Goal: Task Accomplishment & Management: Use online tool/utility

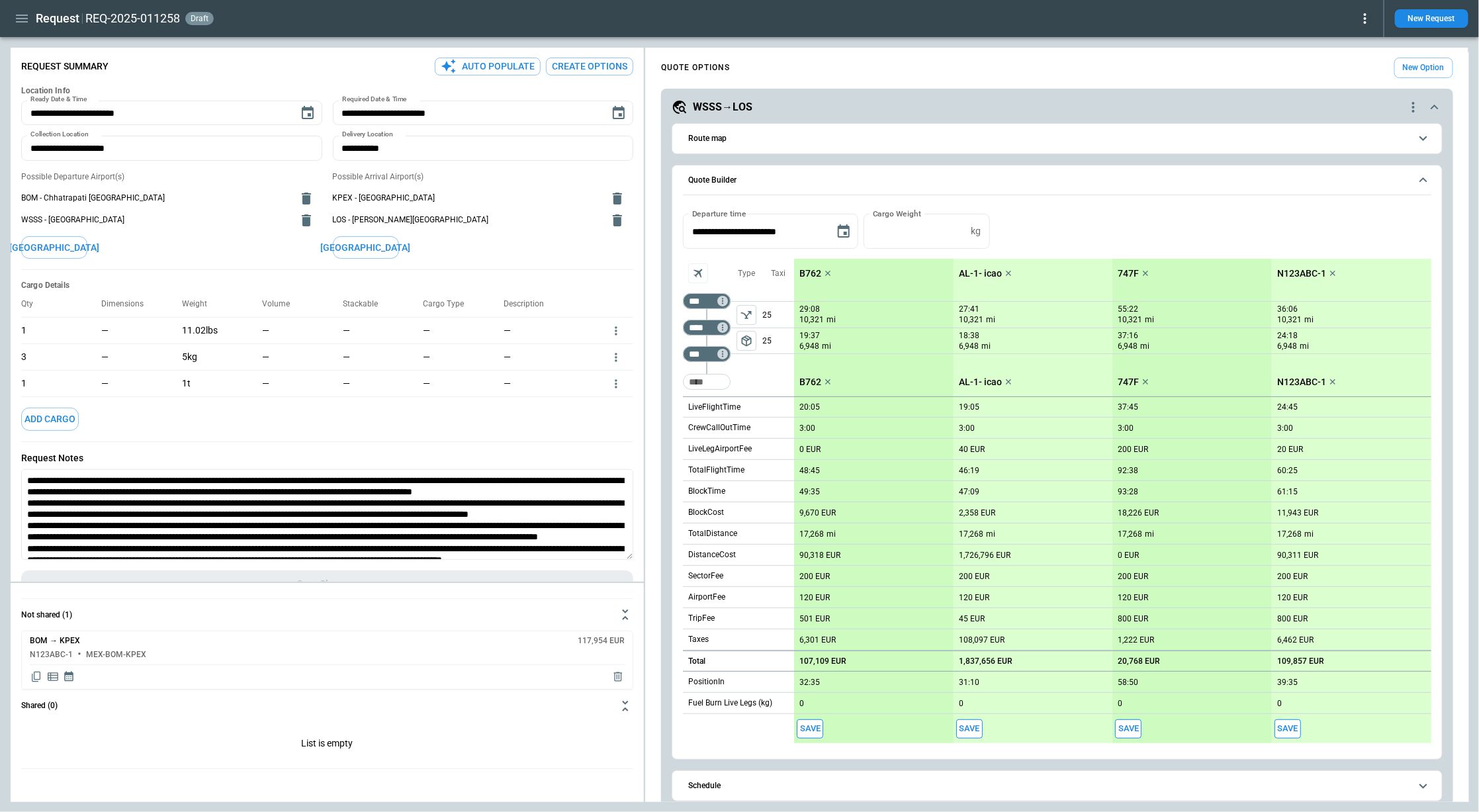
click at [1189, 26] on div "REQ-2025-011258 draft" at bounding box center [729, 18] width 1288 height 16
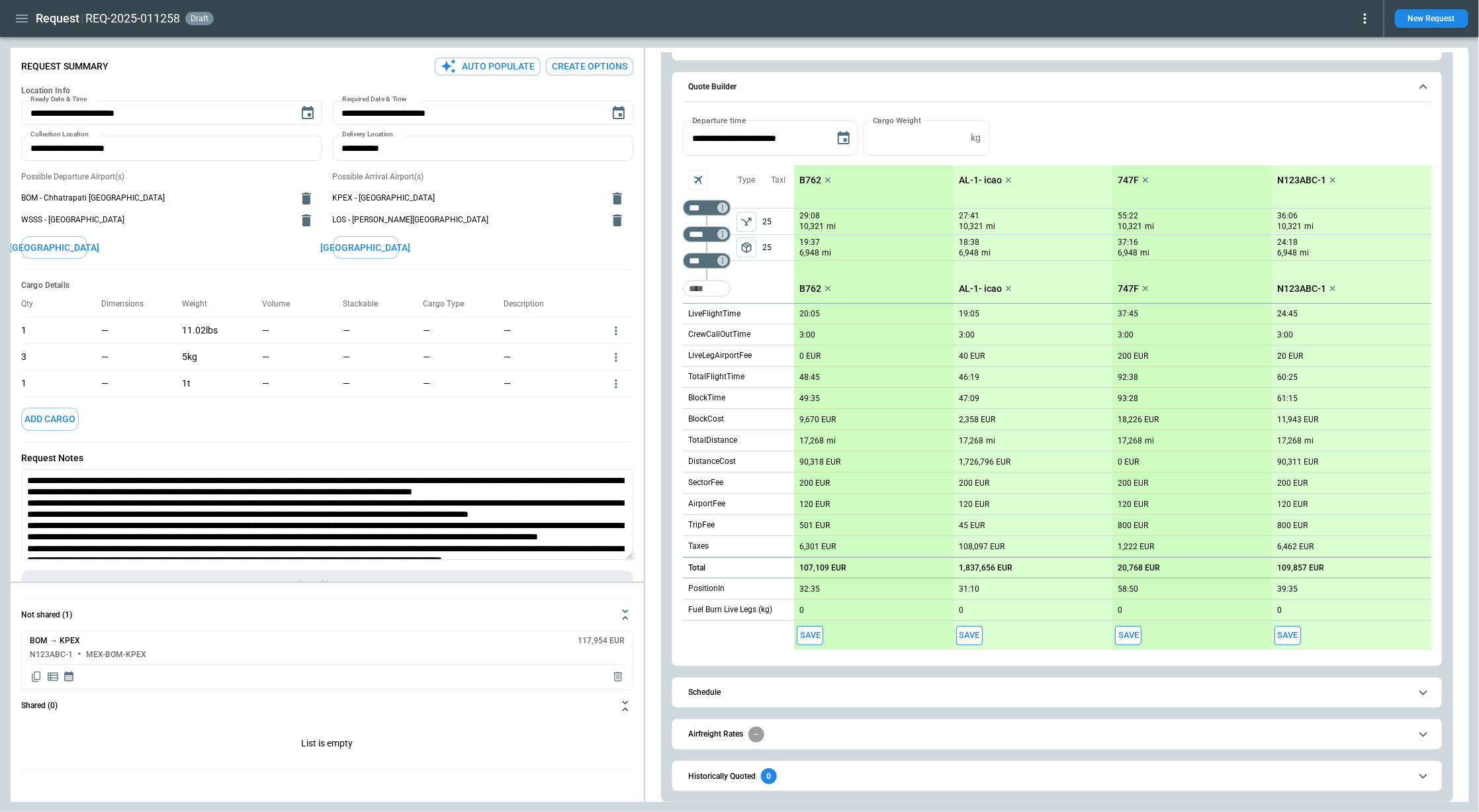
scroll to position [172, 0]
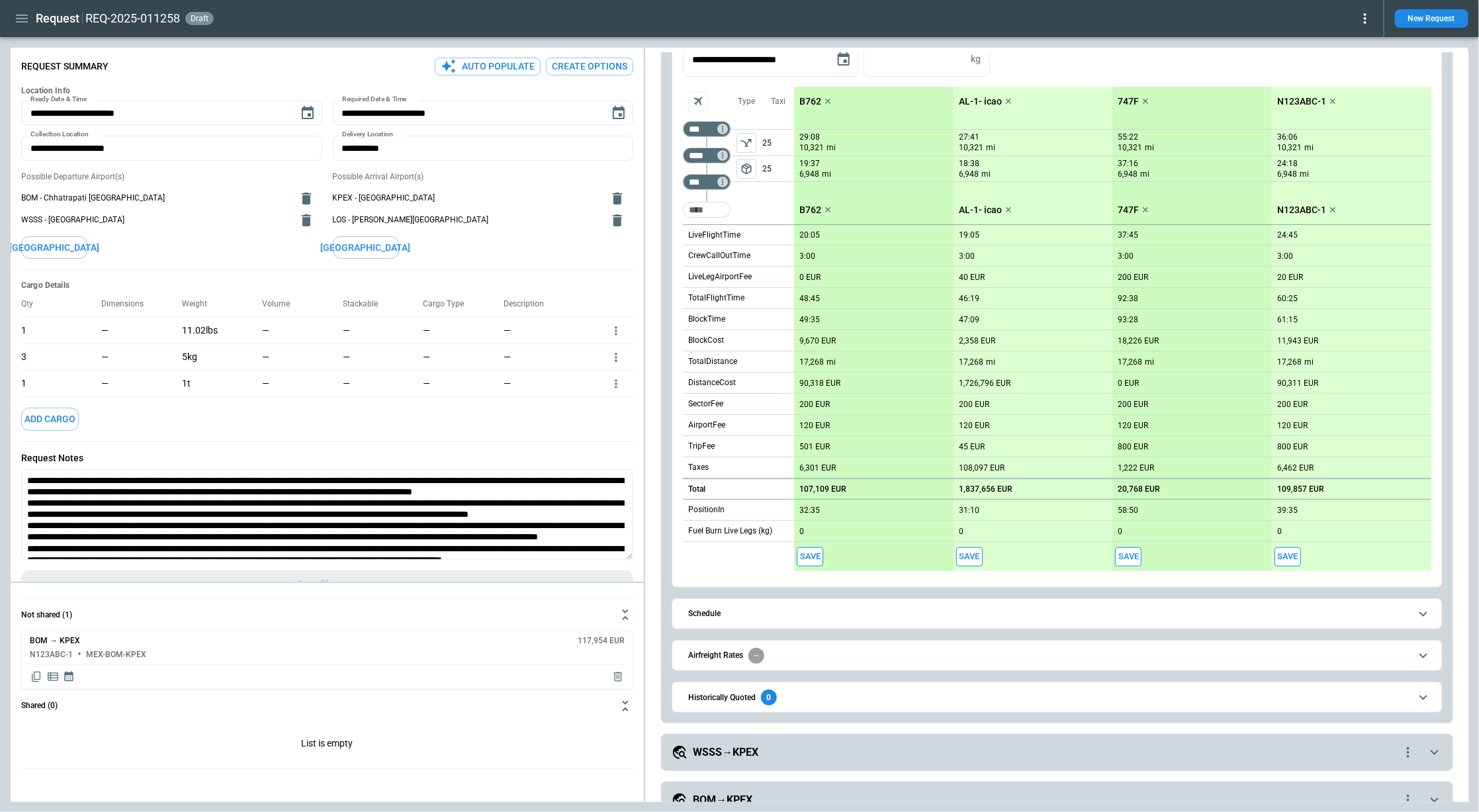
click at [897, 684] on button "Historically Quoted 0" at bounding box center [1057, 697] width 748 height 30
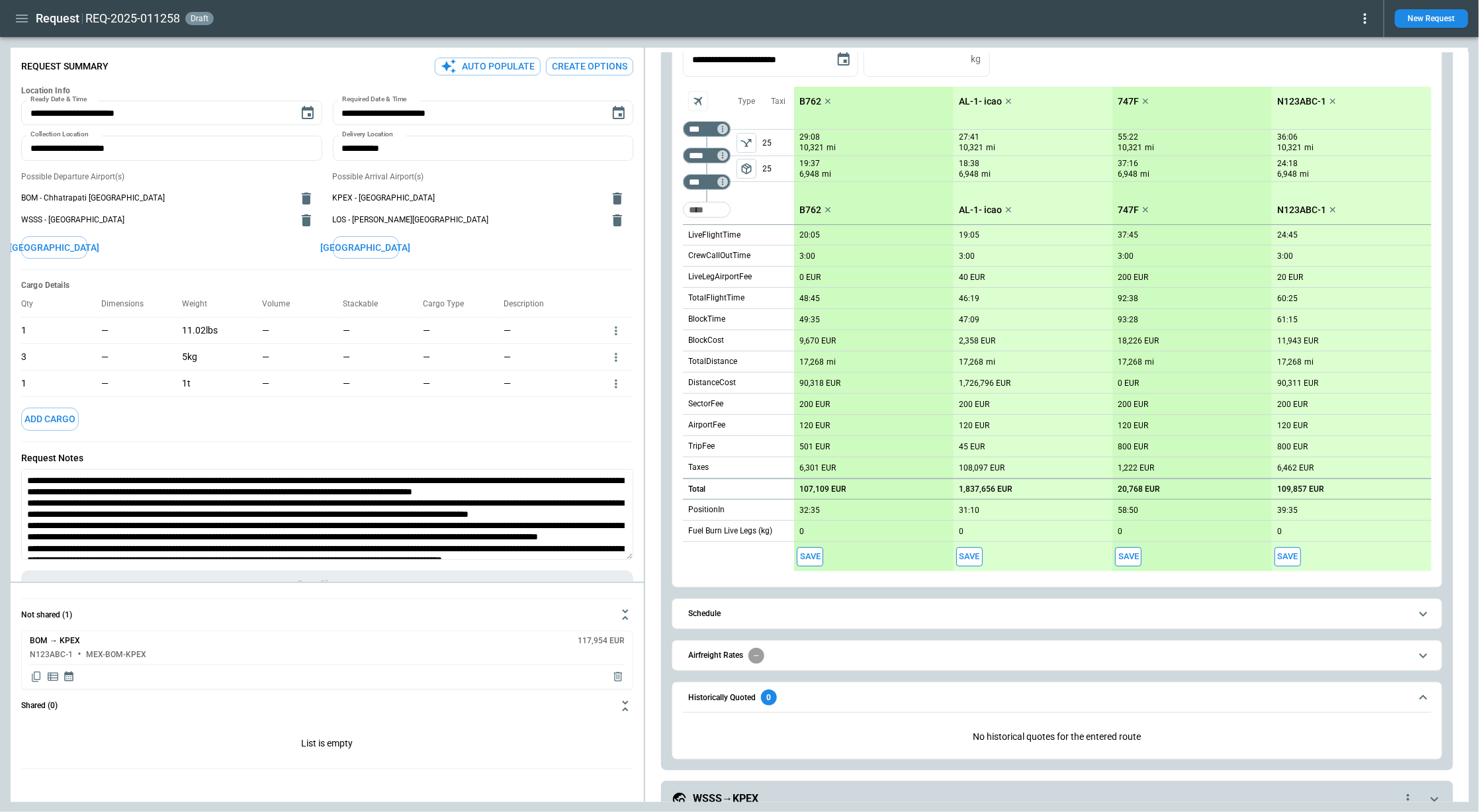
scroll to position [288, 0]
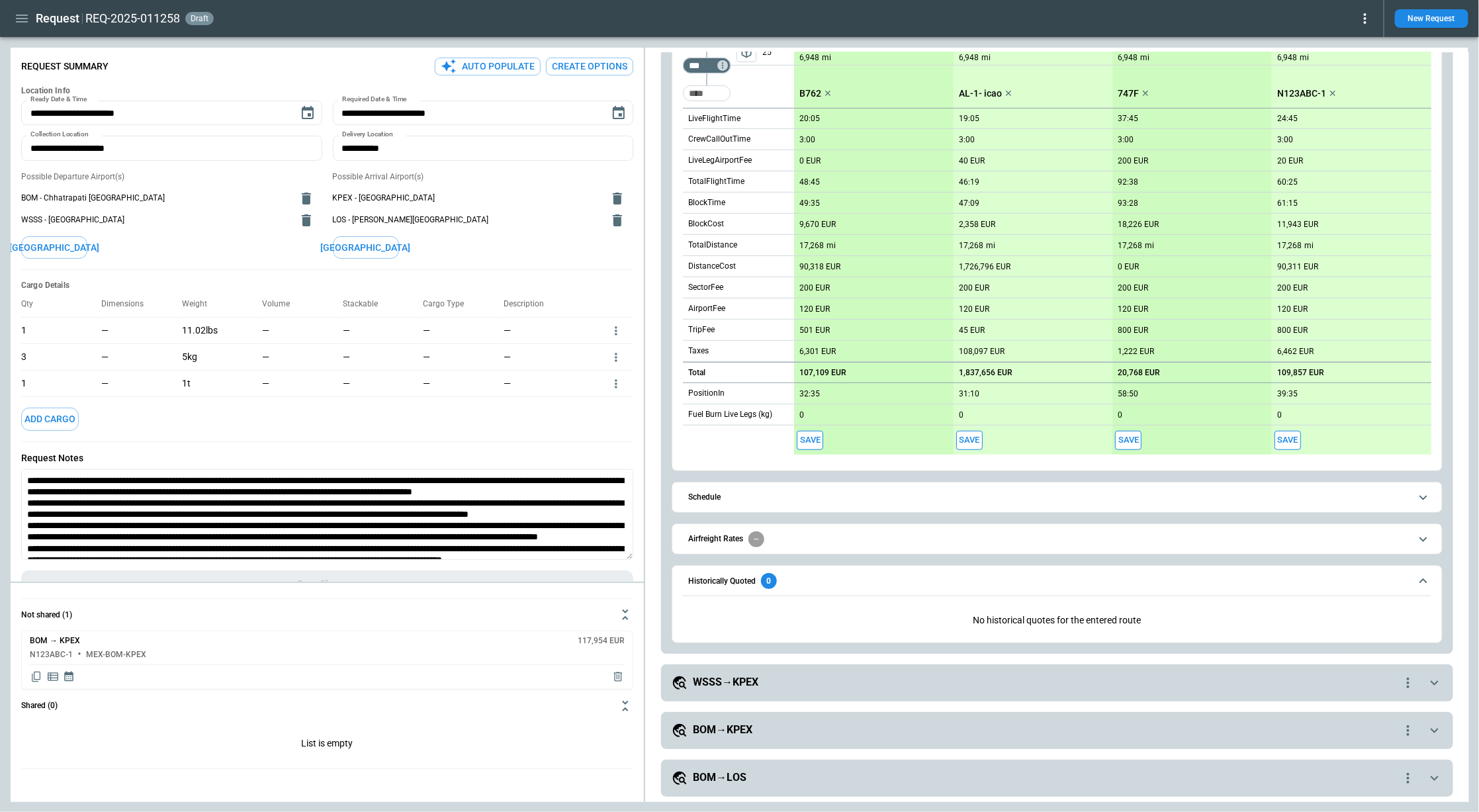
click at [889, 571] on button "Historically Quoted 0" at bounding box center [1057, 581] width 748 height 31
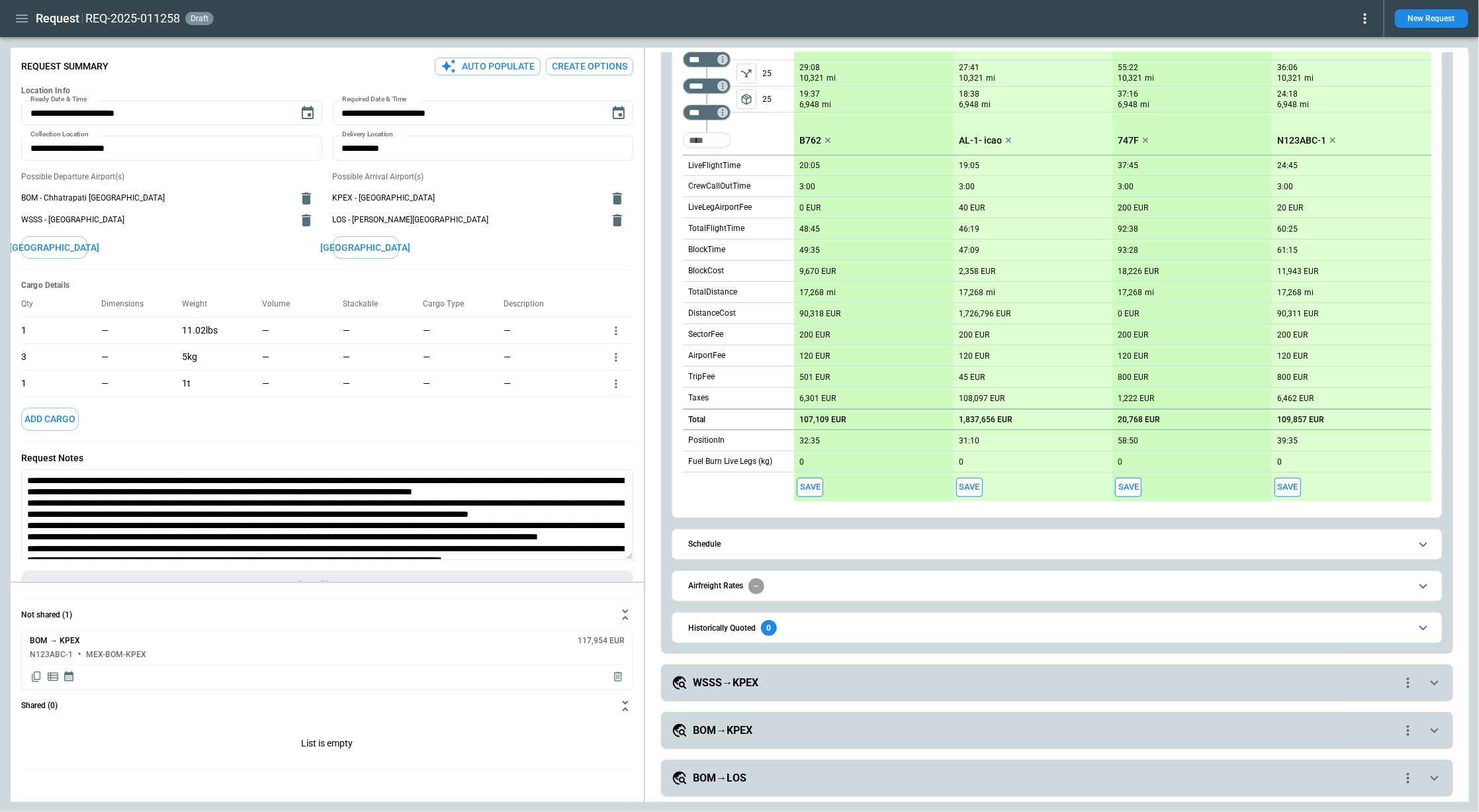
scroll to position [0, 0]
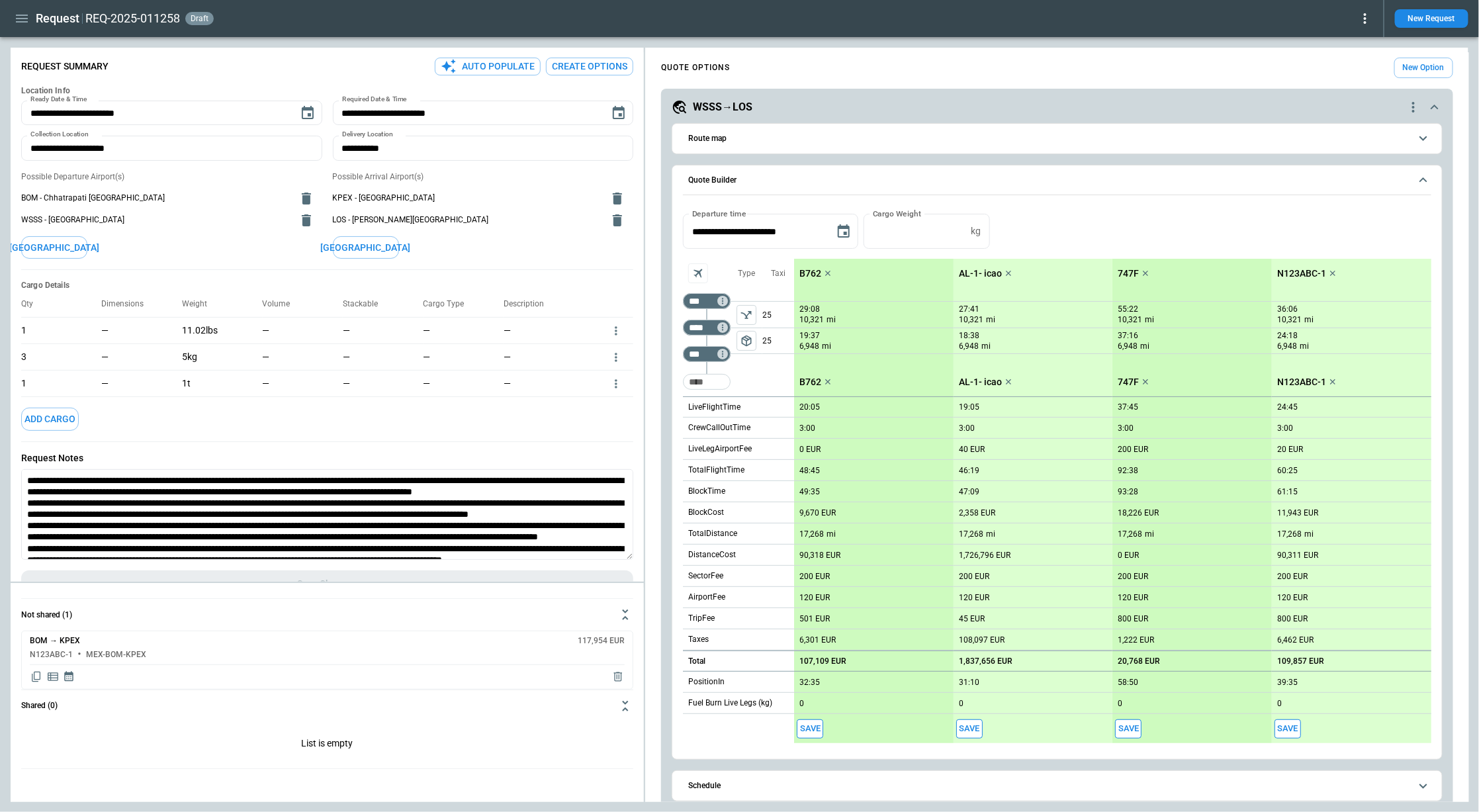
click at [392, 445] on div "Request Notes *" at bounding box center [328, 506] width 612 height 128
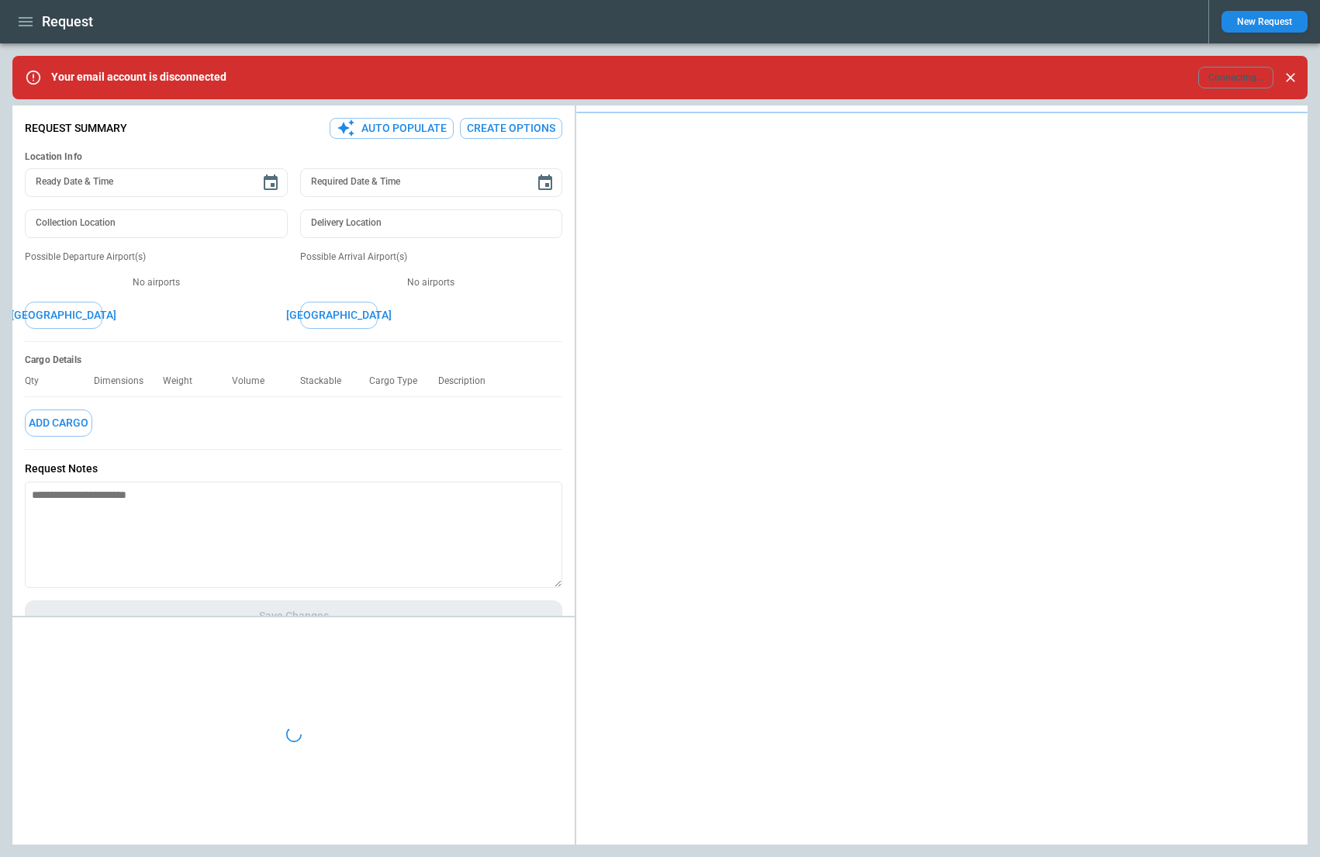
type textarea "*"
type input "**********"
type input "*******"
type input "***"
type textarea "*"
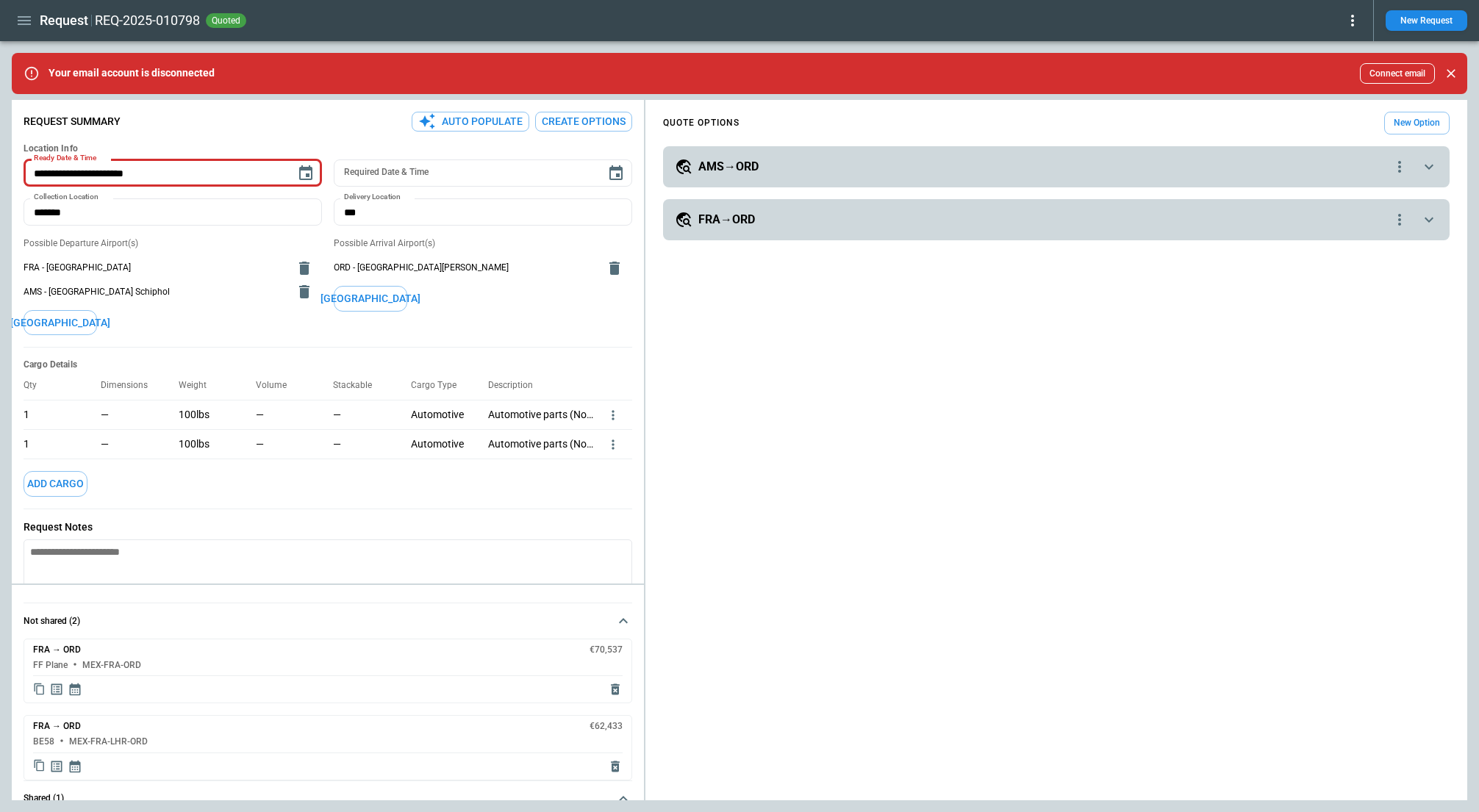
click at [915, 169] on div "AMS→ORD" at bounding box center [1033, 167] width 716 height 18
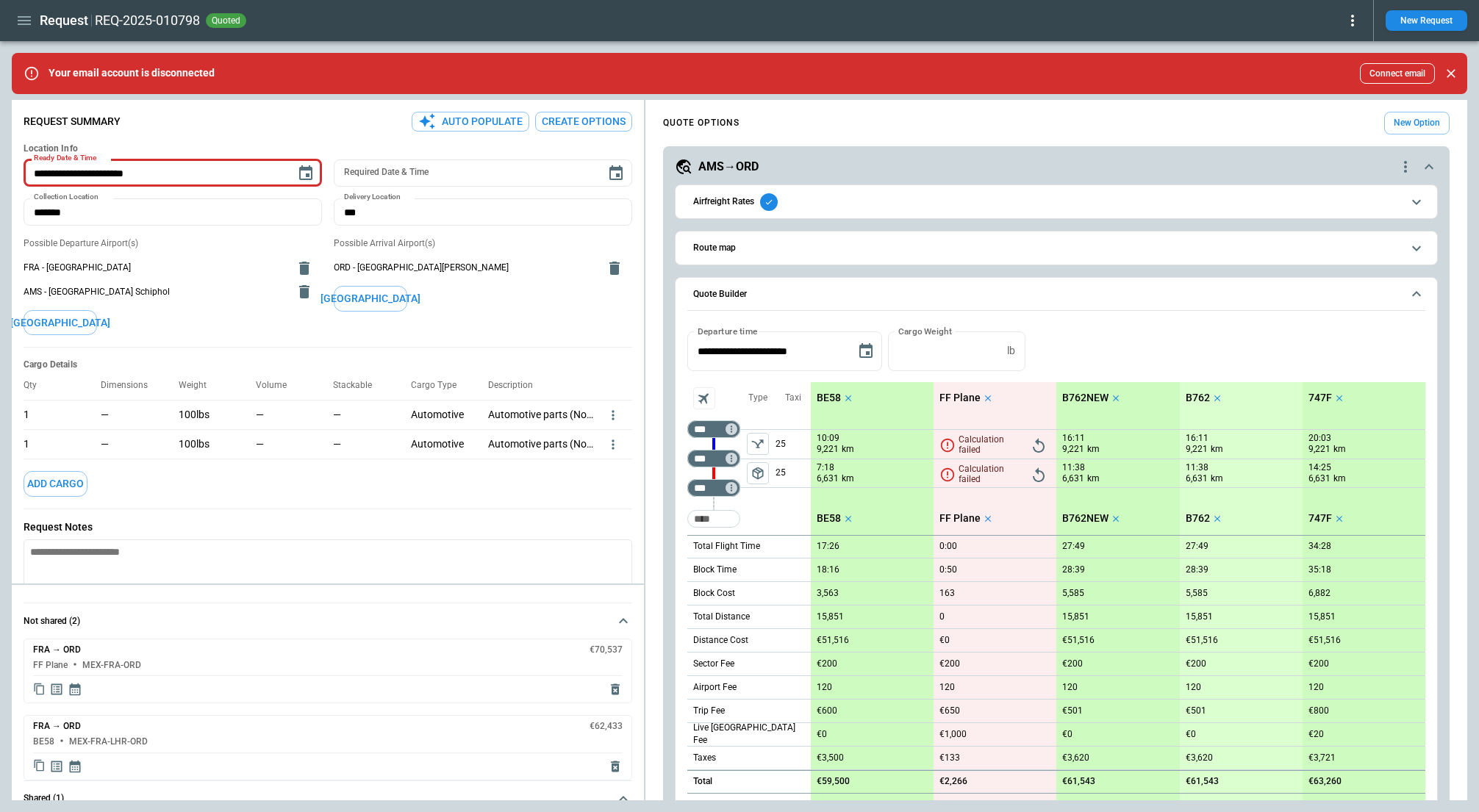
click at [867, 208] on span "Airfreight Rates" at bounding box center [1047, 202] width 709 height 18
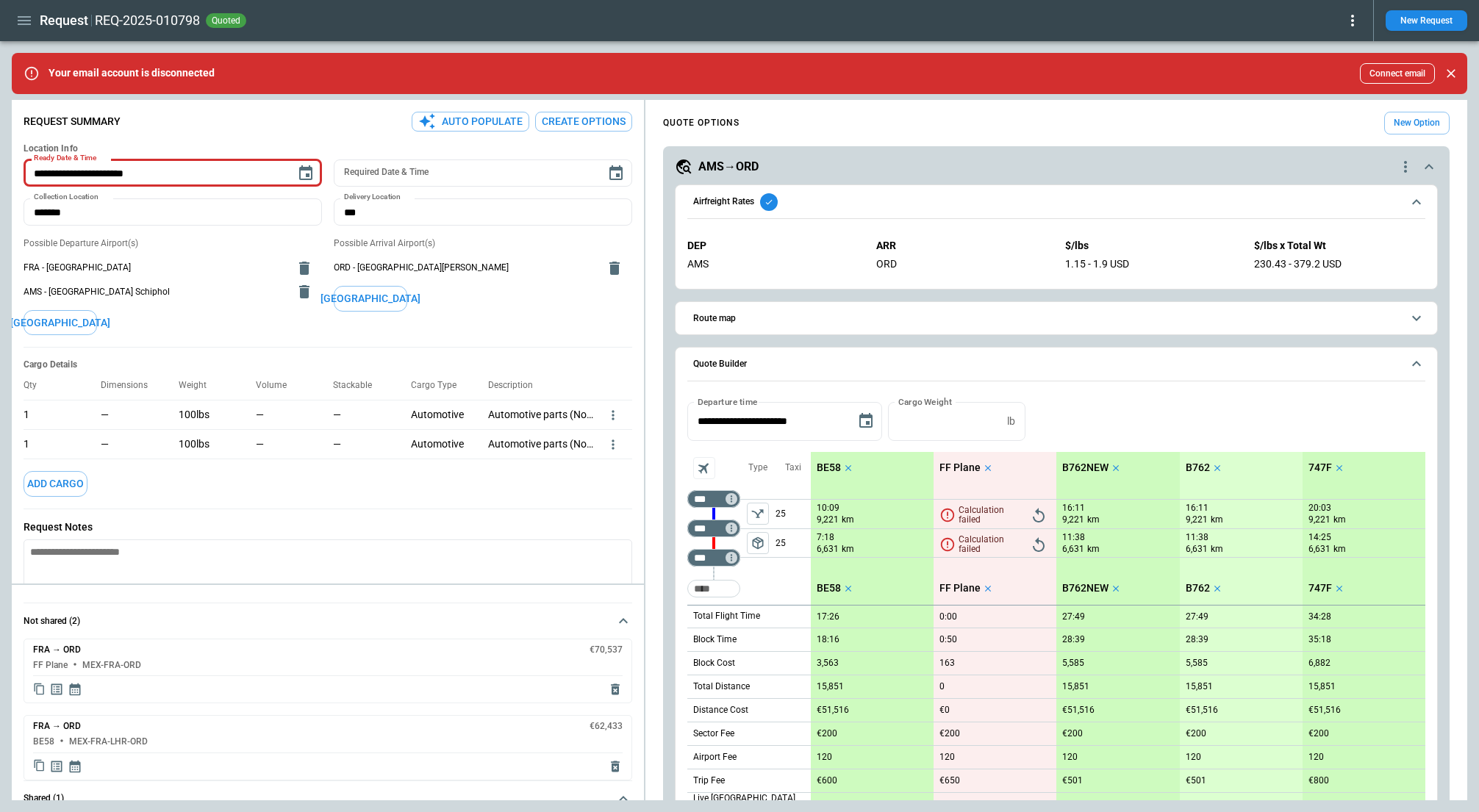
click at [867, 208] on span "Airfreight Rates" at bounding box center [1047, 202] width 709 height 18
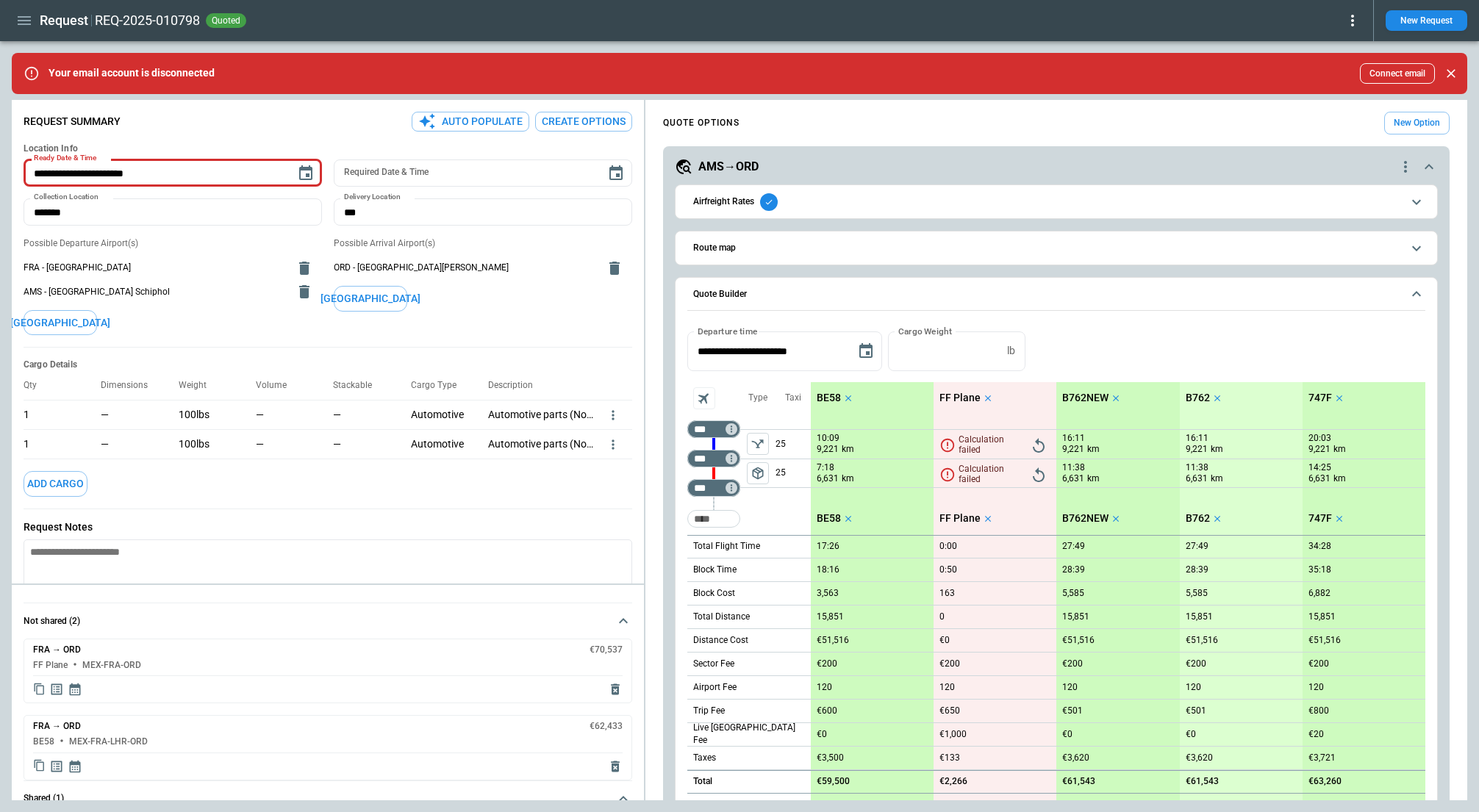
click at [883, 202] on span "Airfreight Rates" at bounding box center [1047, 202] width 709 height 18
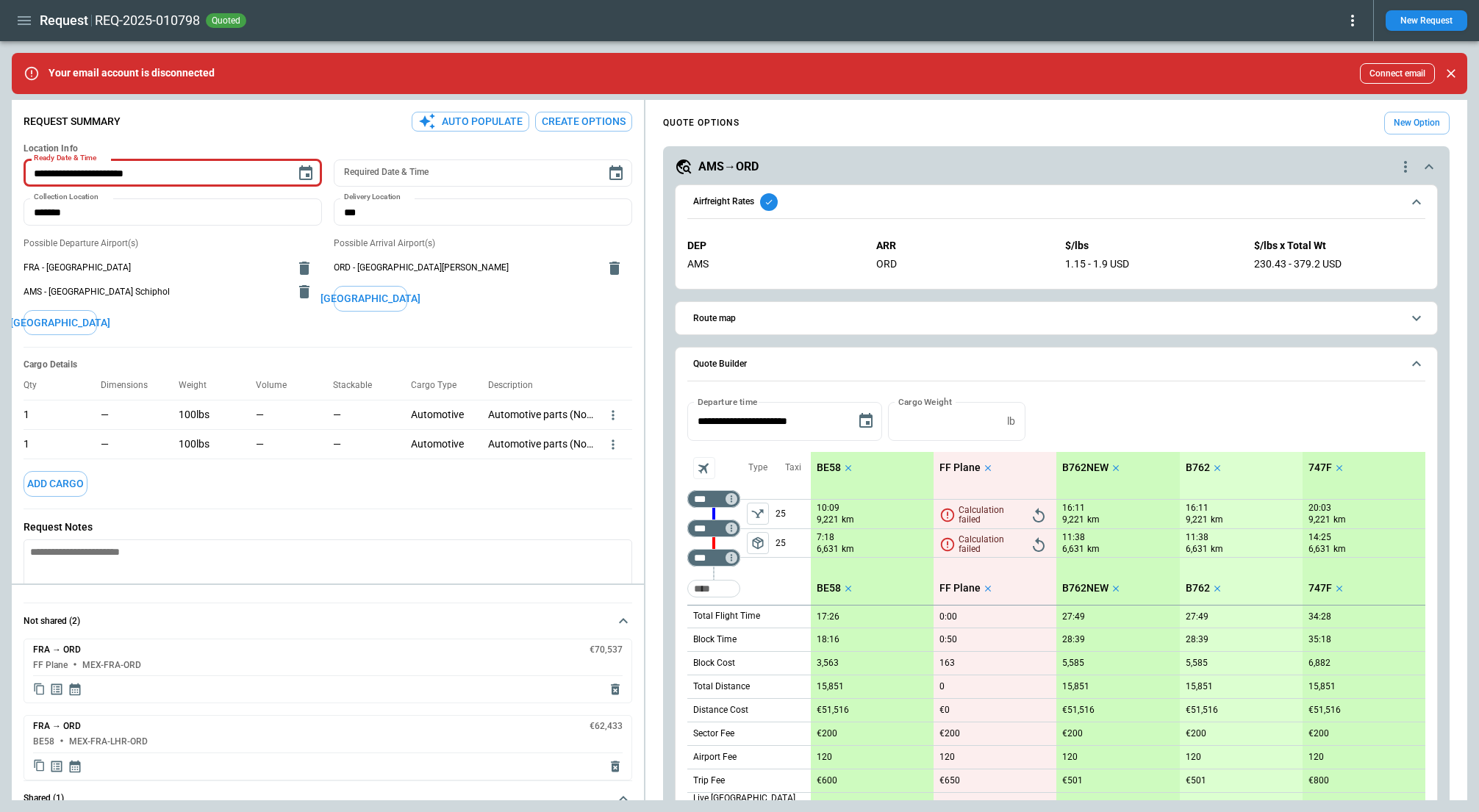
click at [883, 202] on span "Airfreight Rates" at bounding box center [1047, 202] width 709 height 18
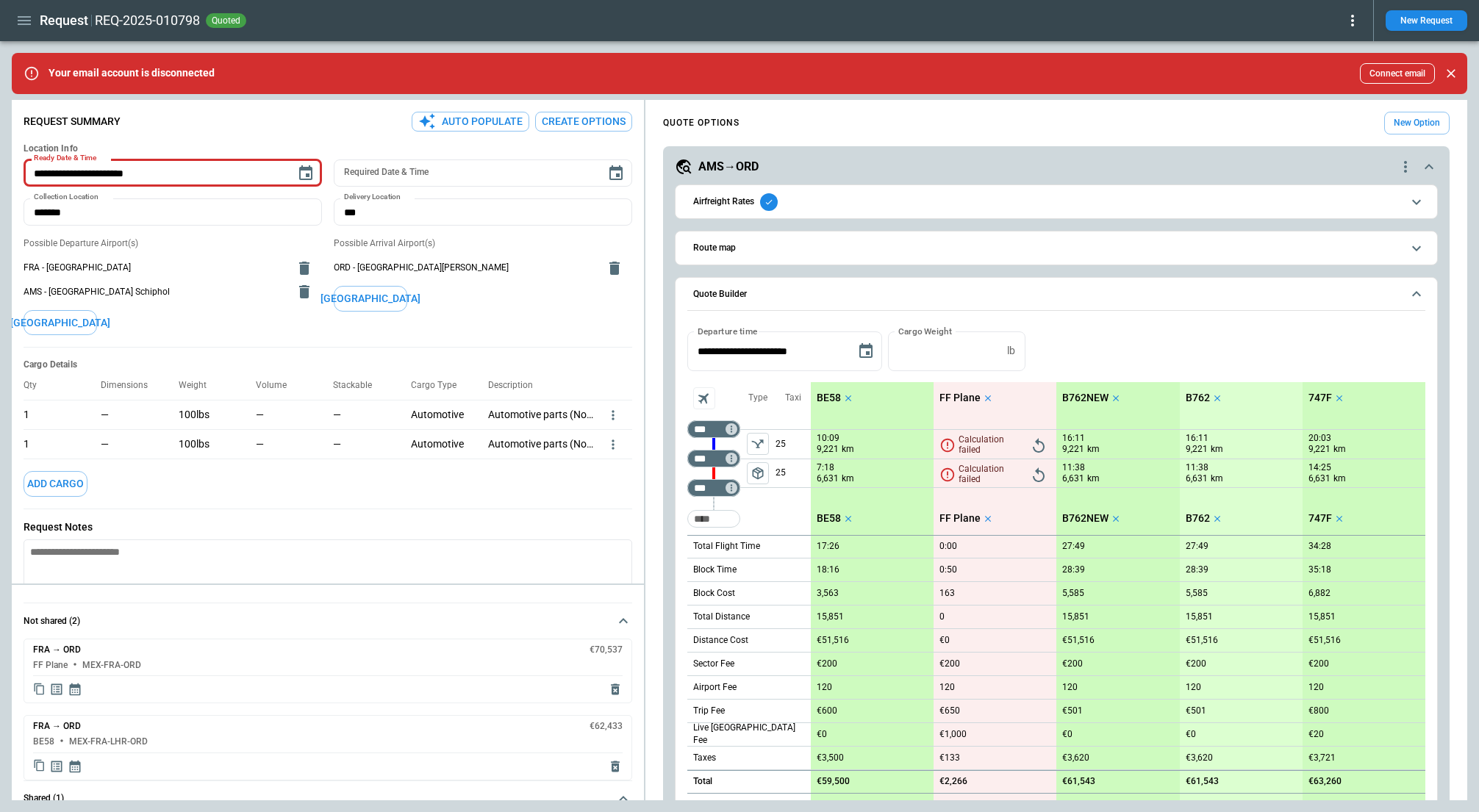
click at [828, 263] on button "Route map" at bounding box center [1055, 247] width 738 height 33
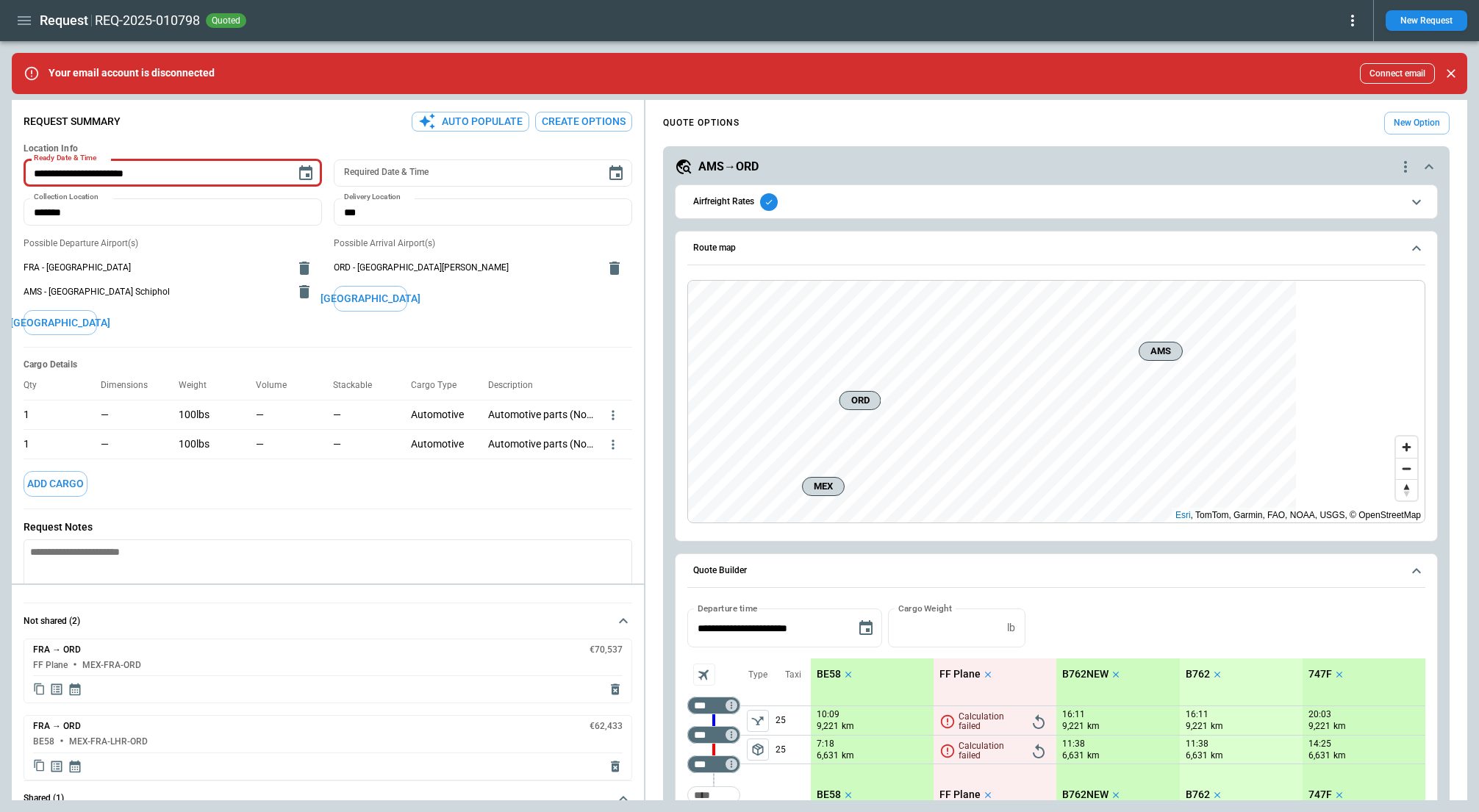
click at [828, 263] on button "Route map" at bounding box center [1055, 248] width 738 height 34
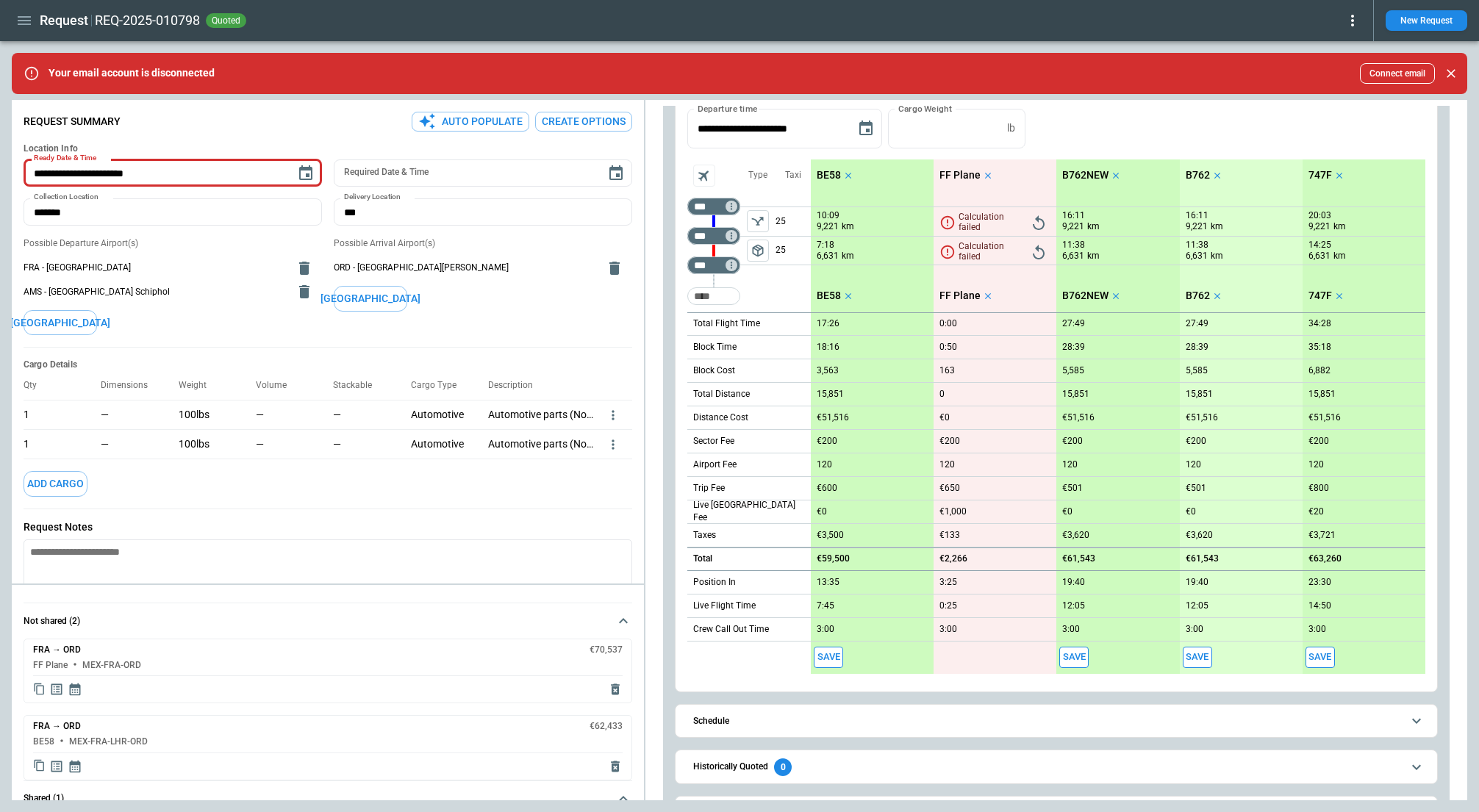
scroll to position [306, 0]
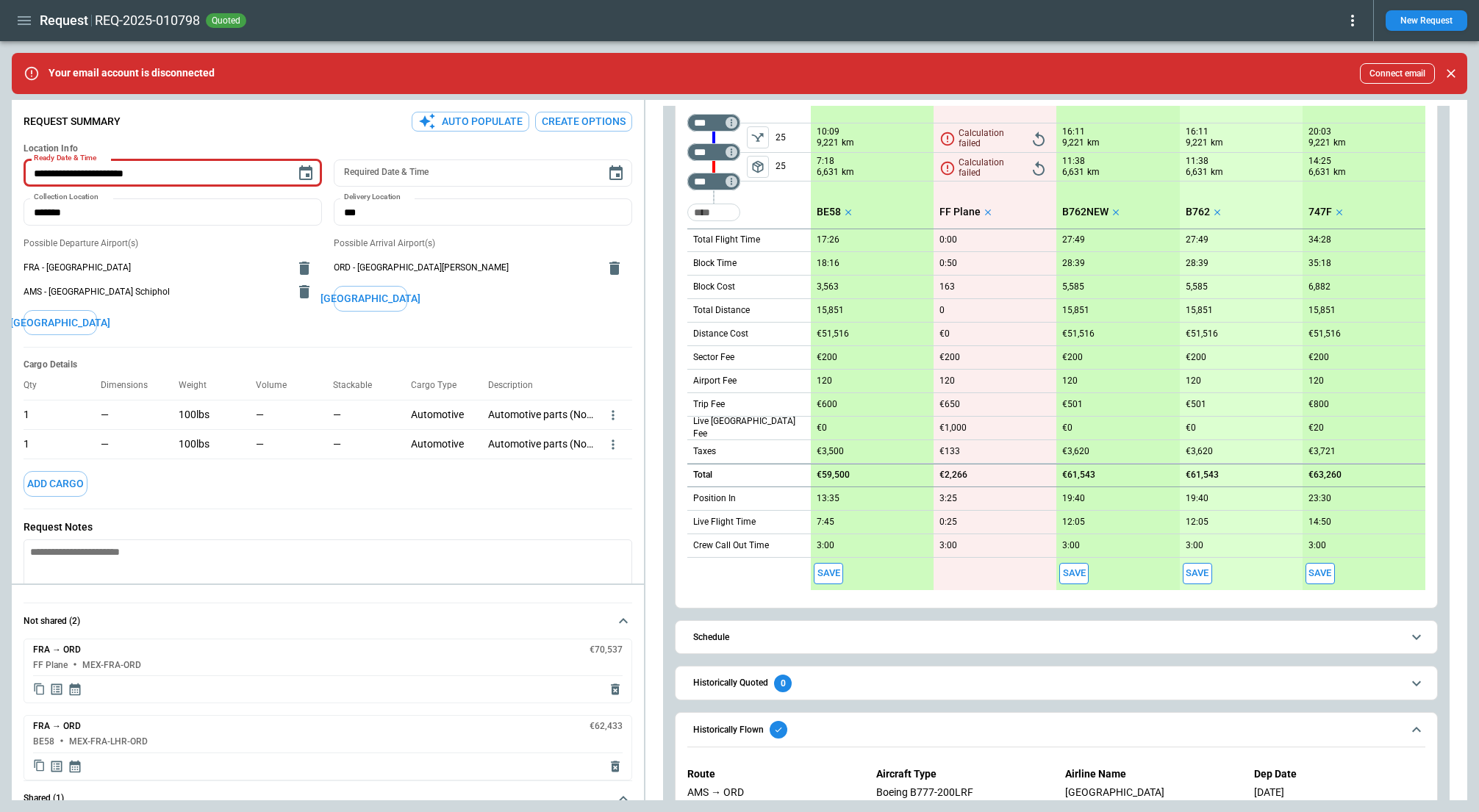
click at [832, 721] on span "Historically Flown" at bounding box center [1047, 730] width 709 height 18
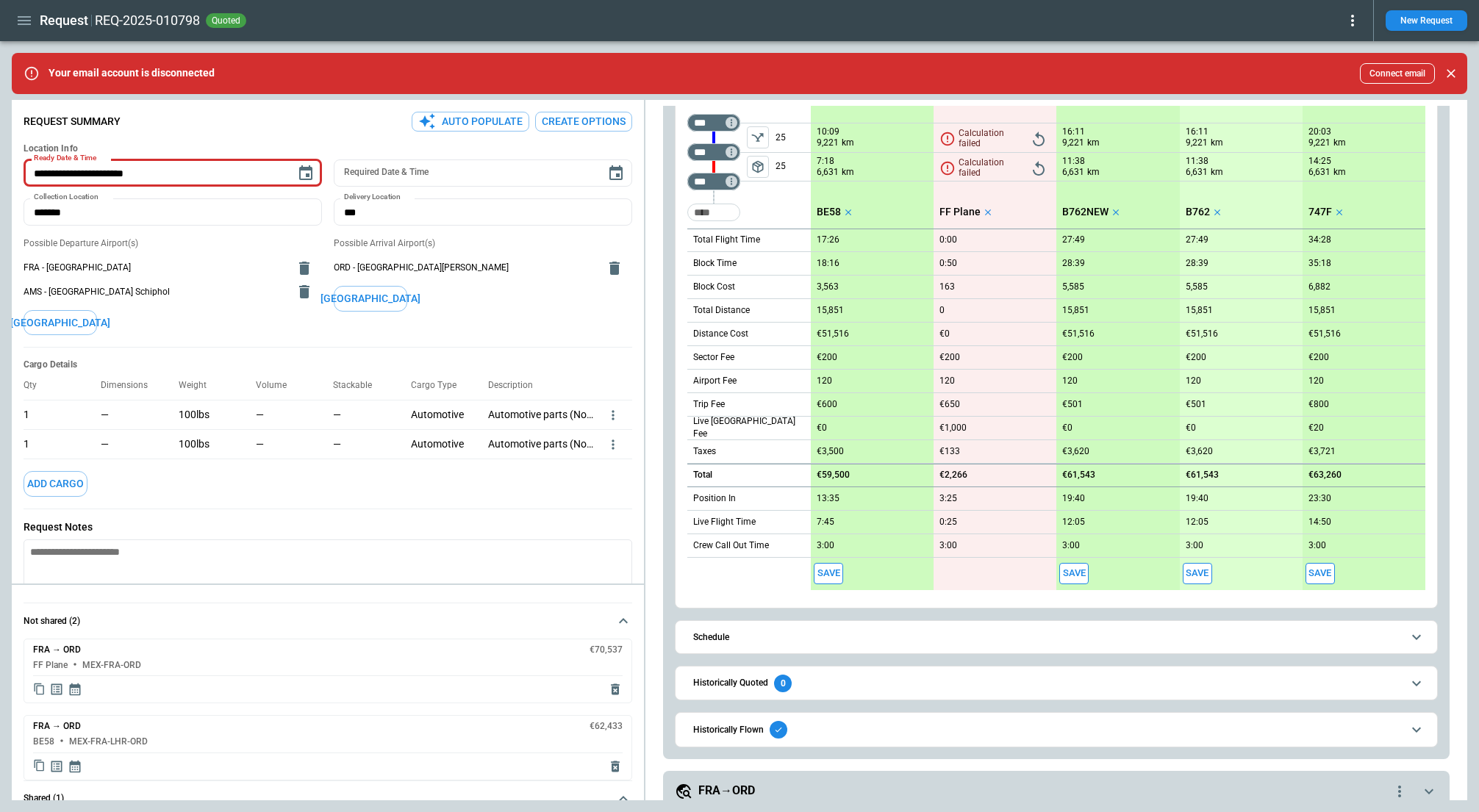
scroll to position [324, 0]
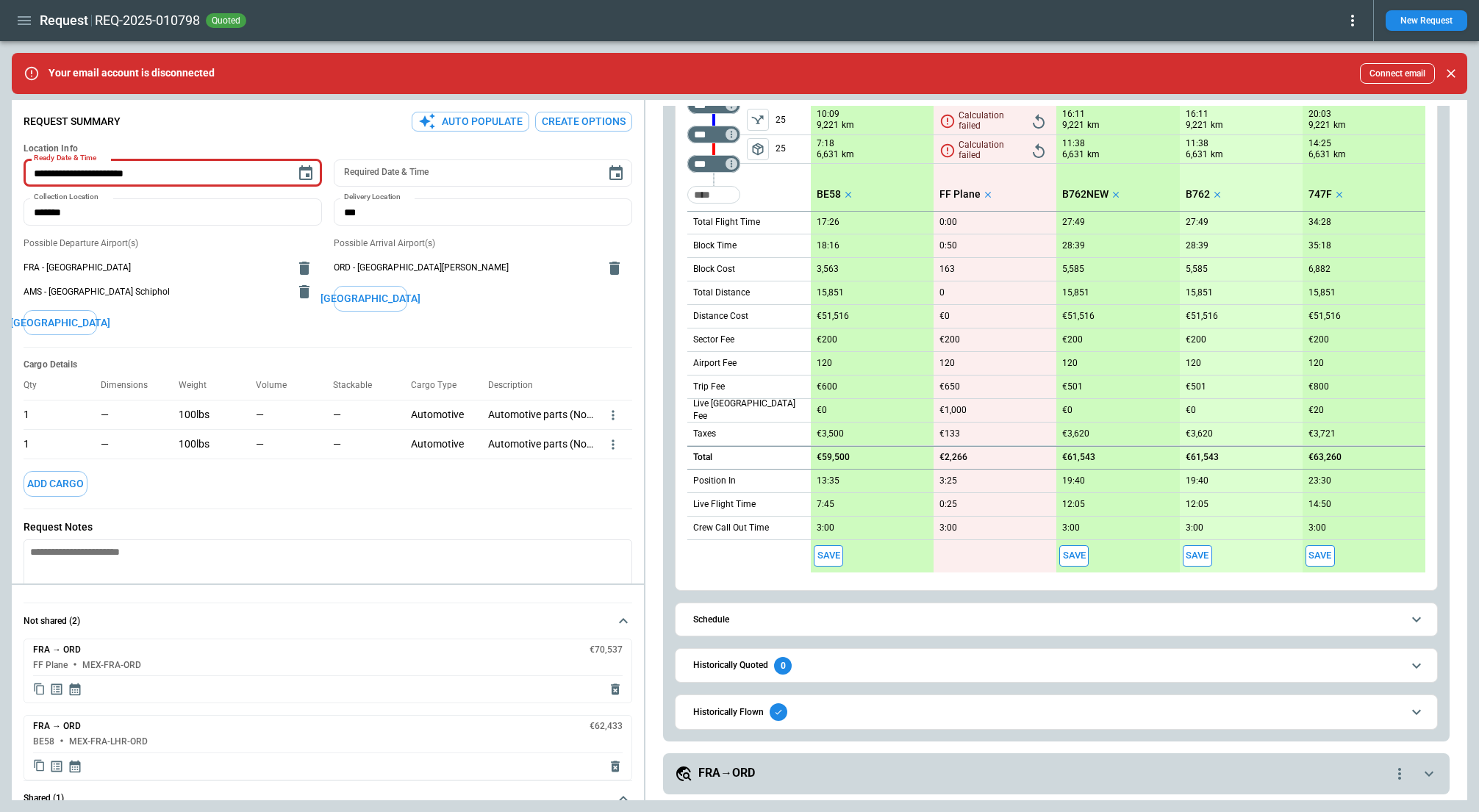
click at [847, 716] on span "Historically Flown" at bounding box center [1047, 712] width 709 height 18
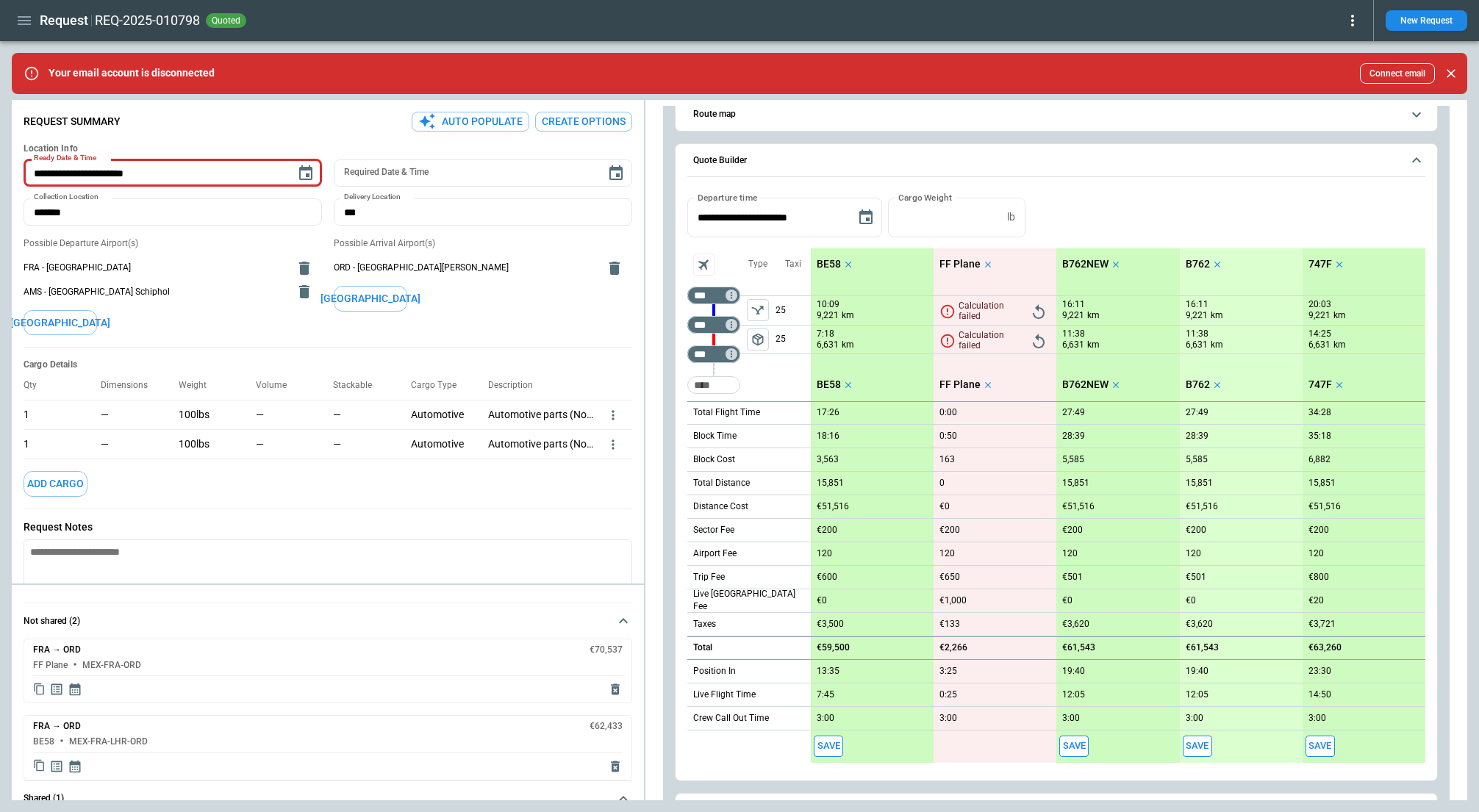
scroll to position [0, 0]
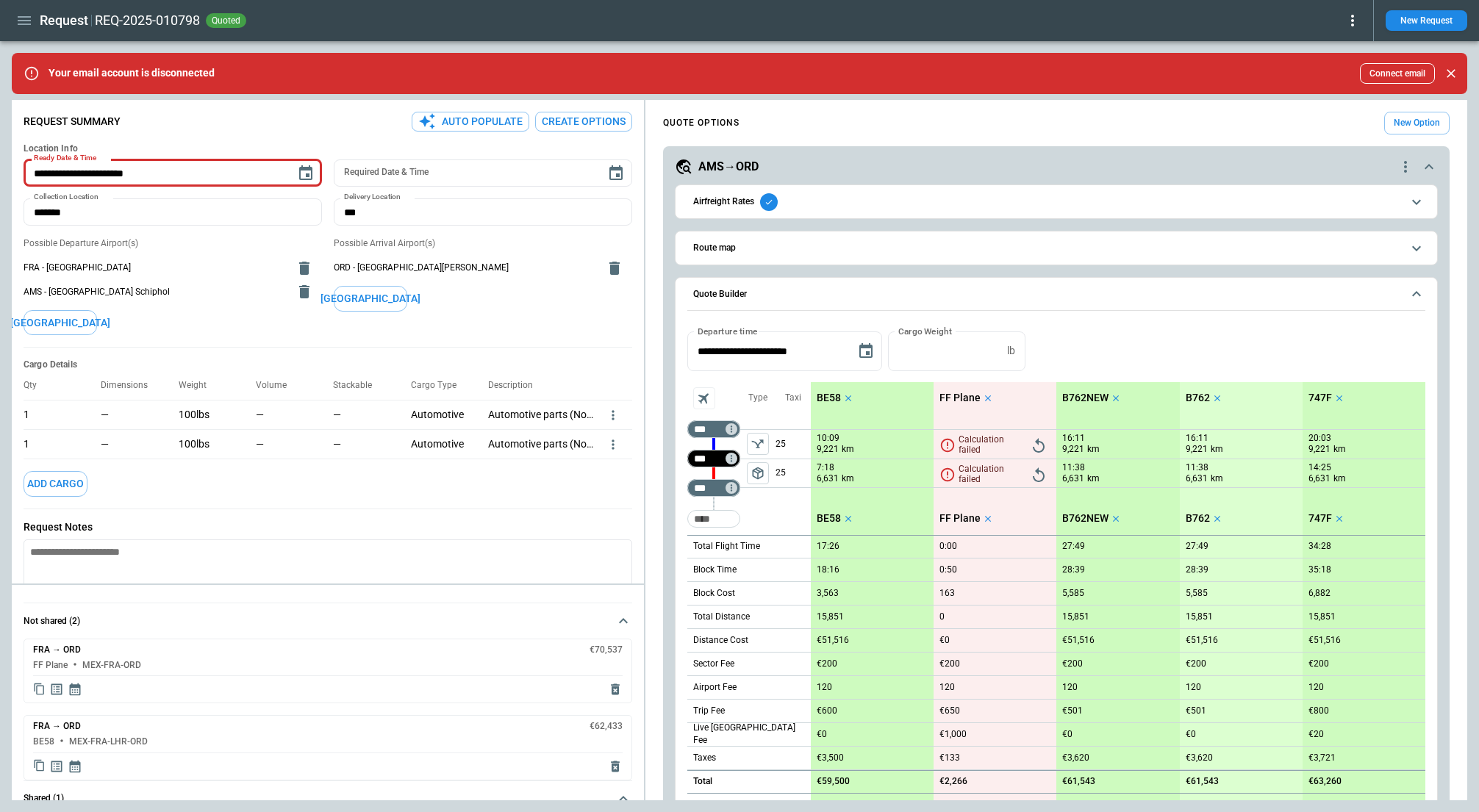
click at [710, 456] on input "***" at bounding box center [710, 459] width 41 height 15
type input "***"
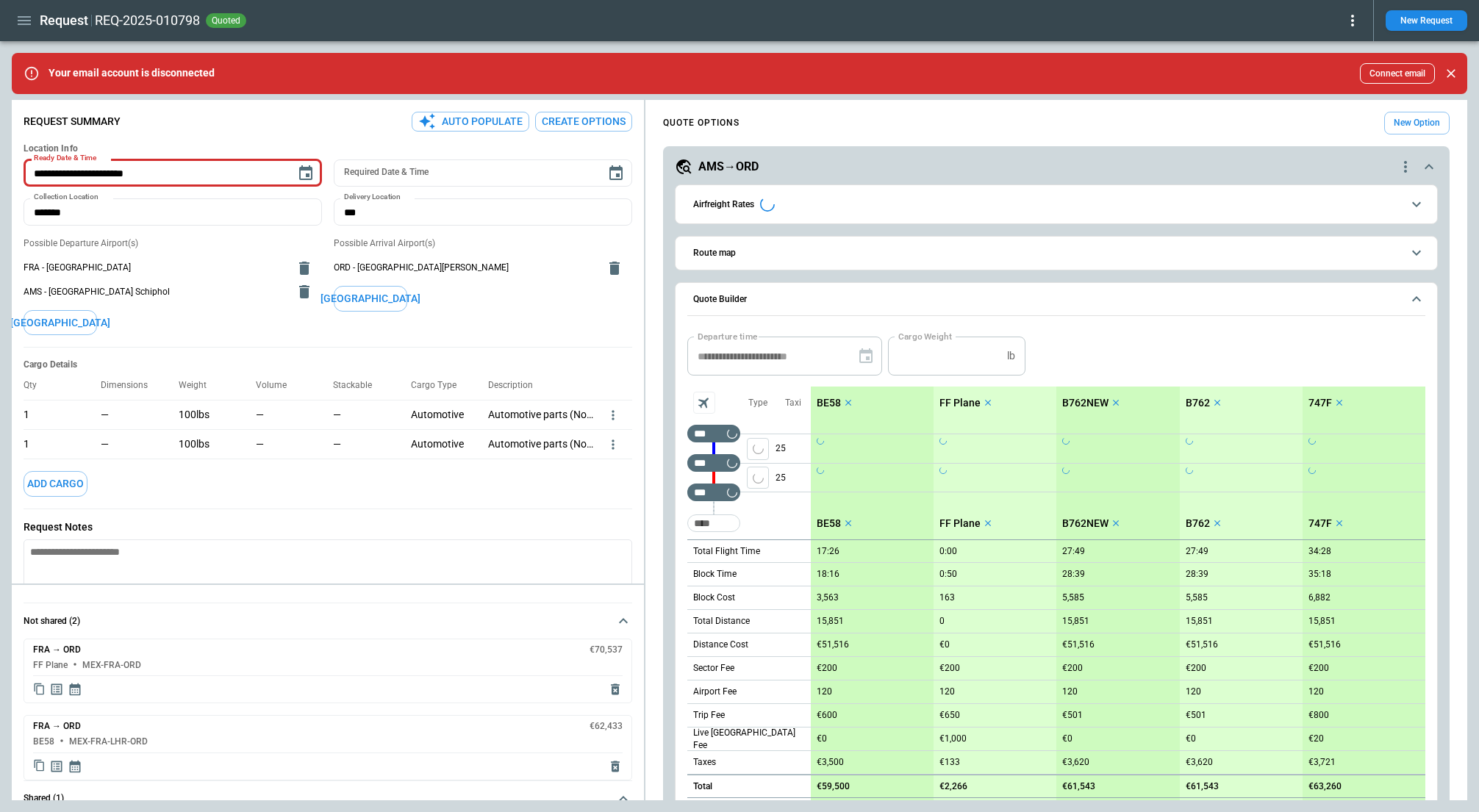
click at [766, 510] on div "Type" at bounding box center [757, 462] width 35 height 153
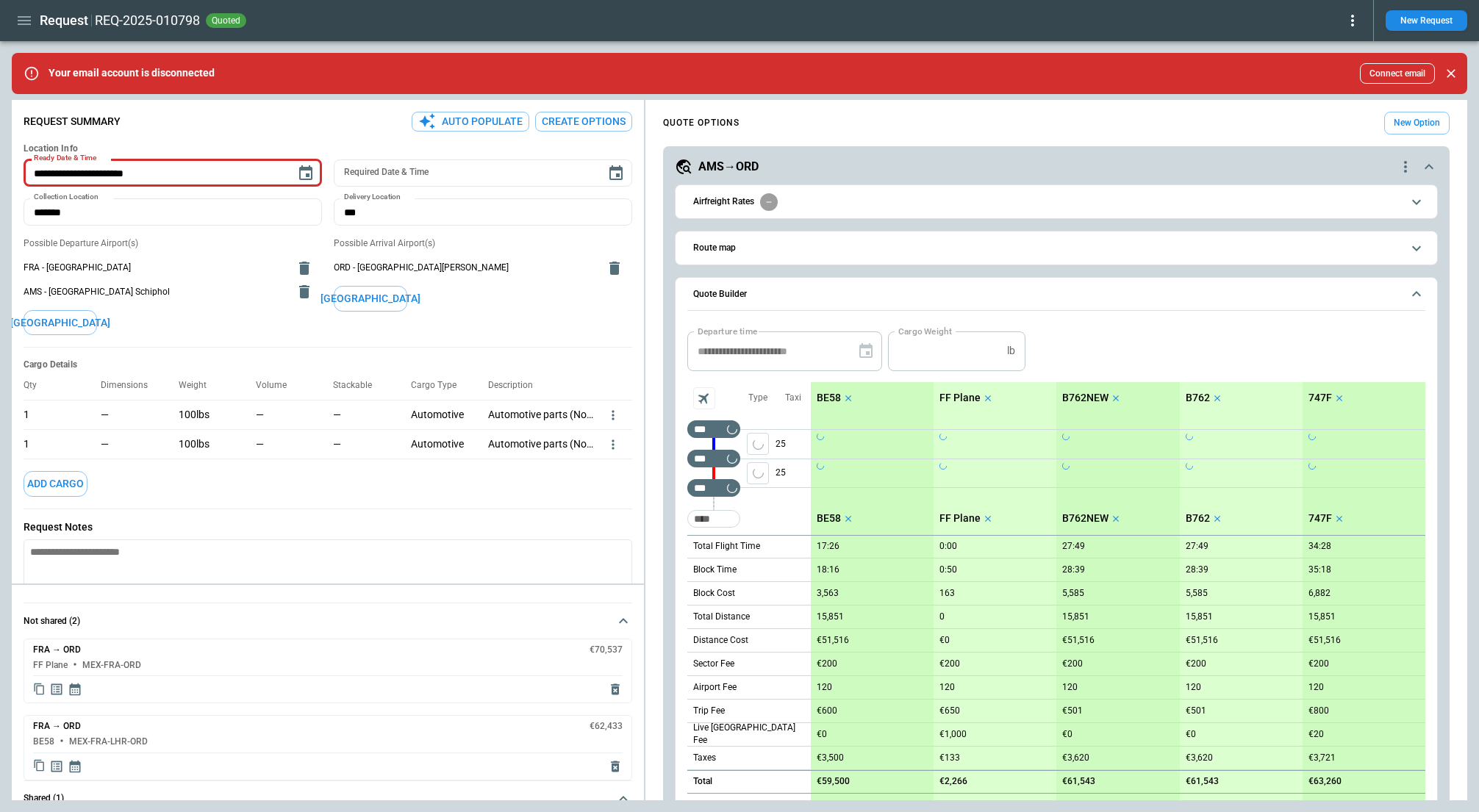
scroll to position [412, 0]
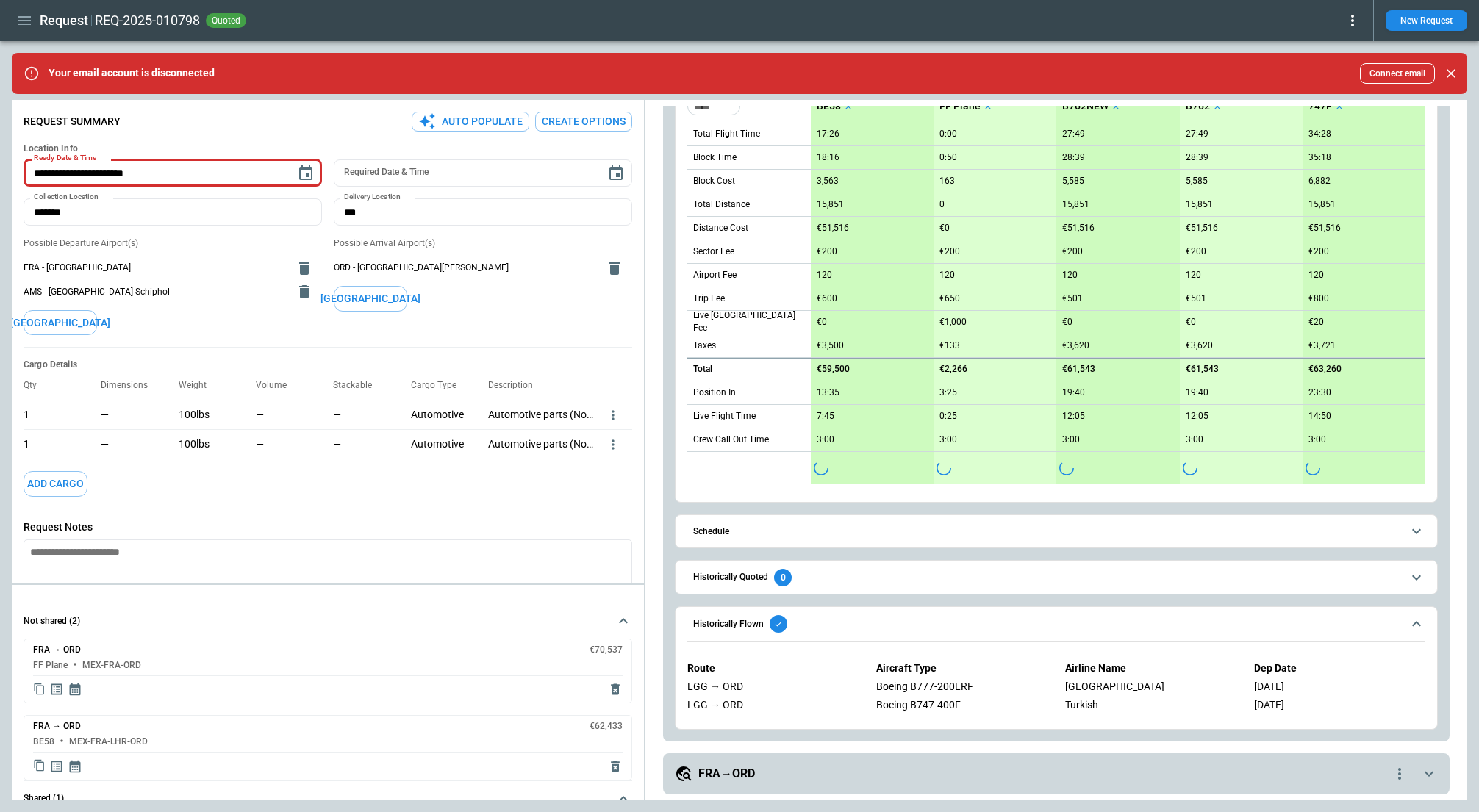
click at [788, 263] on div "Sector Fee" at bounding box center [749, 252] width 123 height 24
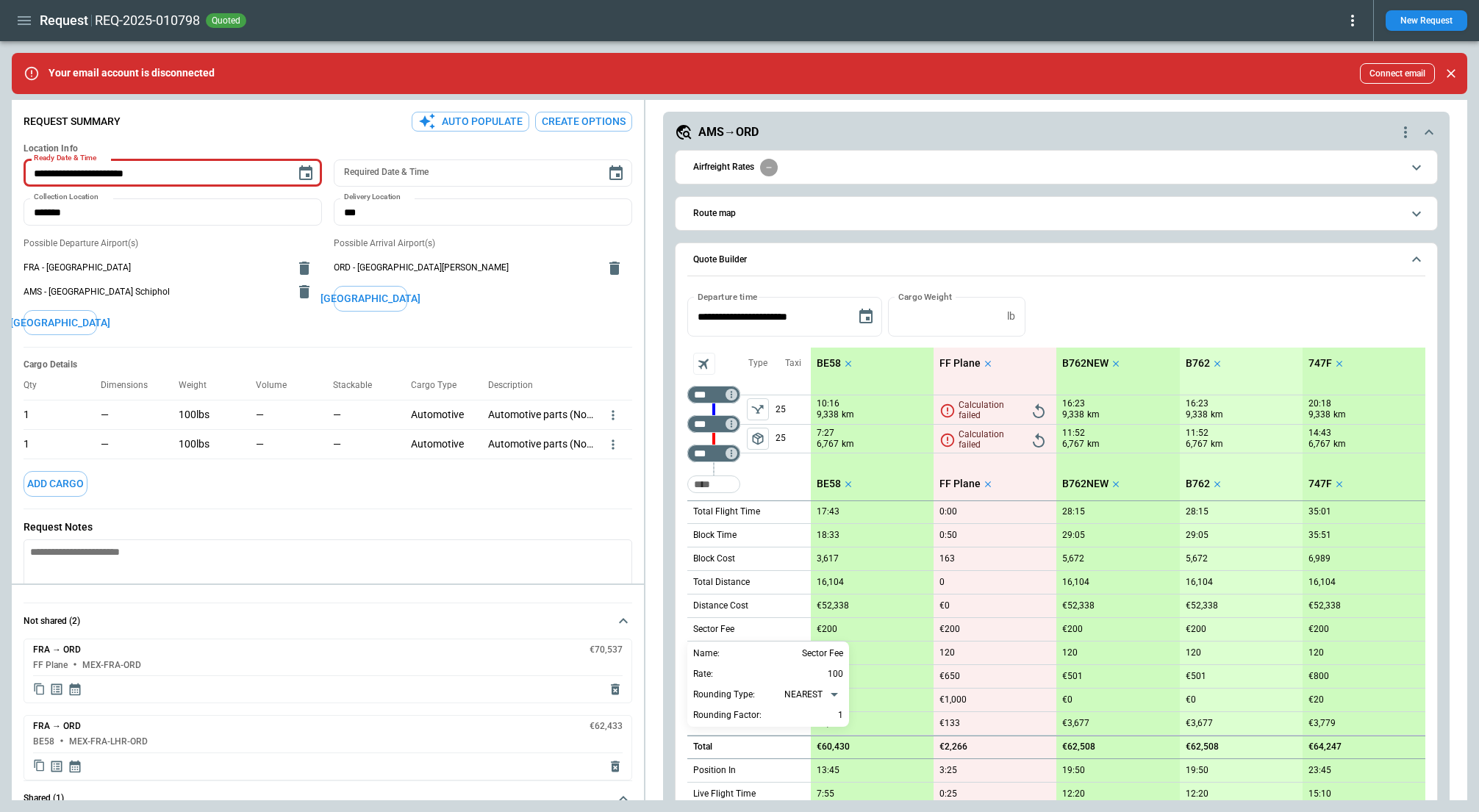
click at [673, 551] on div at bounding box center [739, 406] width 1479 height 812
click at [895, 175] on span "Airfreight Rates" at bounding box center [1047, 168] width 709 height 18
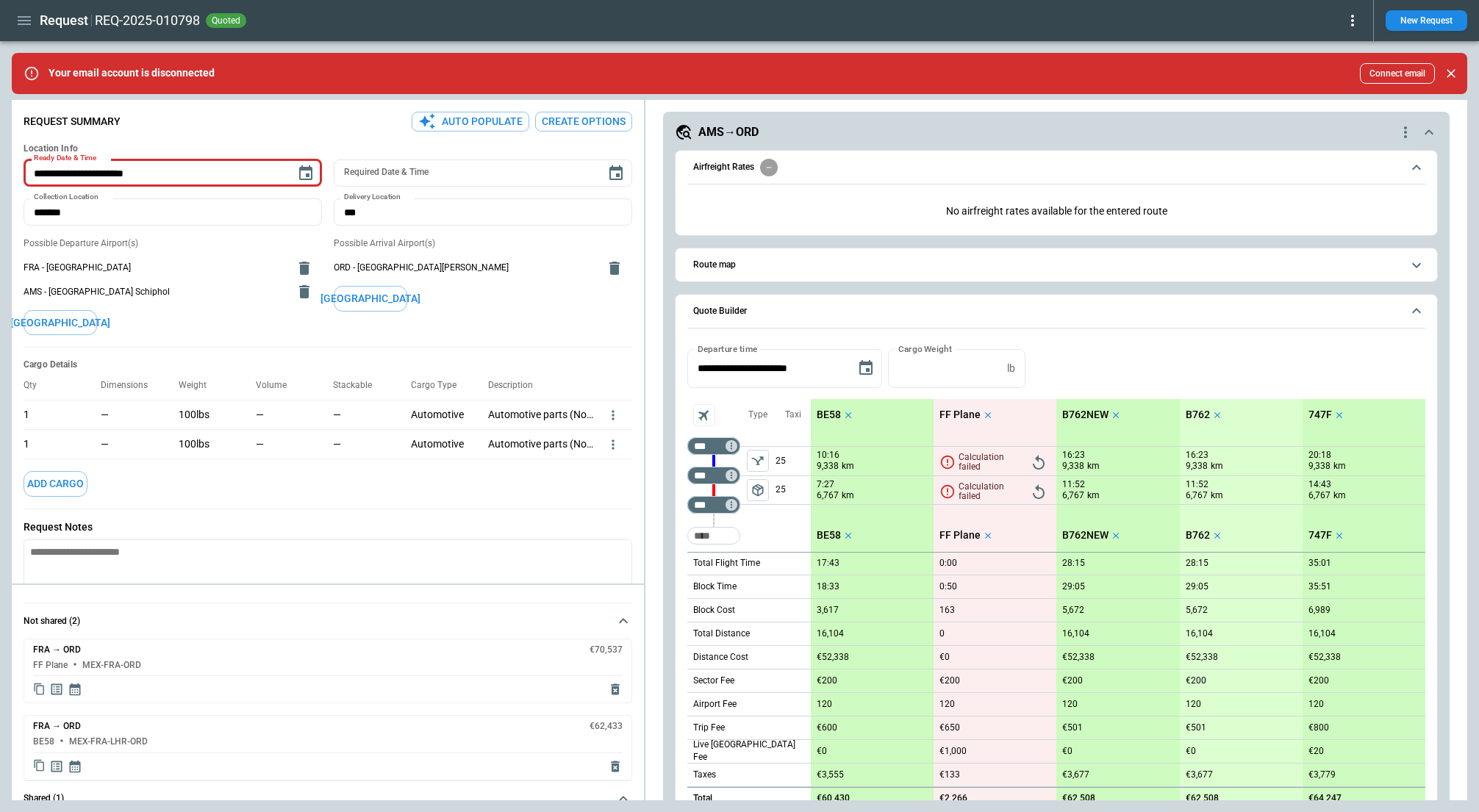
click at [895, 175] on span "Airfreight Rates" at bounding box center [1047, 168] width 709 height 18
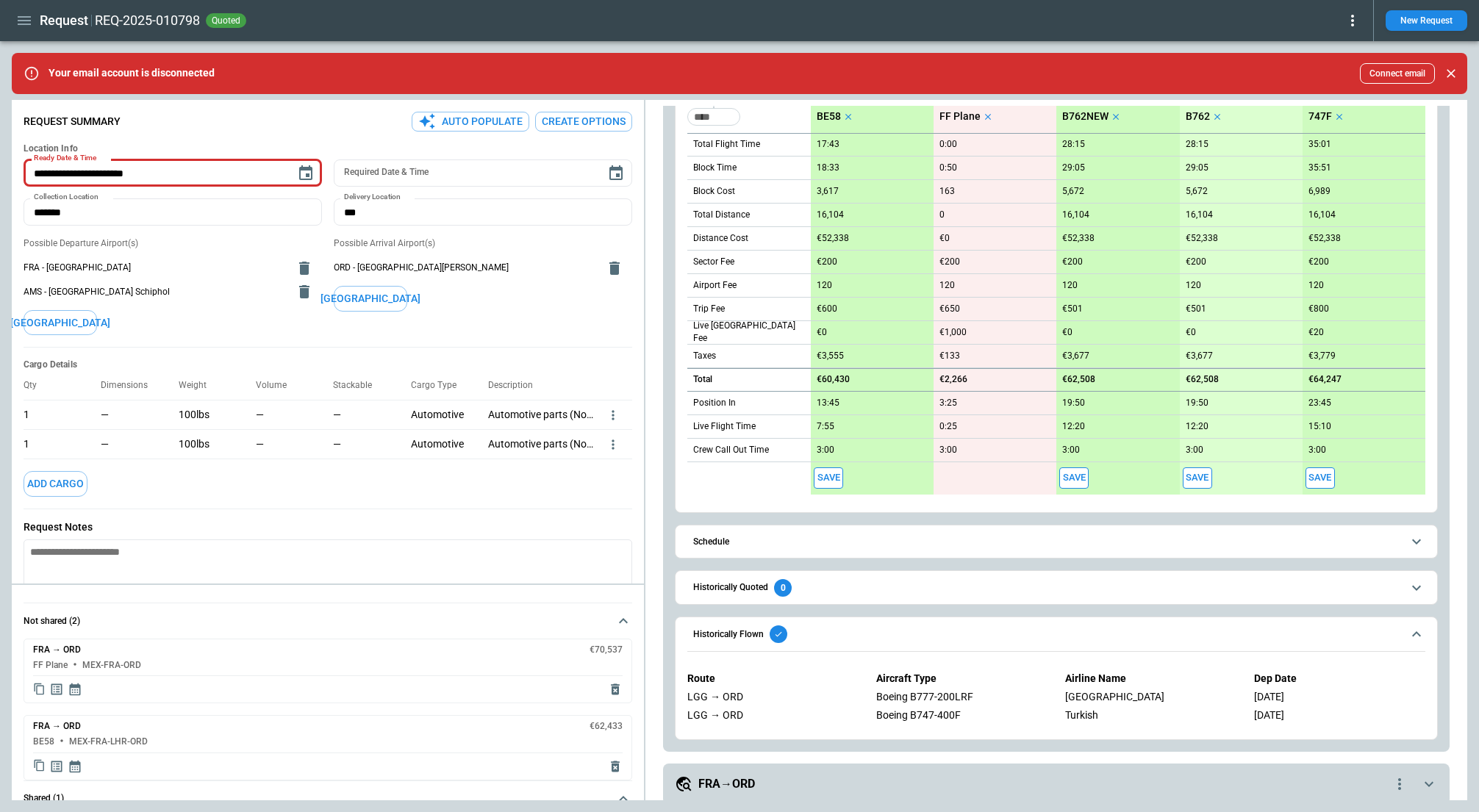
scroll to position [412, 0]
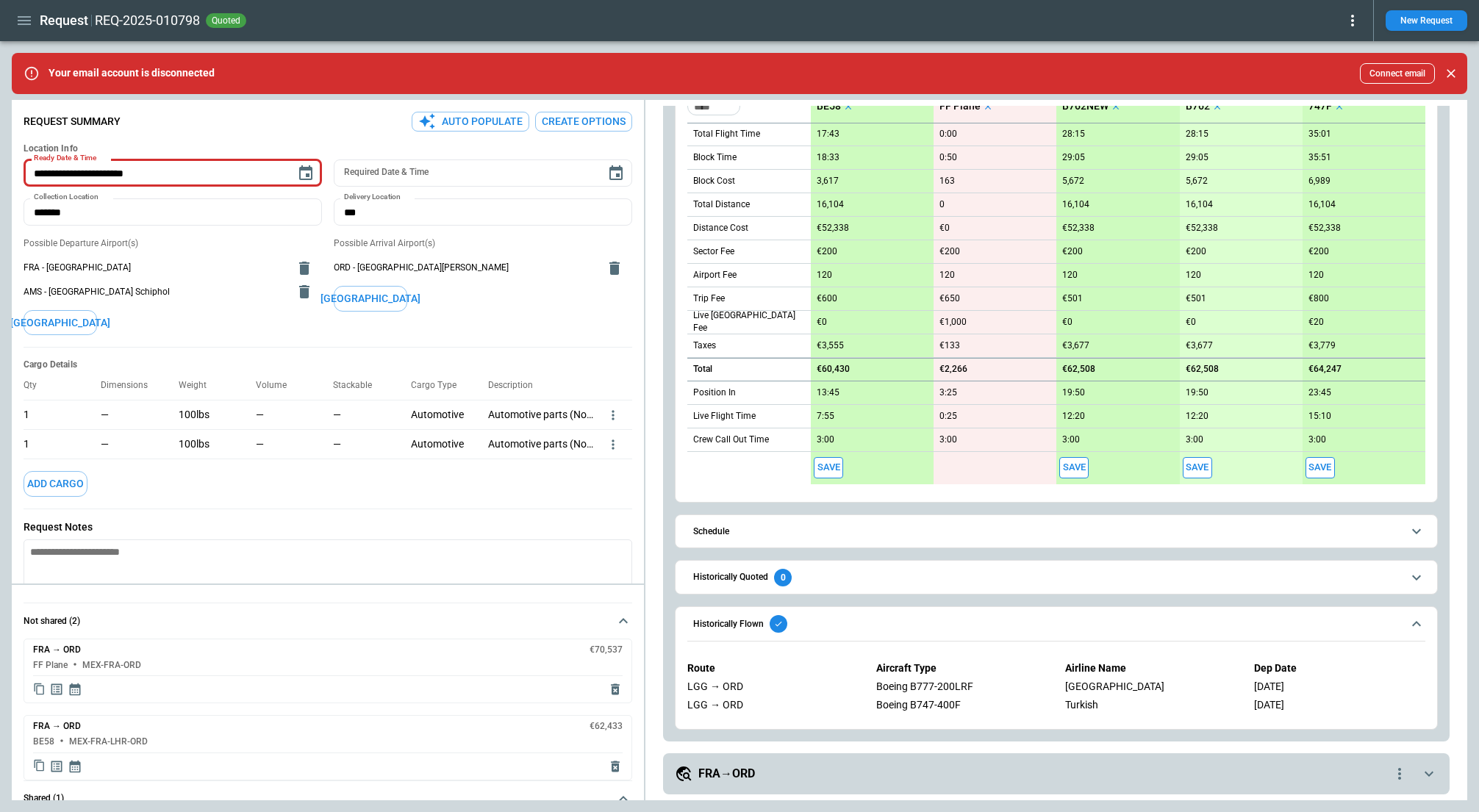
click at [879, 623] on span "Historically Flown" at bounding box center [1047, 623] width 709 height 18
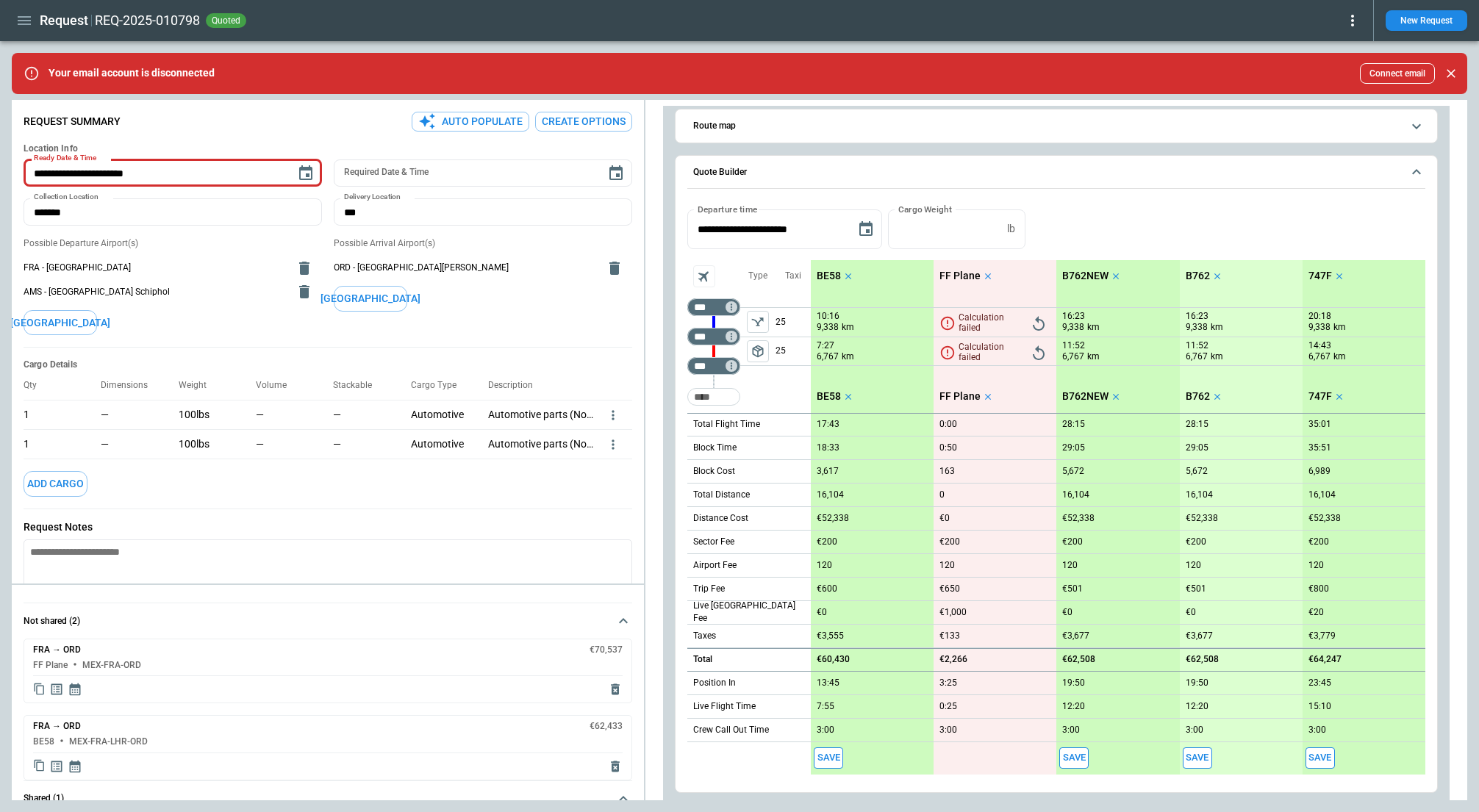
scroll to position [0, 0]
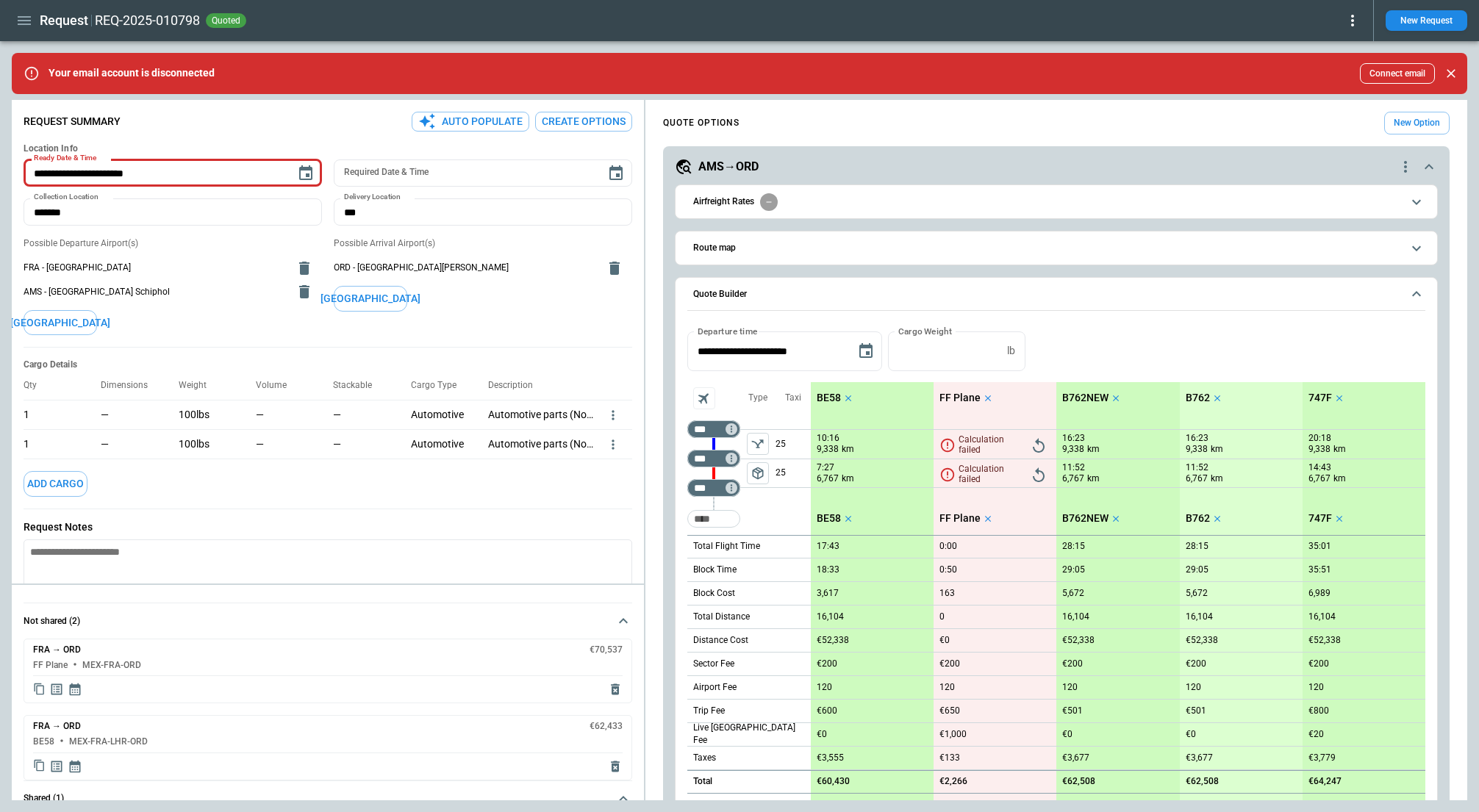
click at [929, 215] on button "Airfreight Rates" at bounding box center [1055, 201] width 738 height 33
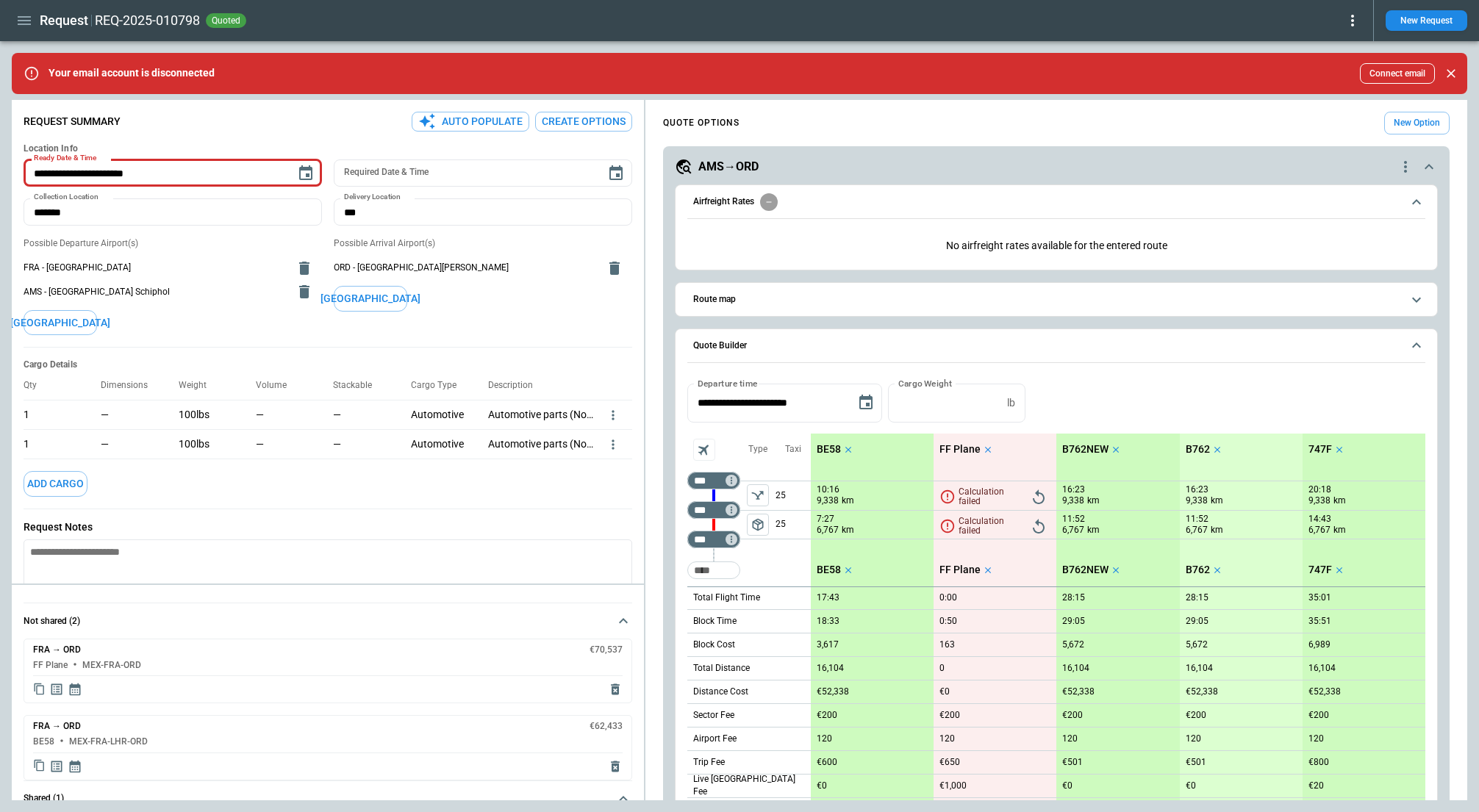
click at [929, 215] on button "Airfreight Rates" at bounding box center [1055, 202] width 738 height 34
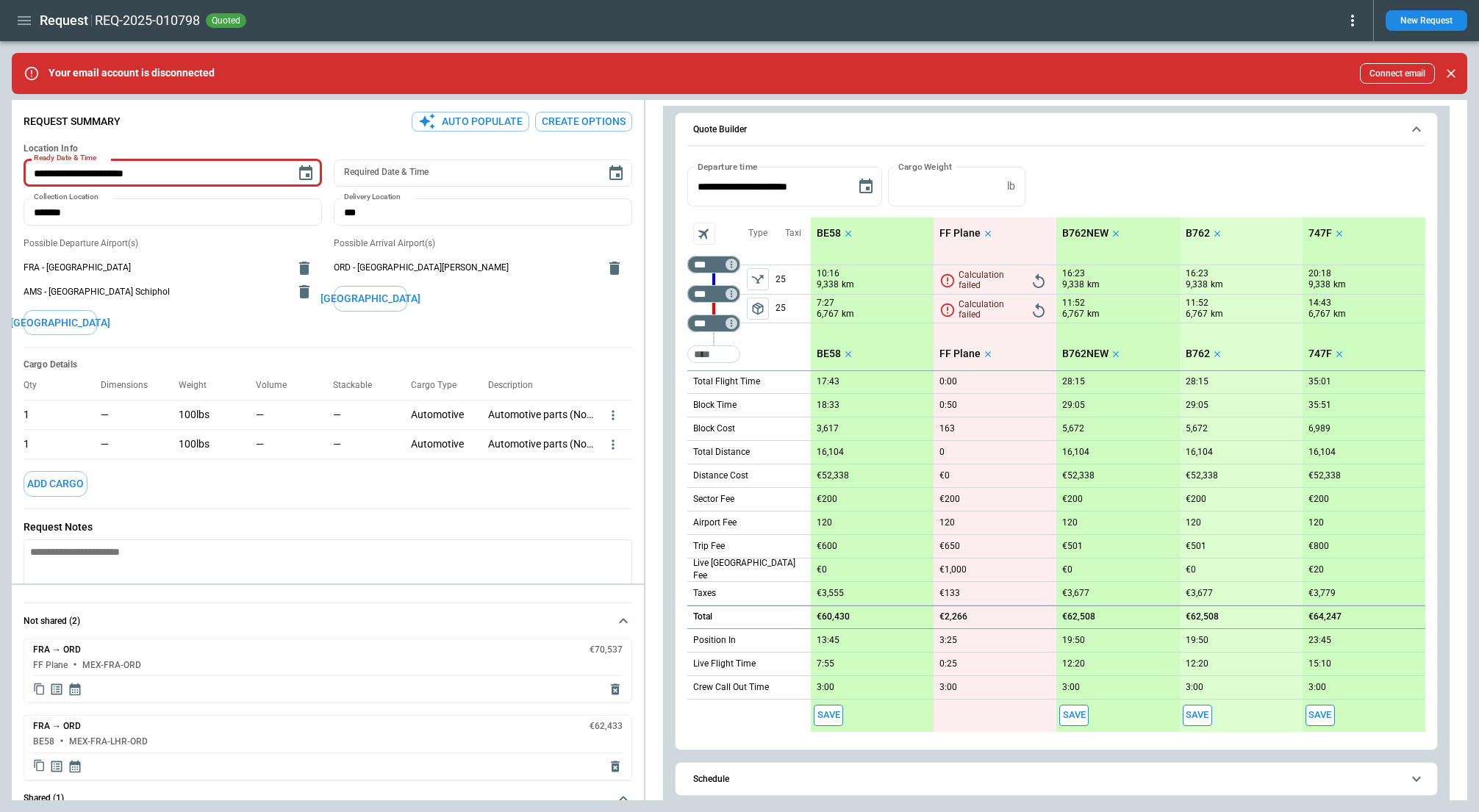
scroll to position [324, 0]
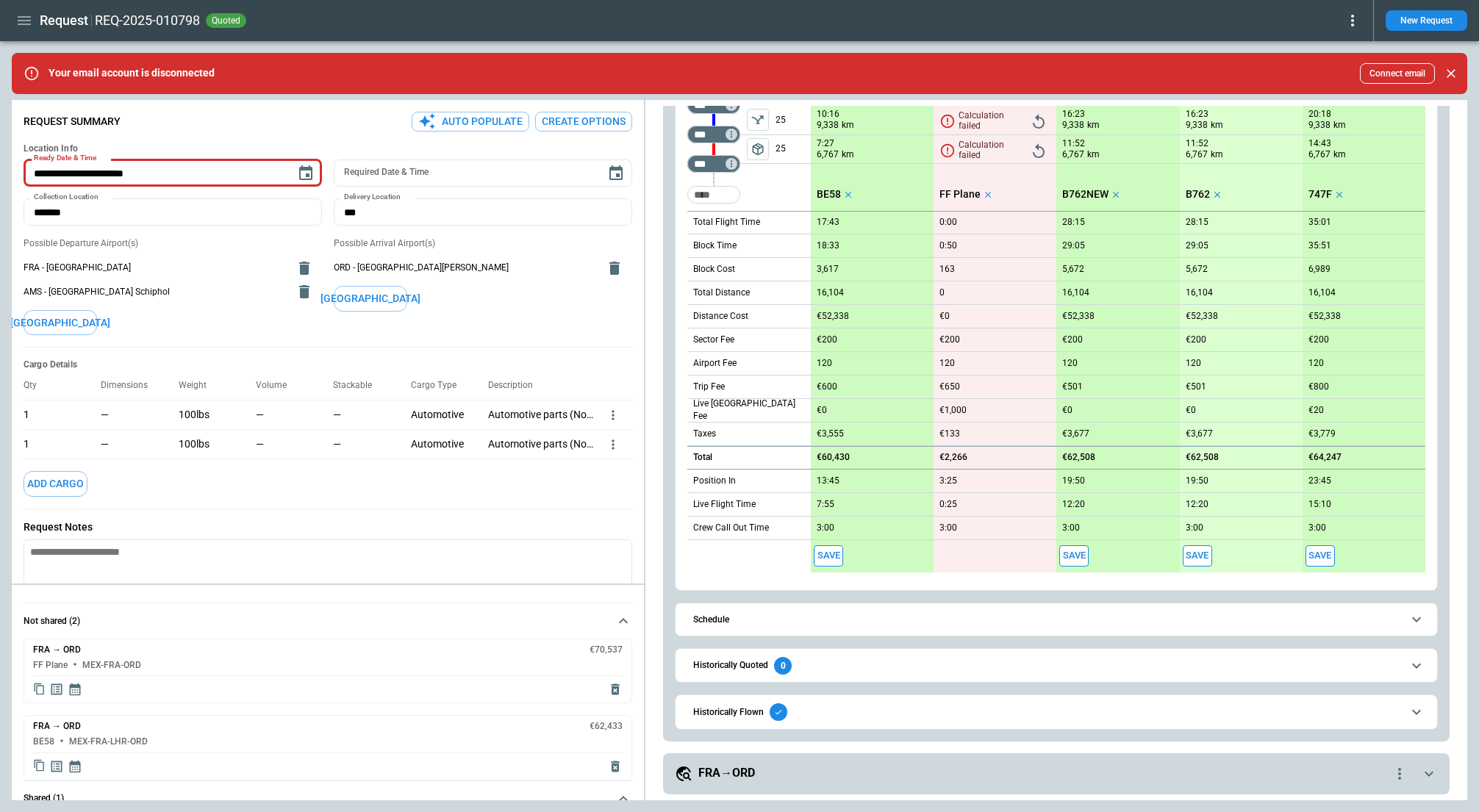
click at [915, 711] on span "Historically Flown" at bounding box center [1047, 712] width 709 height 18
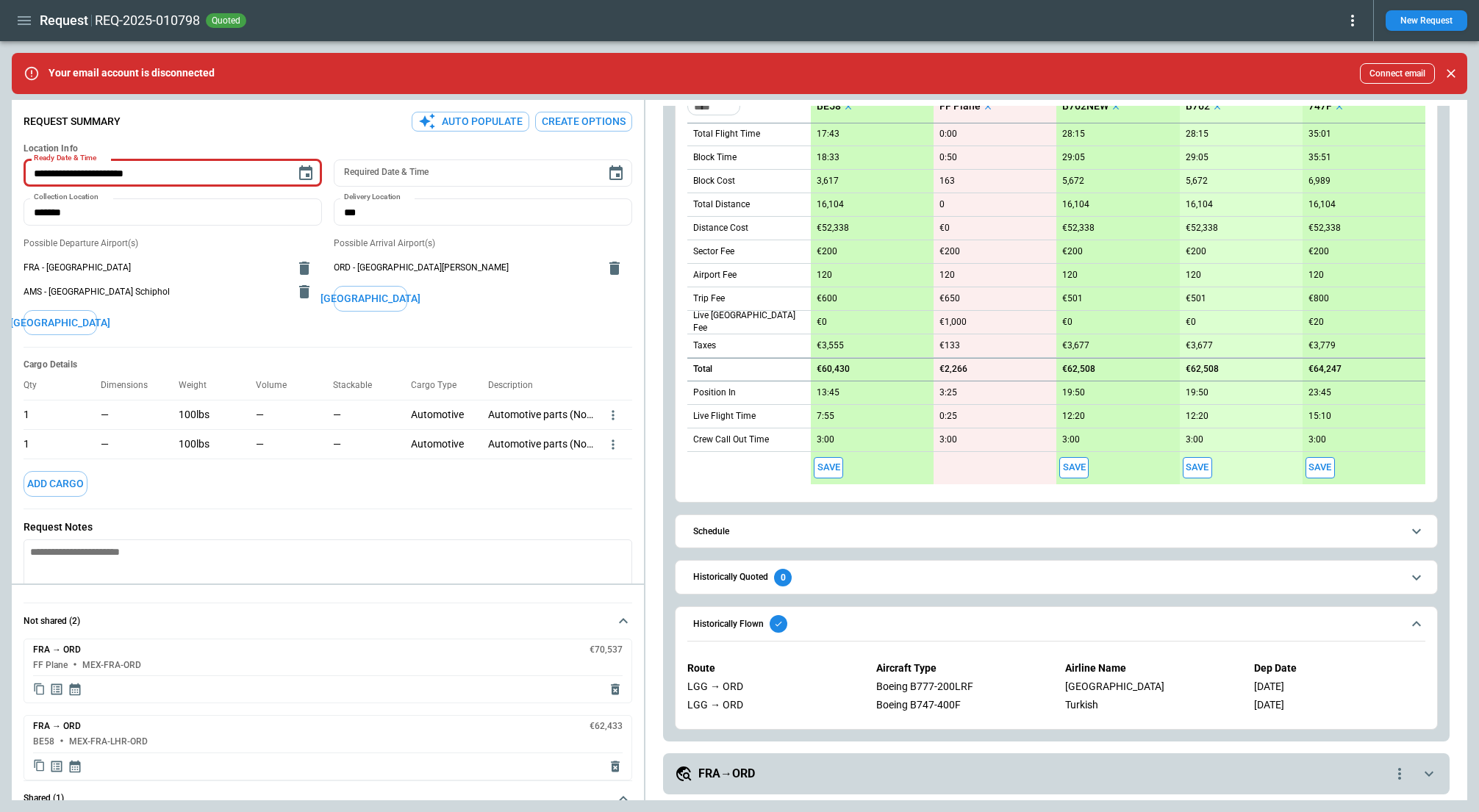
scroll to position [0, 0]
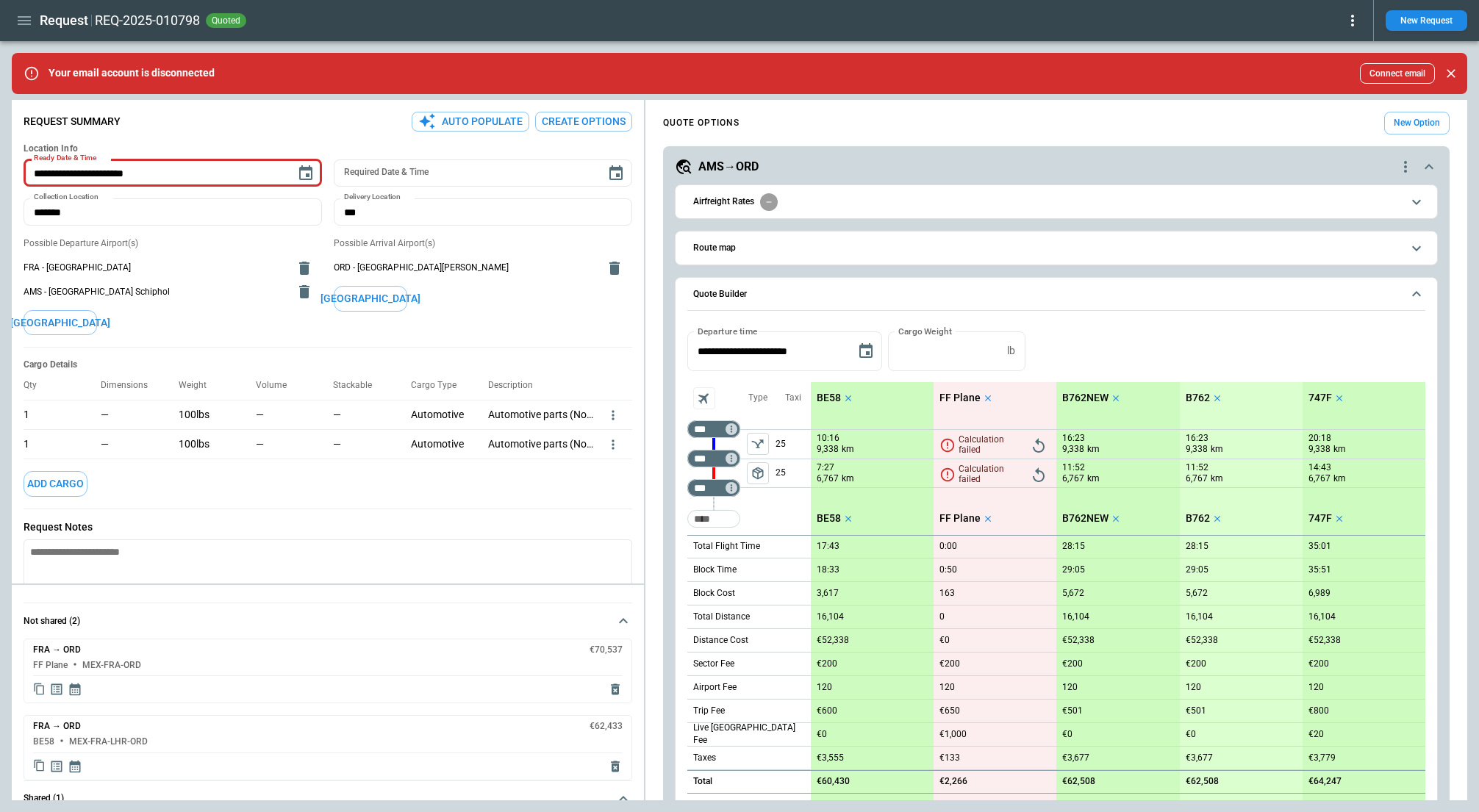
click at [983, 400] on icon "scrollable content" at bounding box center [987, 398] width 10 height 10
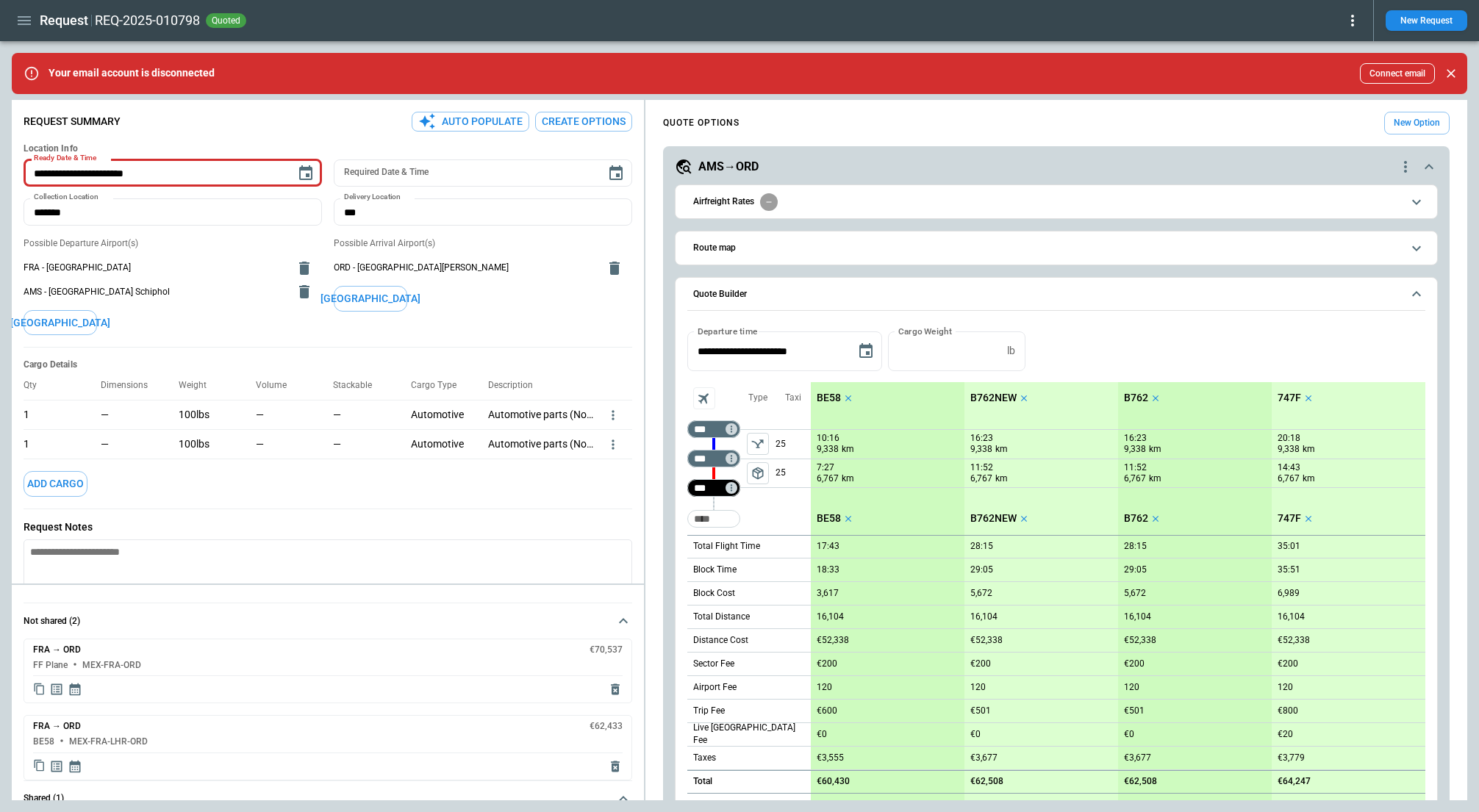
click at [706, 483] on input "***" at bounding box center [710, 488] width 41 height 15
type input "***"
click at [867, 249] on span "Route map" at bounding box center [1047, 248] width 709 height 9
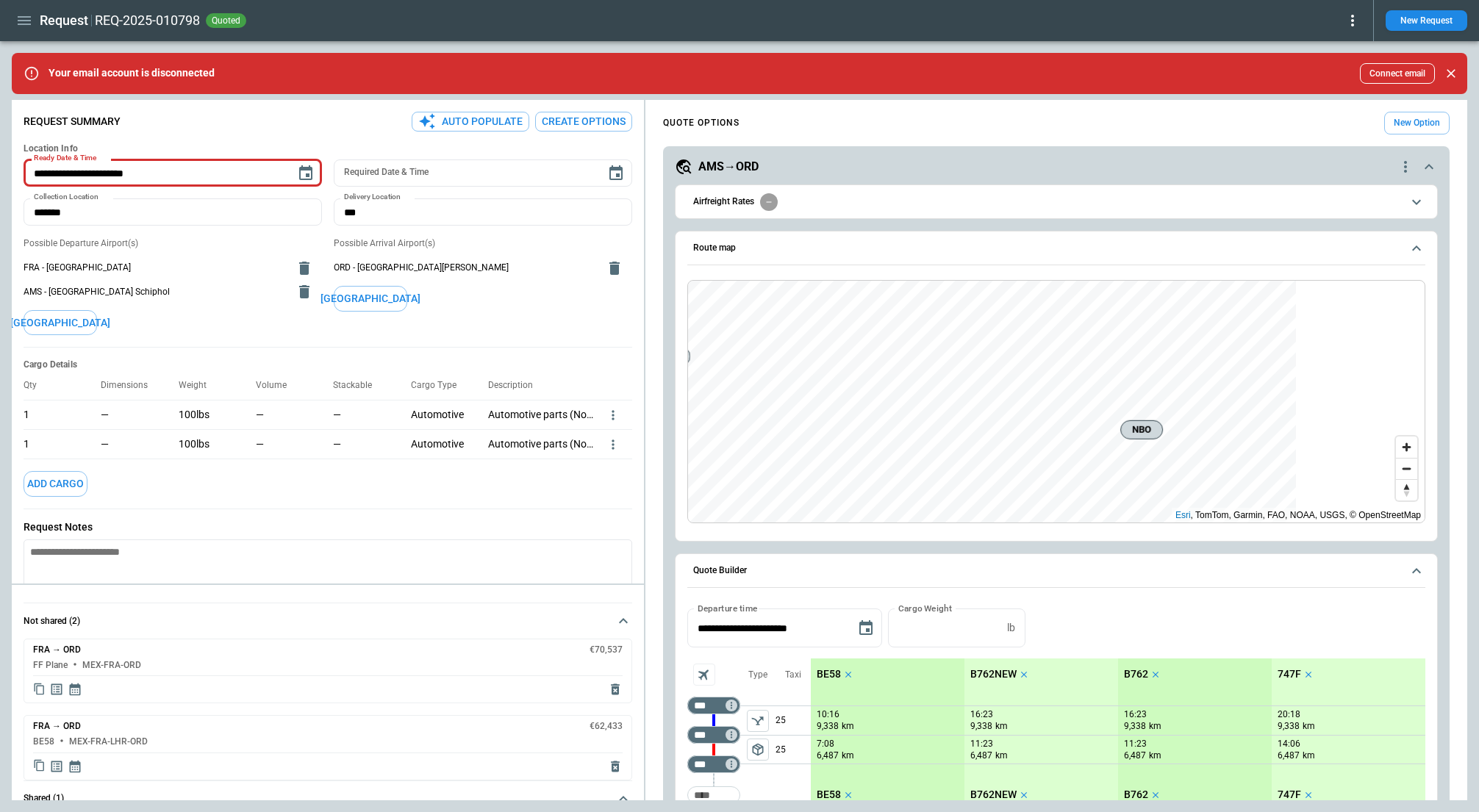
click at [1065, 257] on div "Route map MEX LGG NBO Esri , TomTom, Garmin, FAO, NOAA, USGS, © OpenStreetMap" at bounding box center [1055, 387] width 763 height 311
click at [709, 706] on input "***" at bounding box center [710, 706] width 41 height 15
type input "***"
click at [708, 738] on input "***" at bounding box center [710, 735] width 41 height 15
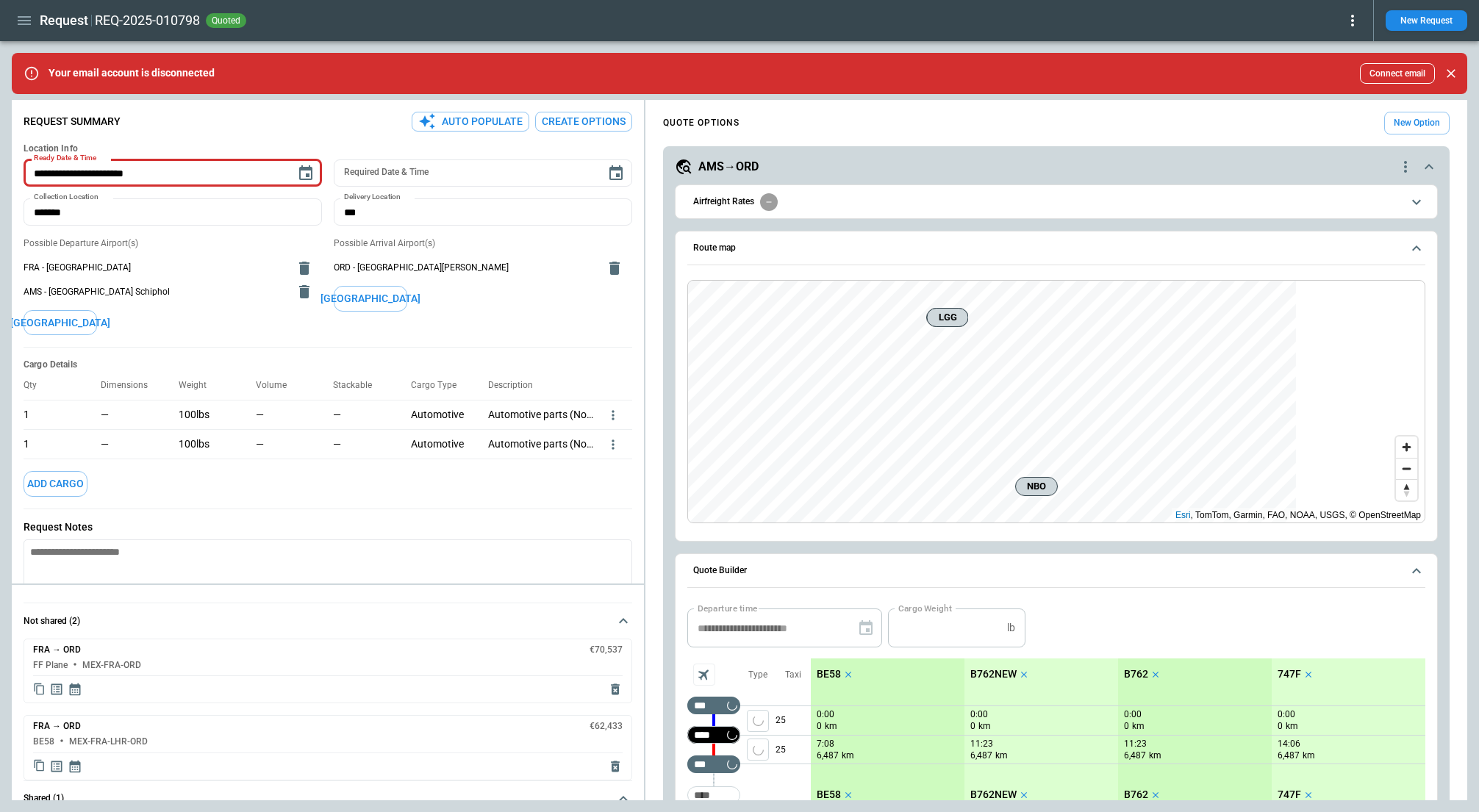
type input "***"
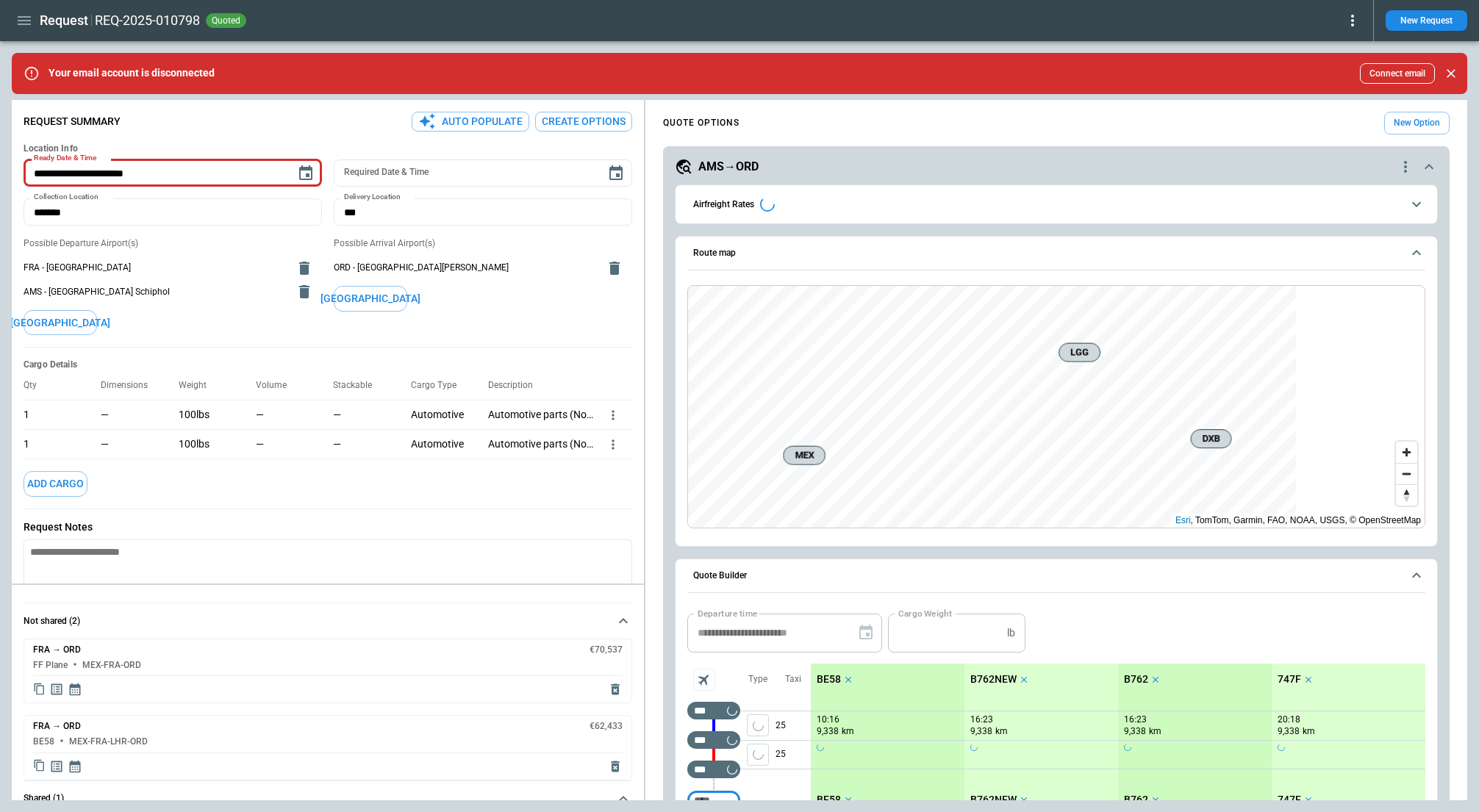
scroll to position [5, 0]
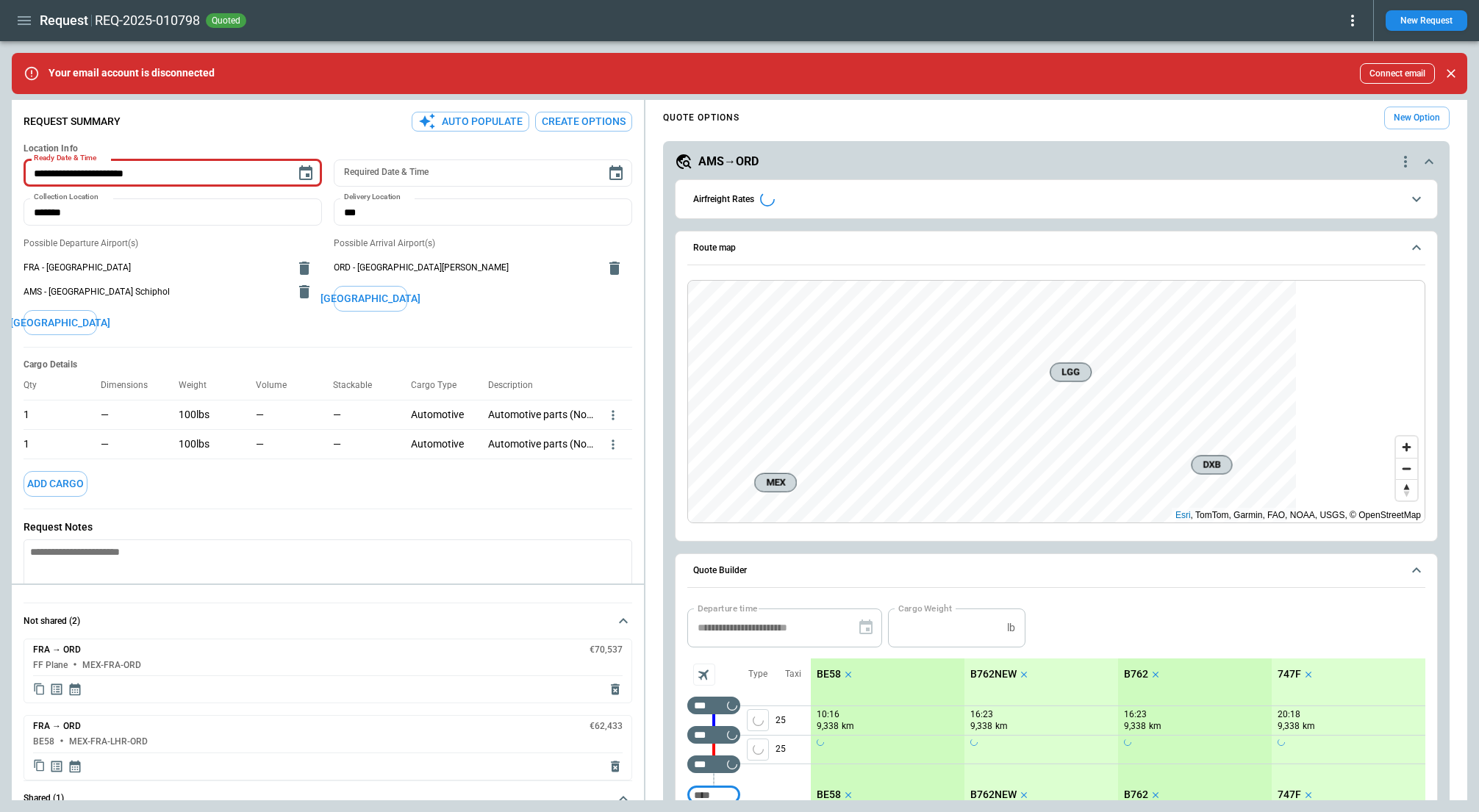
click at [715, 786] on input "Too short" at bounding box center [713, 795] width 47 height 27
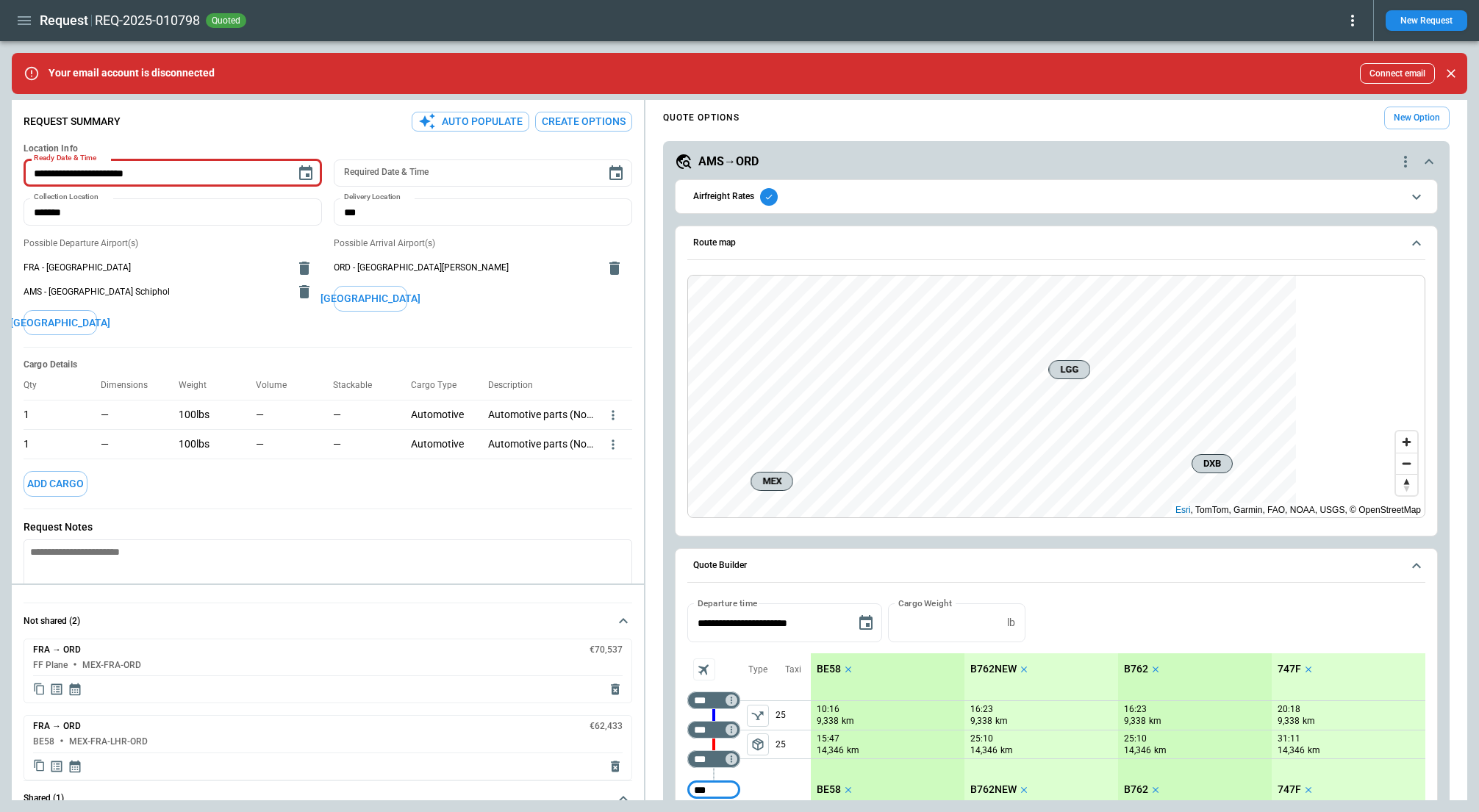
type input "***"
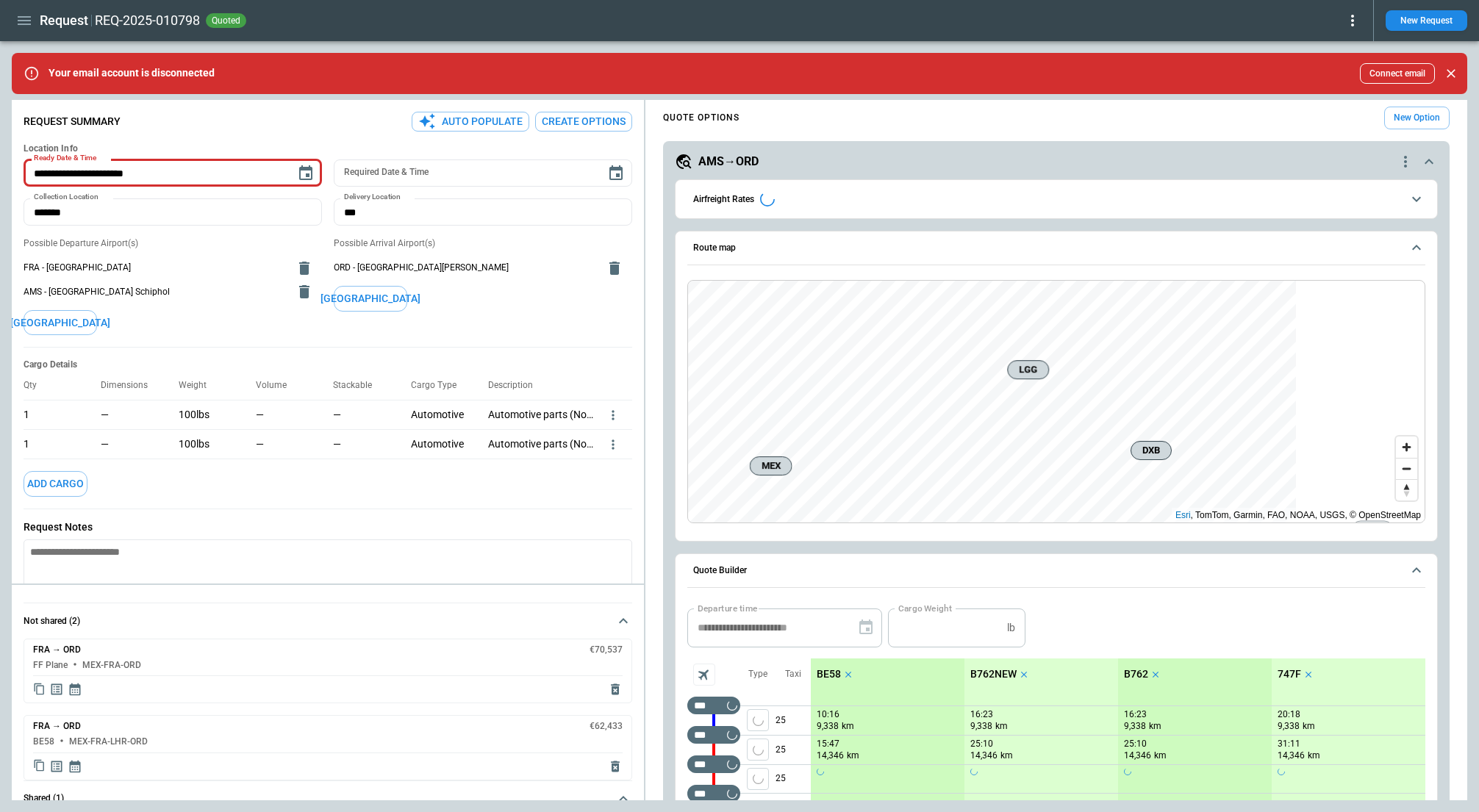
scroll to position [9, 0]
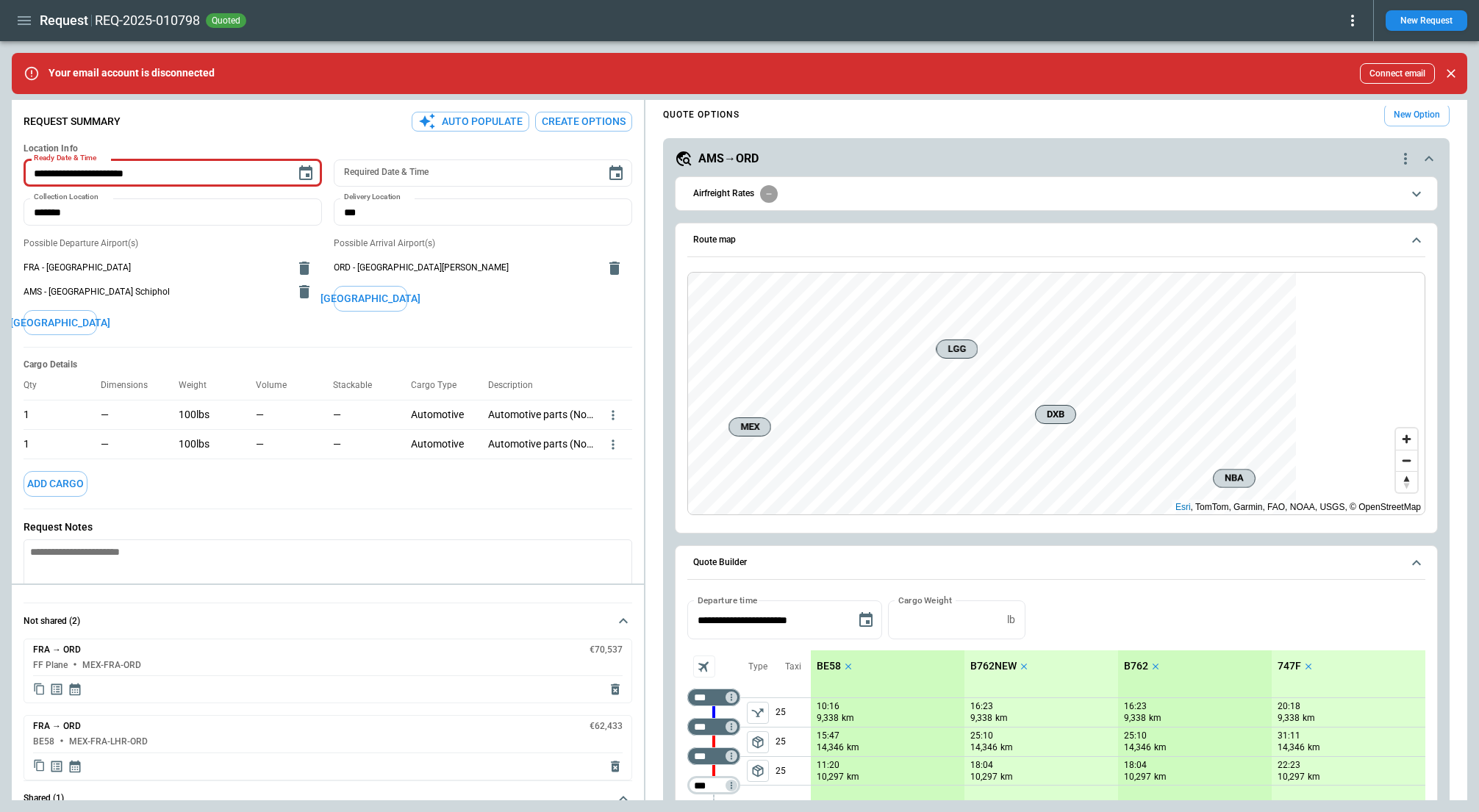
click at [706, 788] on input "***" at bounding box center [710, 785] width 41 height 15
type input "***"
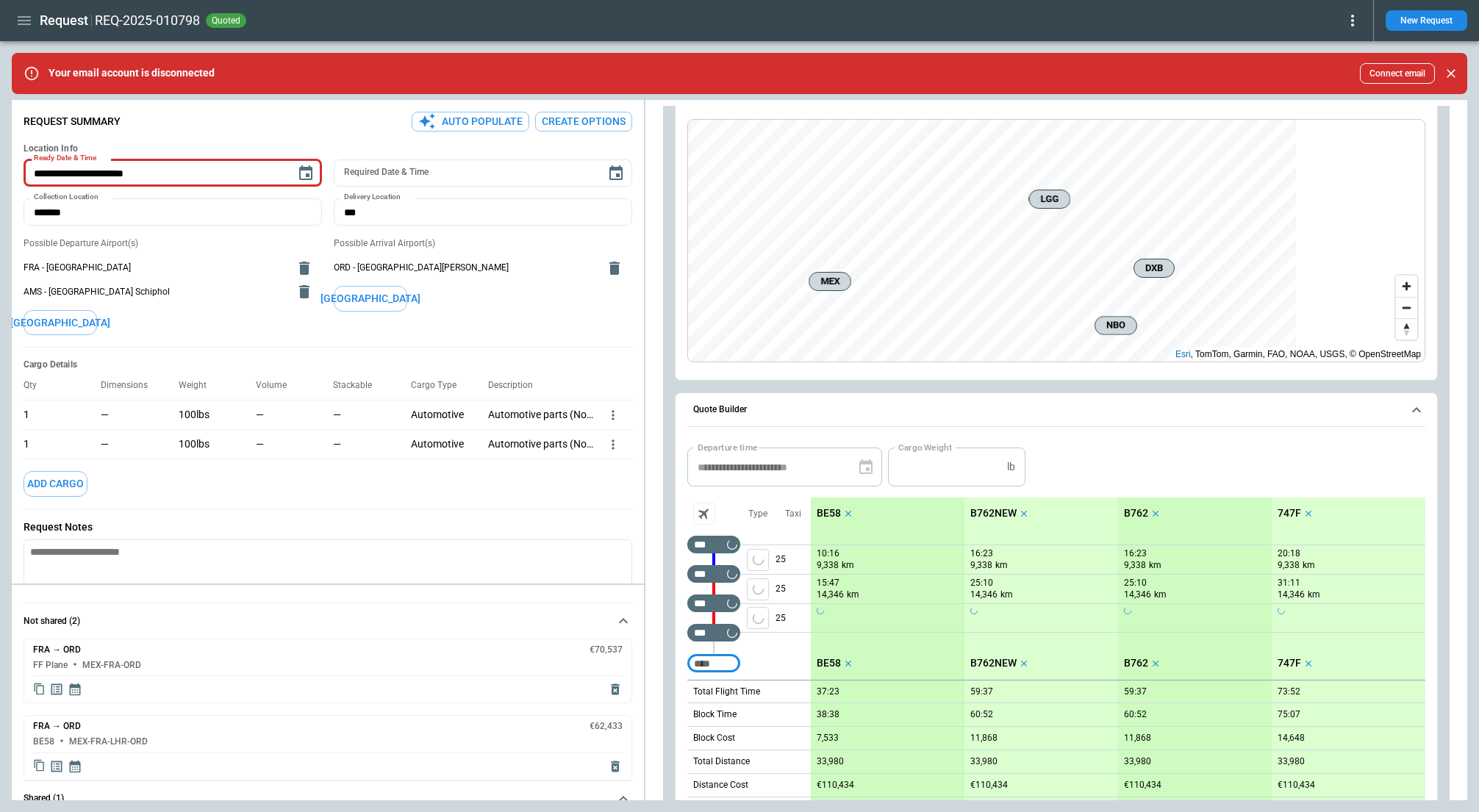
scroll to position [130, 0]
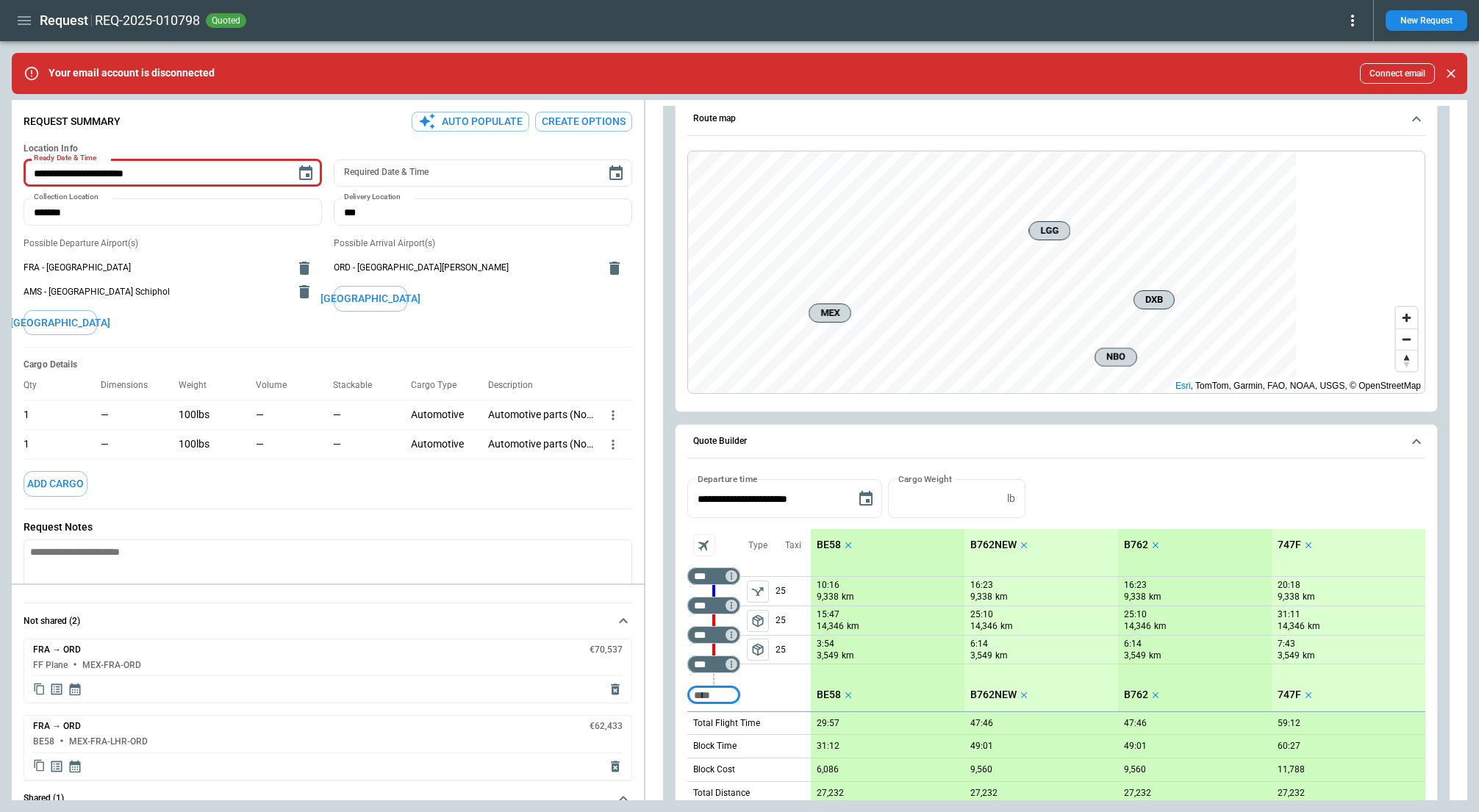
click at [752, 654] on span "package_2" at bounding box center [758, 650] width 15 height 15
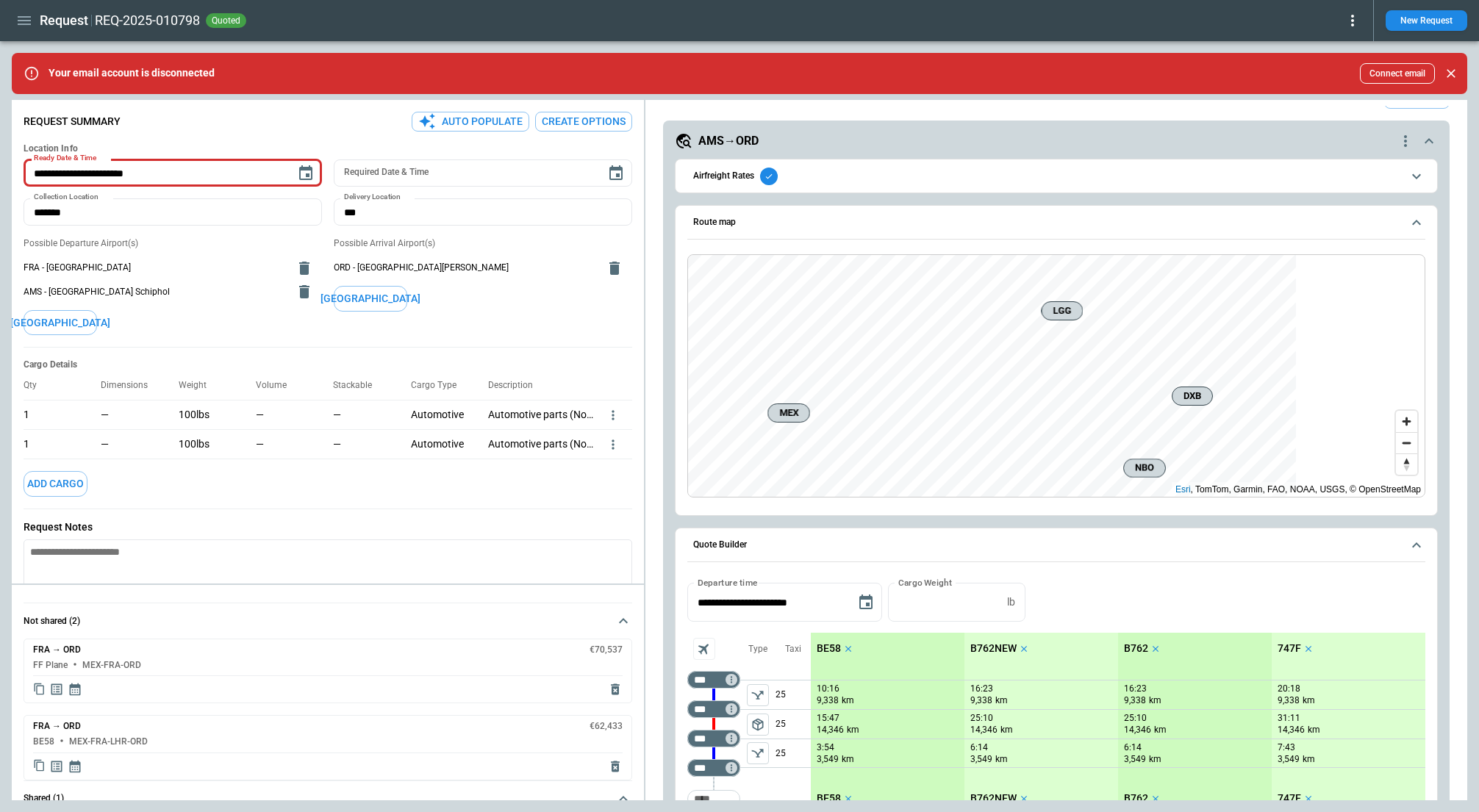
scroll to position [0, 0]
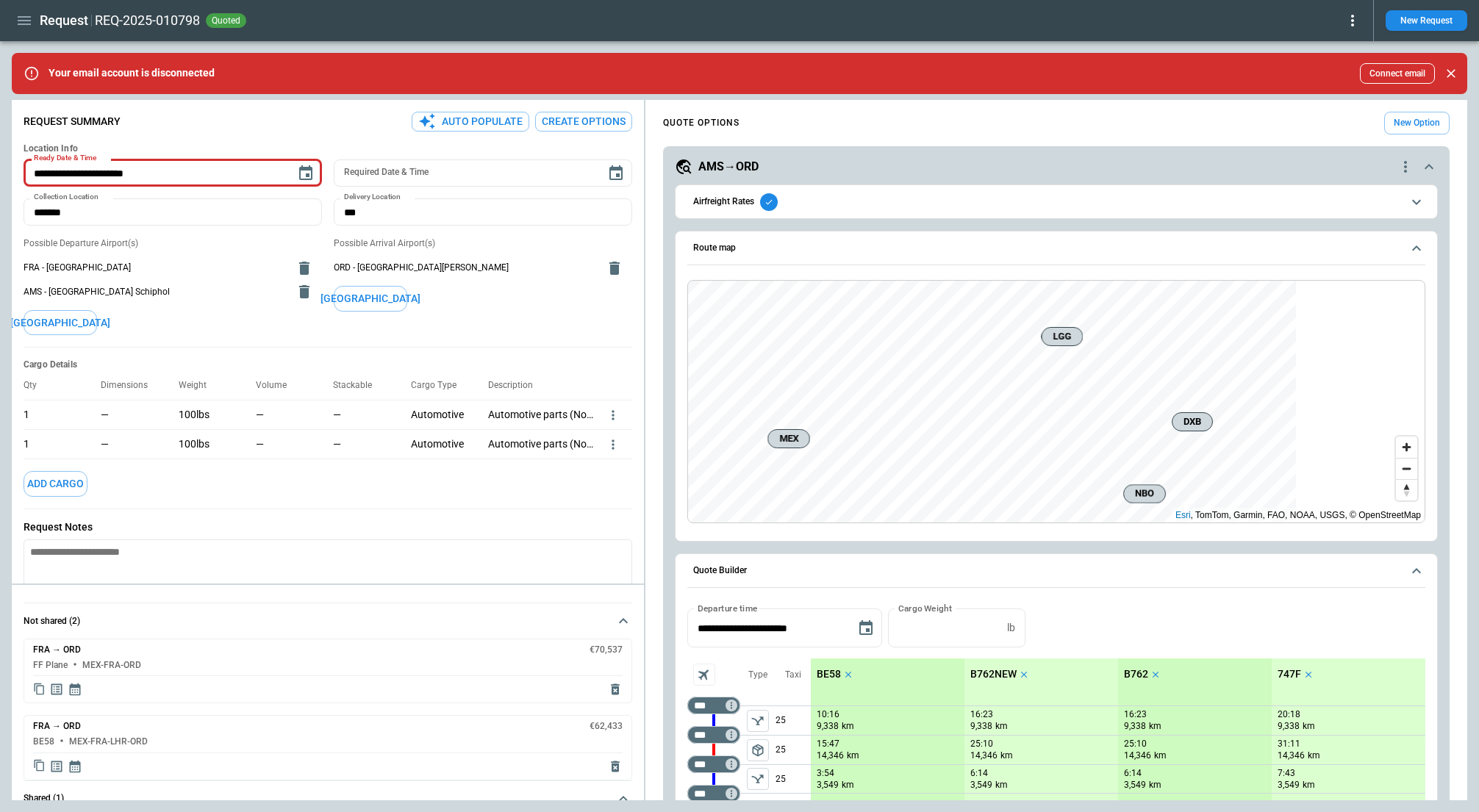
click at [1347, 160] on div "AMS→ORD" at bounding box center [1036, 167] width 722 height 18
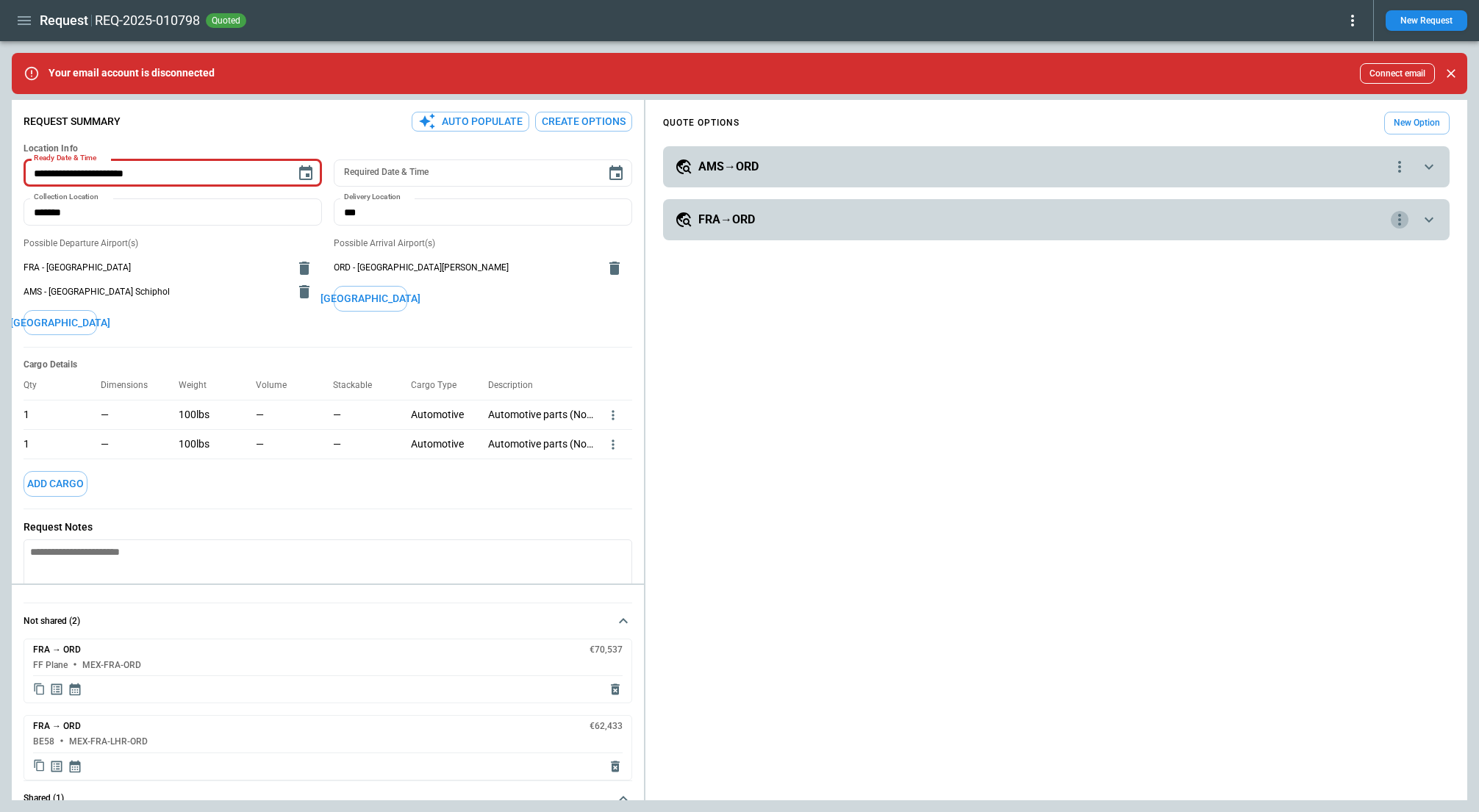
click at [1399, 226] on icon "quote-option-actions" at bounding box center [1399, 220] width 18 height 18
click at [1362, 307] on li "Delete Quote Option" at bounding box center [1344, 309] width 130 height 21
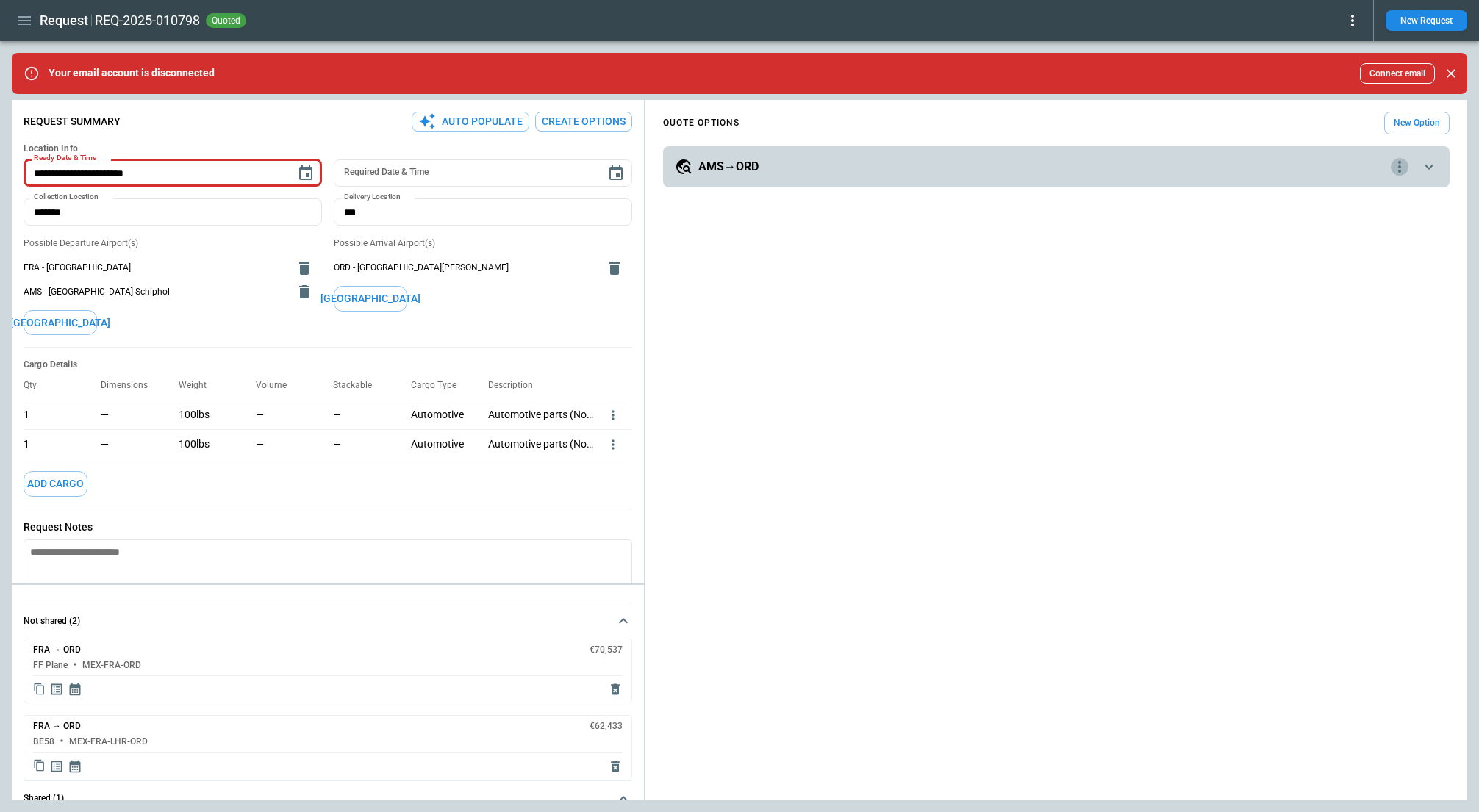
click at [1404, 175] on icon "quote-option-actions" at bounding box center [1399, 167] width 18 height 18
click at [1372, 182] on button "Duplicate Quote Option" at bounding box center [1344, 192] width 130 height 21
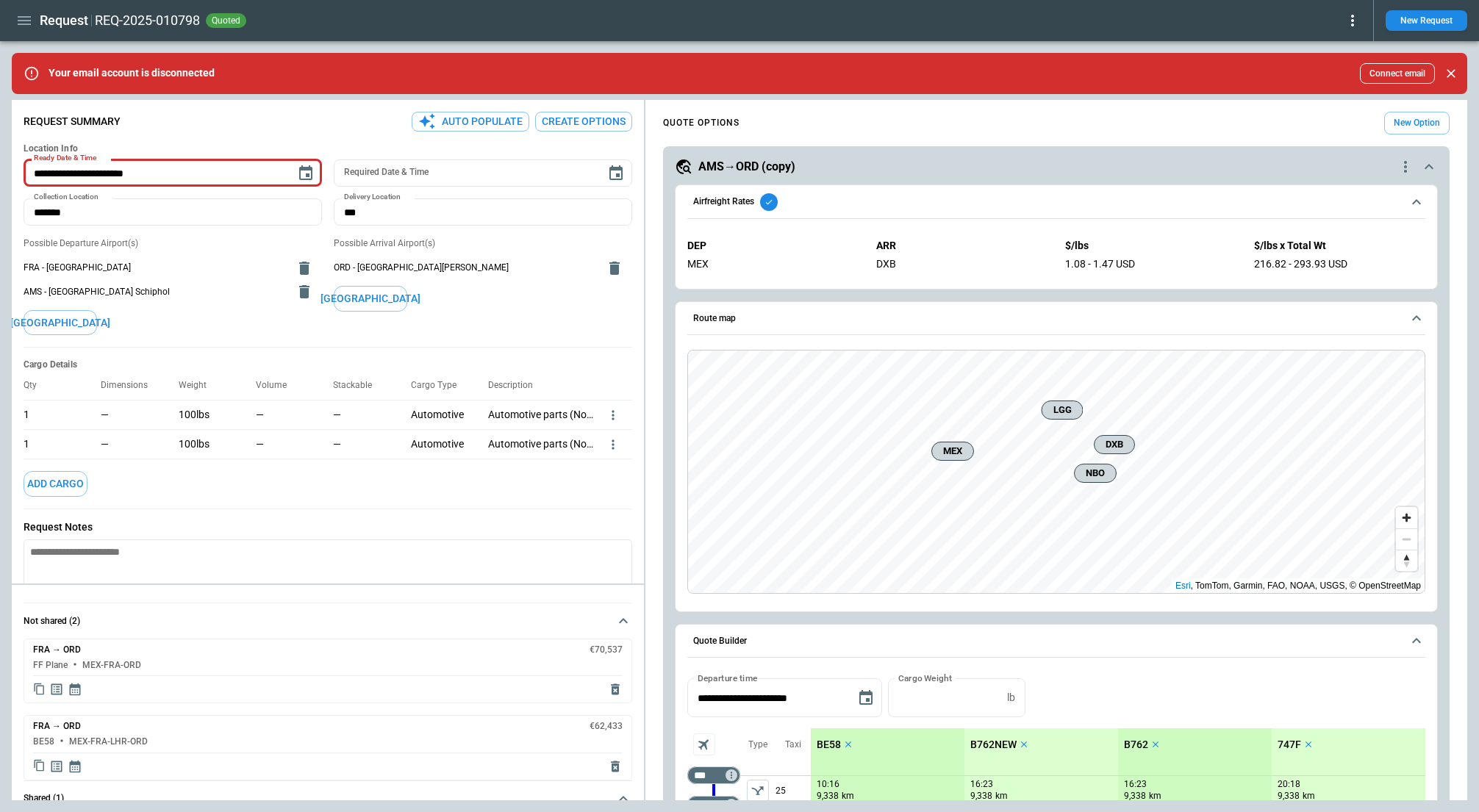
click at [957, 171] on div "AMS→ORD (copy)" at bounding box center [1036, 167] width 722 height 18
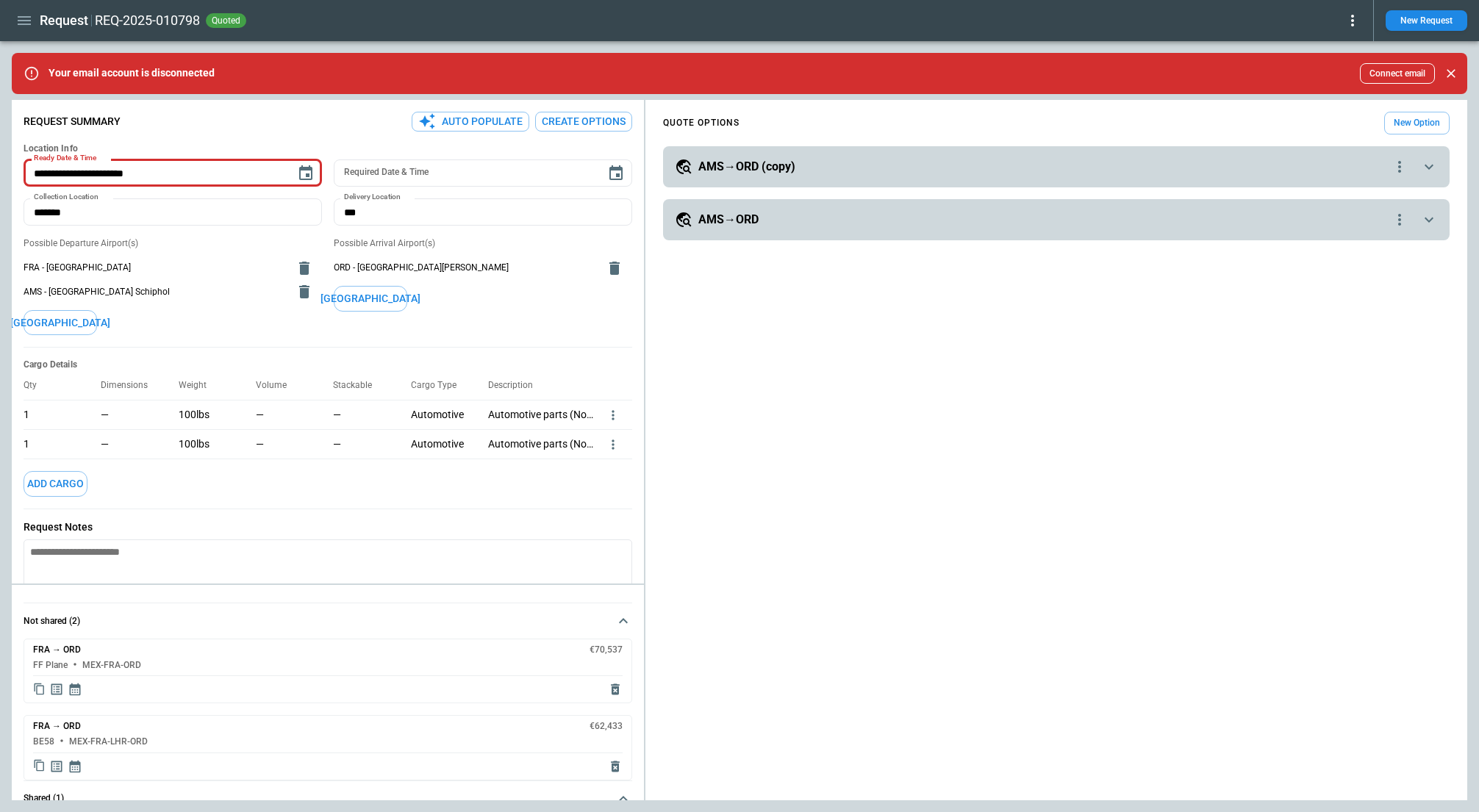
click at [947, 208] on div "**********" at bounding box center [1056, 219] width 786 height 41
click at [945, 225] on div "AMS→ORD" at bounding box center [1033, 220] width 716 height 18
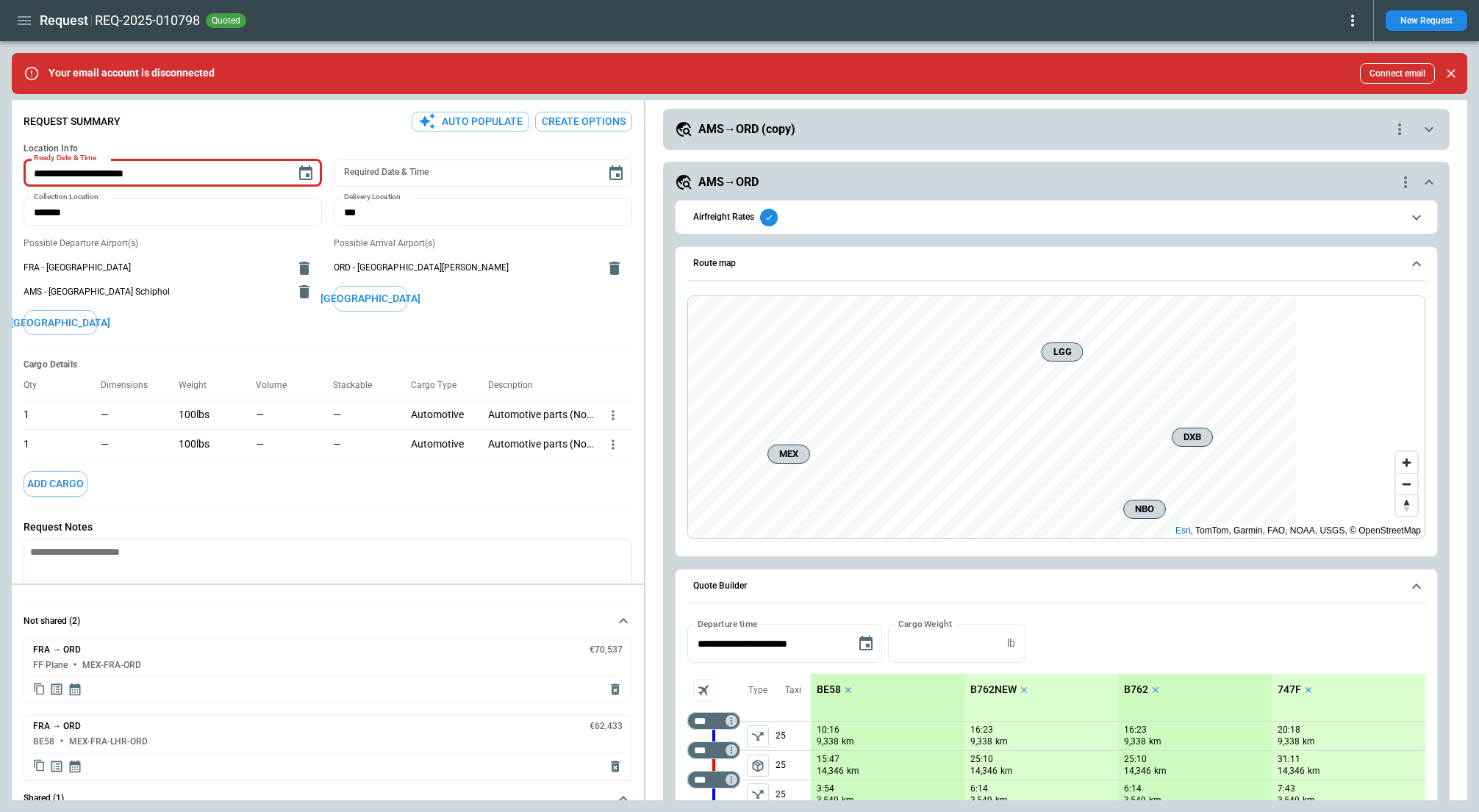
scroll to position [61, 0]
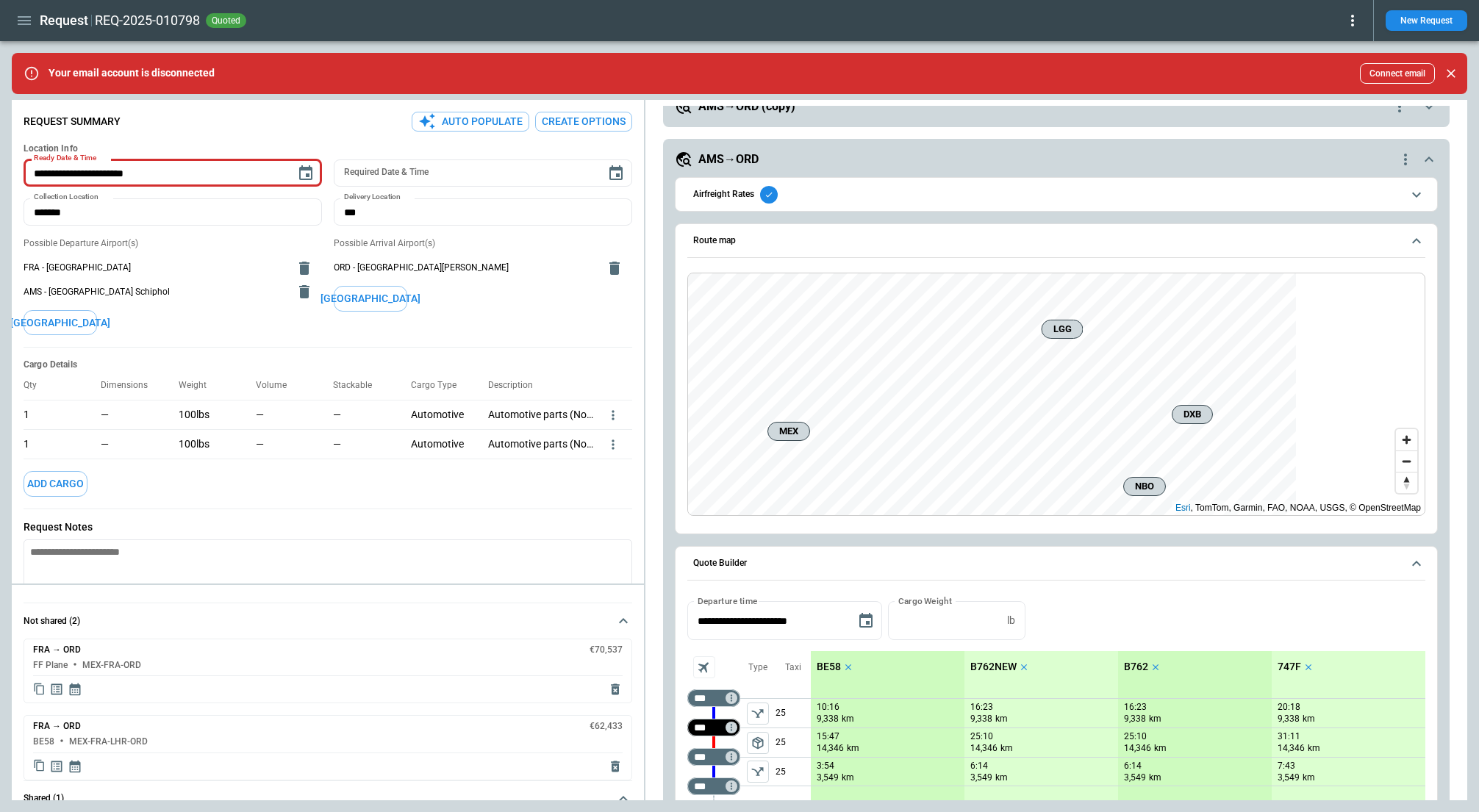
click at [705, 727] on input "***" at bounding box center [710, 728] width 41 height 15
type input "***"
click at [1129, 618] on div "**********" at bounding box center [1055, 621] width 738 height 39
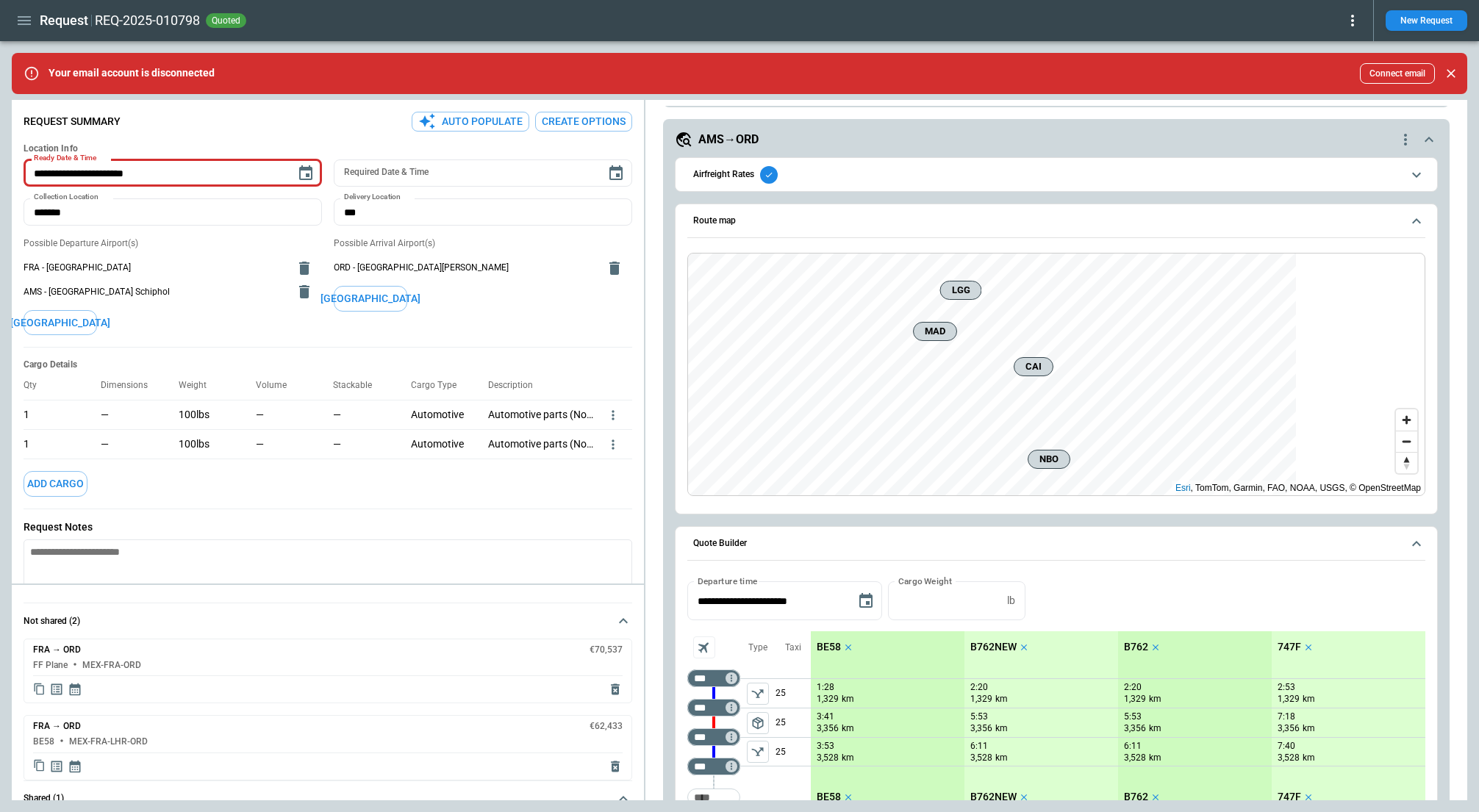
scroll to position [92, 0]
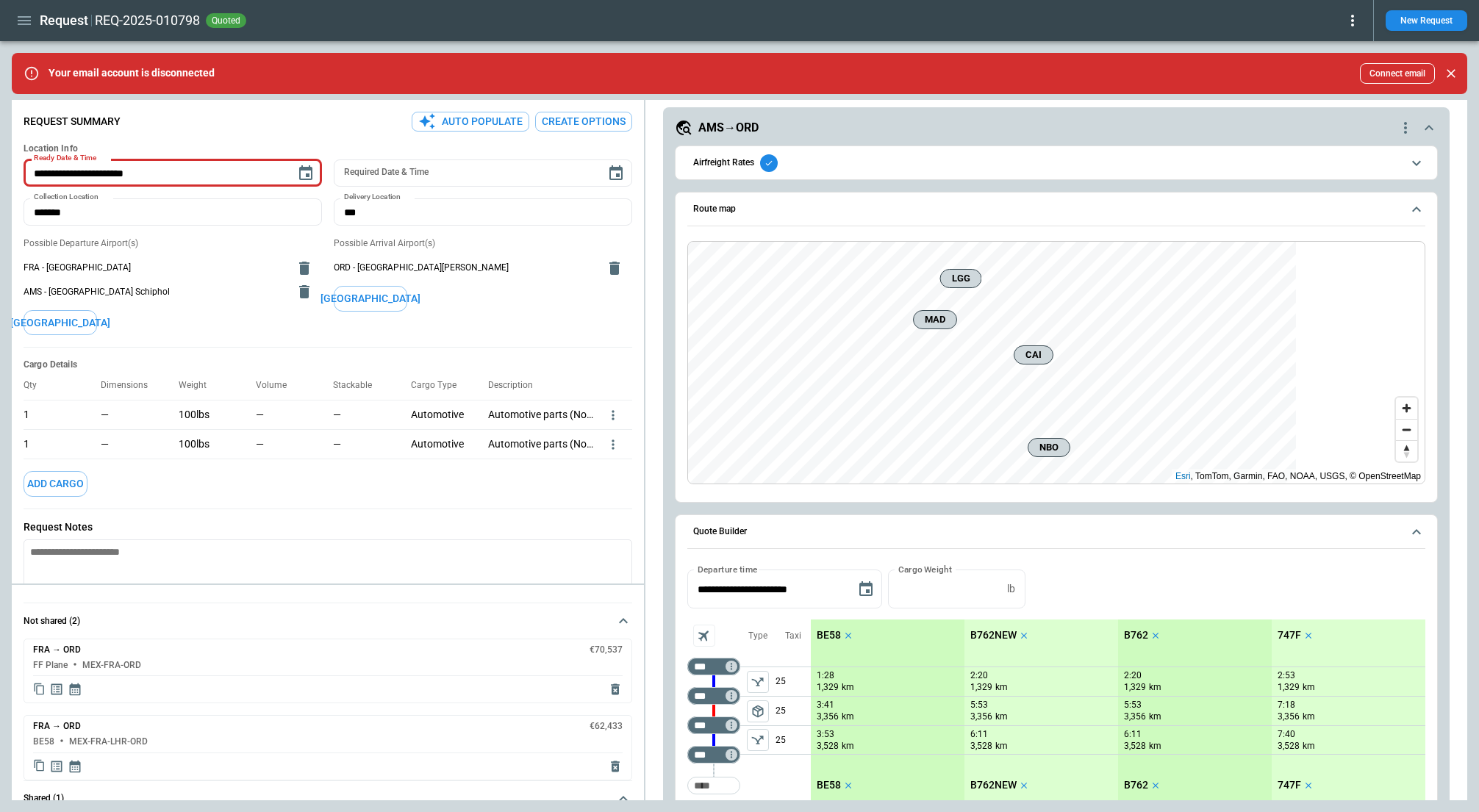
click at [1045, 527] on span "Quote Builder" at bounding box center [1047, 532] width 709 height 9
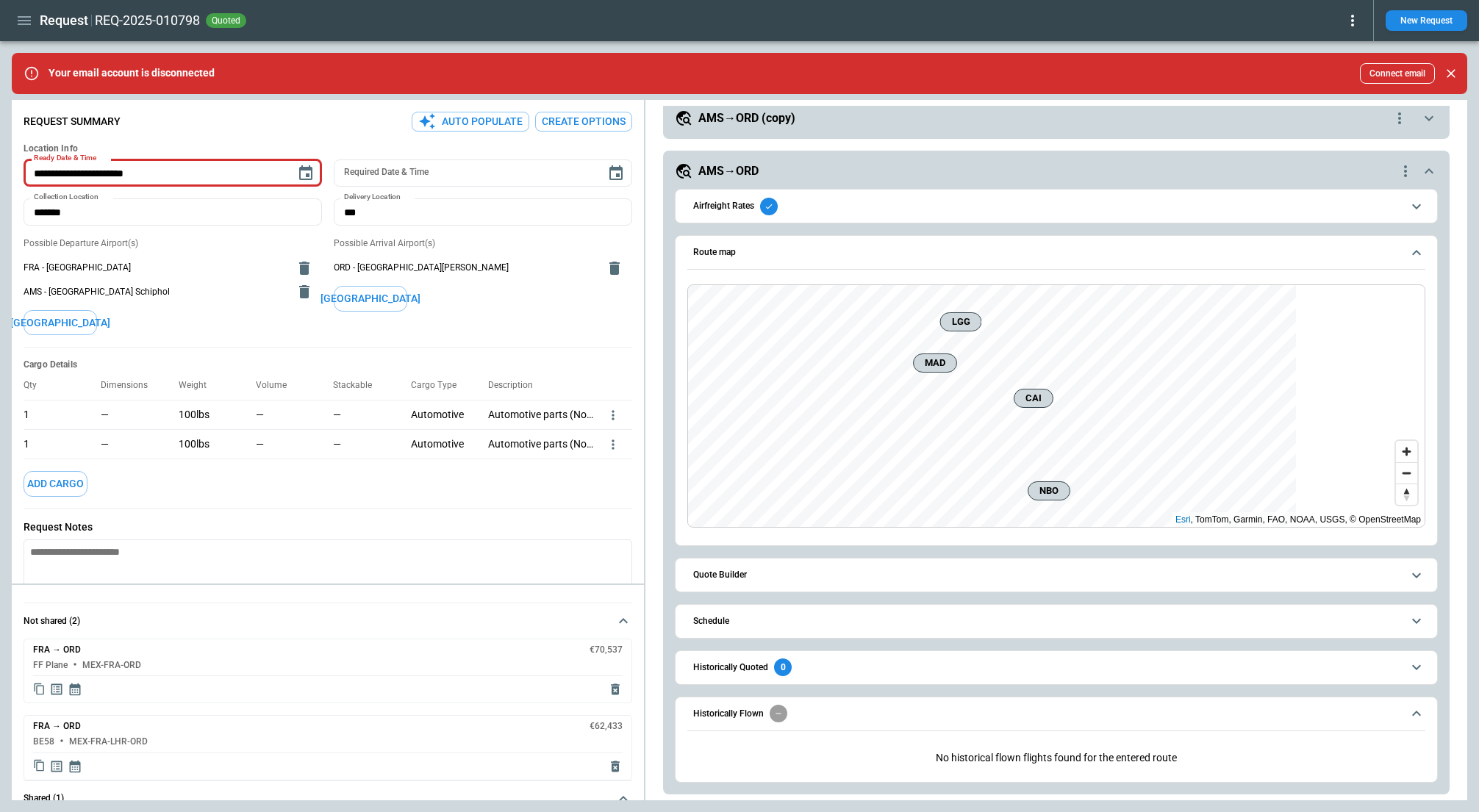
scroll to position [48, 0]
click at [1042, 710] on span "Historically Flown" at bounding box center [1047, 713] width 709 height 18
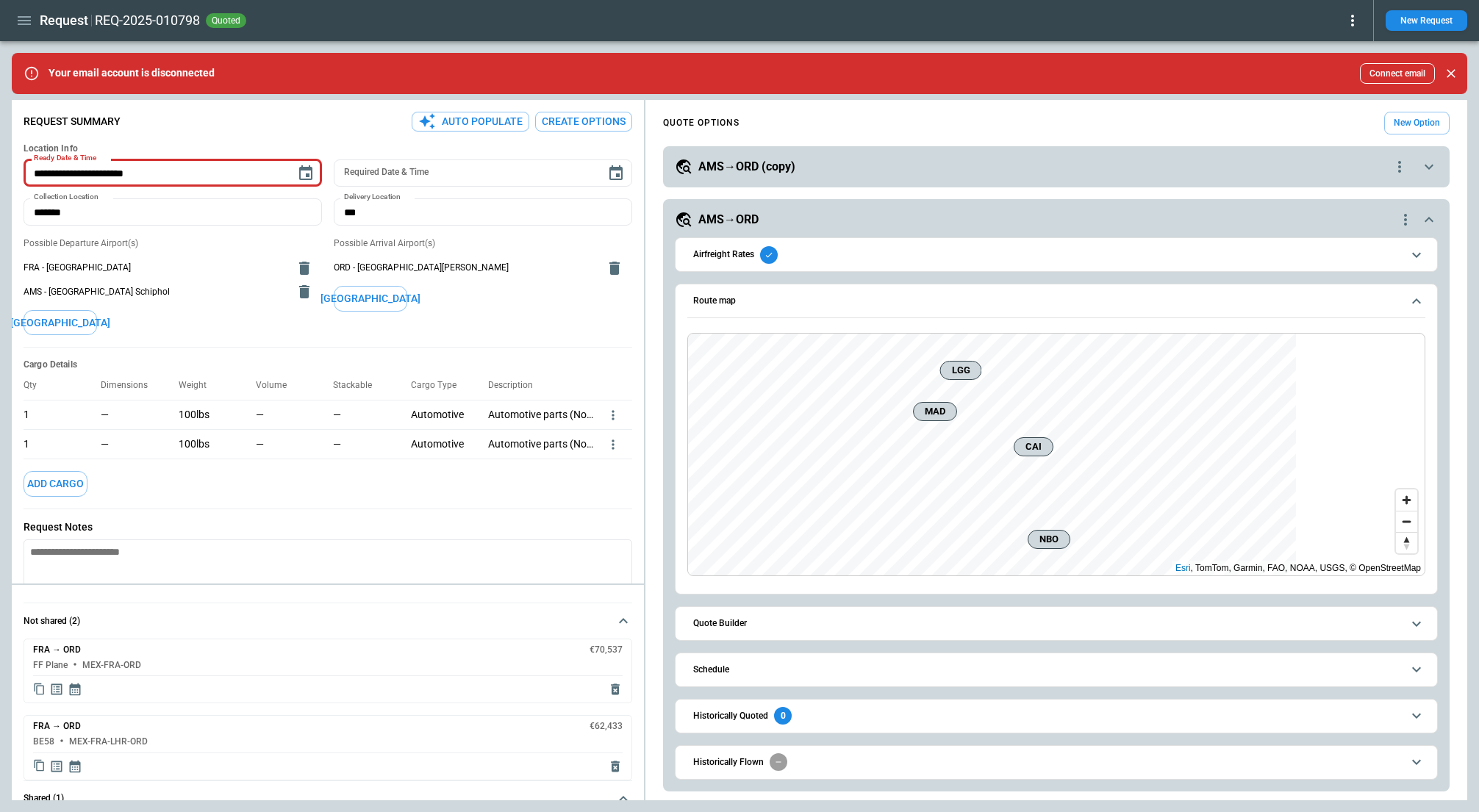
scroll to position [0, 0]
click at [1014, 172] on div "AMS→ORD (copy)" at bounding box center [1033, 167] width 716 height 18
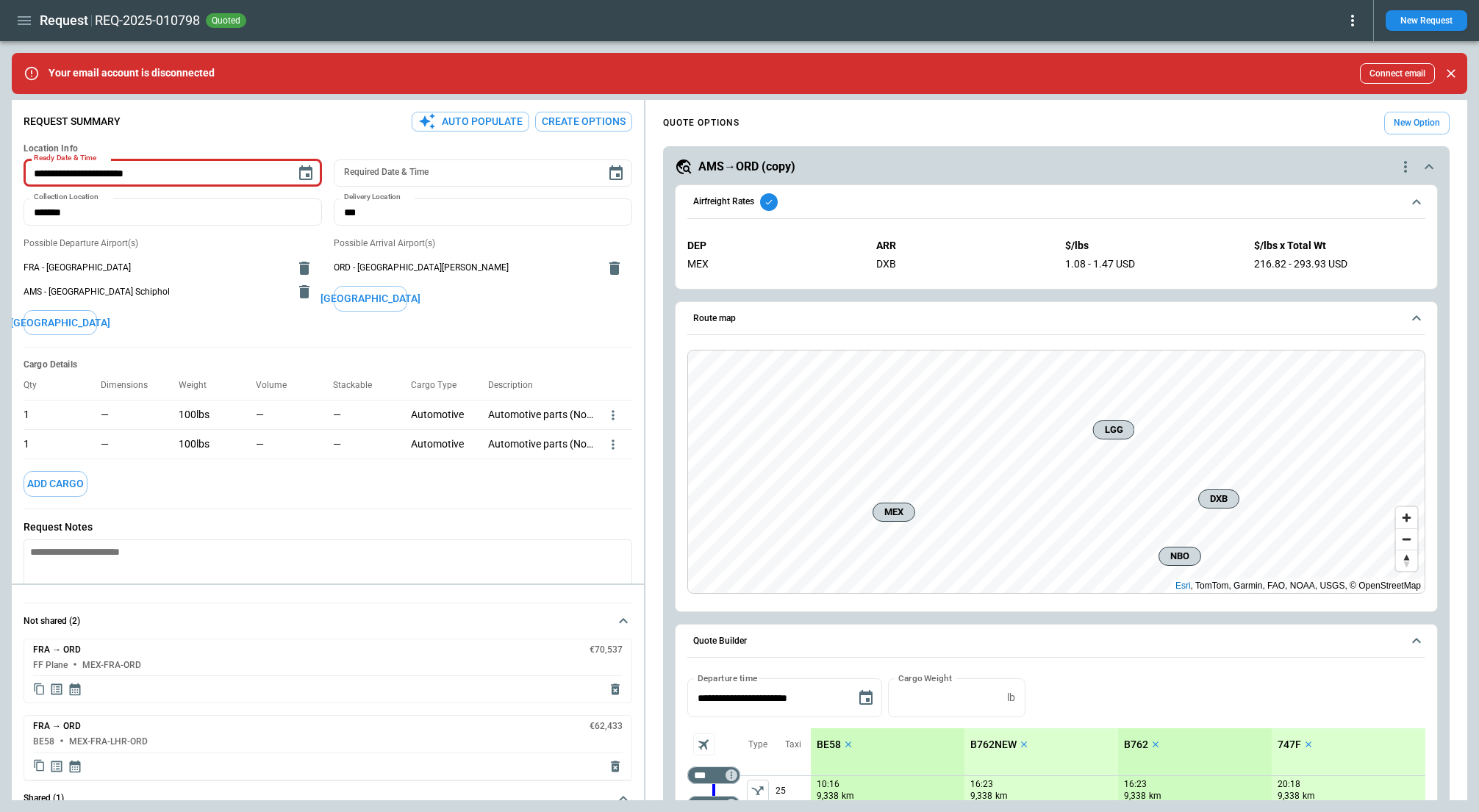
click at [1000, 198] on span "Airfreight Rates" at bounding box center [1047, 202] width 709 height 18
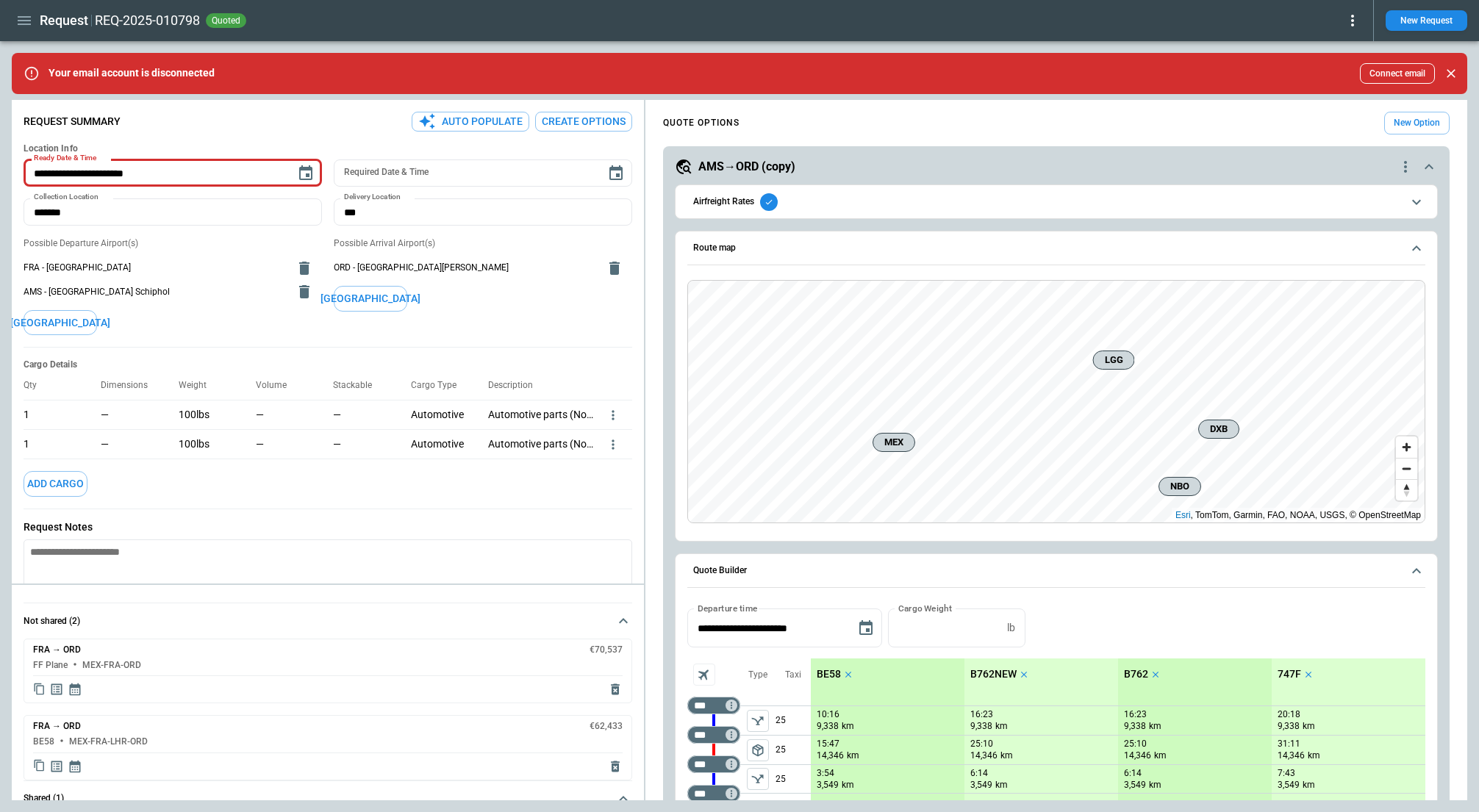
click at [999, 565] on button "Quote Builder" at bounding box center [1055, 571] width 738 height 34
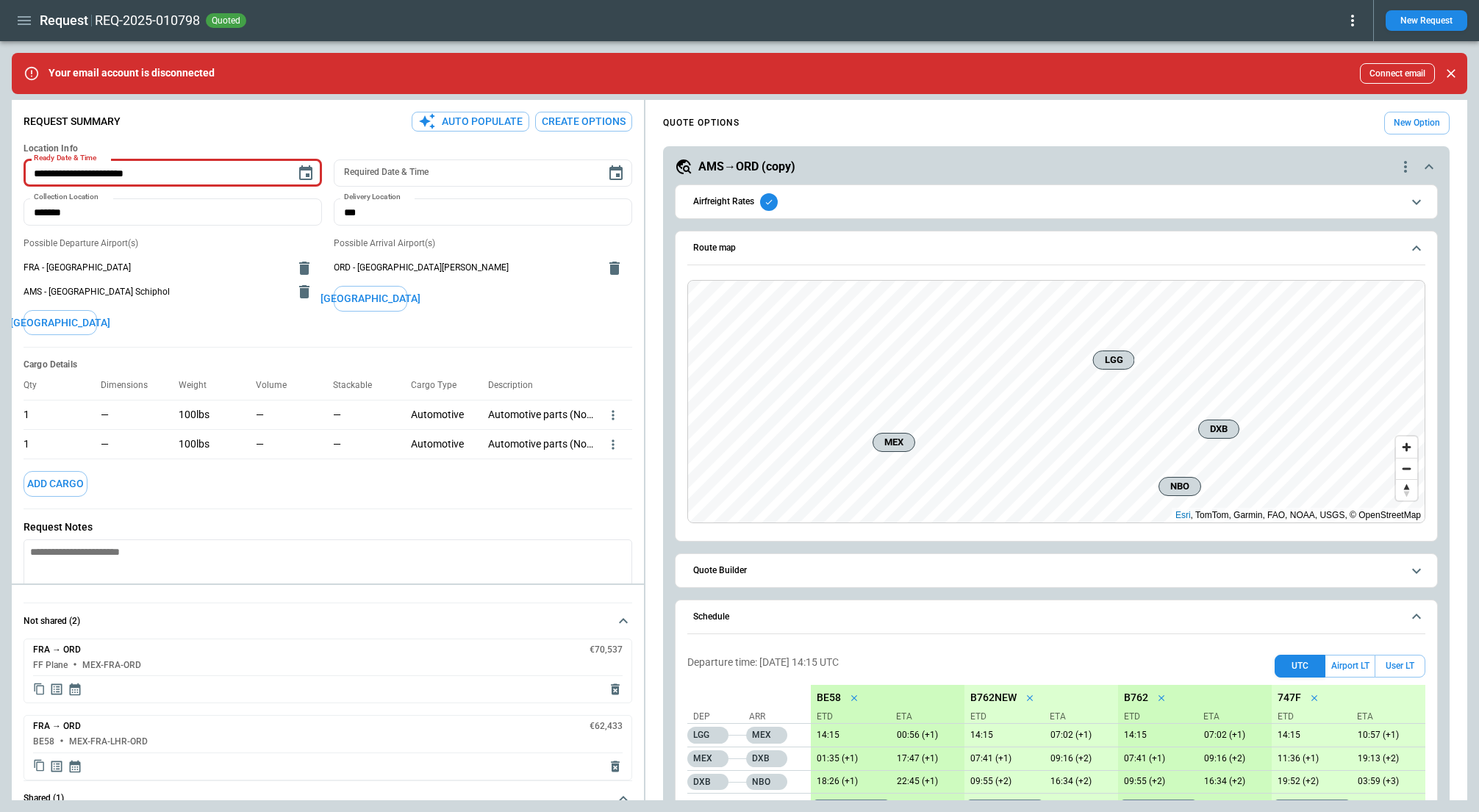
click at [996, 614] on span "Schedule" at bounding box center [1047, 617] width 709 height 9
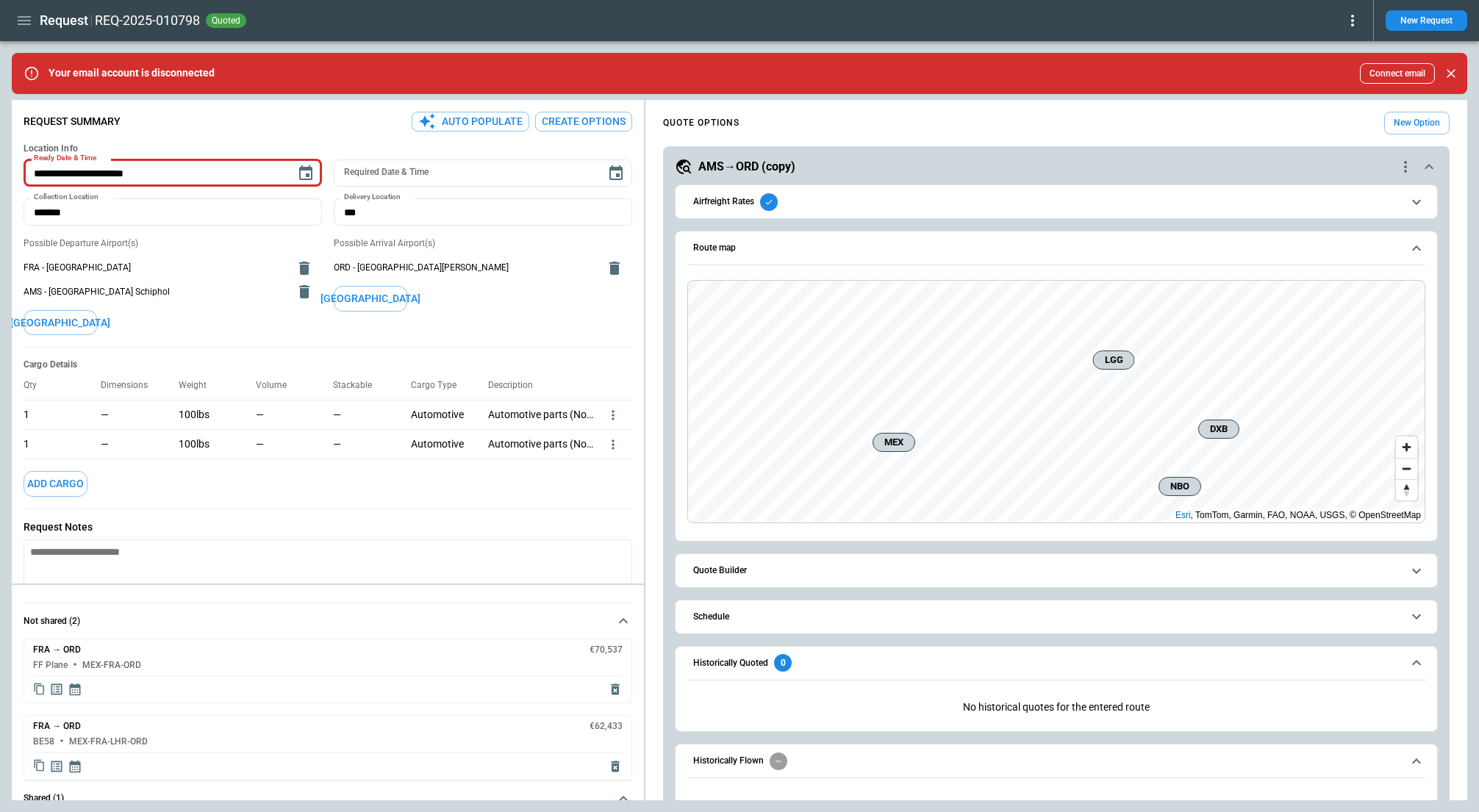
click at [996, 614] on span "Schedule" at bounding box center [1047, 617] width 709 height 9
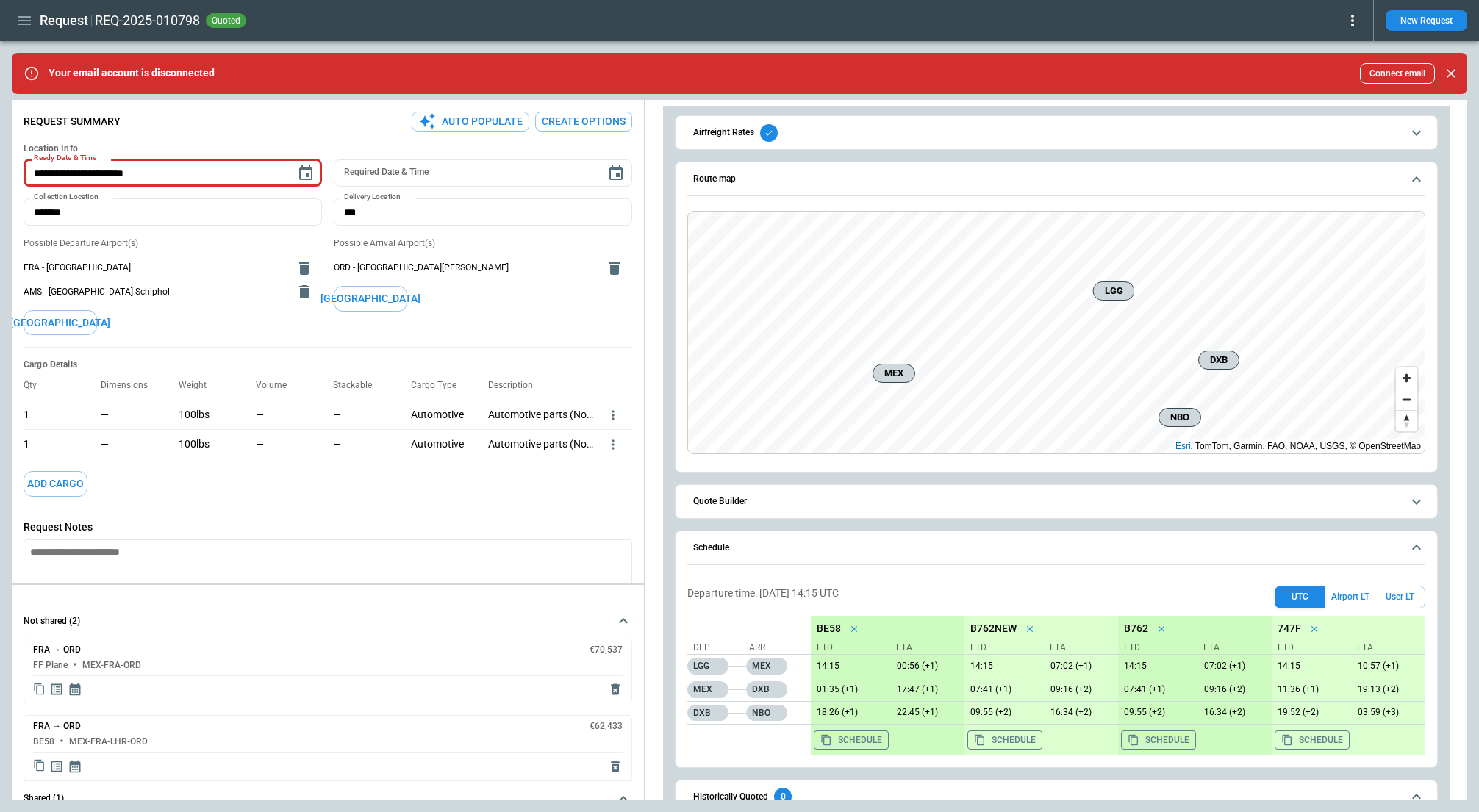
scroll to position [73, 0]
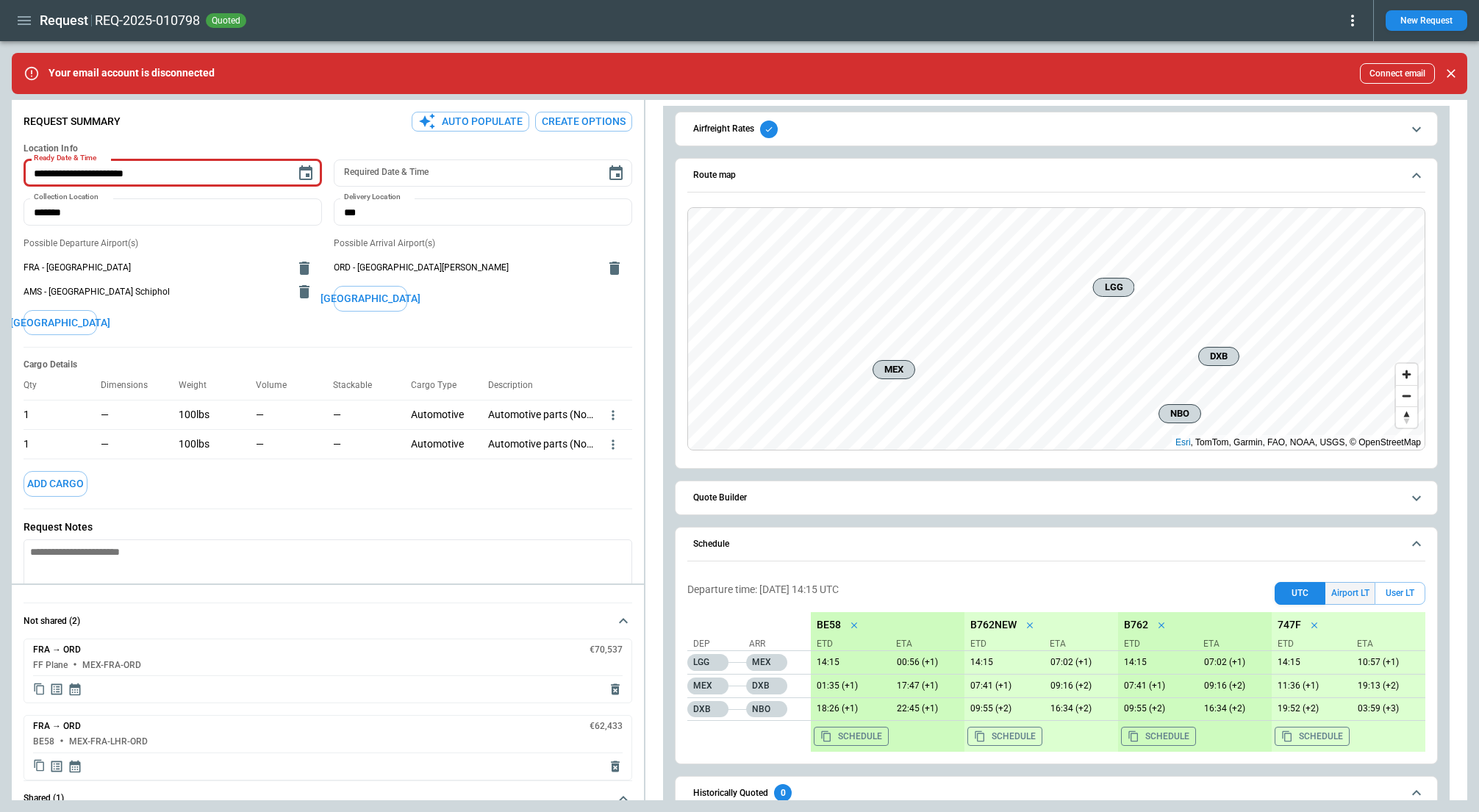
click at [1355, 588] on button "Airport LT" at bounding box center [1350, 593] width 49 height 23
click at [1295, 587] on button "UTC" at bounding box center [1300, 593] width 51 height 23
click at [1359, 602] on button "Airport LT" at bounding box center [1350, 593] width 49 height 23
click at [1392, 598] on button "User LT" at bounding box center [1400, 593] width 51 height 23
click at [1344, 595] on button "Airport LT" at bounding box center [1350, 593] width 49 height 23
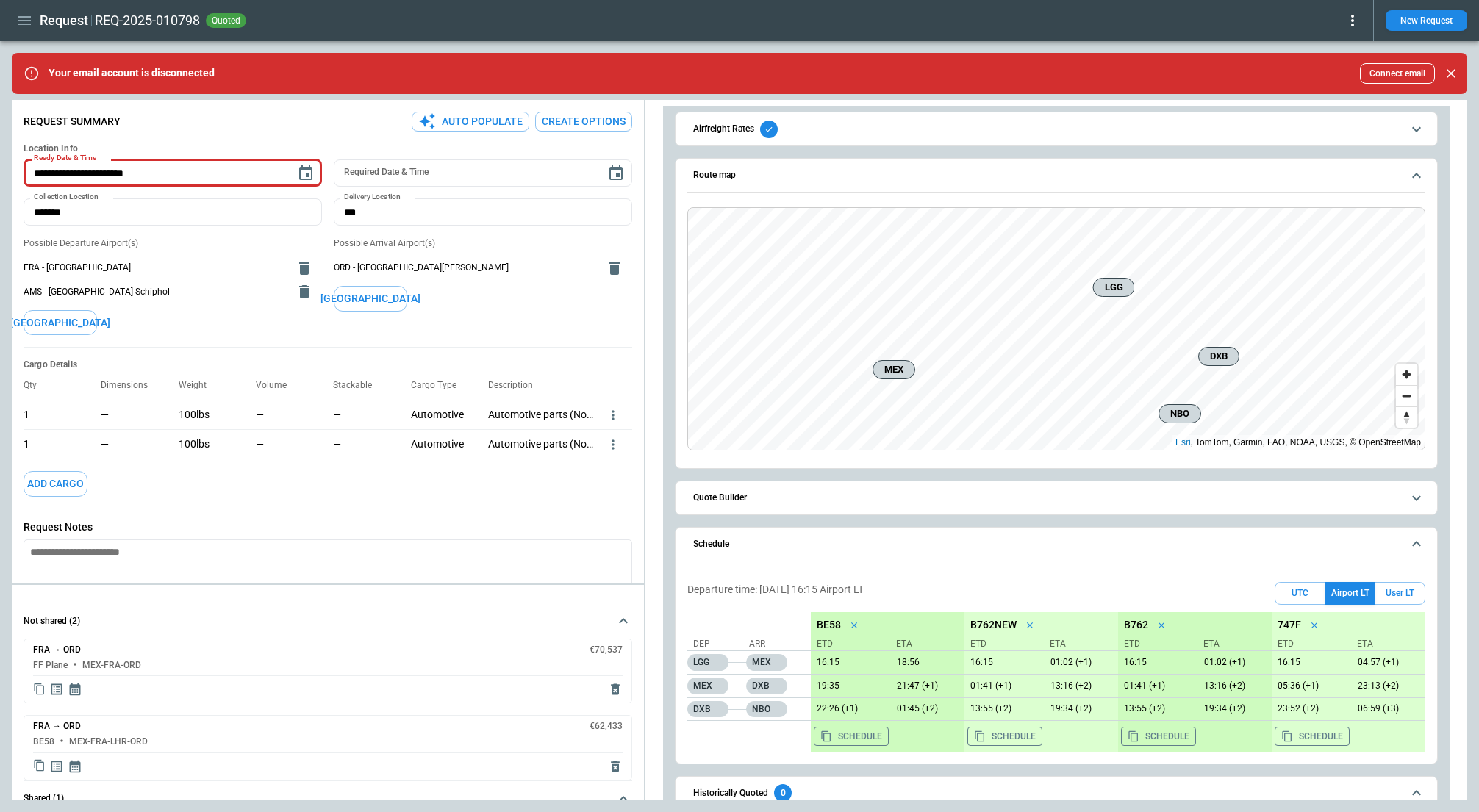
click at [1321, 546] on span "Schedule" at bounding box center [1047, 544] width 709 height 9
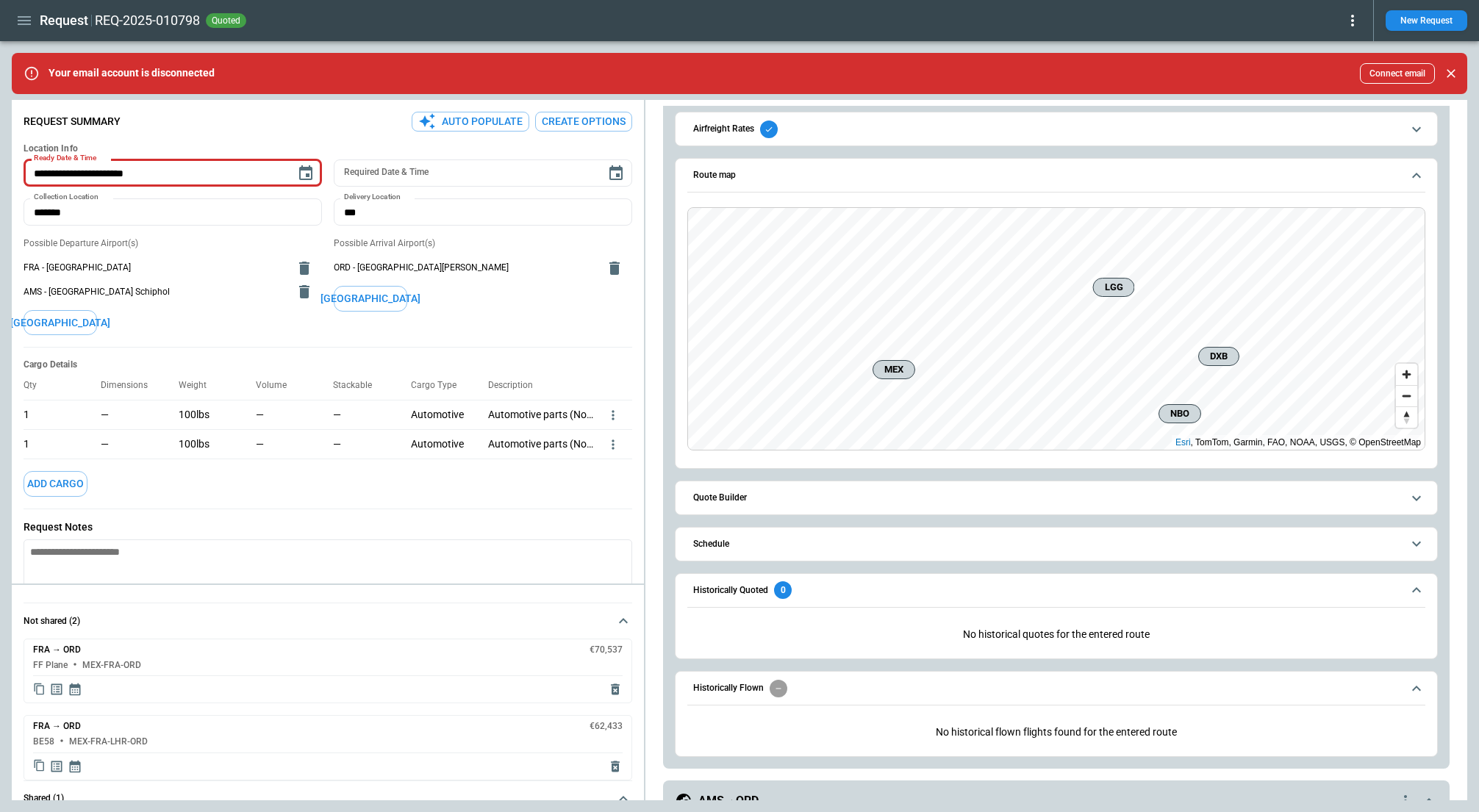
click at [1143, 596] on span "Historically Quoted 0" at bounding box center [1047, 590] width 709 height 18
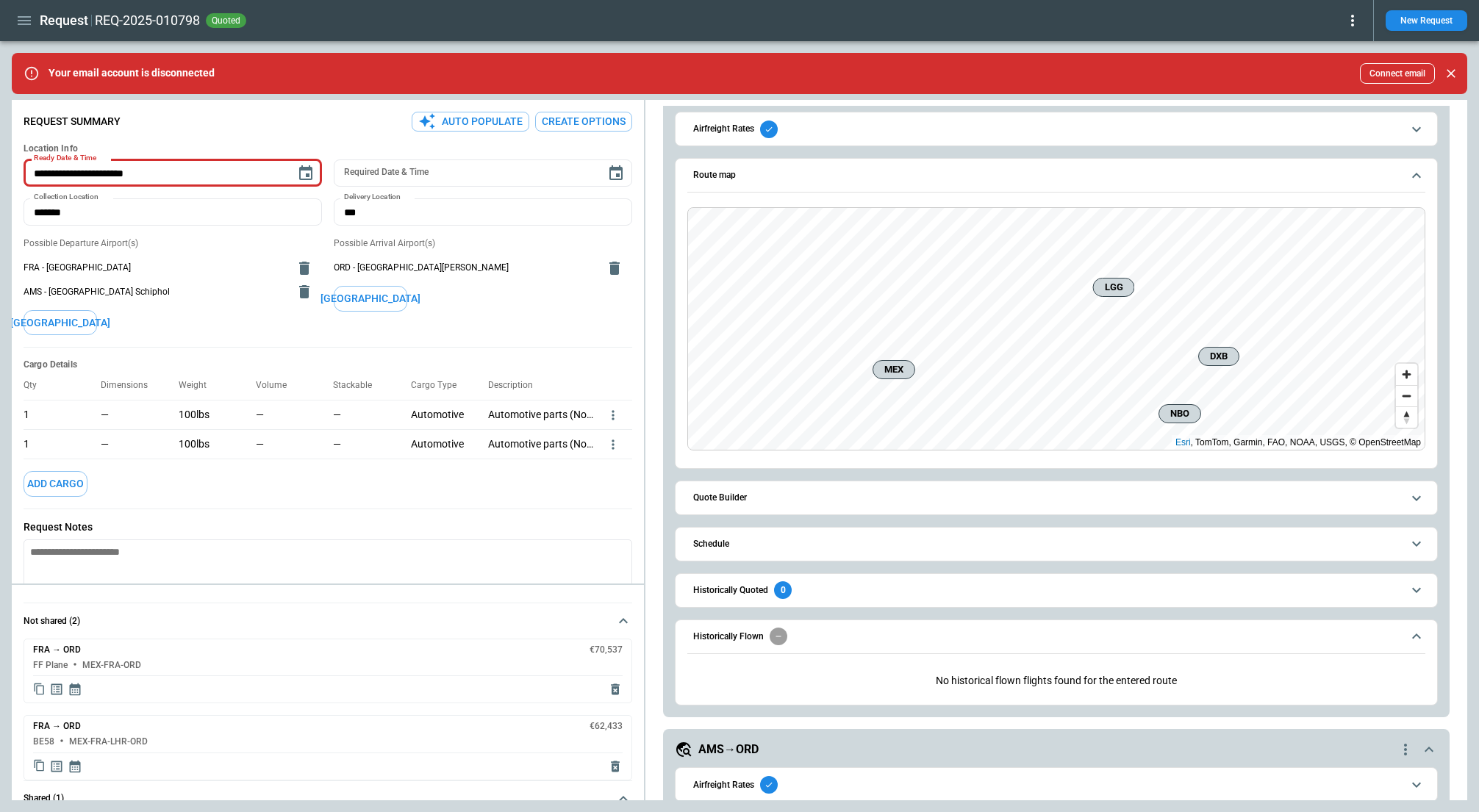
click at [1145, 628] on span "Historically Flown" at bounding box center [1047, 636] width 709 height 18
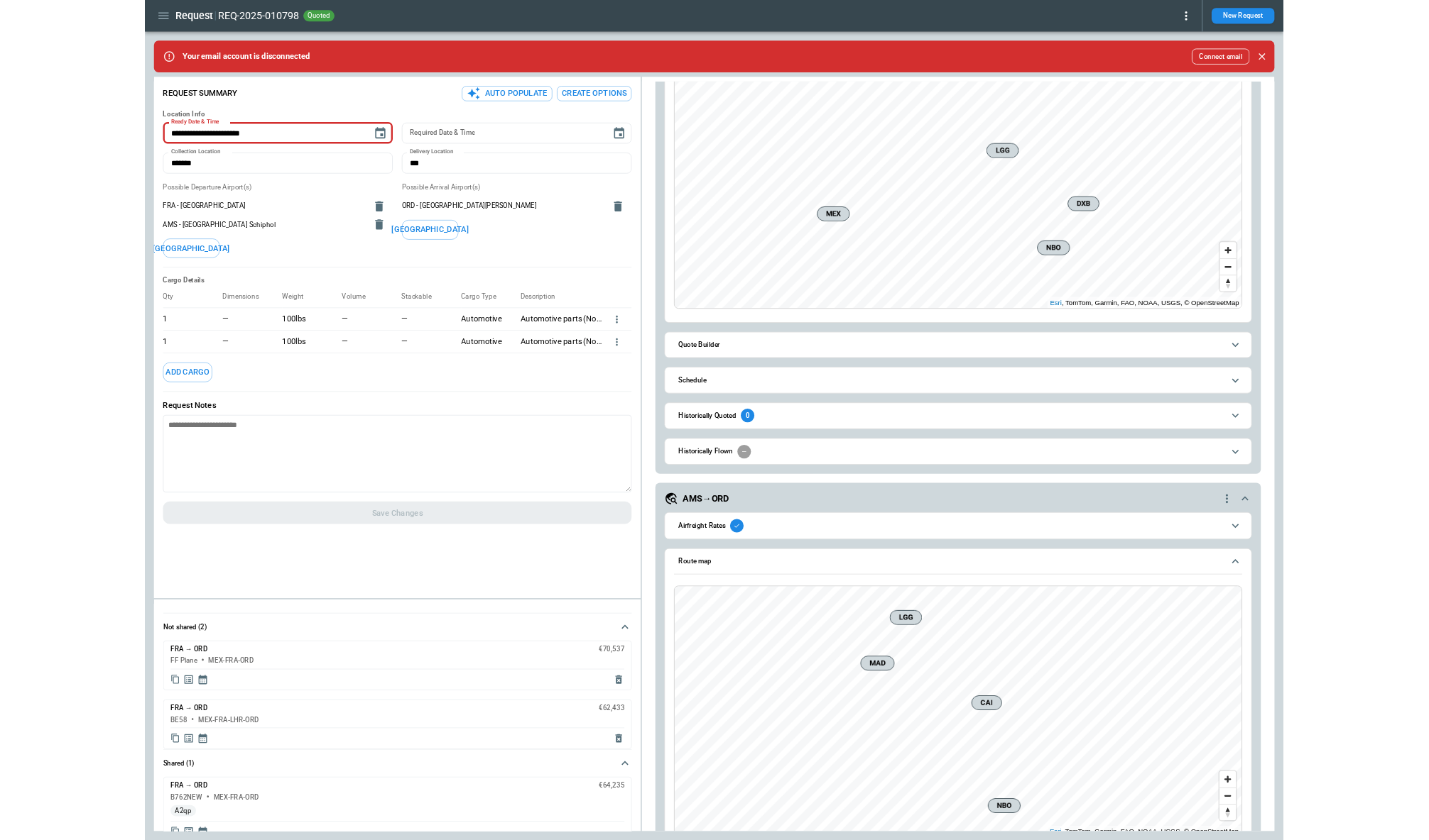
scroll to position [197, 0]
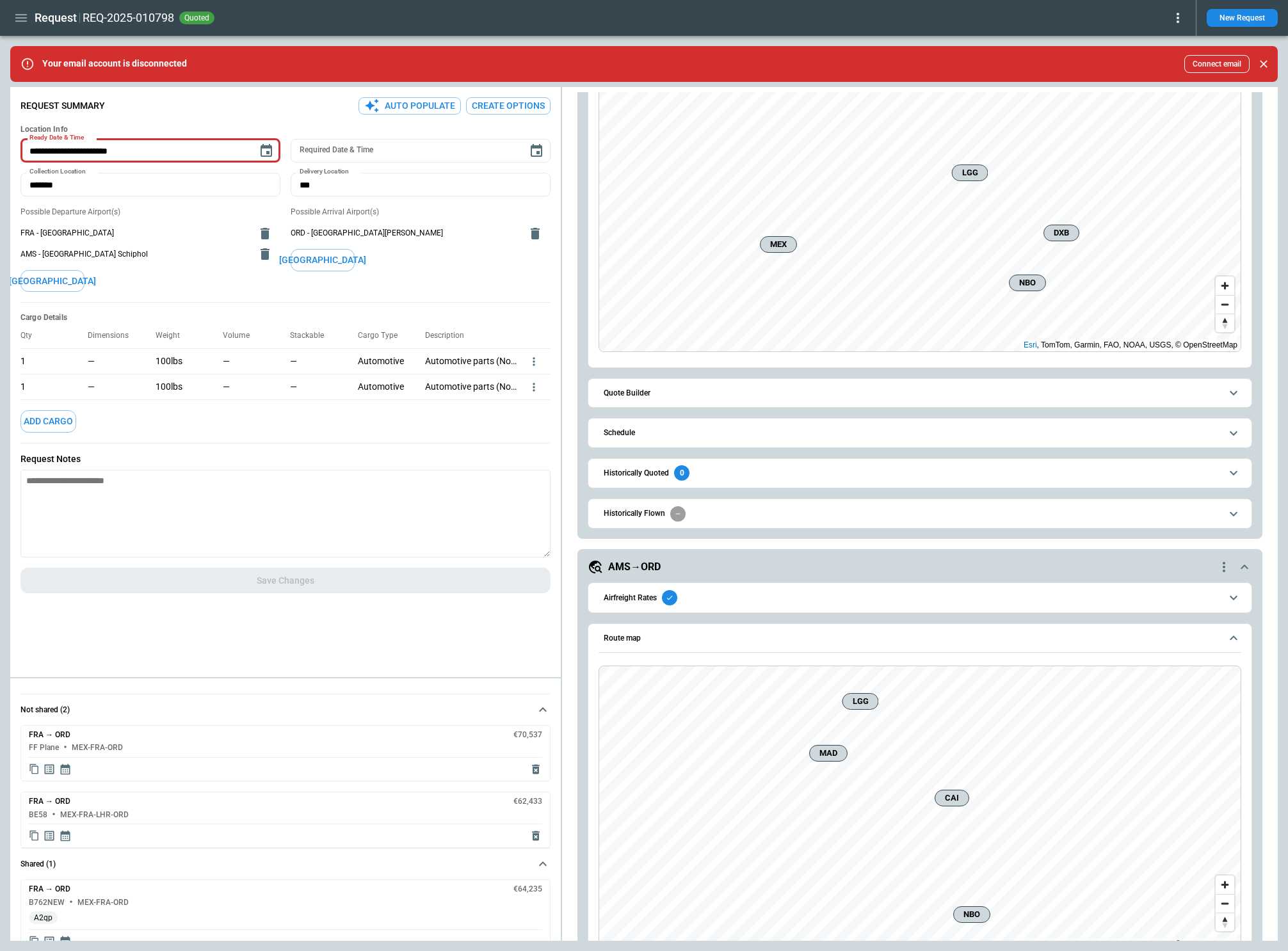
click at [578, 706] on main "**********" at bounding box center [644, 492] width 1288 height 915
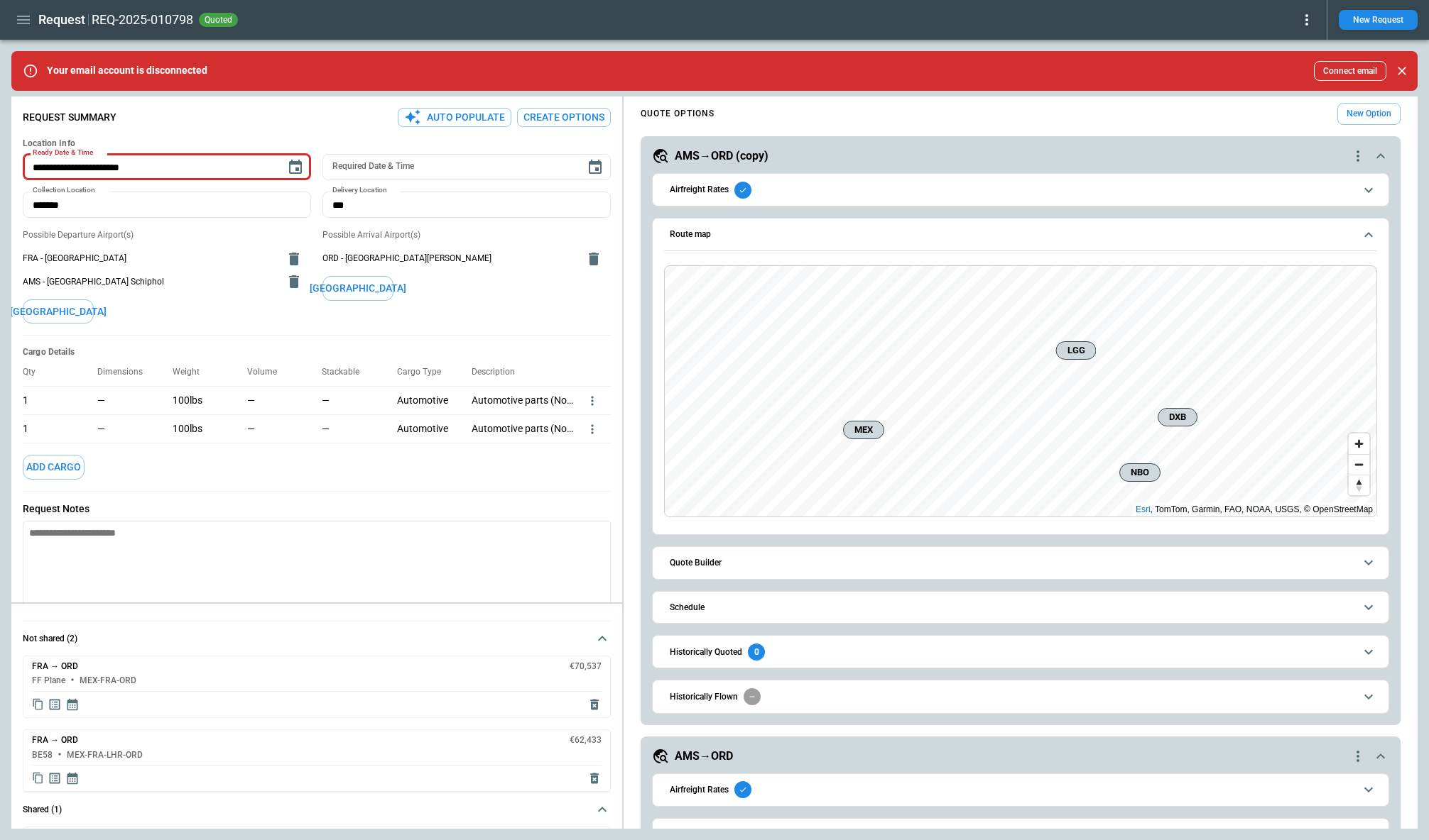
scroll to position [8, 0]
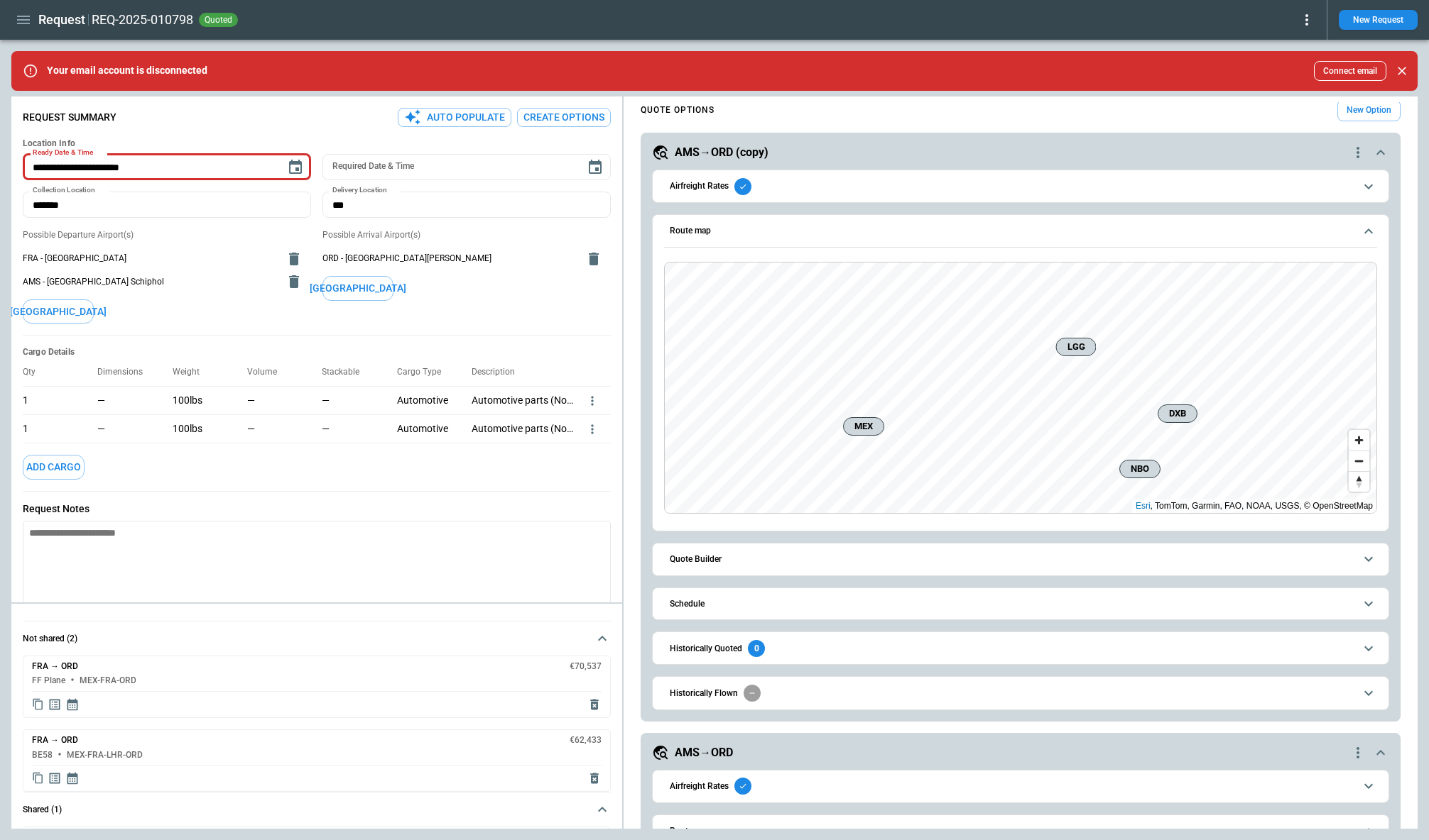
click at [733, 571] on button "Quote Builder" at bounding box center [1020, 559] width 713 height 32
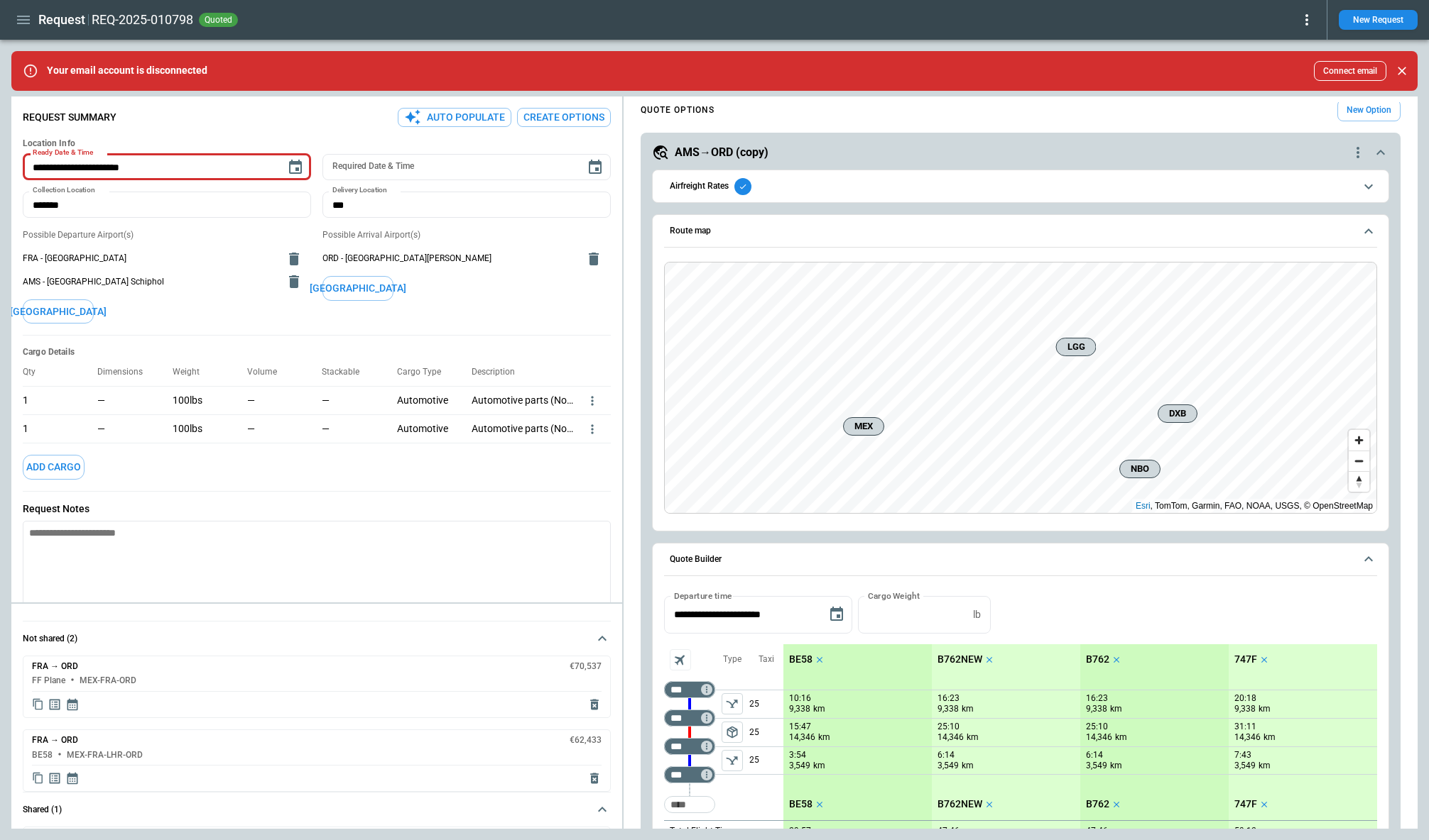
click at [743, 563] on span "Quote Builder" at bounding box center [1012, 560] width 685 height 9
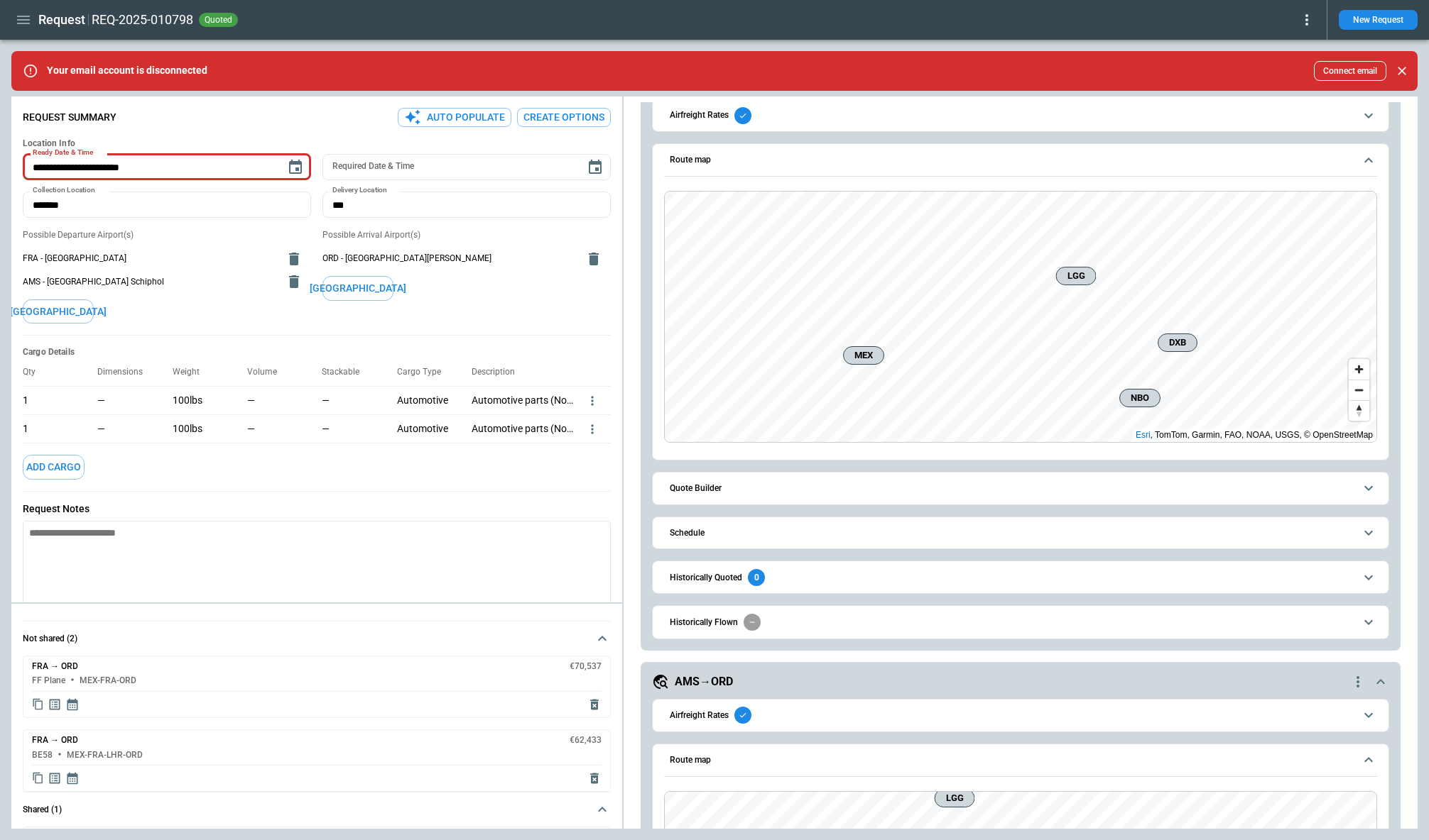
scroll to position [0, 0]
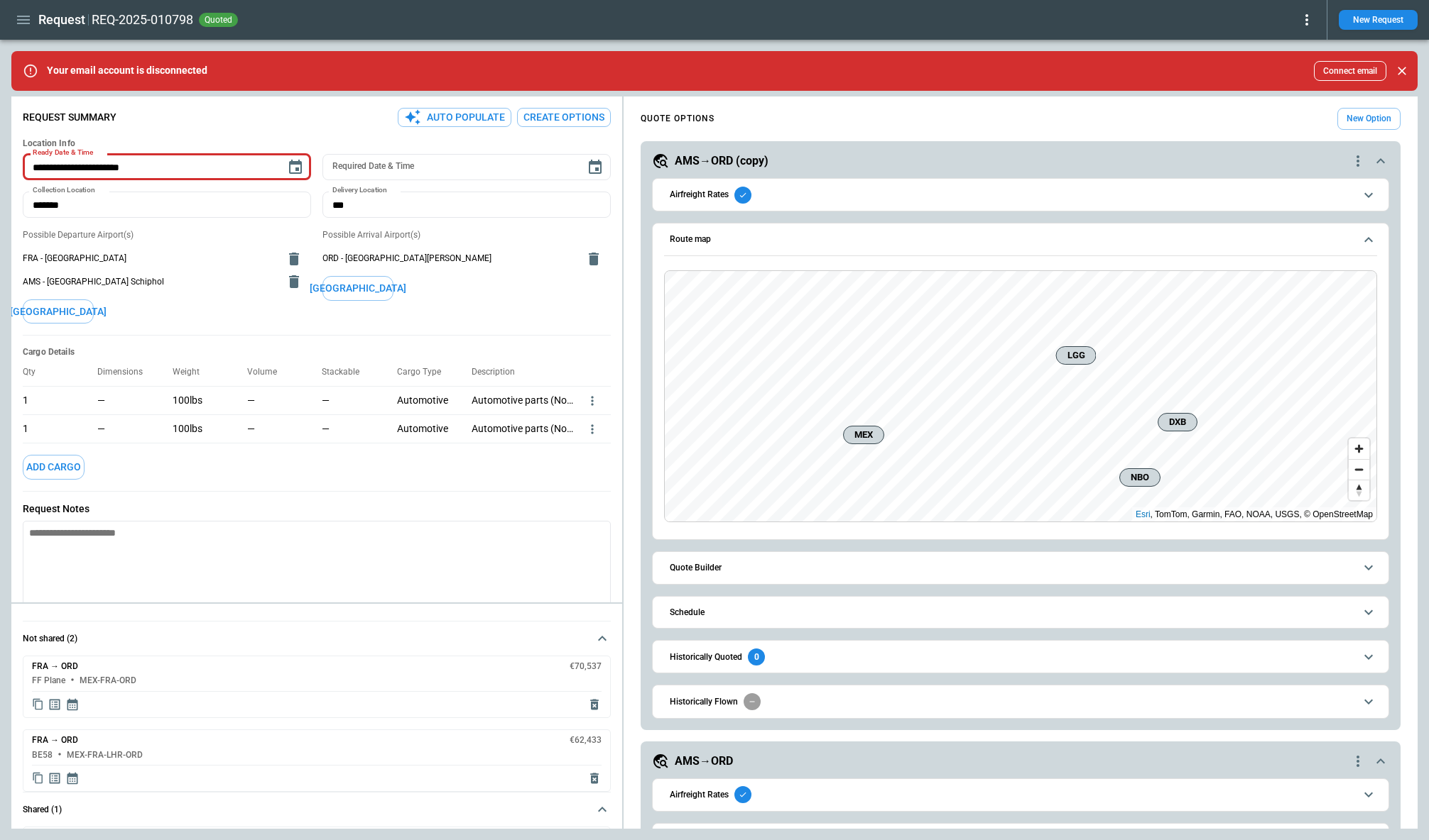
click at [1354, 164] on icon "quote-option-actions" at bounding box center [1358, 161] width 17 height 17
click at [1316, 185] on button "Duplicate Quote Option" at bounding box center [1304, 186] width 125 height 20
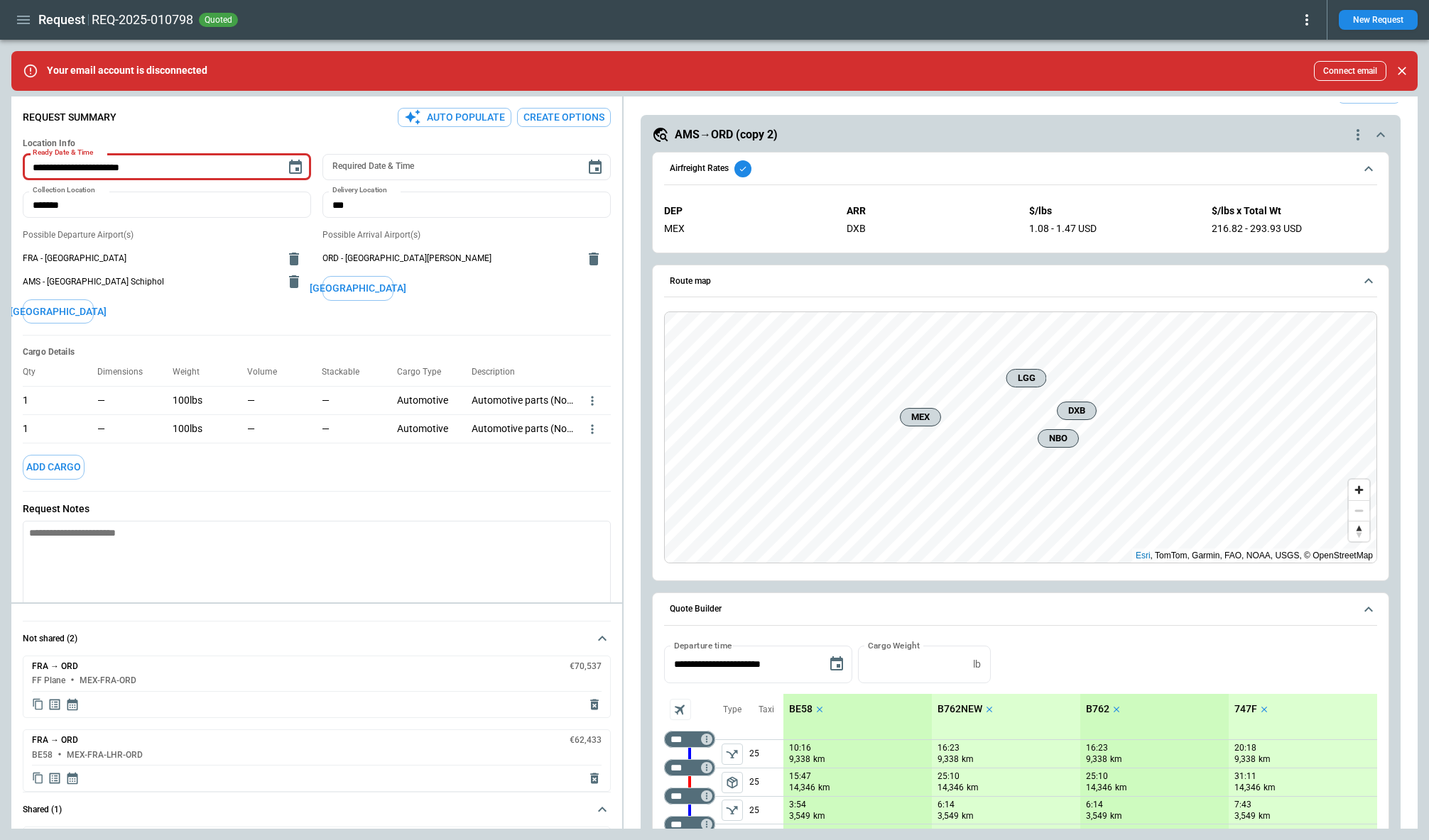
scroll to position [492, 0]
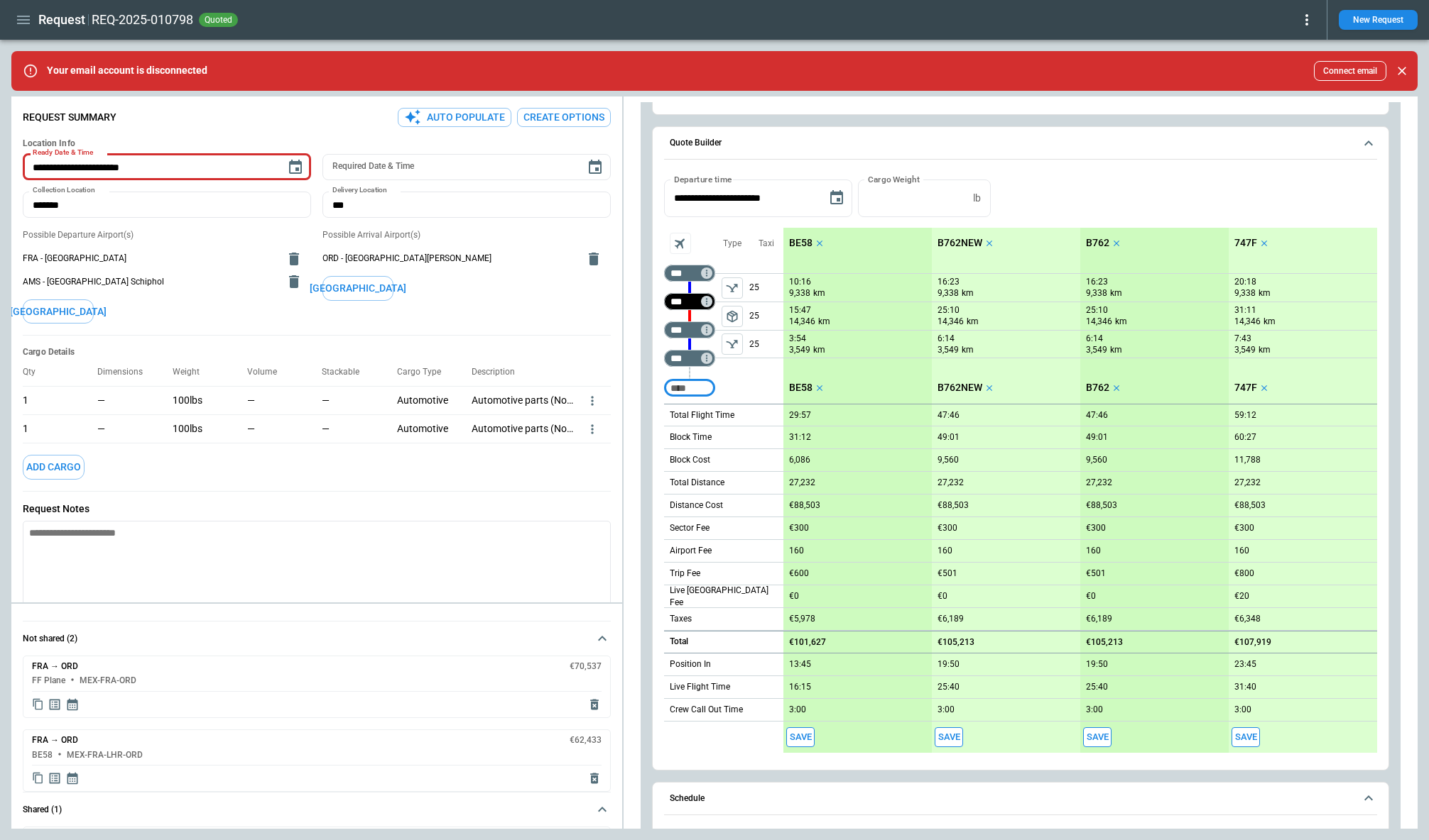
click at [688, 299] on input "***" at bounding box center [686, 302] width 39 height 15
type input "***"
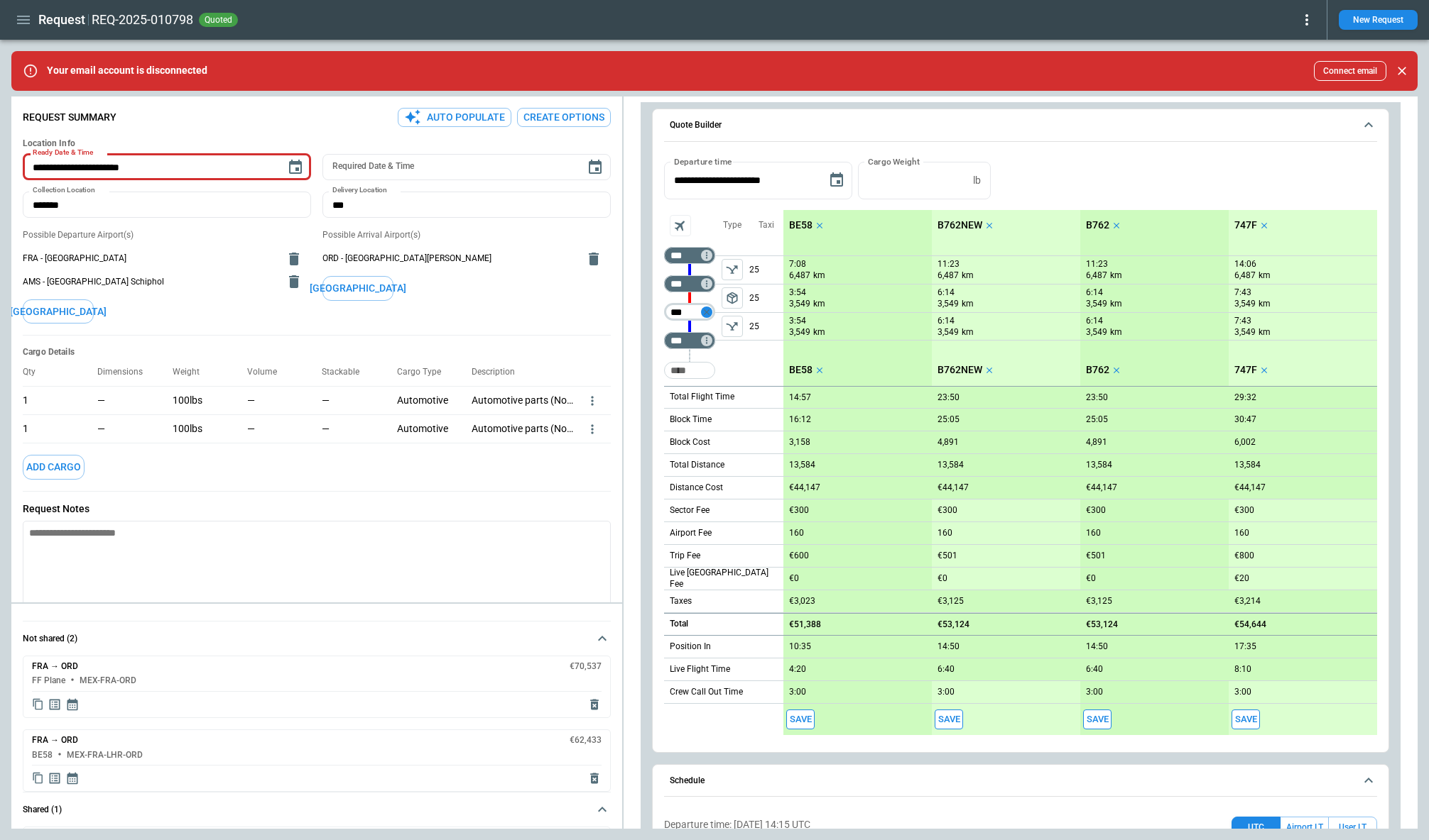
click at [707, 309] on icon "Not found" at bounding box center [706, 312] width 10 height 10
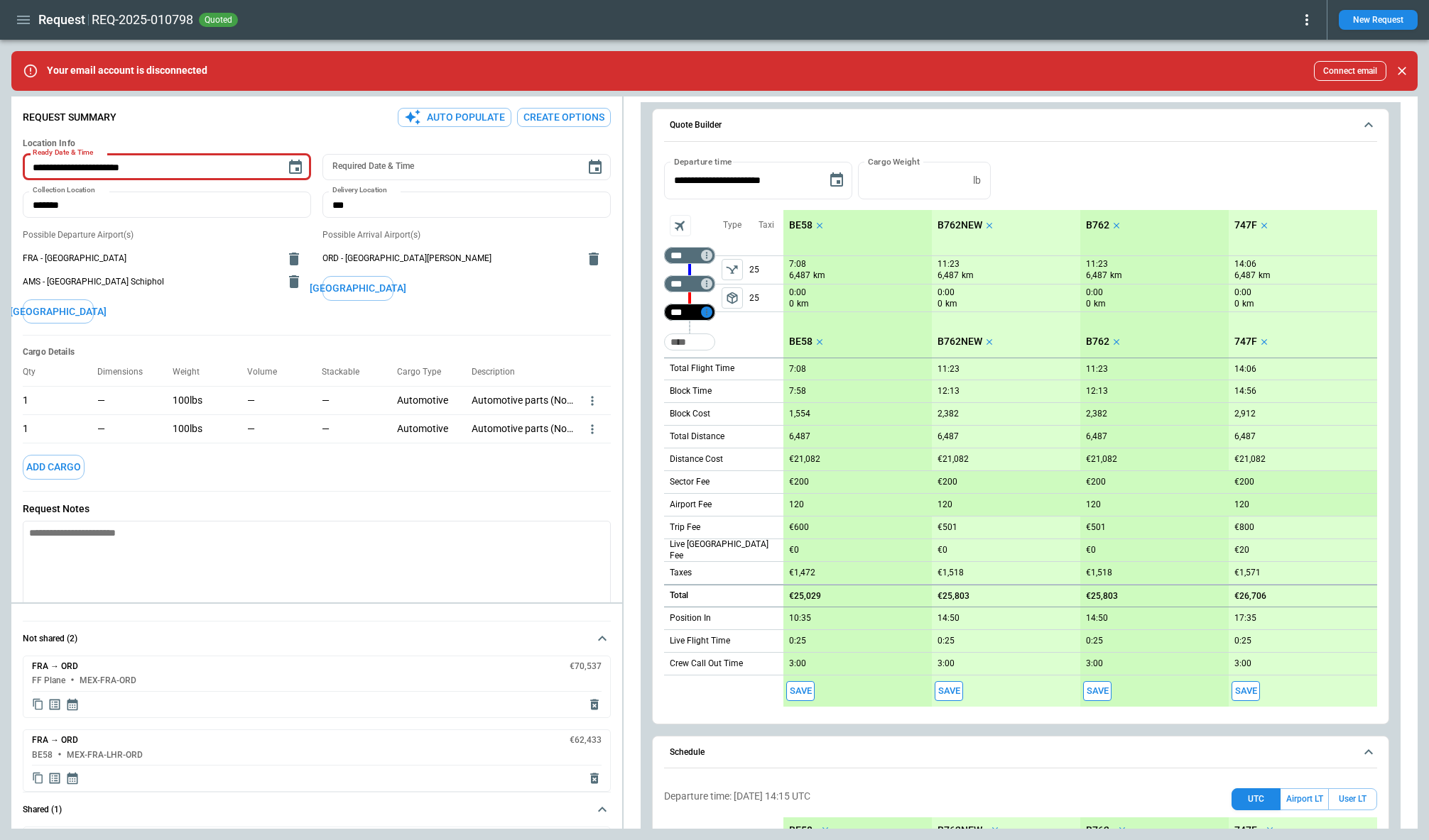
click at [707, 328] on div "*** ​ *** ​ *** ​ ​" at bounding box center [689, 284] width 51 height 147
click at [707, 312] on icon "Not found" at bounding box center [707, 311] width 2 height 6
click at [721, 351] on p "Delete" at bounding box center [719, 349] width 24 height 12
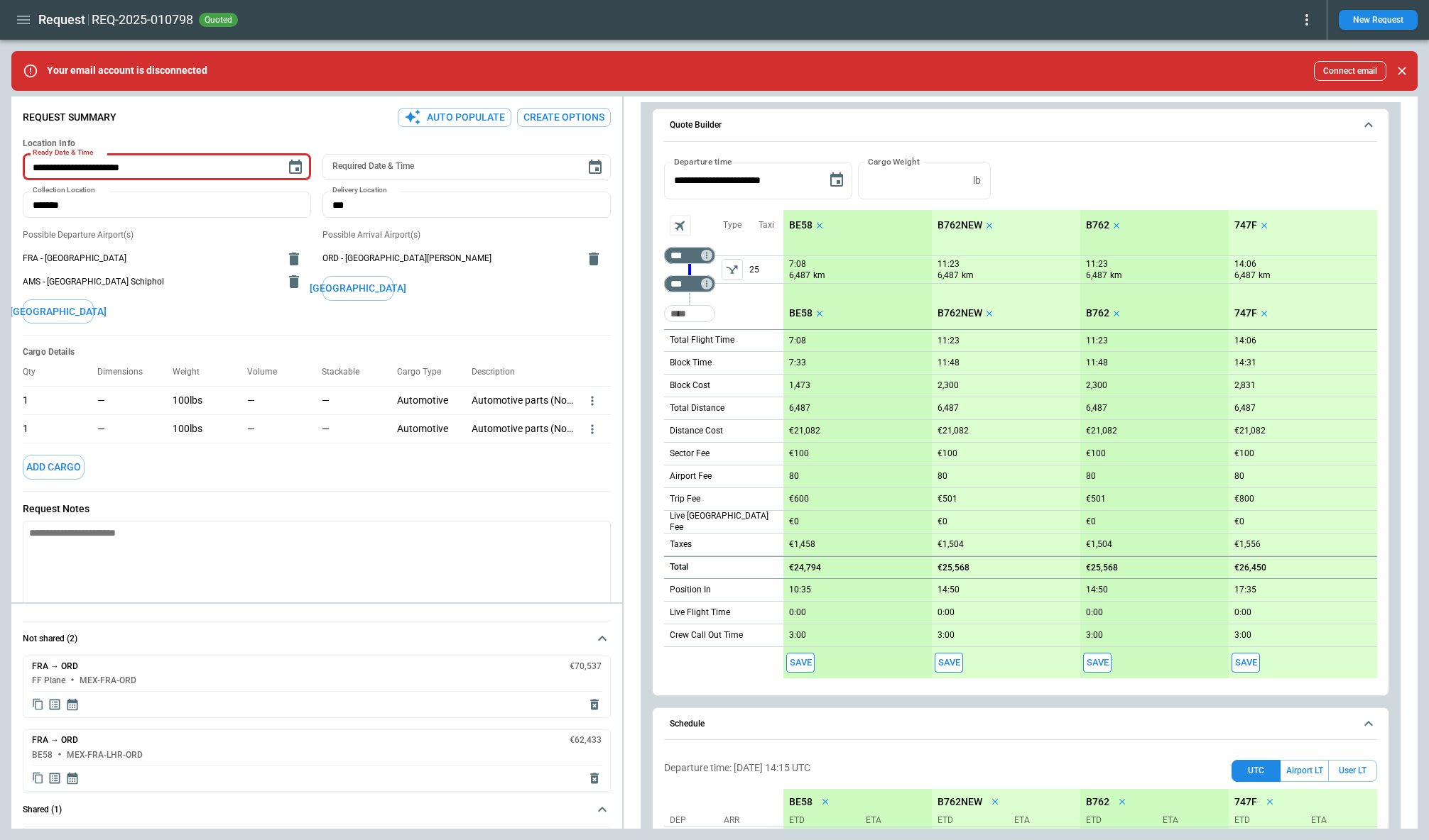
click at [785, 745] on div "Schedule Departure time: 09/01/25 14:15 UTC UTC Airport LT User LT Dep Arr LGG …" at bounding box center [1020, 799] width 737 height 184
click at [785, 734] on button "Schedule" at bounding box center [1020, 725] width 713 height 33
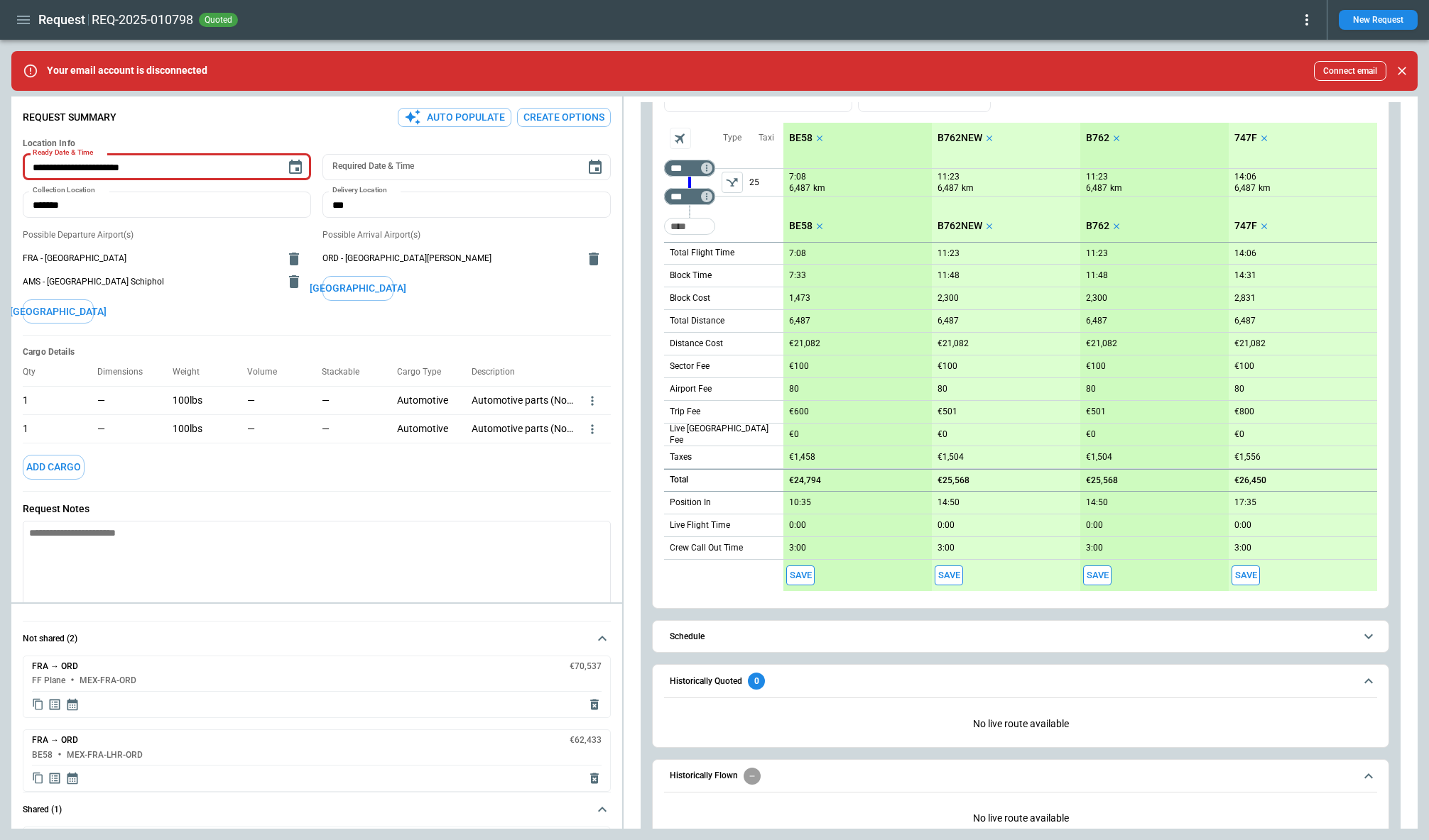
scroll to position [619, 0]
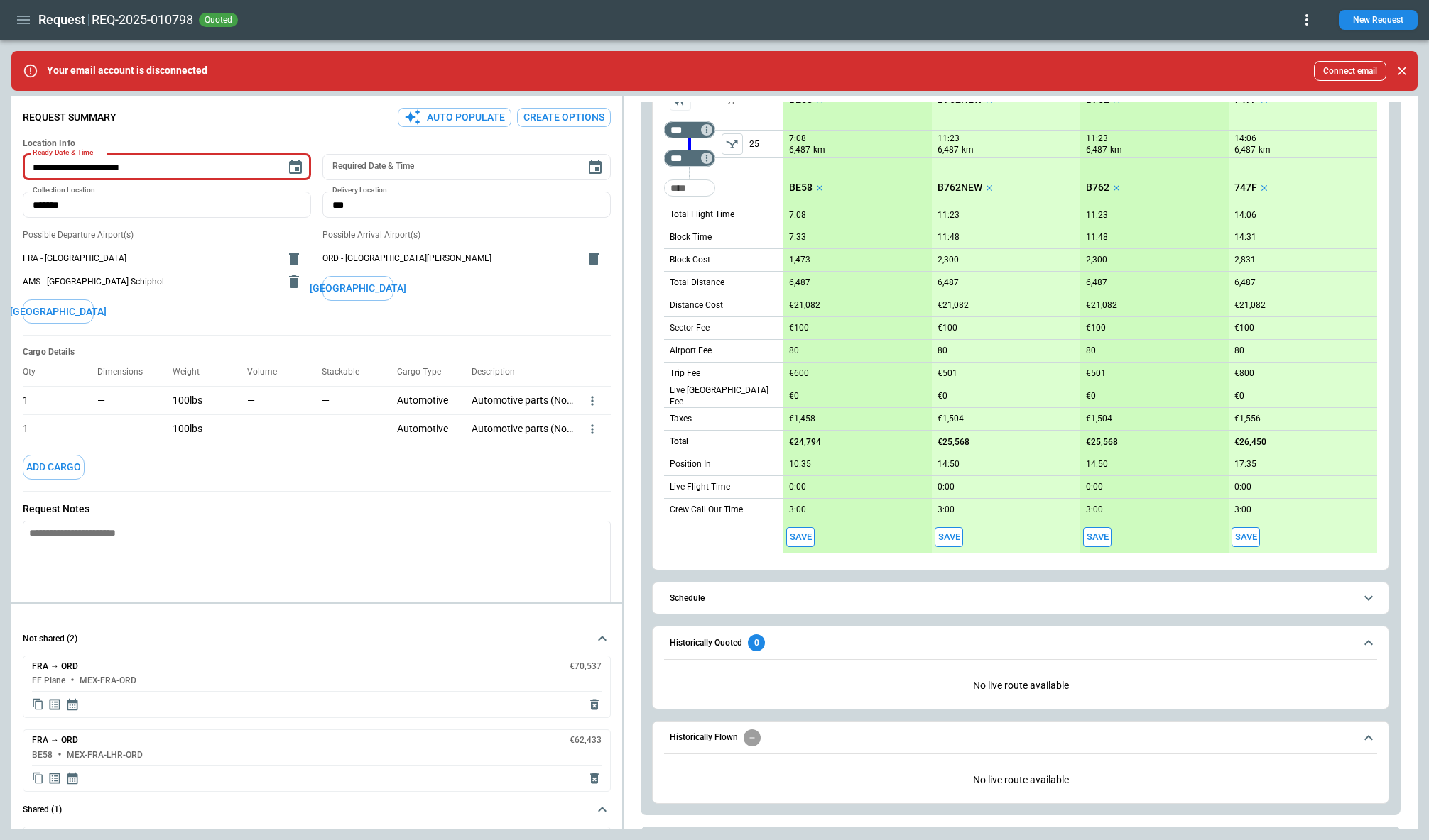
click at [790, 634] on span "Historically Quoted 0" at bounding box center [1012, 642] width 685 height 17
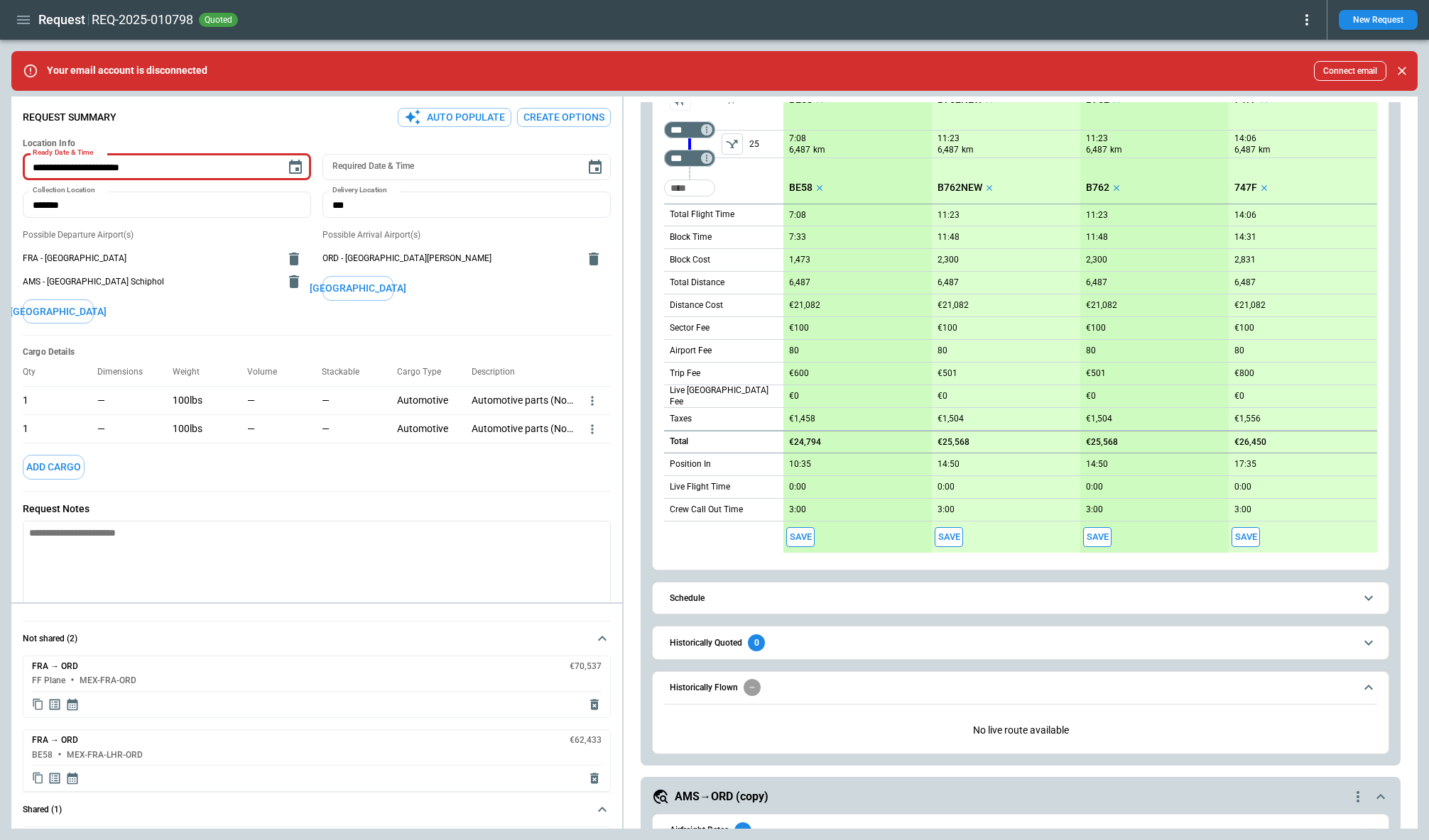
click at [787, 688] on span "Historically Flown" at bounding box center [1012, 687] width 685 height 17
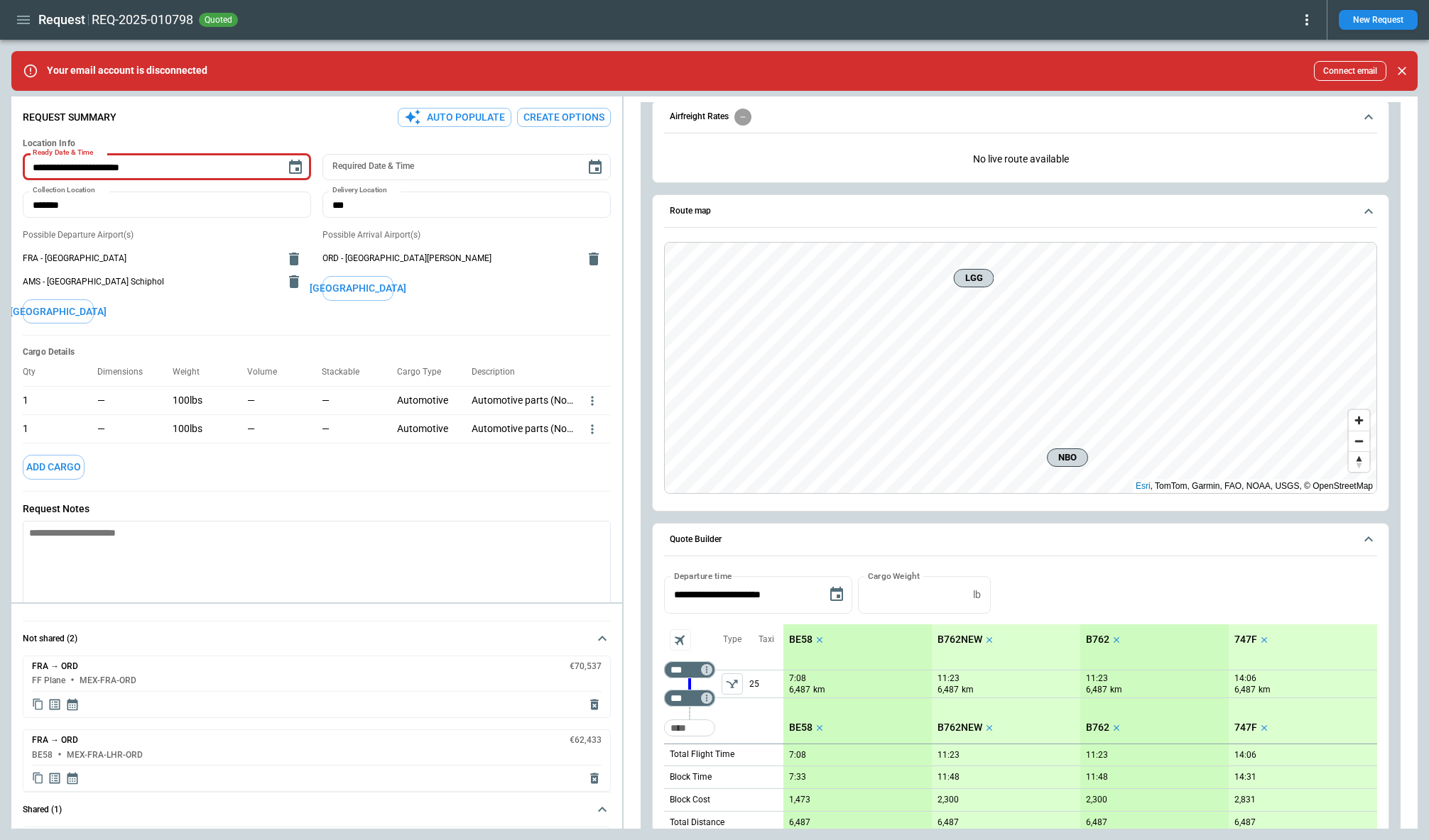
scroll to position [0, 0]
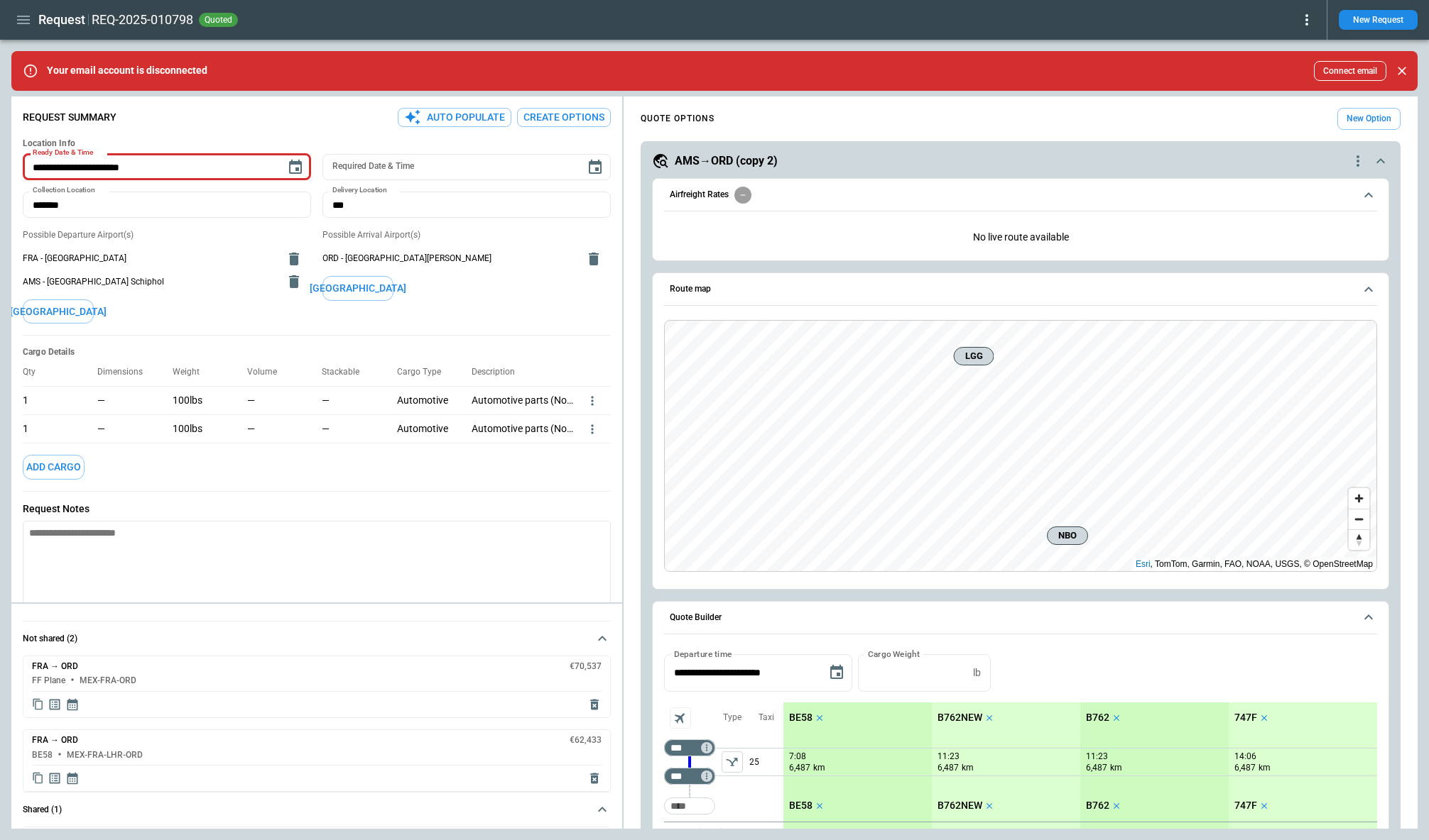
click at [874, 189] on span "Airfreight Rates" at bounding box center [1012, 195] width 685 height 17
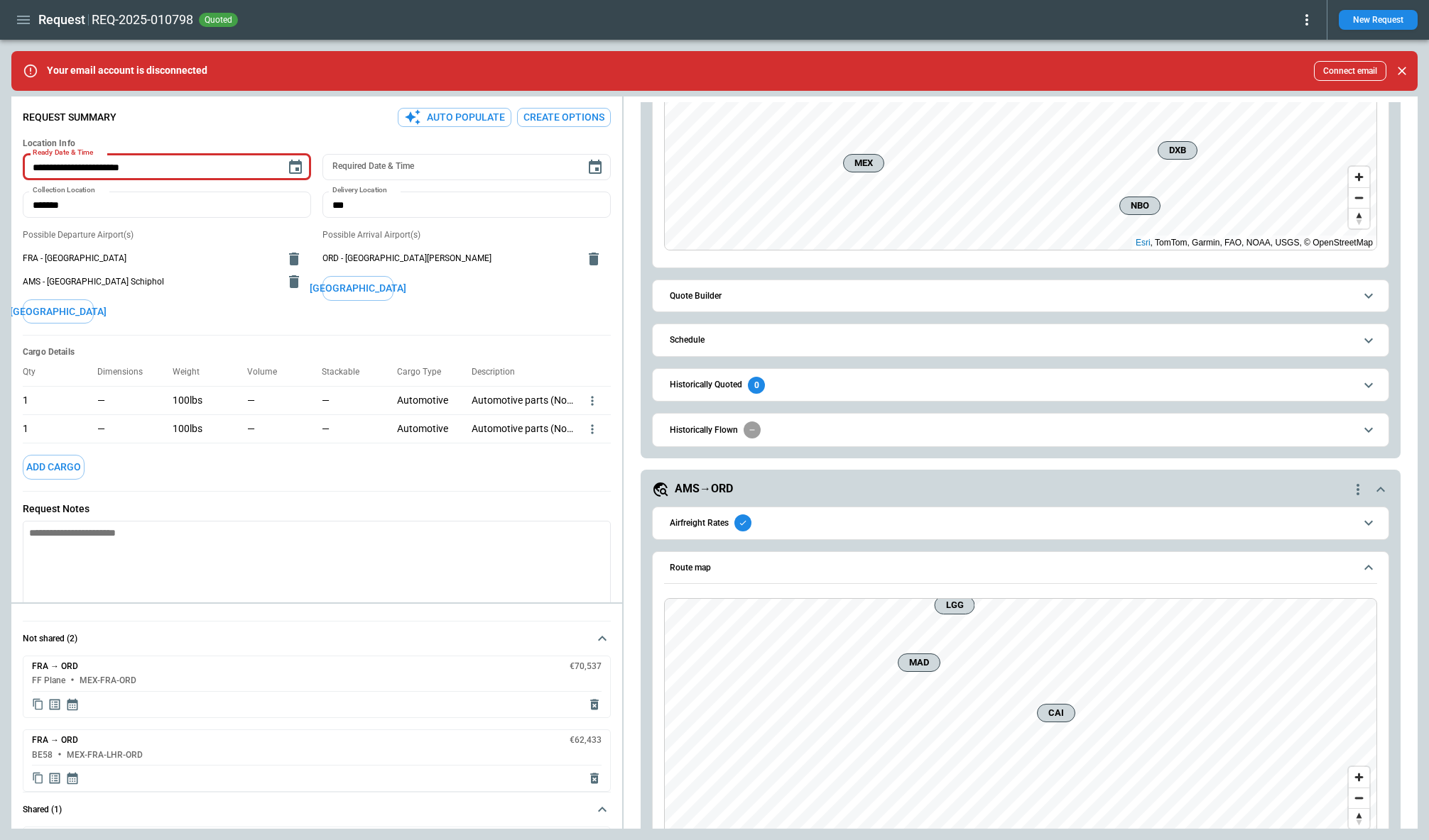
scroll to position [1428, 0]
click at [701, 303] on button "Quote Builder" at bounding box center [1020, 295] width 713 height 32
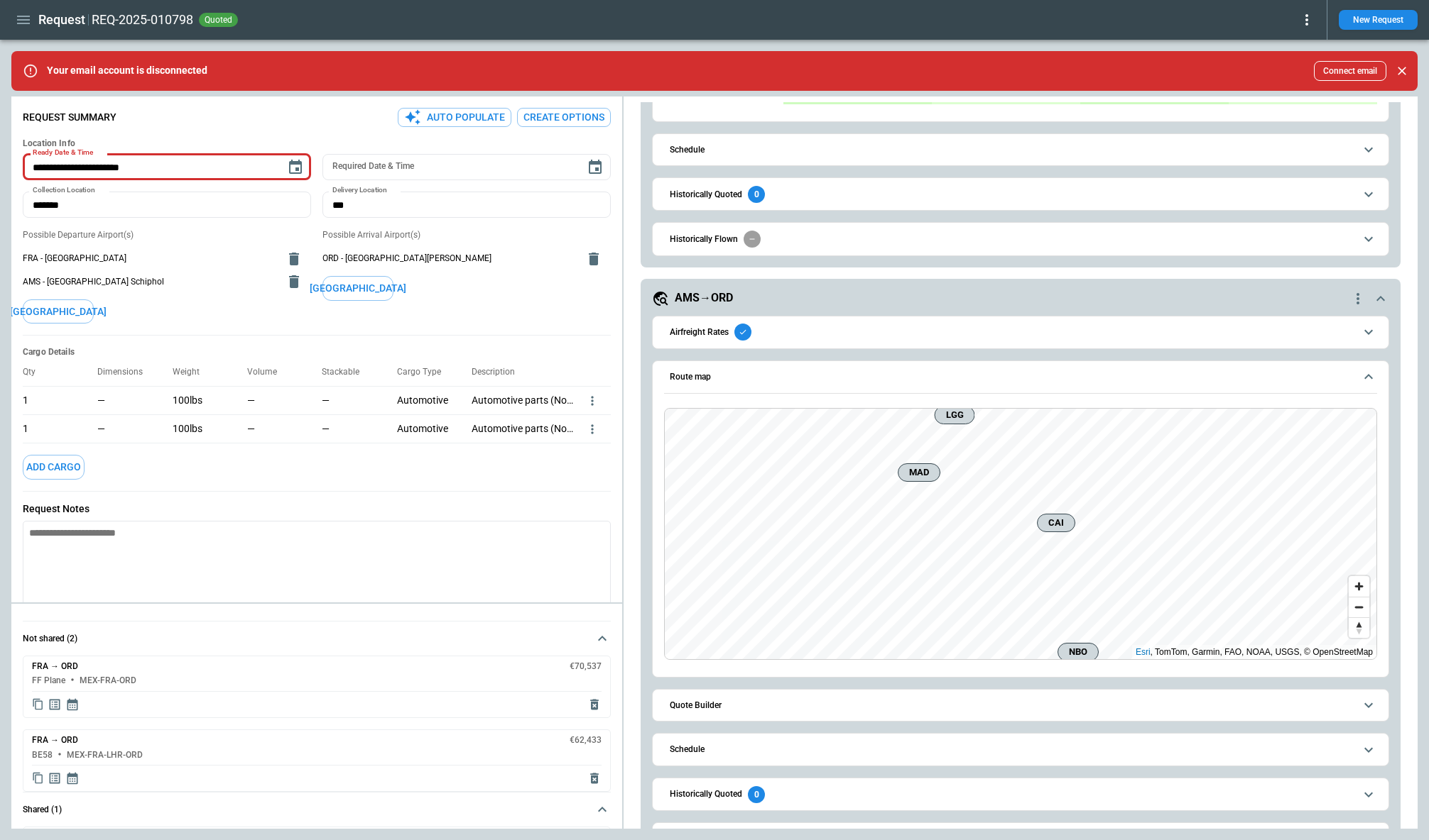
scroll to position [2273, 0]
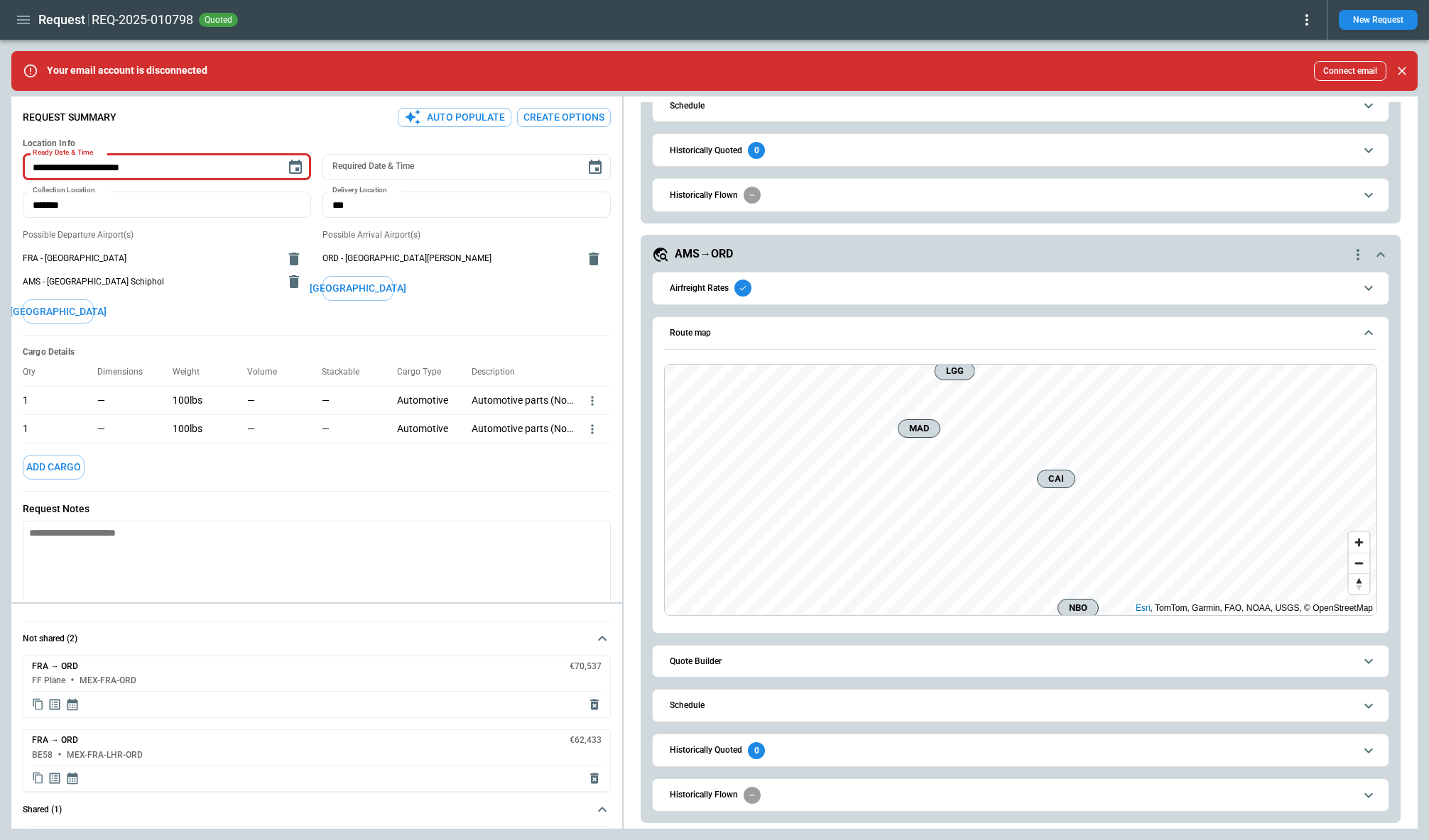
click at [698, 710] on button "Schedule" at bounding box center [1020, 705] width 713 height 32
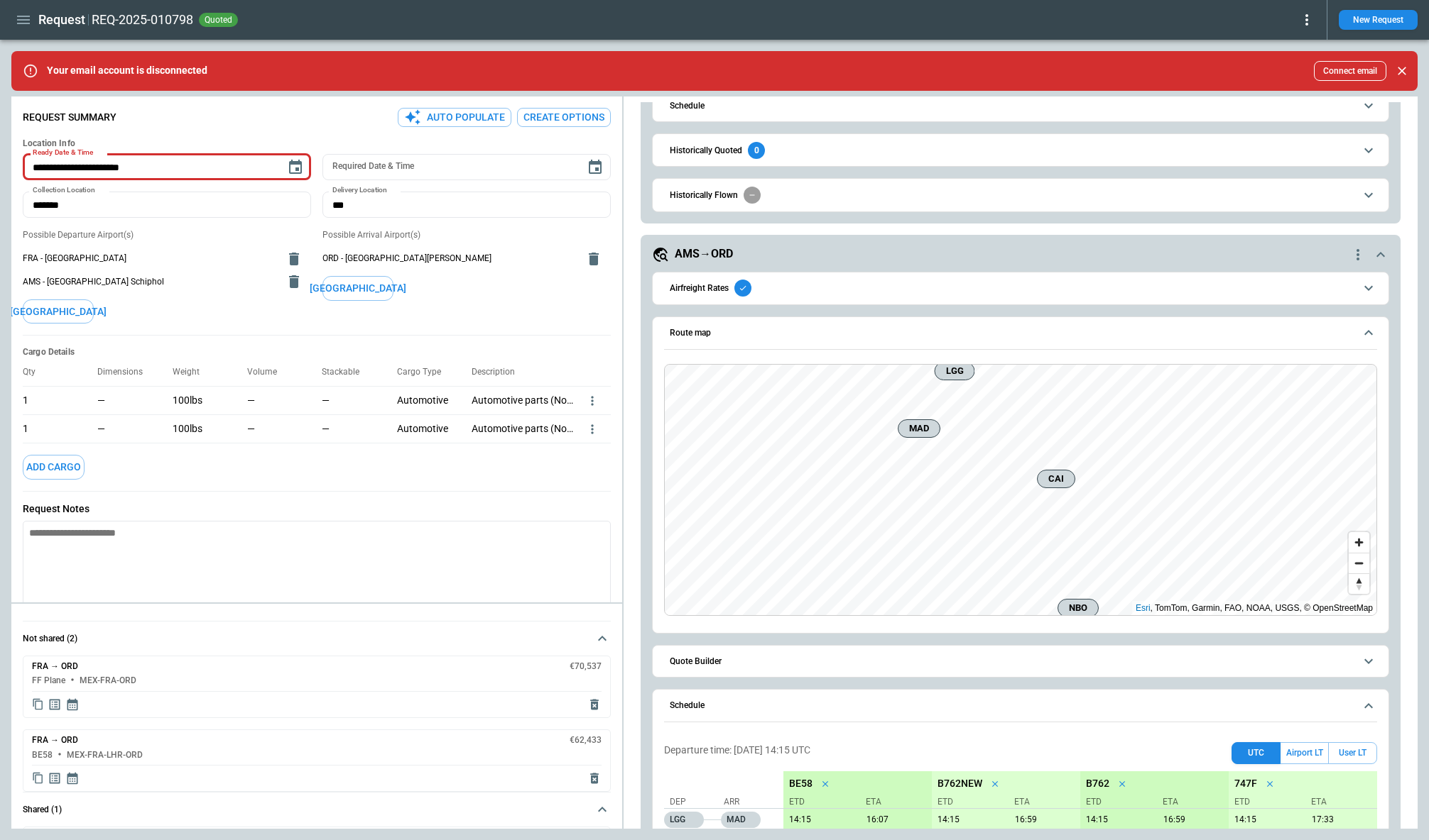
click at [698, 710] on button "Schedule" at bounding box center [1020, 706] width 713 height 33
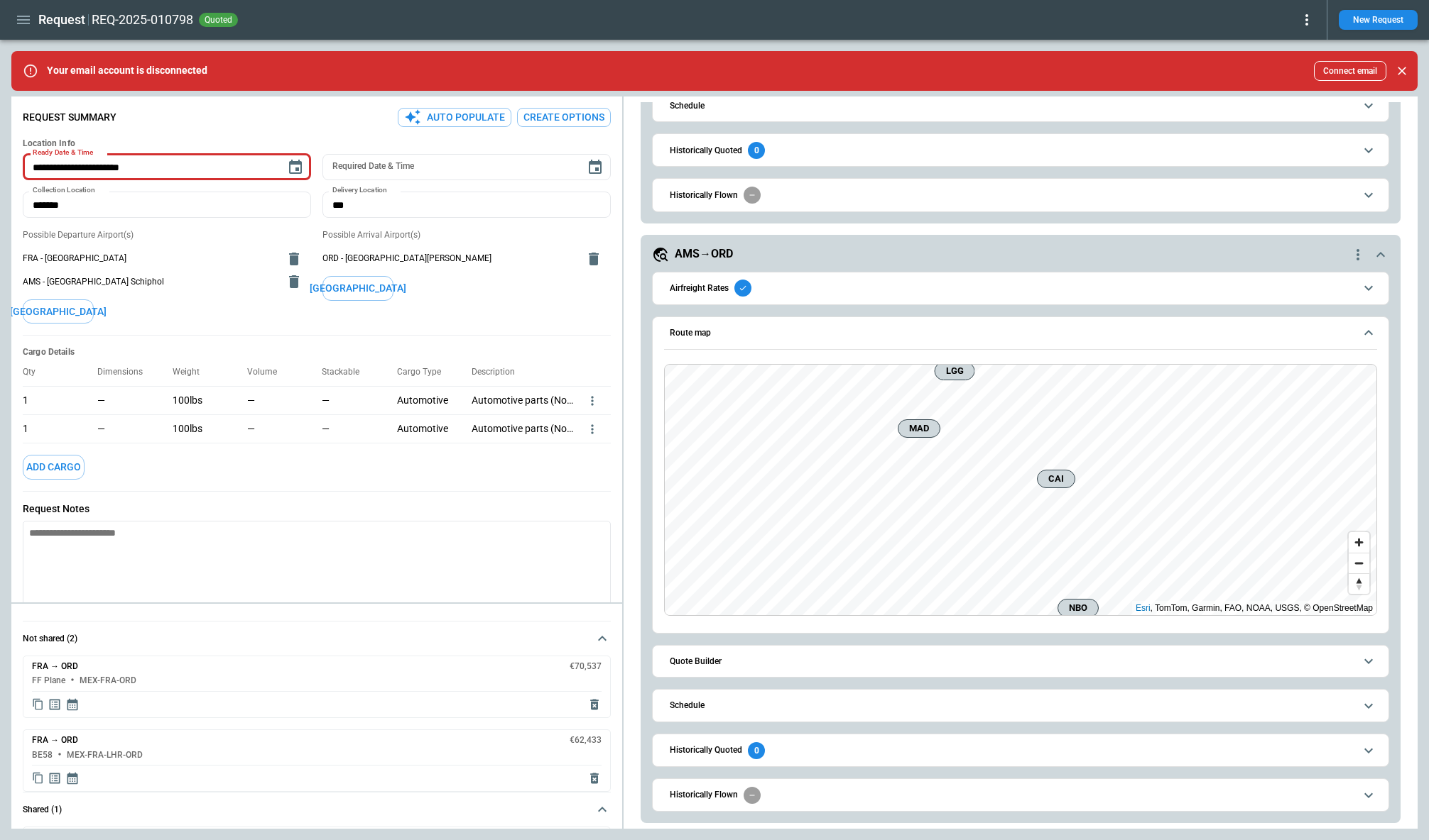
click at [698, 663] on h6 "Quote Builder" at bounding box center [695, 662] width 52 height 9
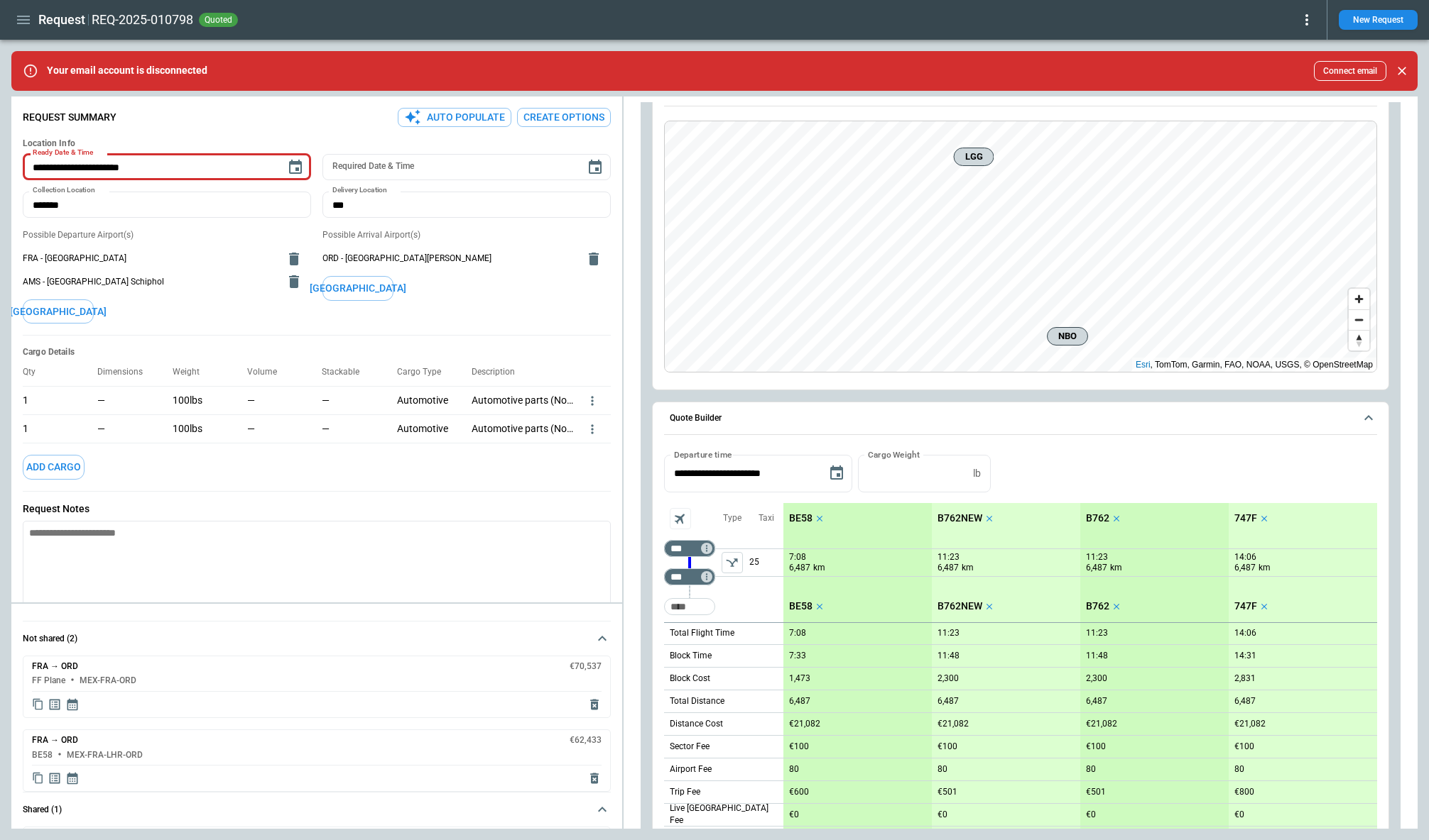
scroll to position [0, 0]
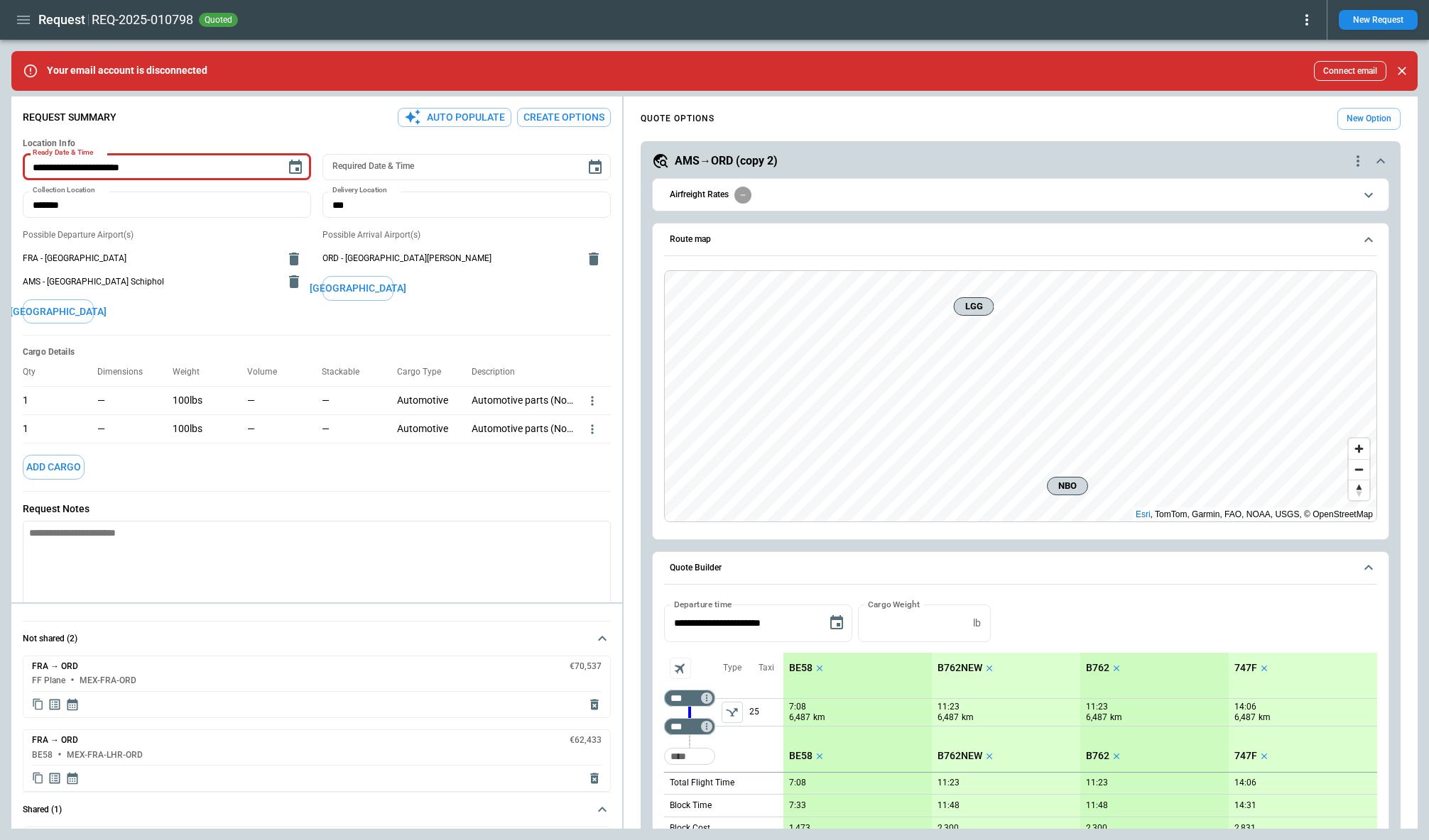
click at [797, 663] on p "BE58" at bounding box center [801, 668] width 24 height 12
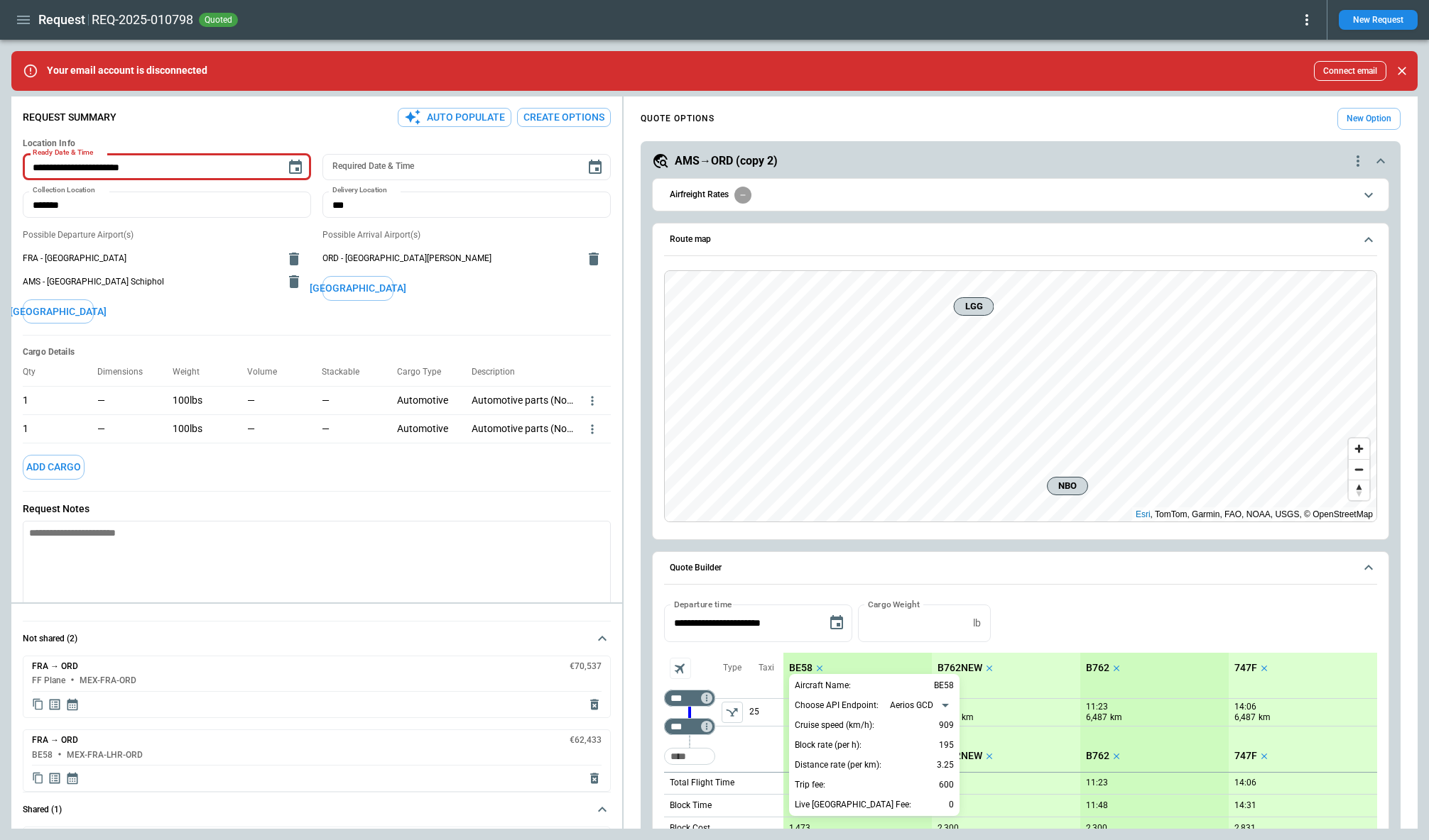
click at [646, 621] on div at bounding box center [714, 420] width 1429 height 840
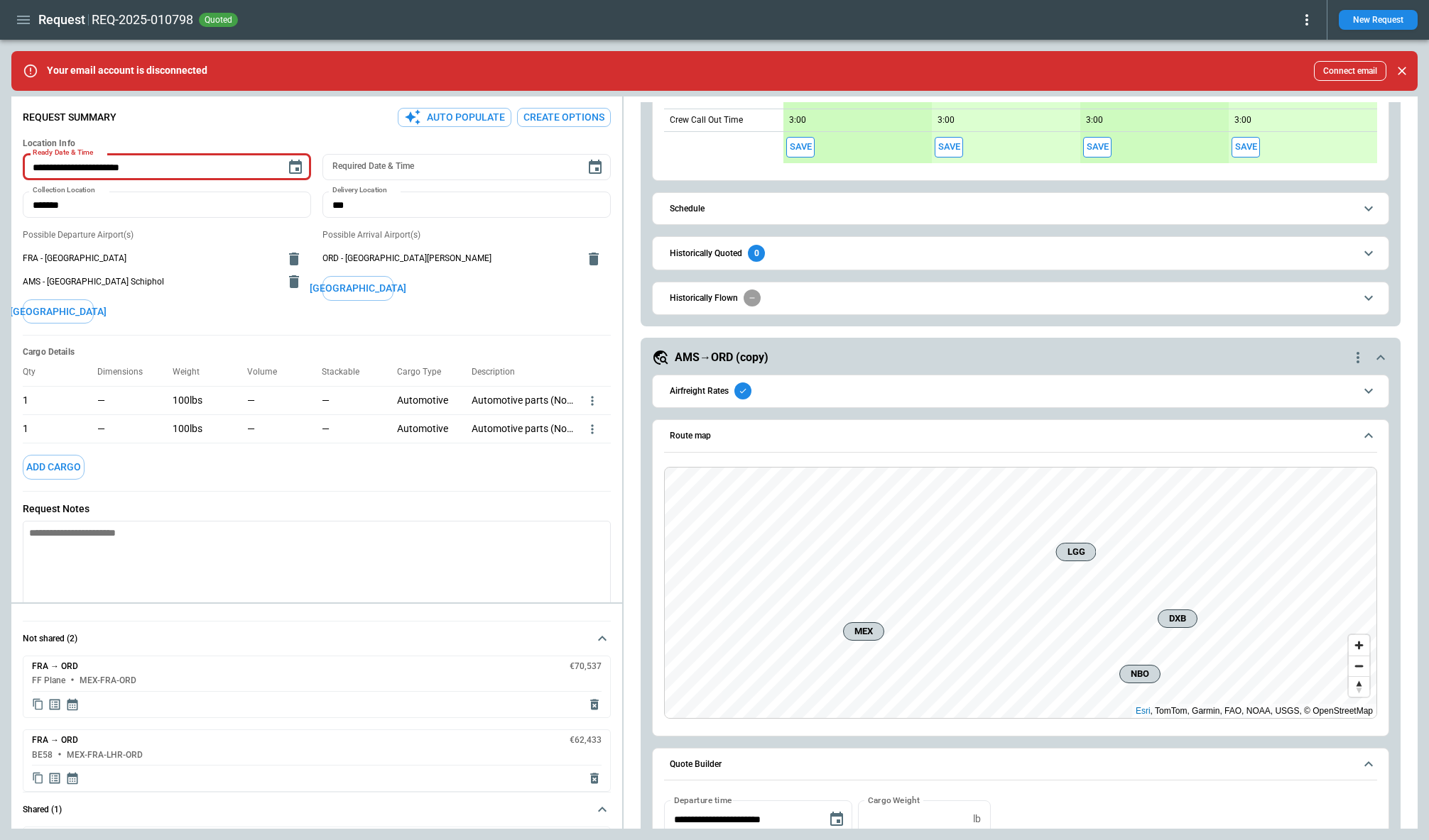
scroll to position [143, 0]
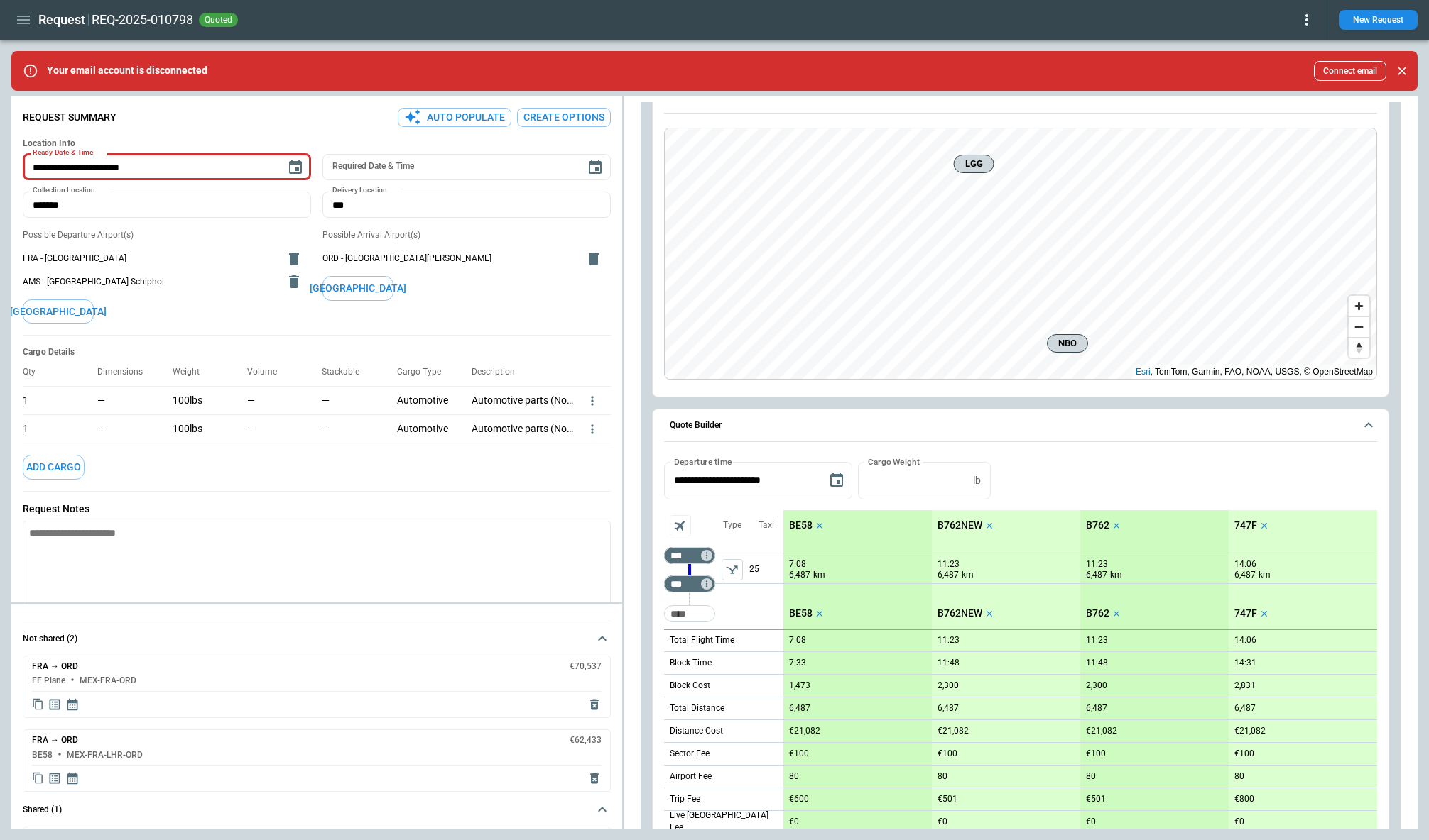
click at [760, 433] on button "Quote Builder" at bounding box center [1020, 426] width 713 height 33
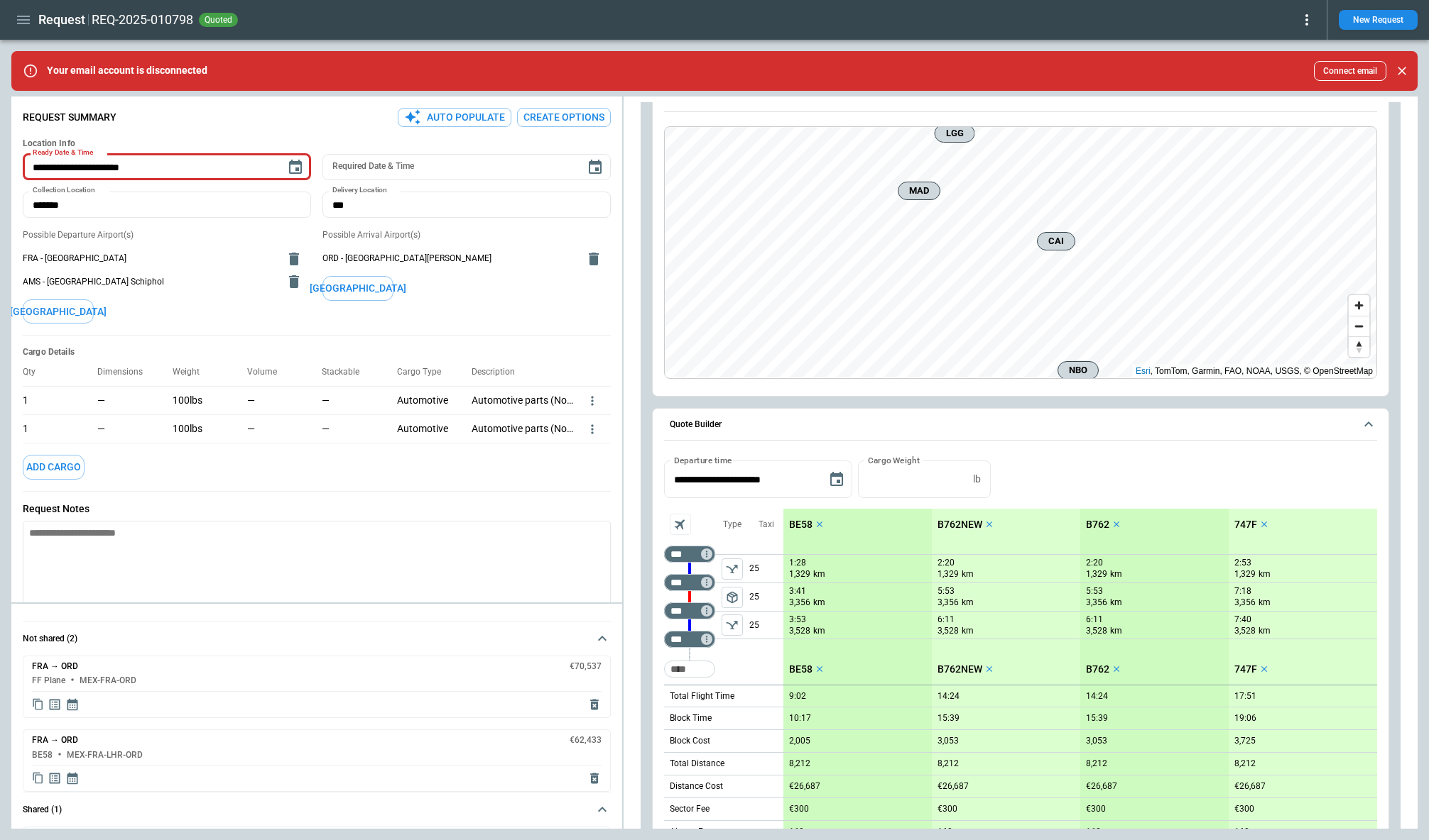
scroll to position [1685, 0]
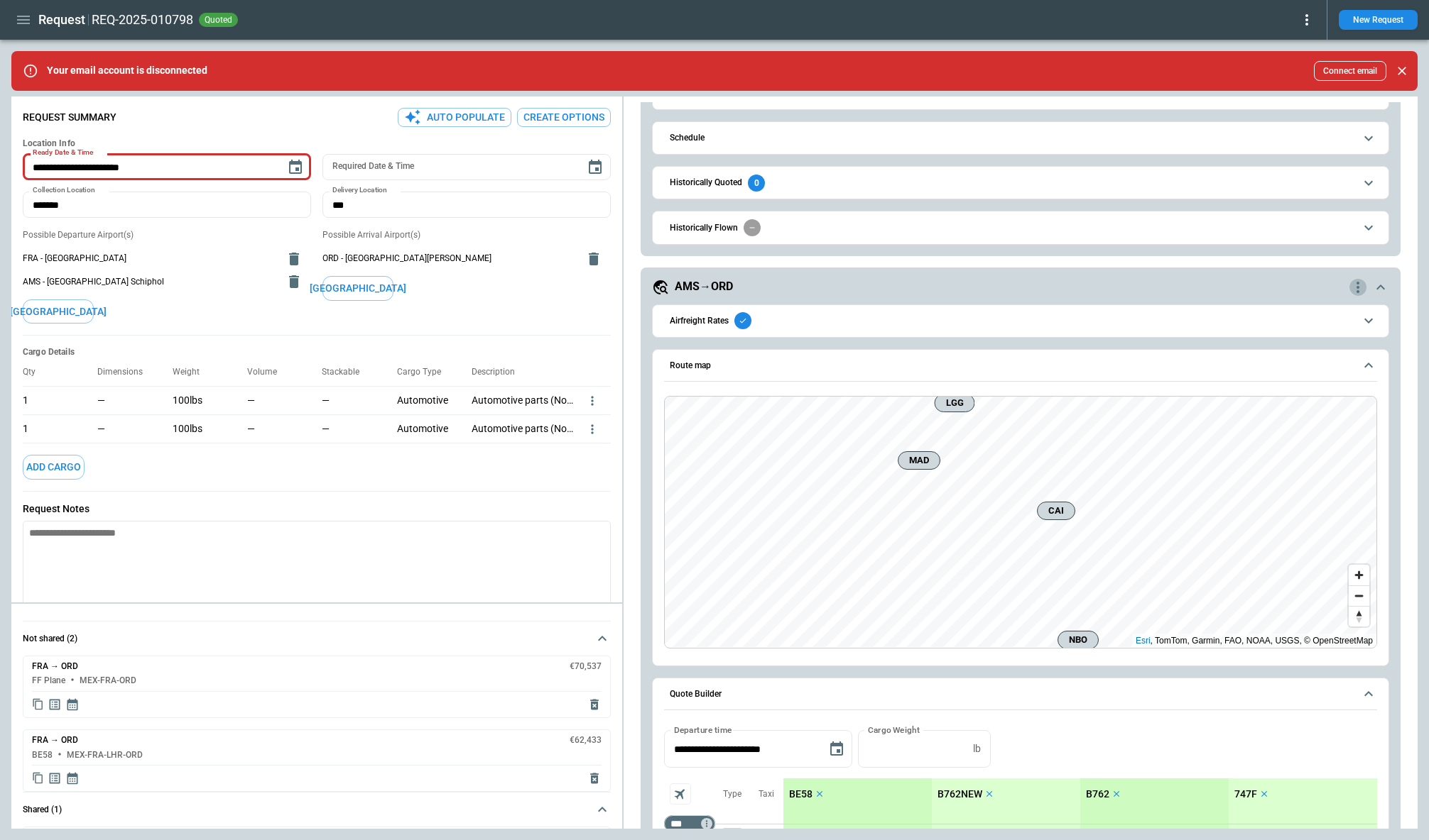
click at [1359, 290] on icon "quote-option-actions" at bounding box center [1358, 287] width 17 height 17
click at [1305, 316] on button "Duplicate Quote Option" at bounding box center [1304, 312] width 125 height 20
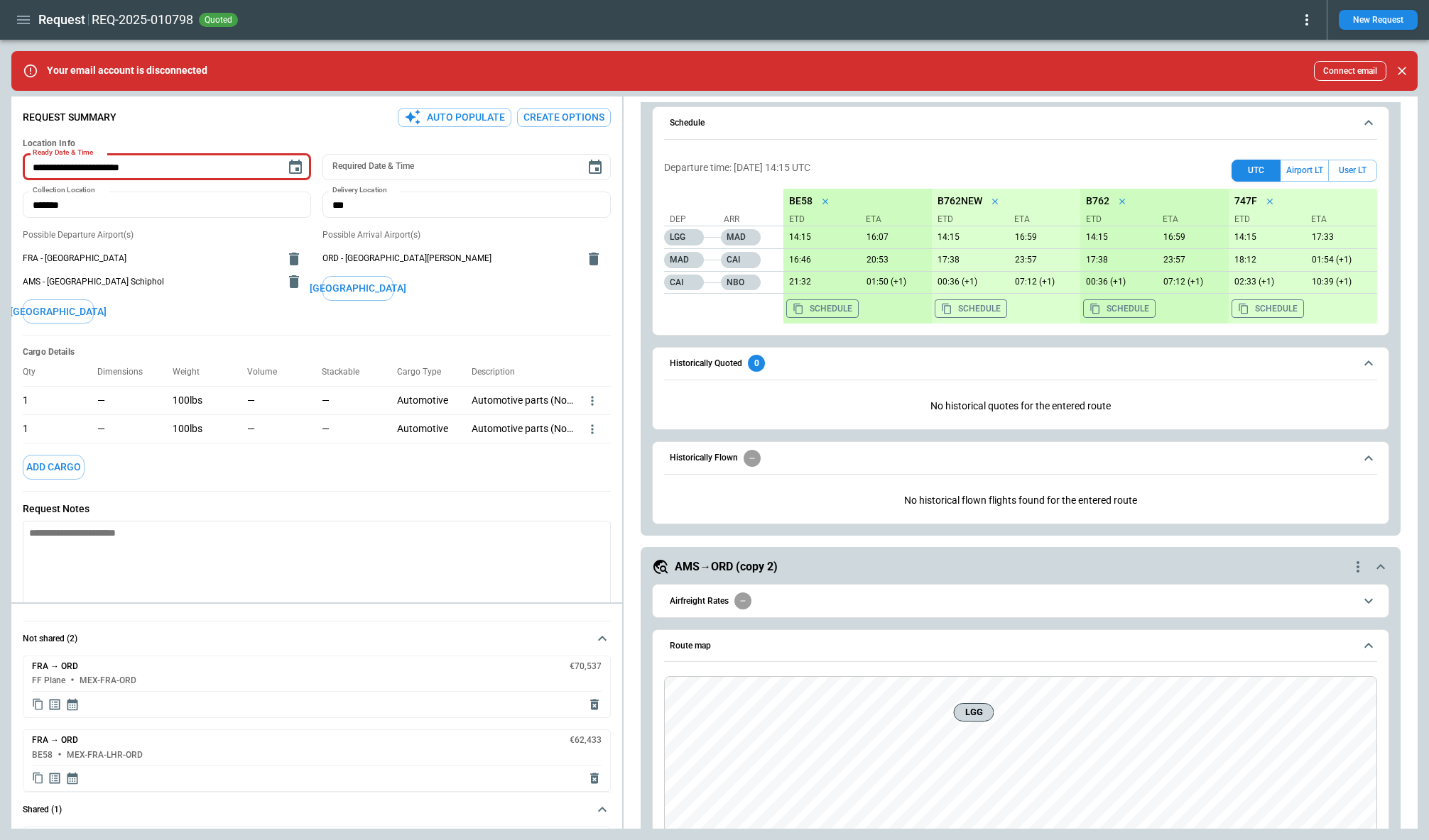
scroll to position [1201, 0]
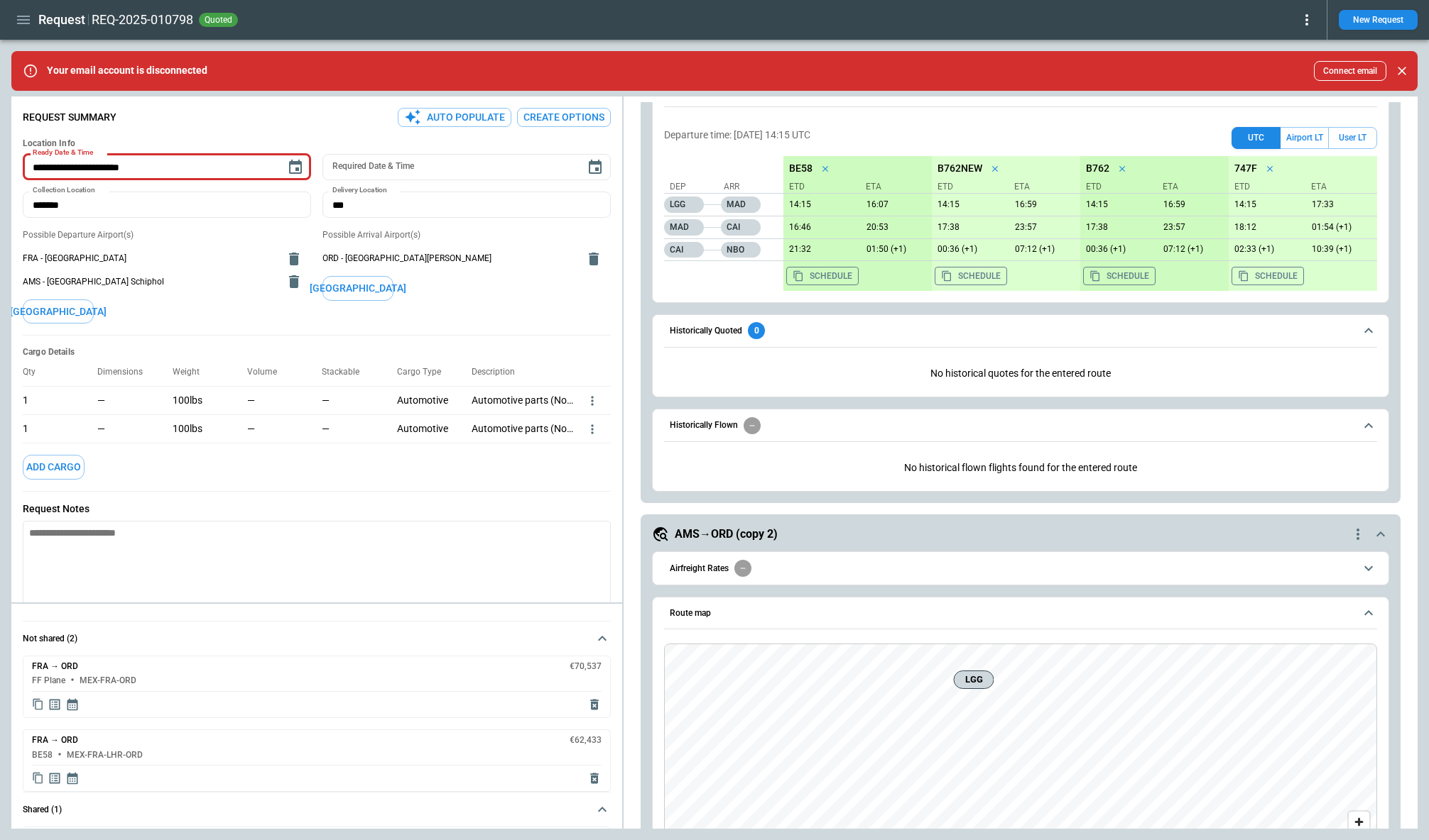
click at [705, 324] on div "Historically Quoted 0" at bounding box center [717, 330] width 95 height 17
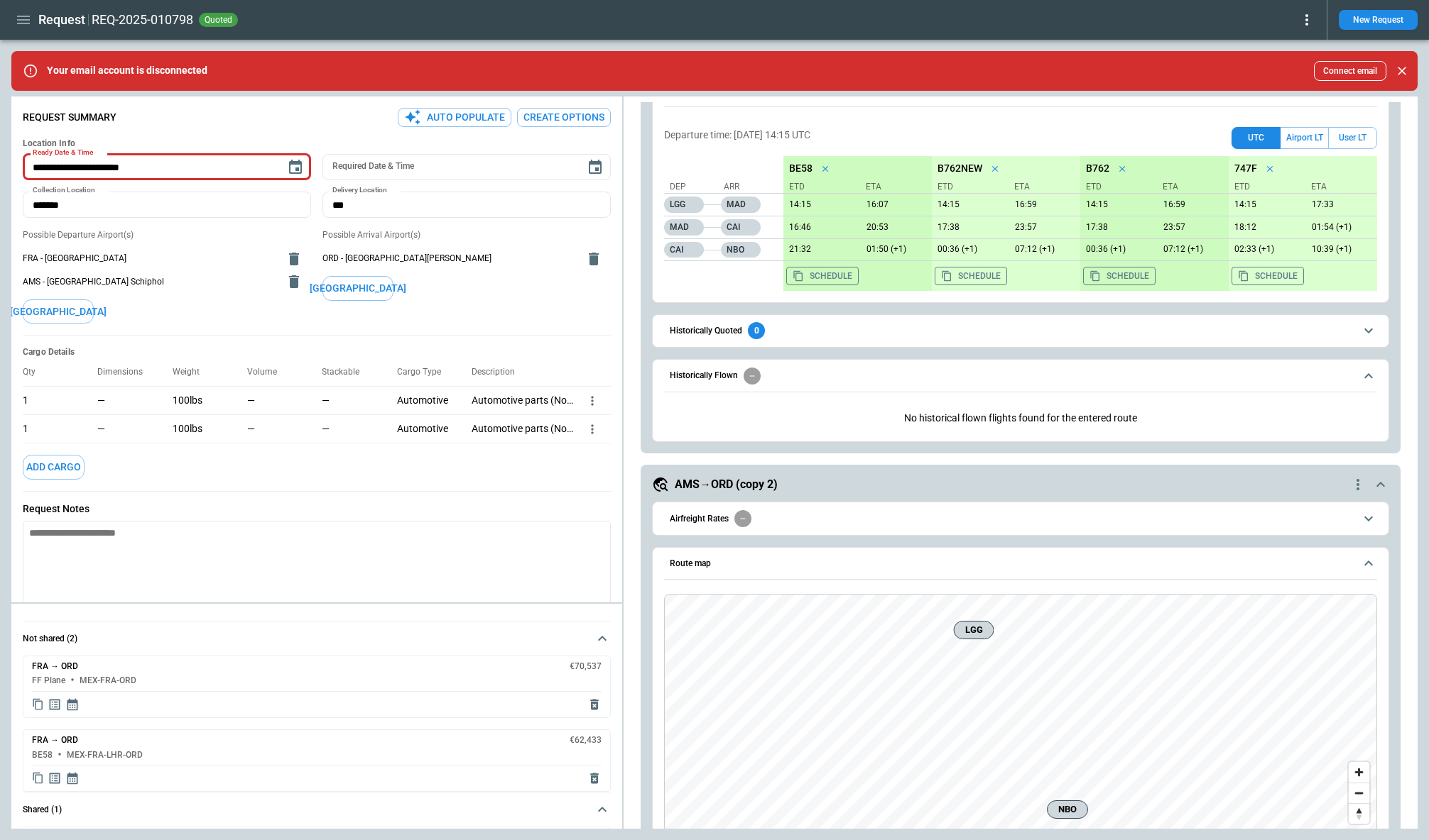
click at [692, 369] on div "Historically Flown" at bounding box center [714, 376] width 91 height 17
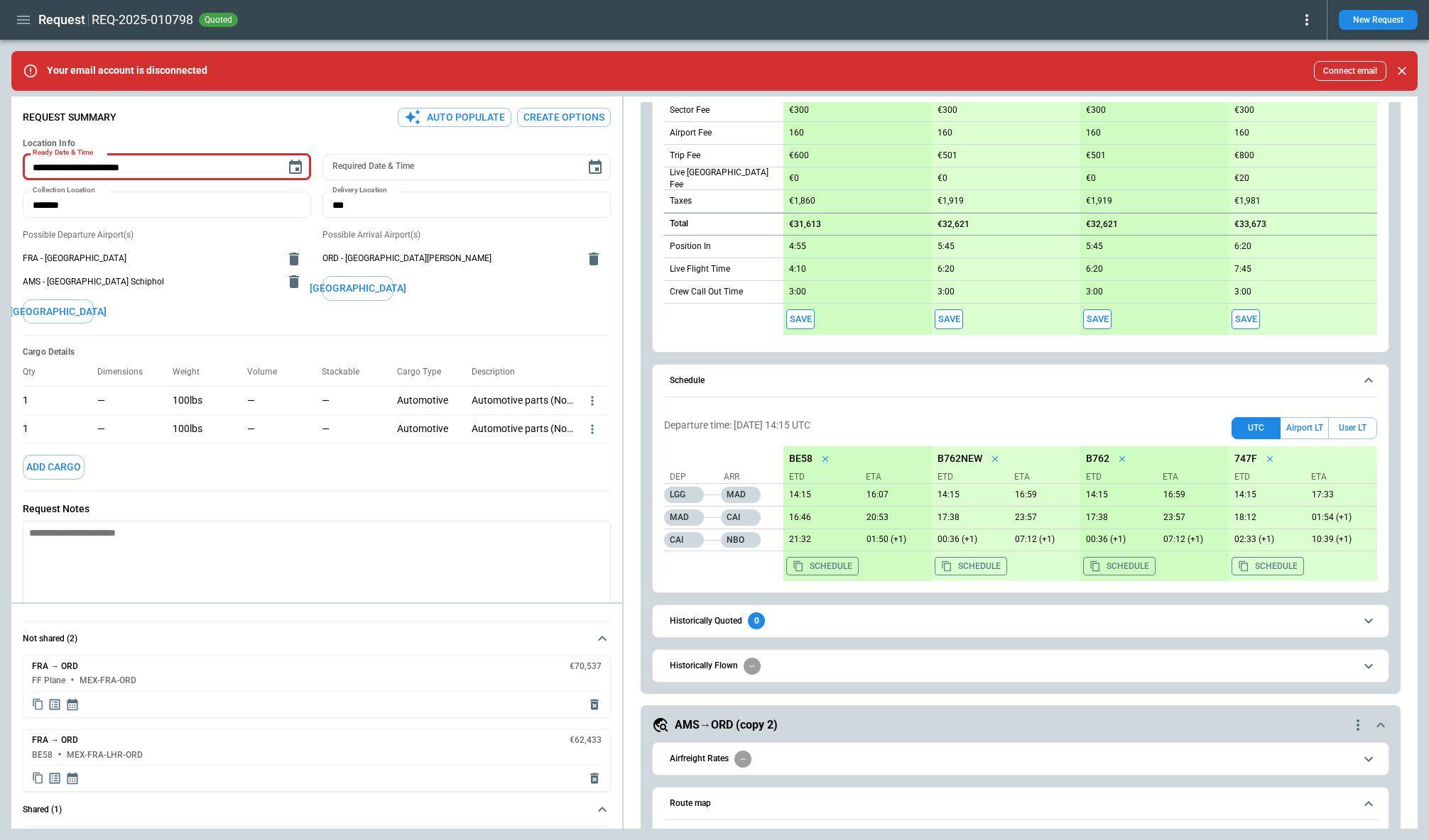
scroll to position [855, 0]
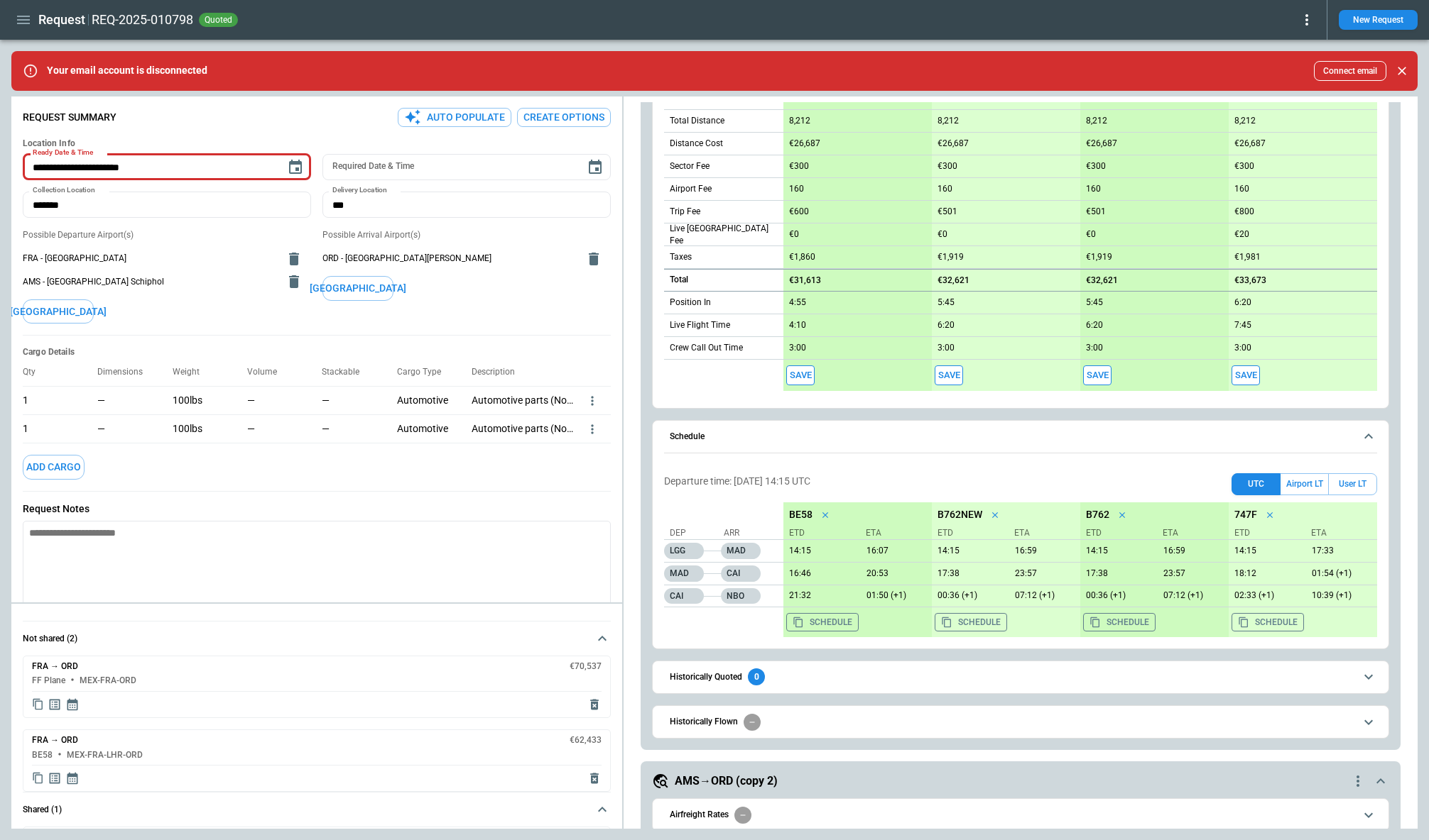
click at [704, 433] on h6 "Schedule" at bounding box center [687, 436] width 35 height 9
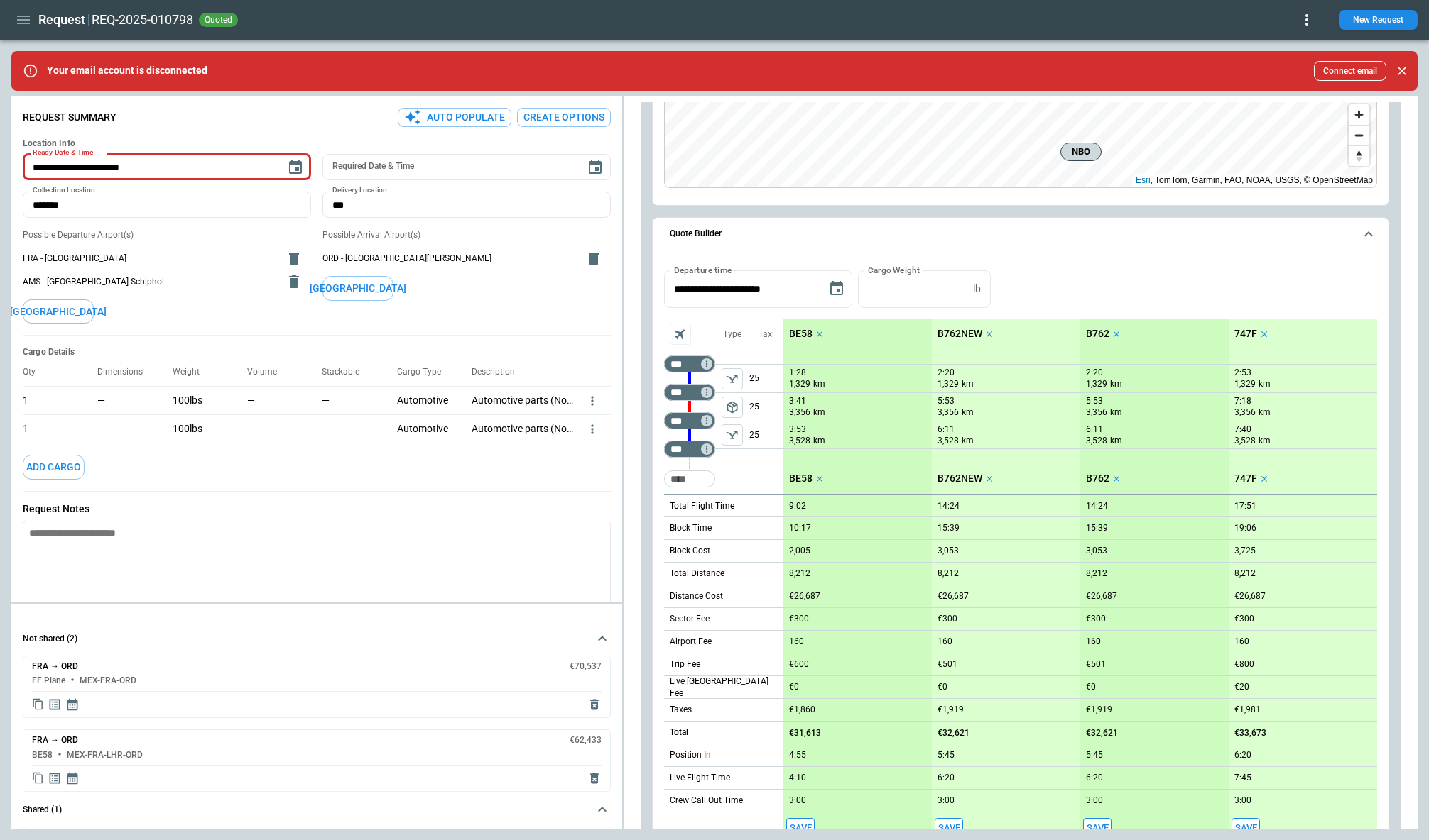
scroll to position [364, 0]
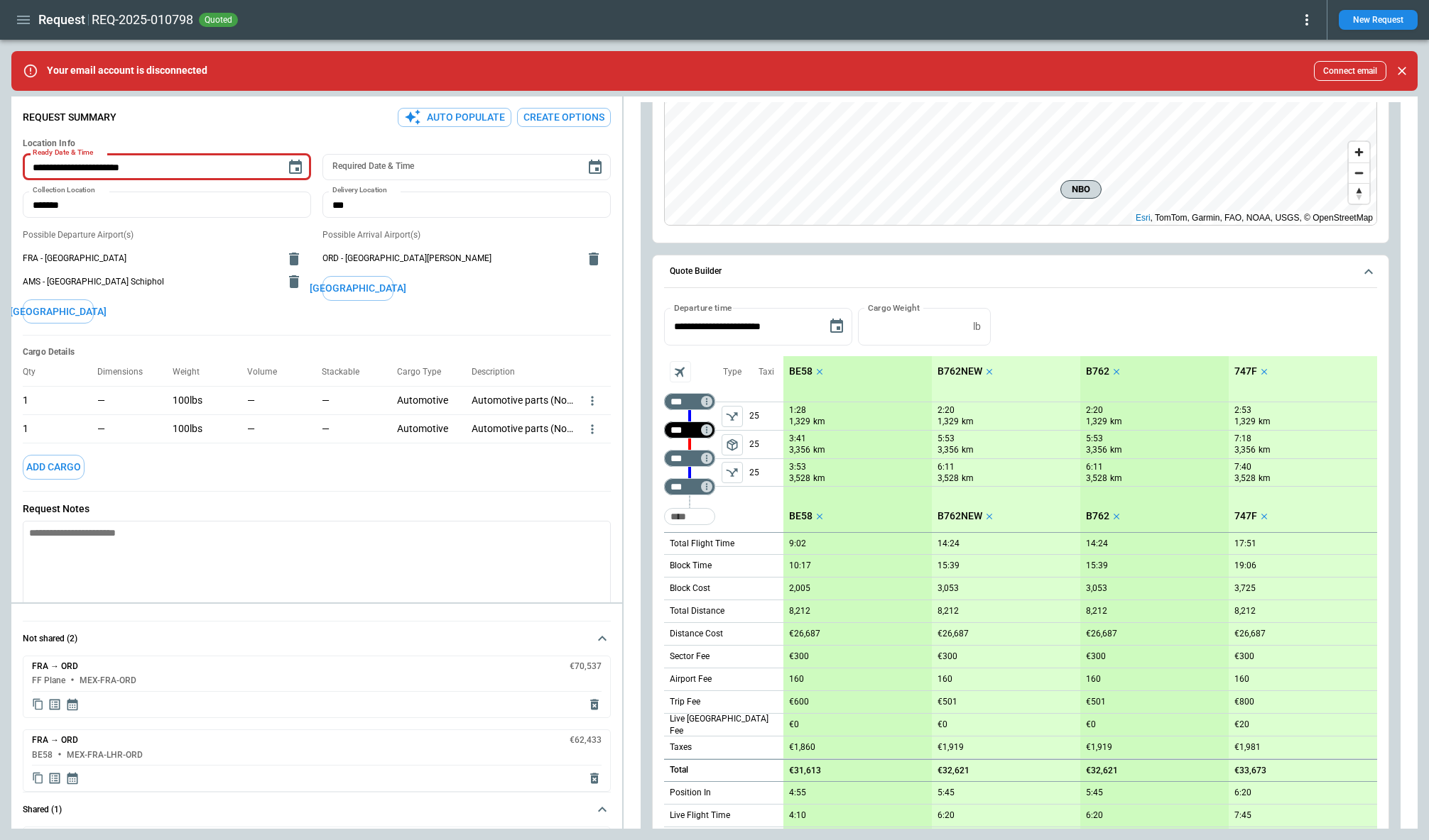
click at [683, 425] on input "***" at bounding box center [686, 430] width 39 height 15
click at [676, 450] on div "*** ​" at bounding box center [689, 458] width 51 height 17
type input "***"
click at [644, 473] on div "**********" at bounding box center [1021, 410] width 760 height 1267
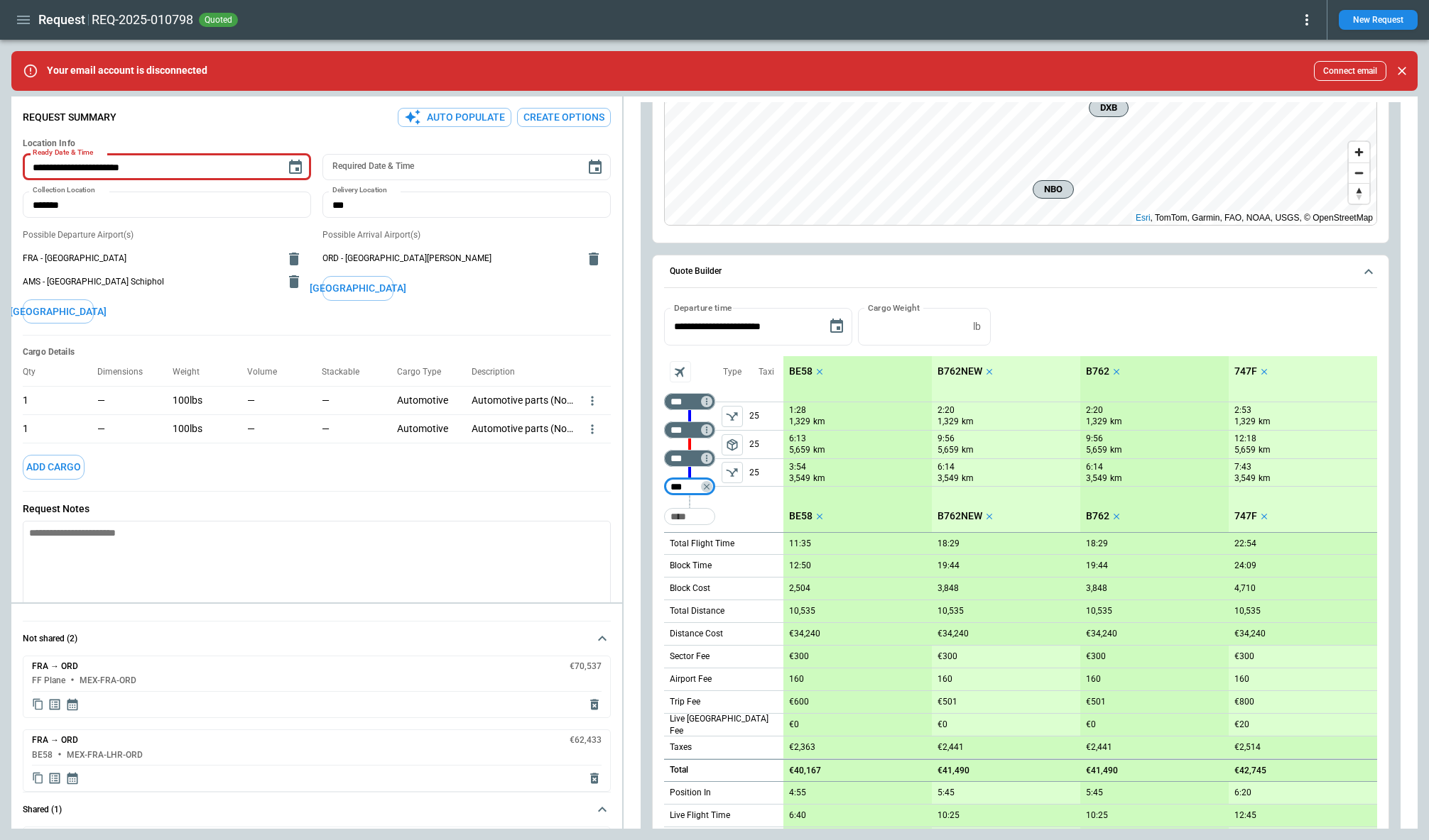
click at [644, 473] on div "**********" at bounding box center [1021, 410] width 760 height 1267
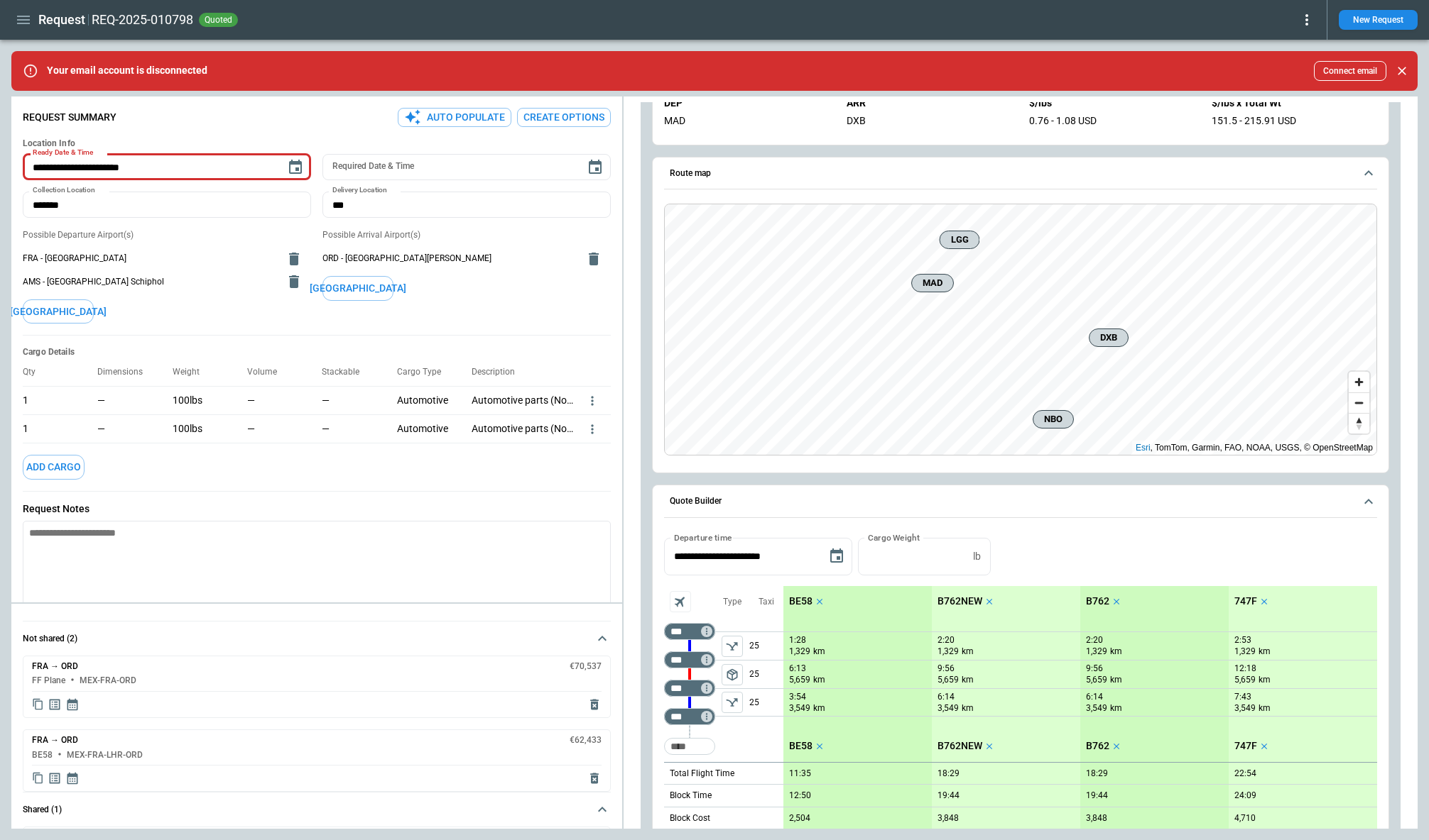
scroll to position [132, 0]
click at [828, 511] on button "Quote Builder" at bounding box center [1020, 504] width 713 height 33
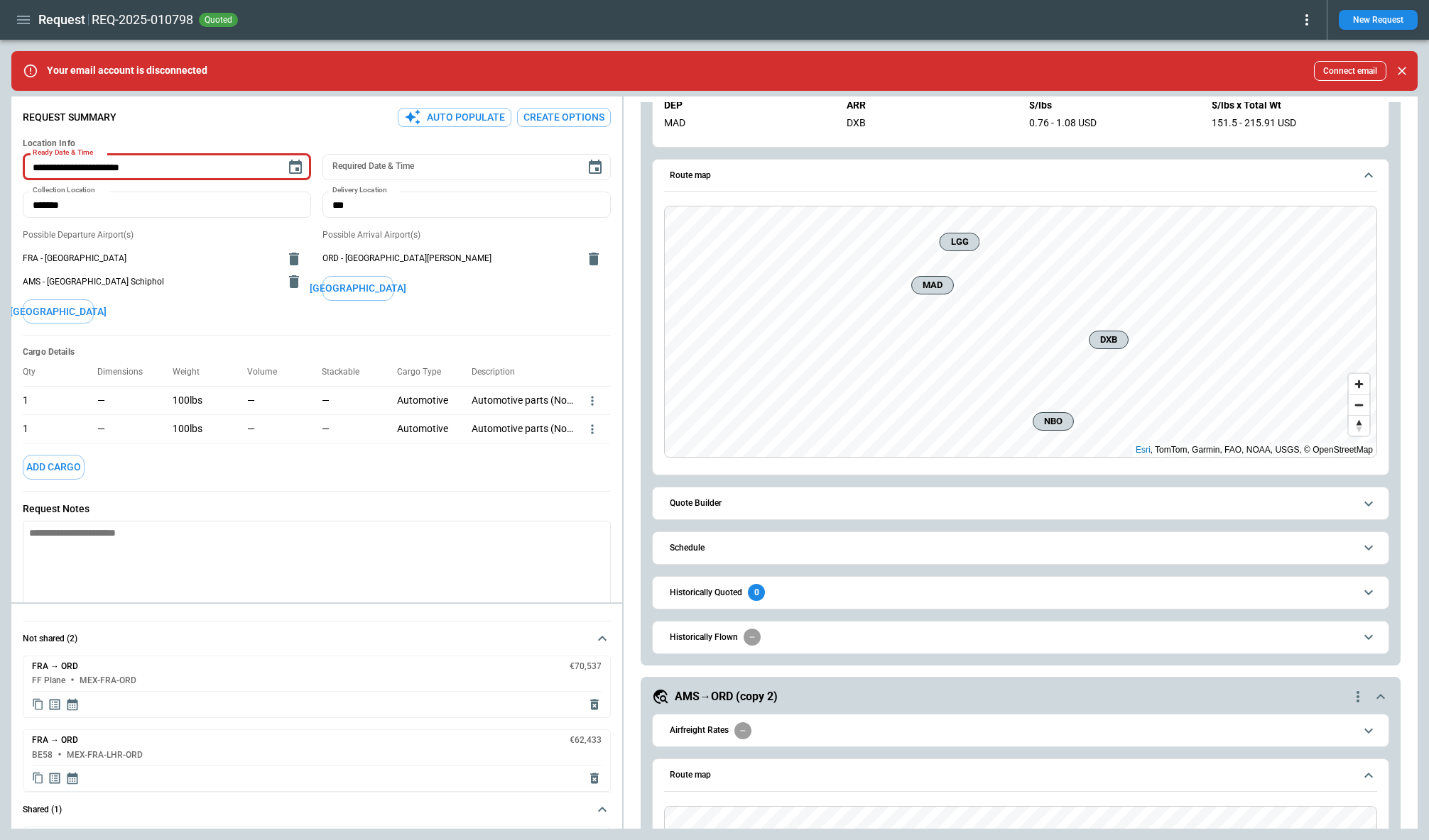
scroll to position [0, 0]
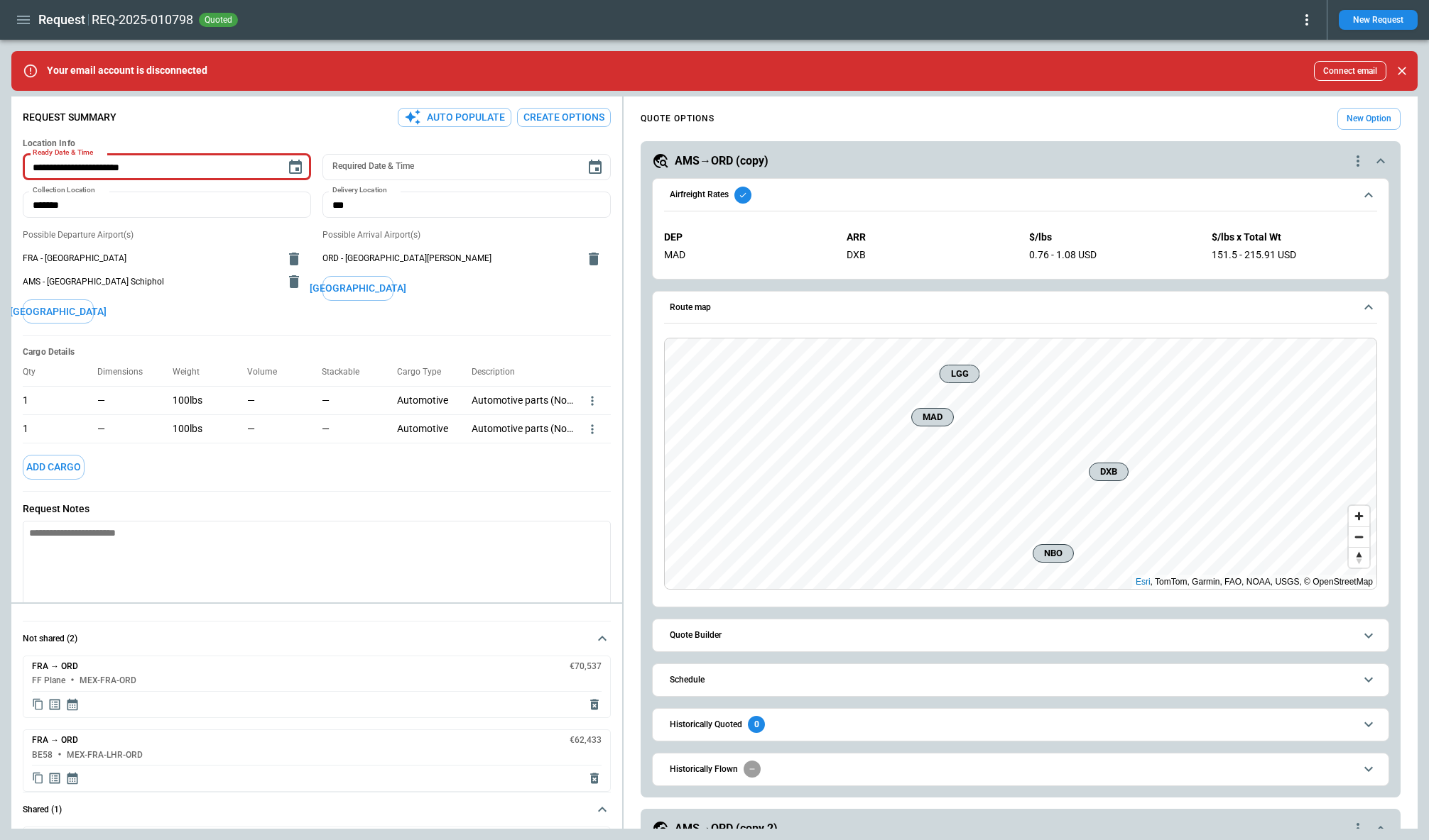
click at [958, 191] on span "Airfreight Rates" at bounding box center [1012, 195] width 685 height 17
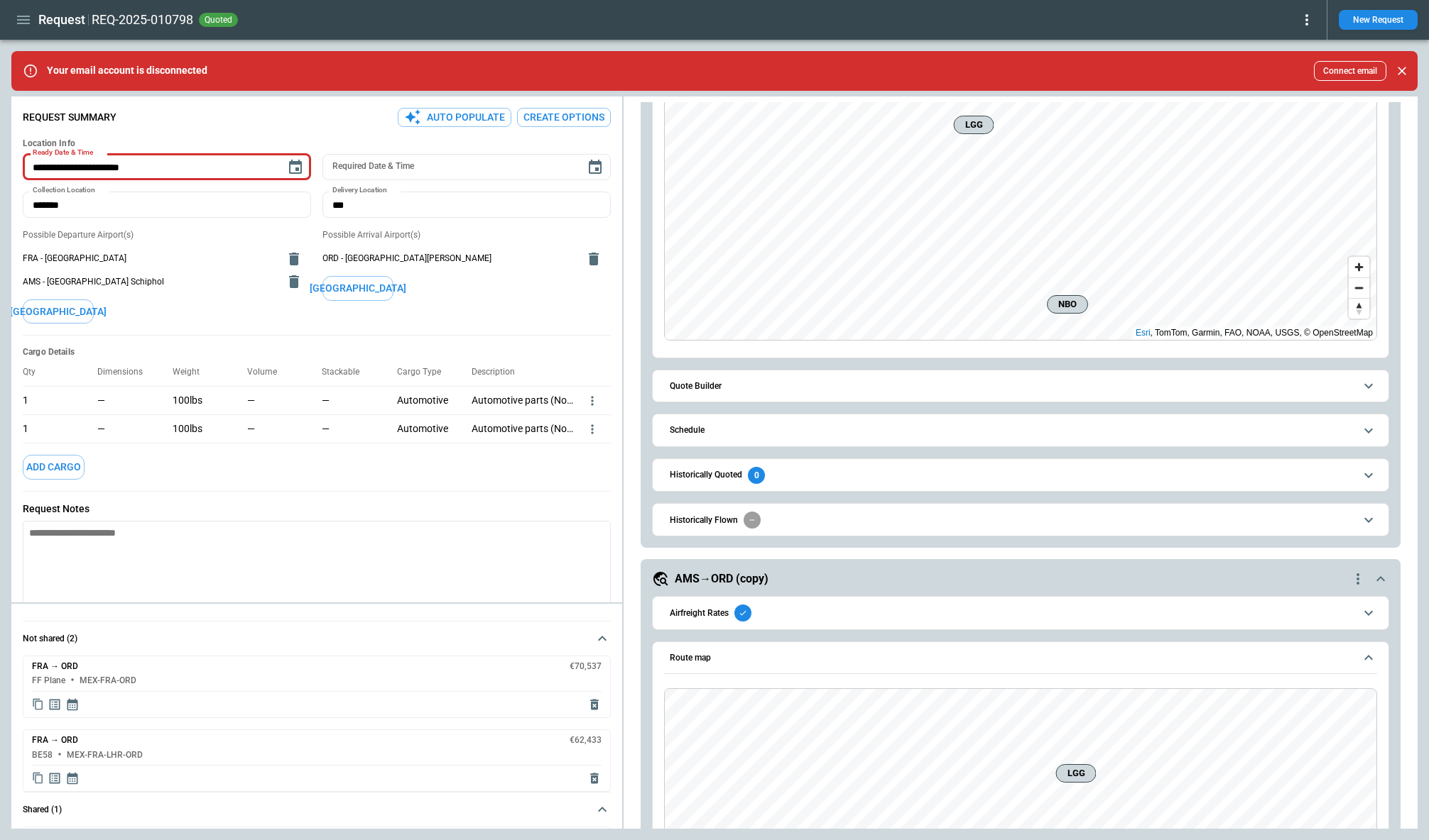
scroll to position [541, 0]
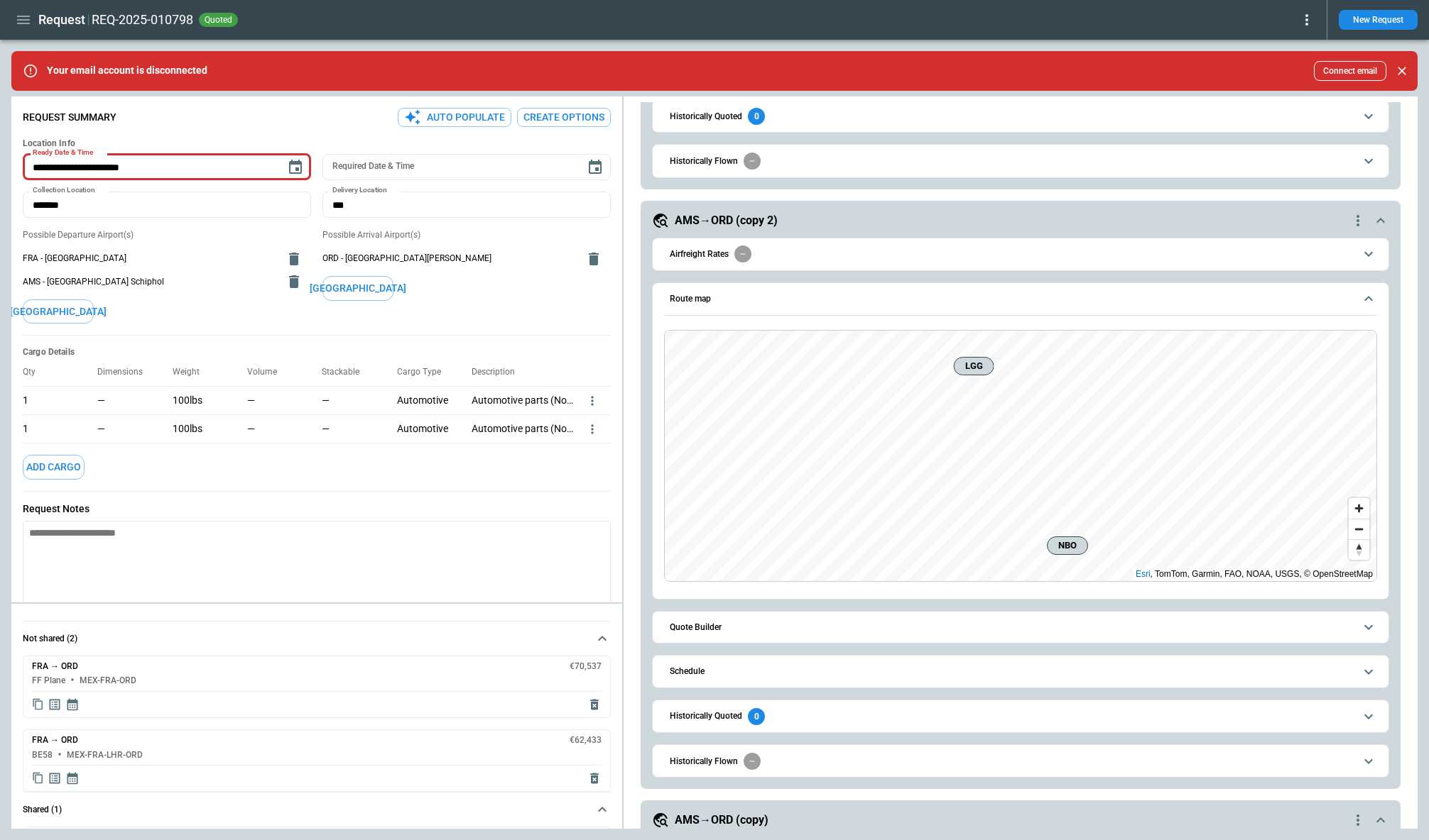
click at [714, 672] on span "Schedule" at bounding box center [1012, 672] width 685 height 9
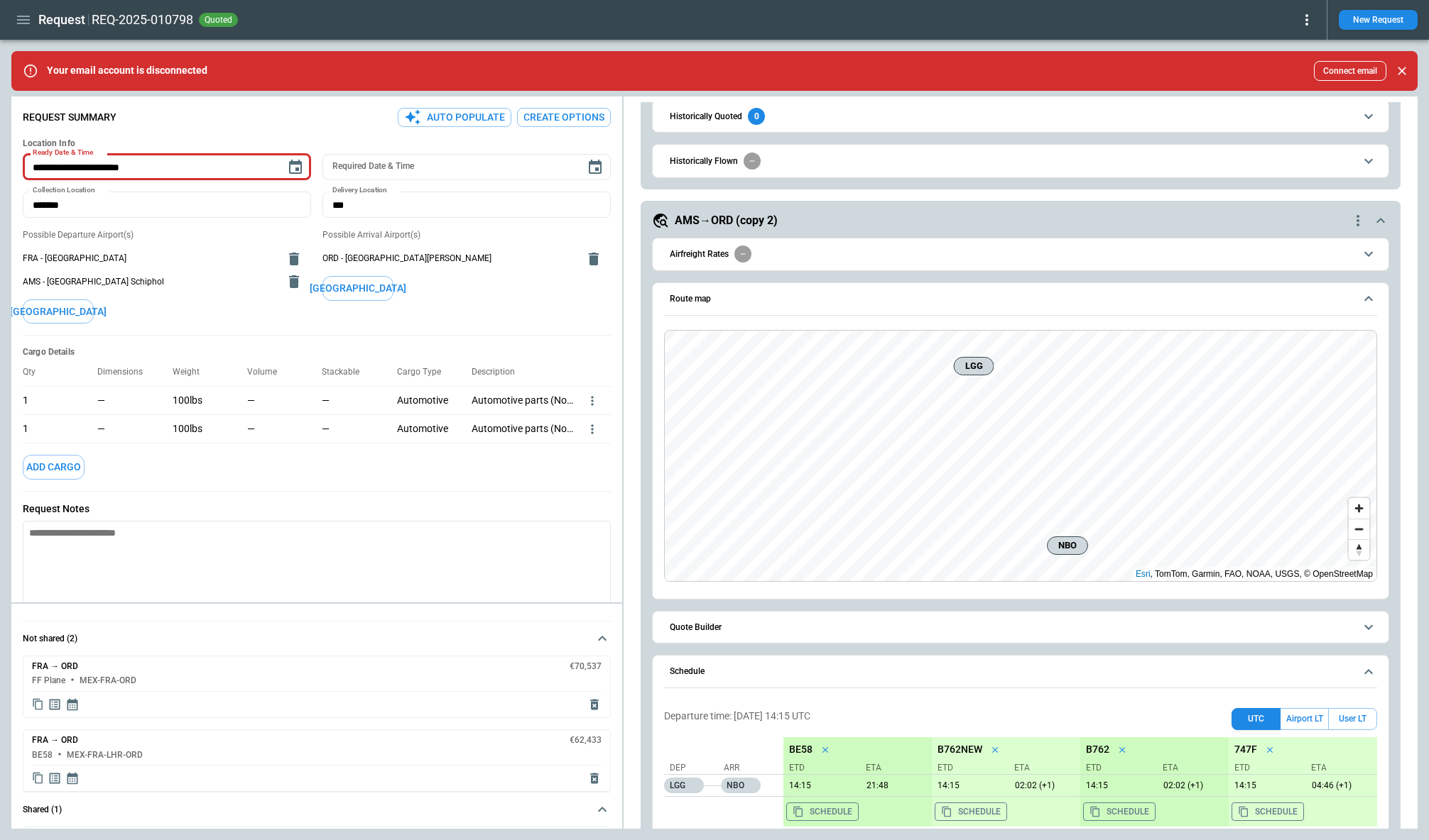
click at [723, 658] on button "Schedule" at bounding box center [1020, 673] width 713 height 33
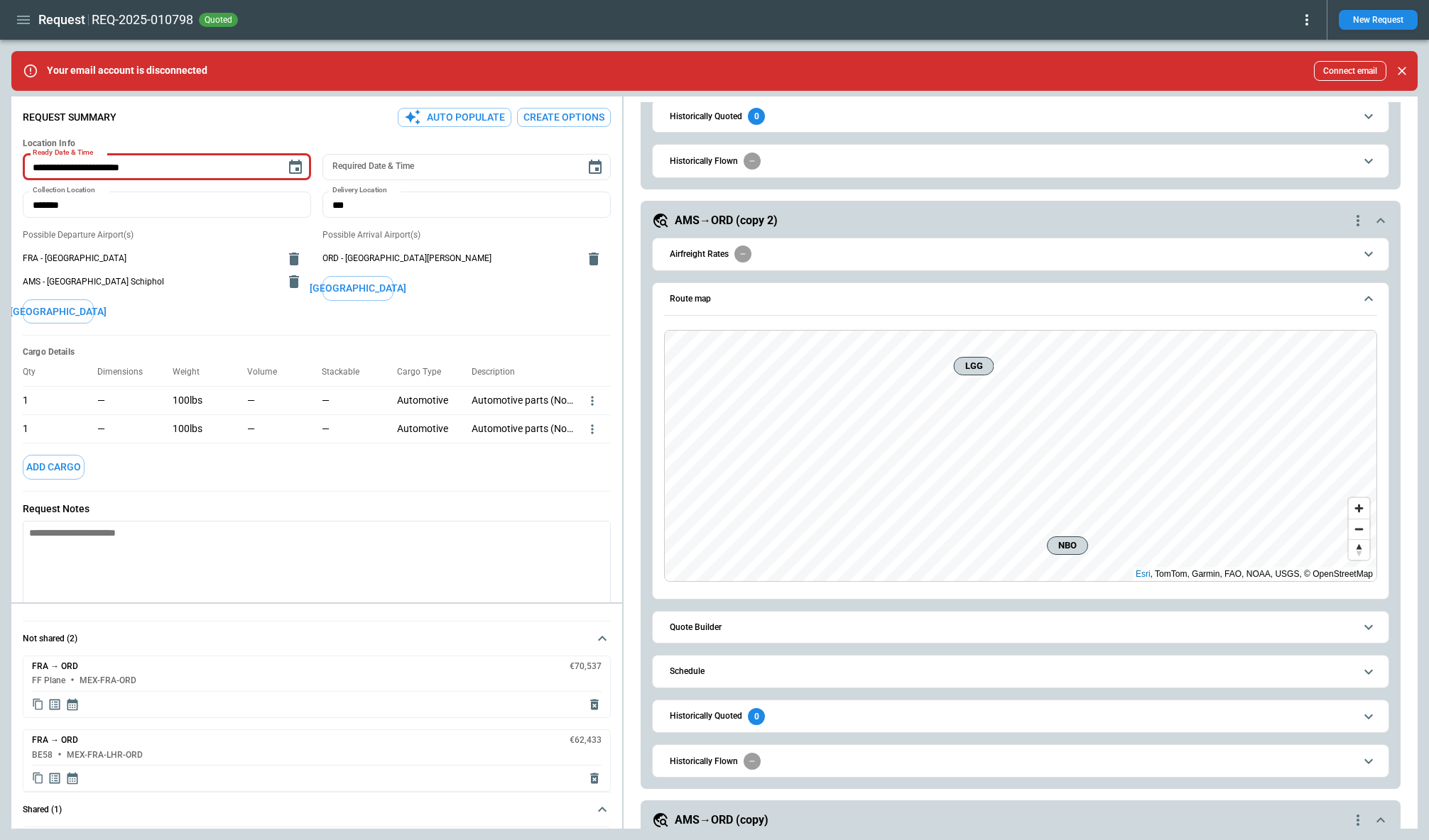
click at [726, 619] on button "Quote Builder" at bounding box center [1020, 628] width 713 height 32
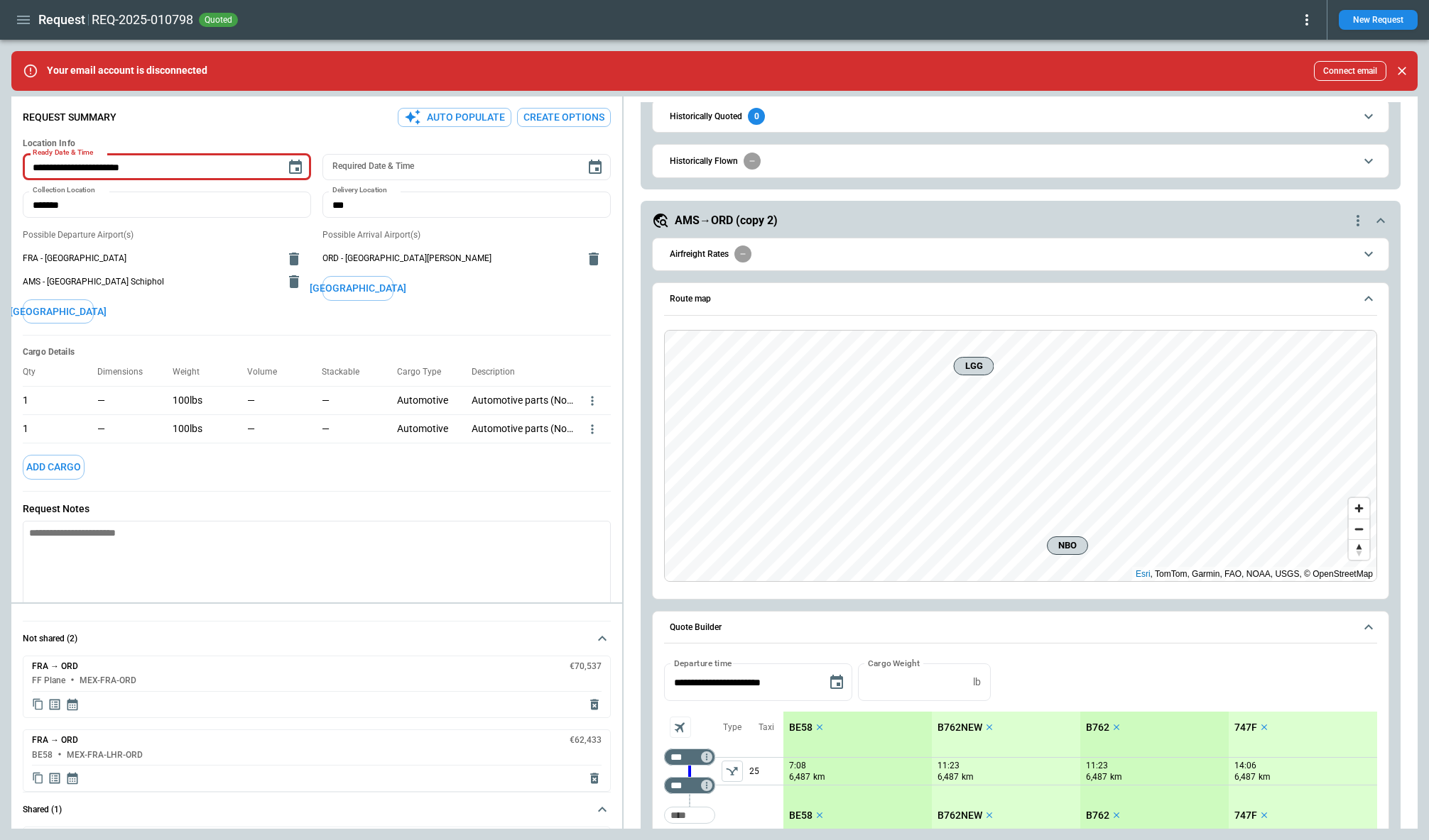
click at [726, 770] on icon "left aligned" at bounding box center [732, 771] width 15 height 15
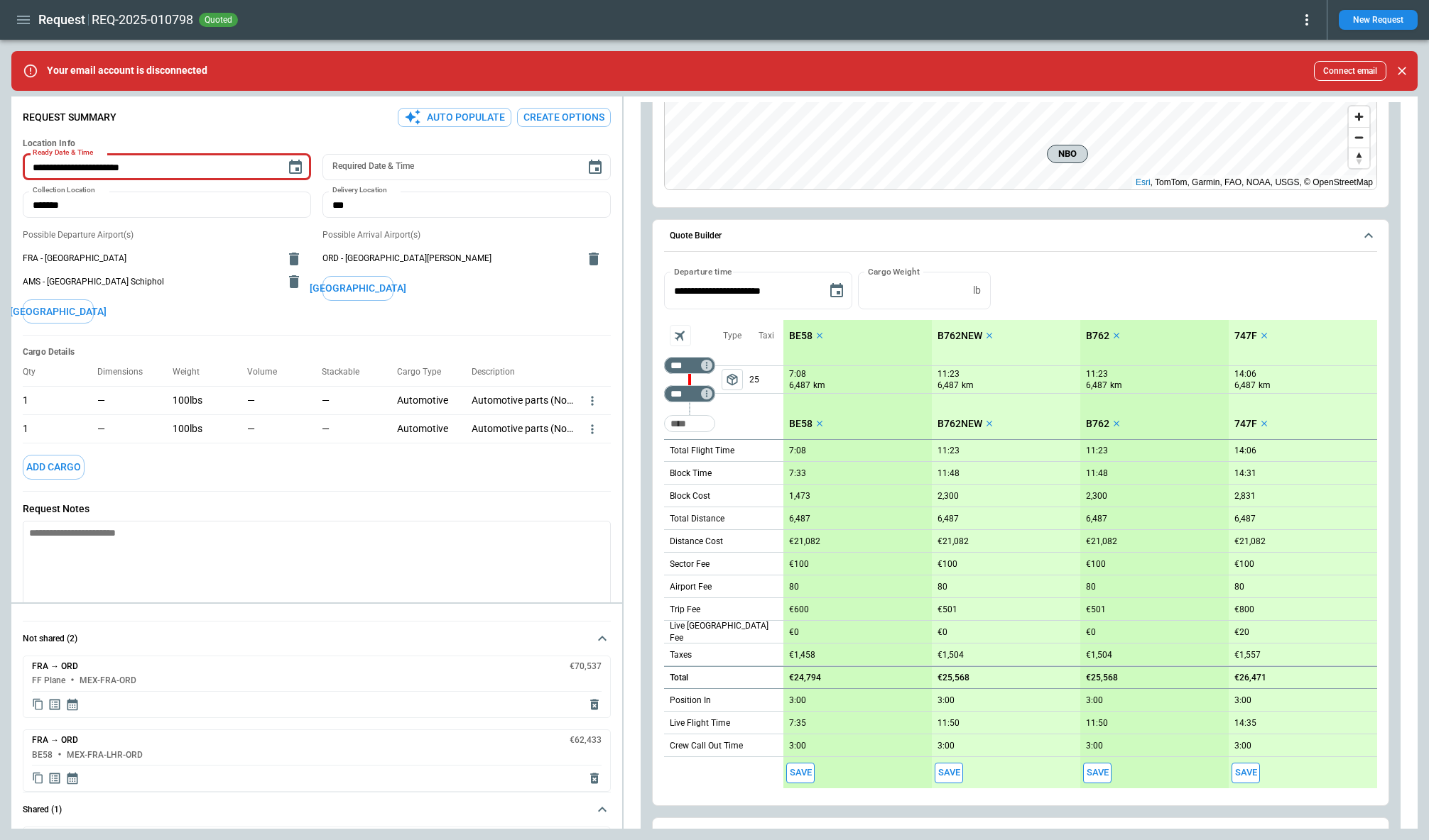
scroll to position [1082, 0]
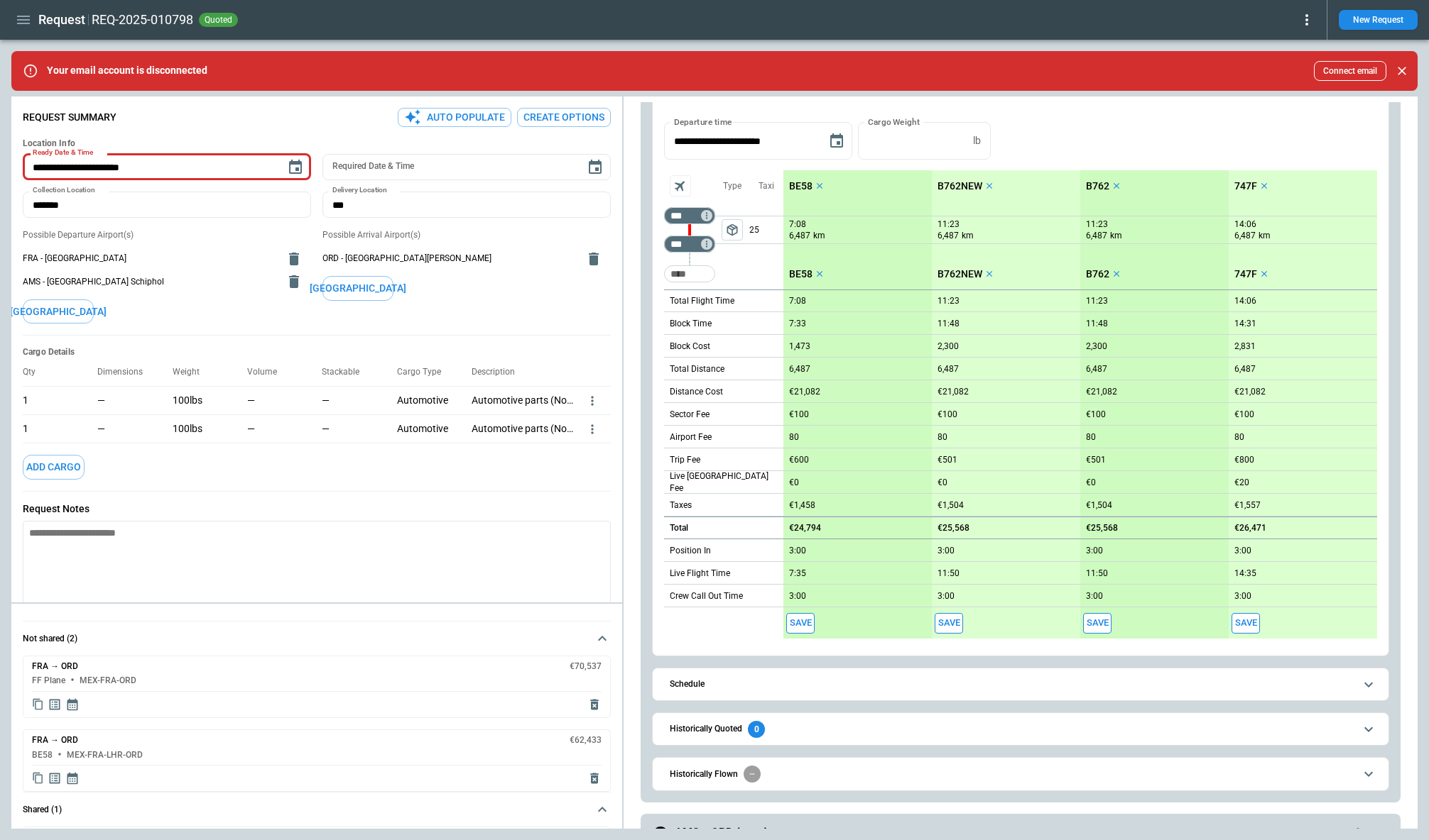
click at [731, 770] on h6 "Historically Flown" at bounding box center [703, 775] width 68 height 9
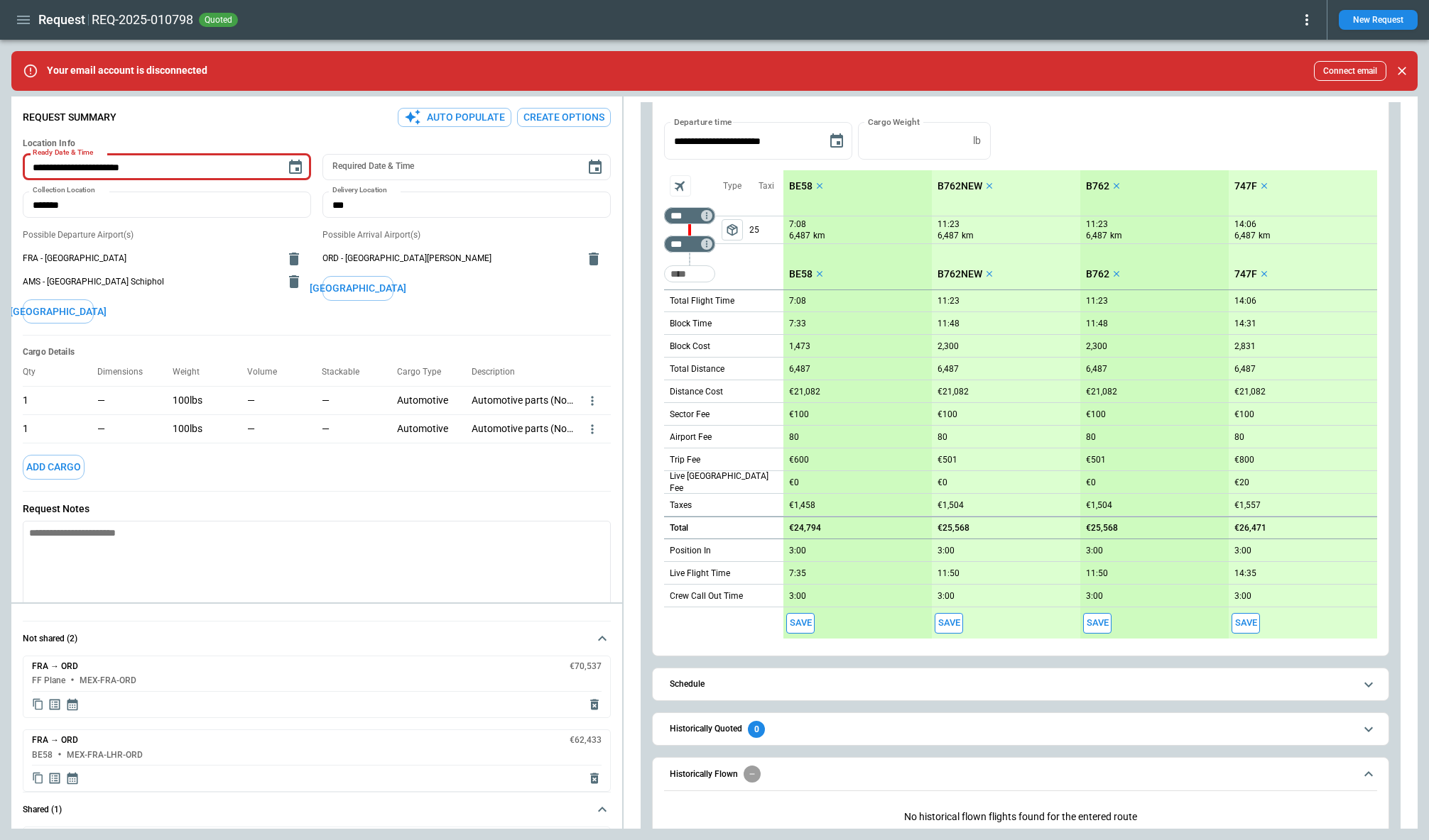
click at [731, 770] on h6 "Historically Flown" at bounding box center [703, 775] width 68 height 9
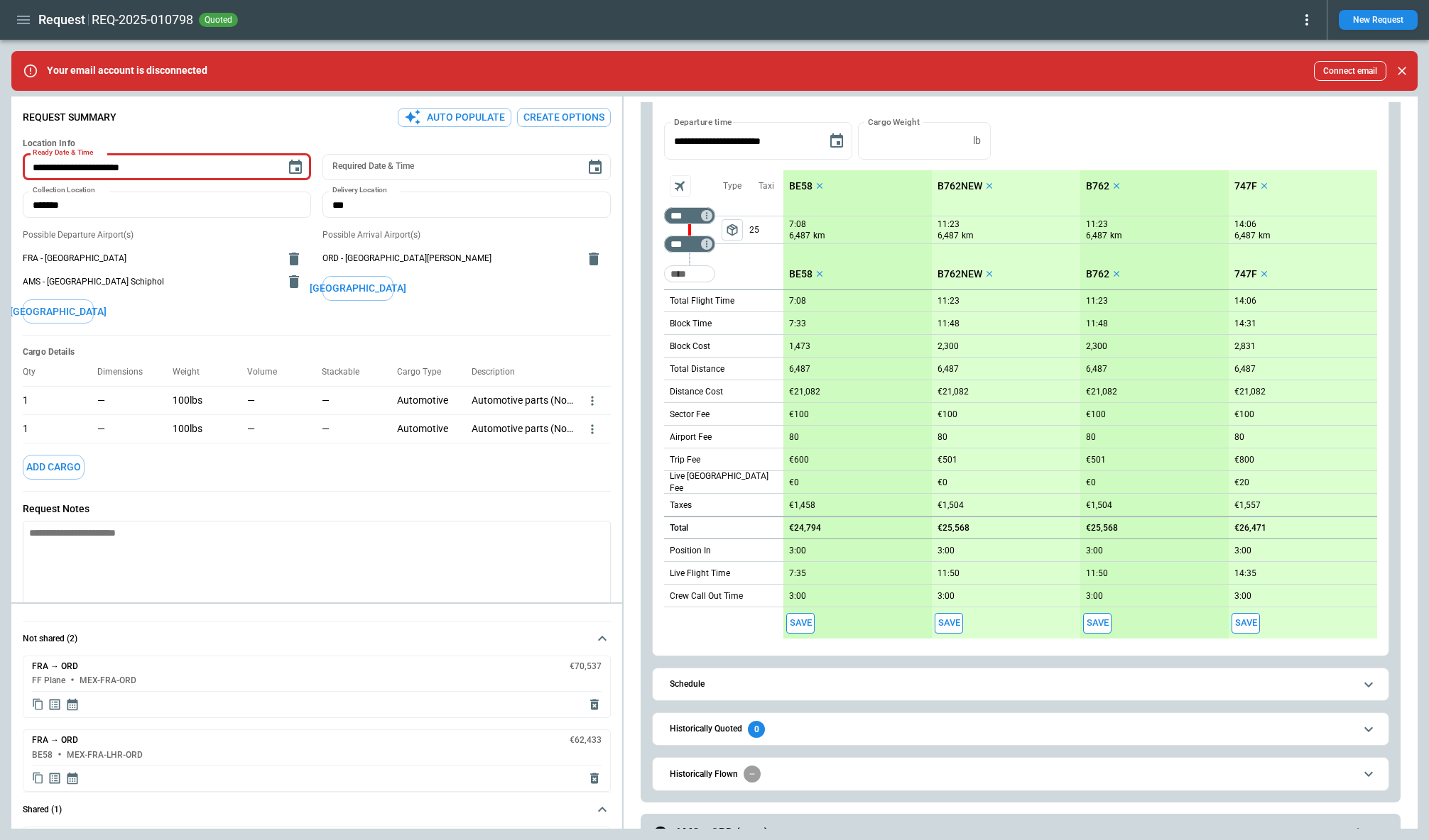
click at [735, 231] on span "package_2" at bounding box center [732, 231] width 15 height 15
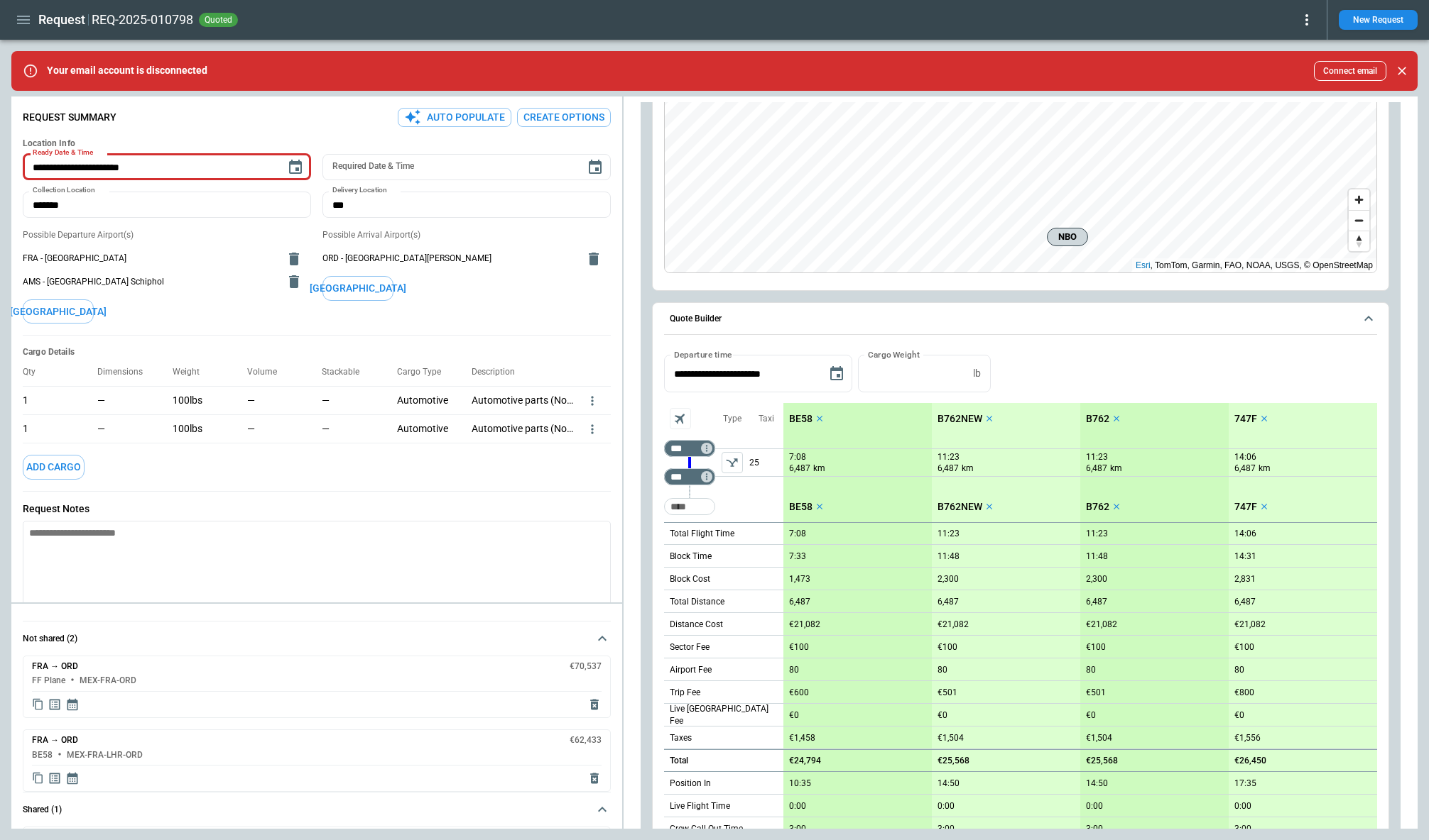
scroll to position [806, 0]
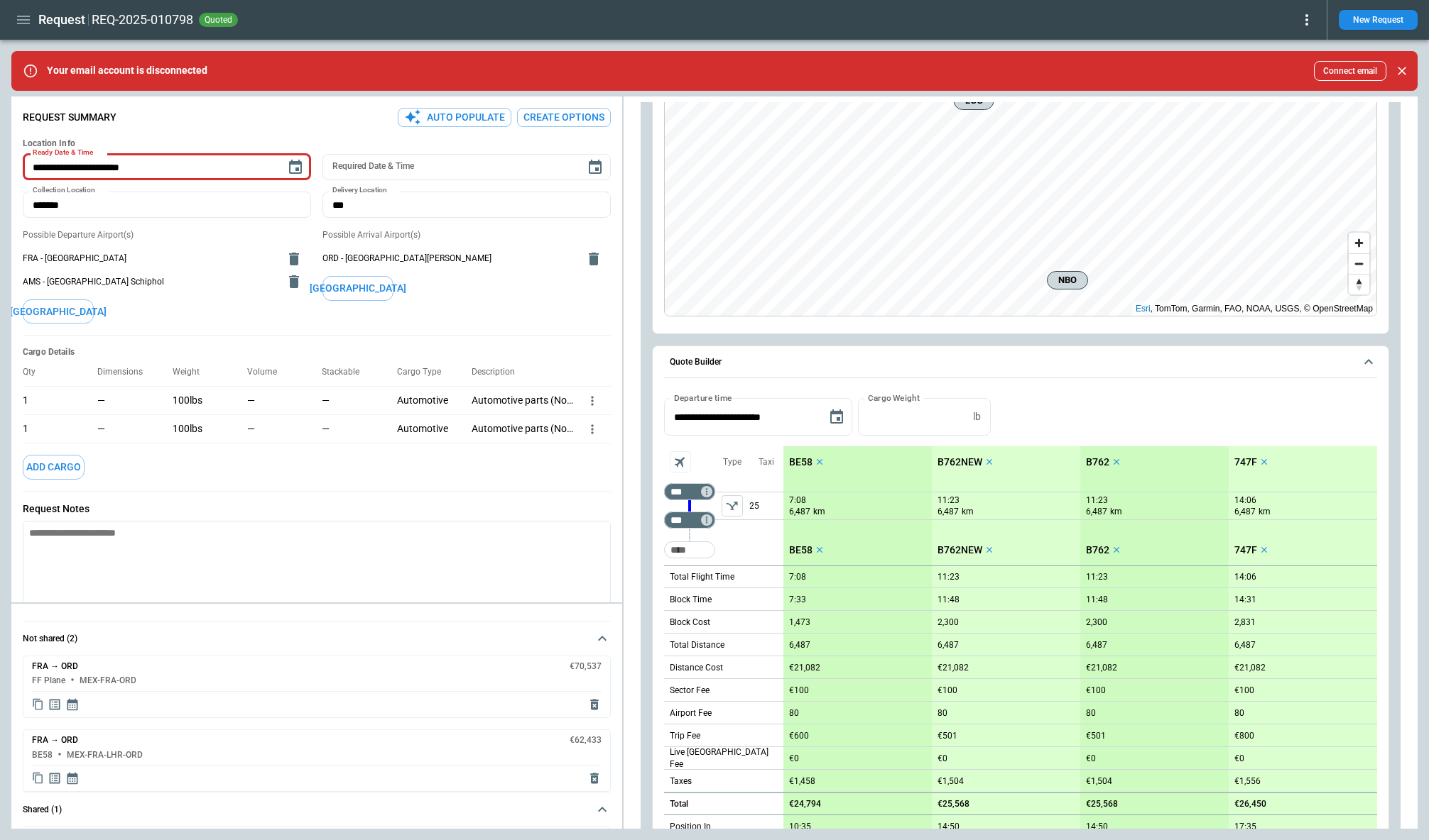
click at [803, 365] on span "Quote Builder" at bounding box center [1012, 362] width 685 height 9
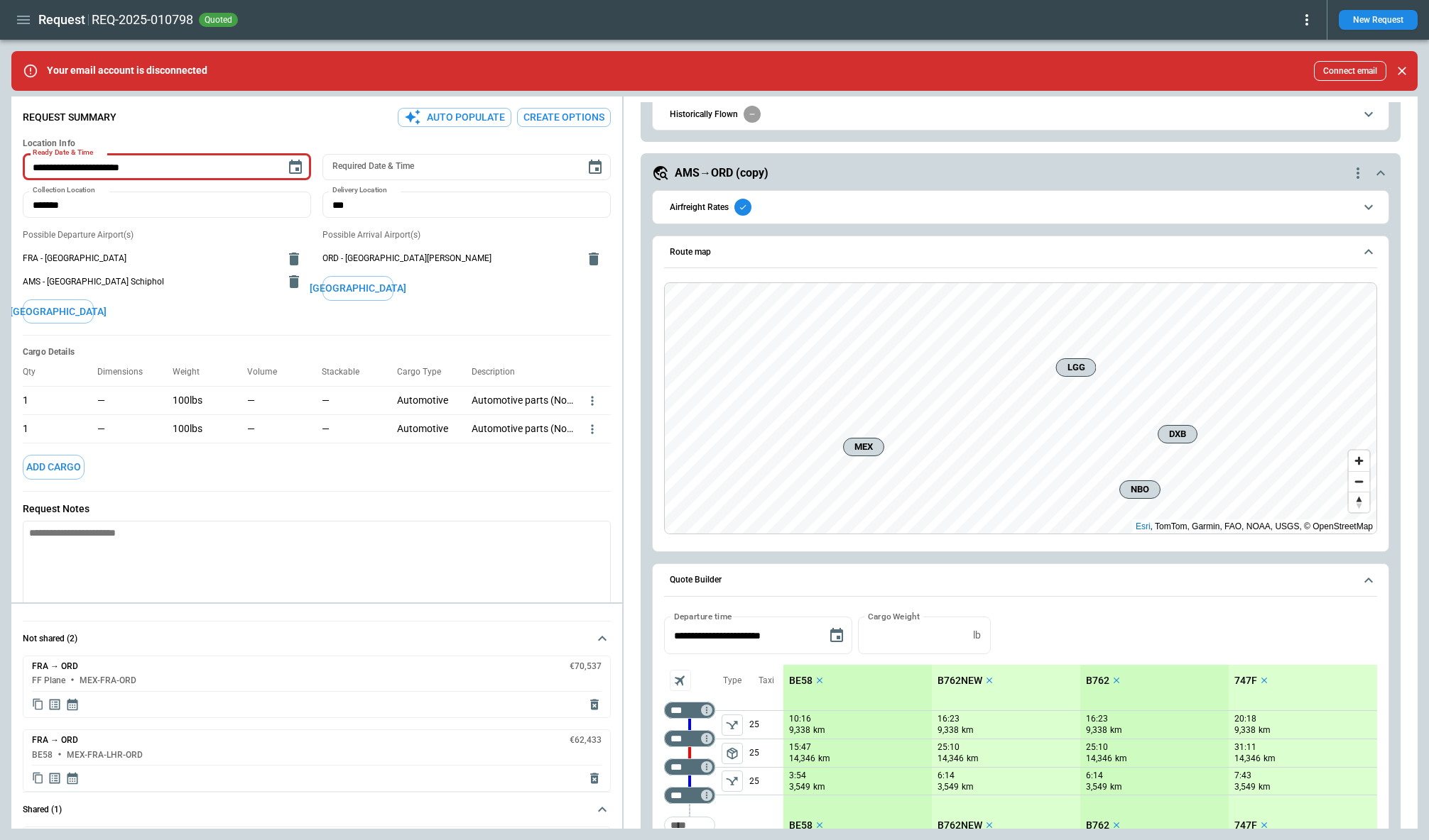
scroll to position [1190, 0]
click at [1074, 362] on span "LGG" at bounding box center [1076, 367] width 27 height 15
click at [636, 489] on div "**********" at bounding box center [1020, 741] width 794 height 3656
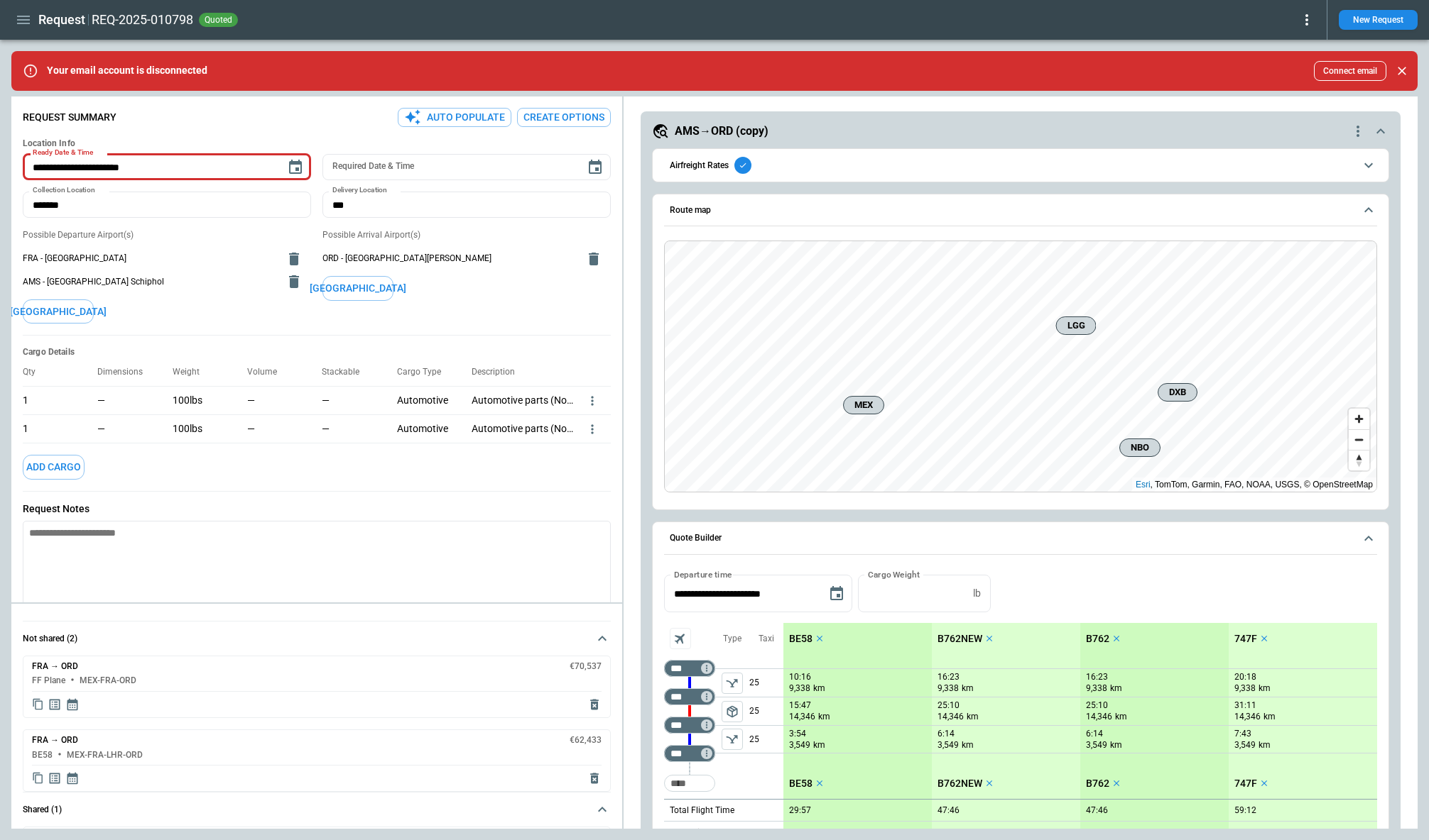
scroll to position [1232, 0]
